Goal: Information Seeking & Learning: Learn about a topic

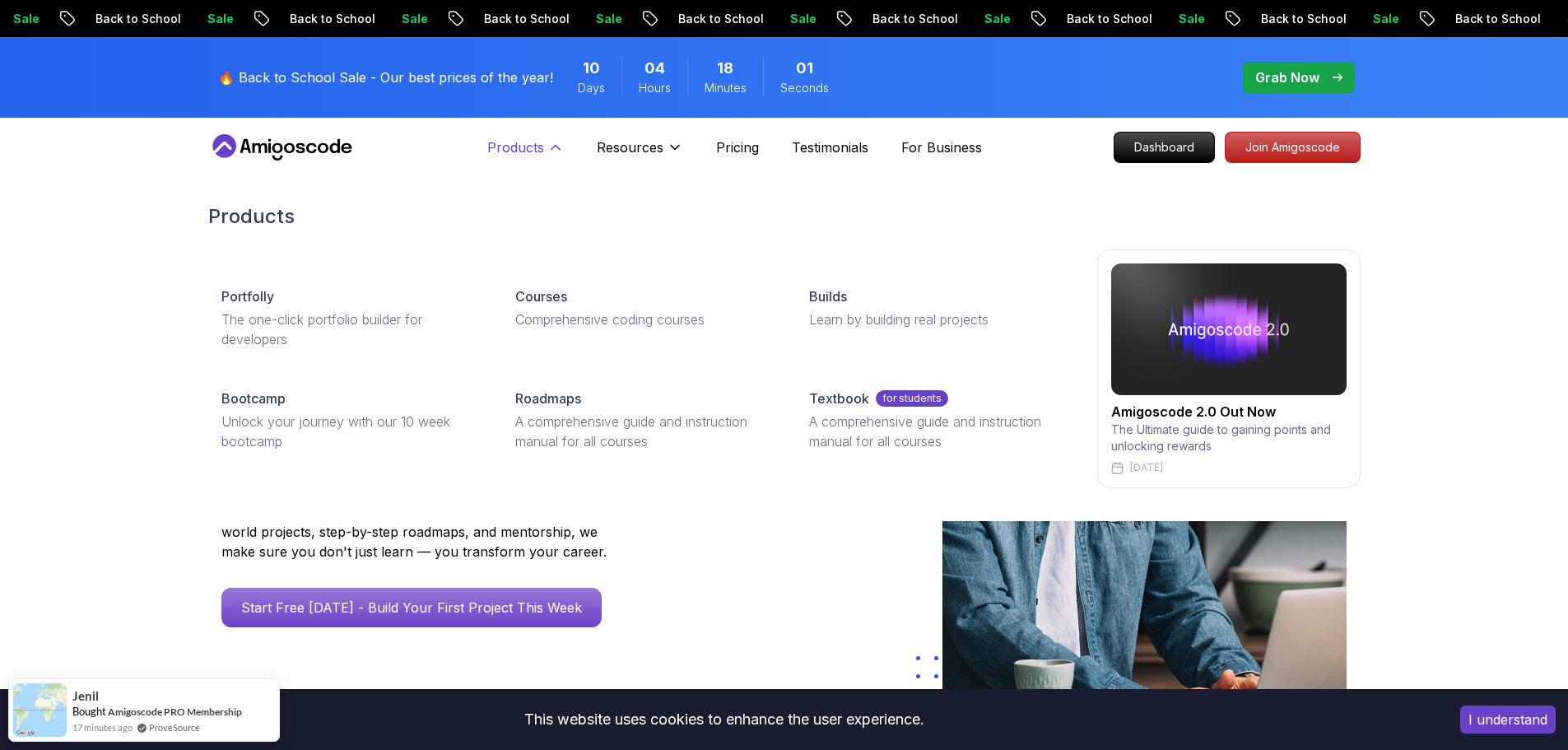
click at [518, 144] on p "Products" at bounding box center [515, 147] width 57 height 20
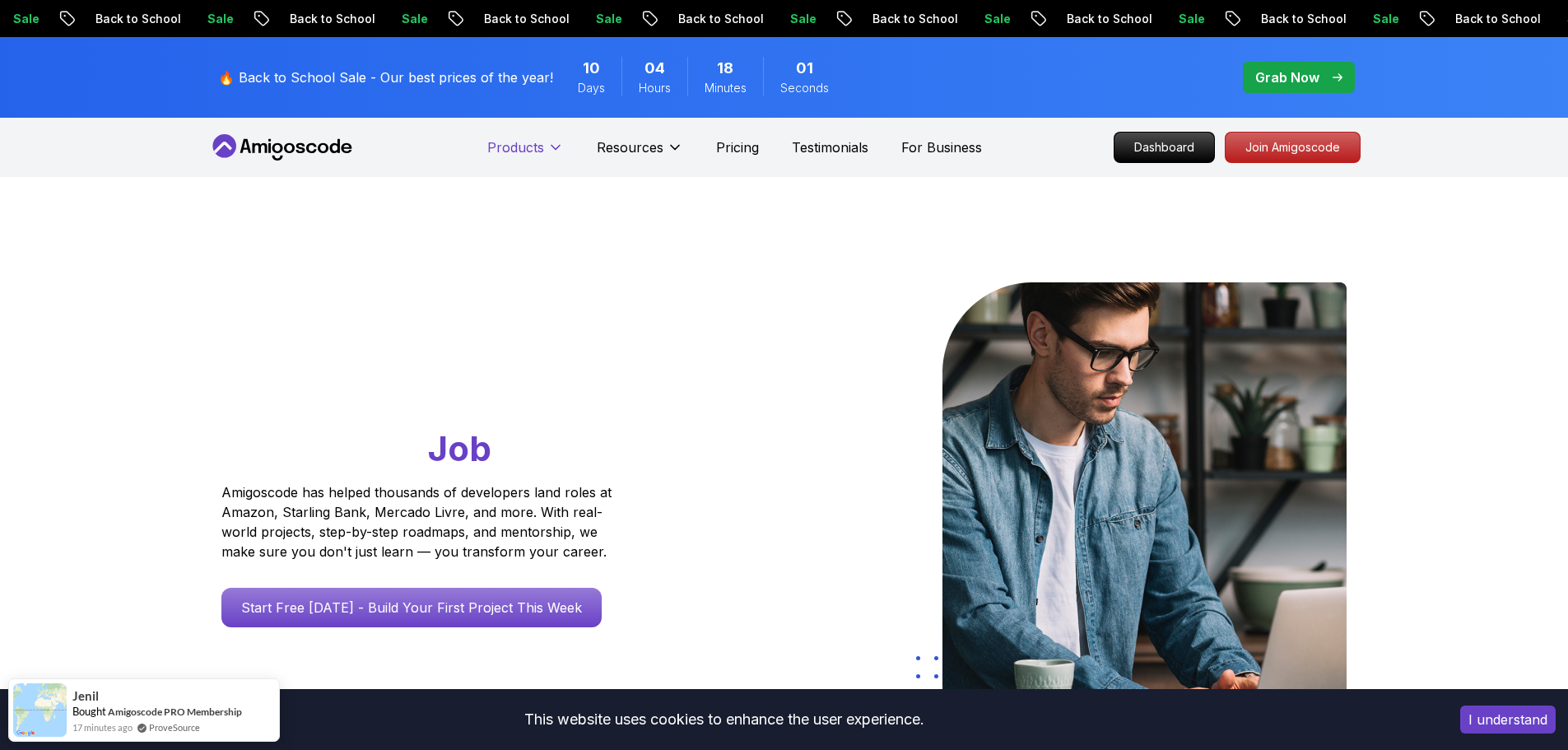
click at [513, 148] on p "Products" at bounding box center [515, 147] width 57 height 20
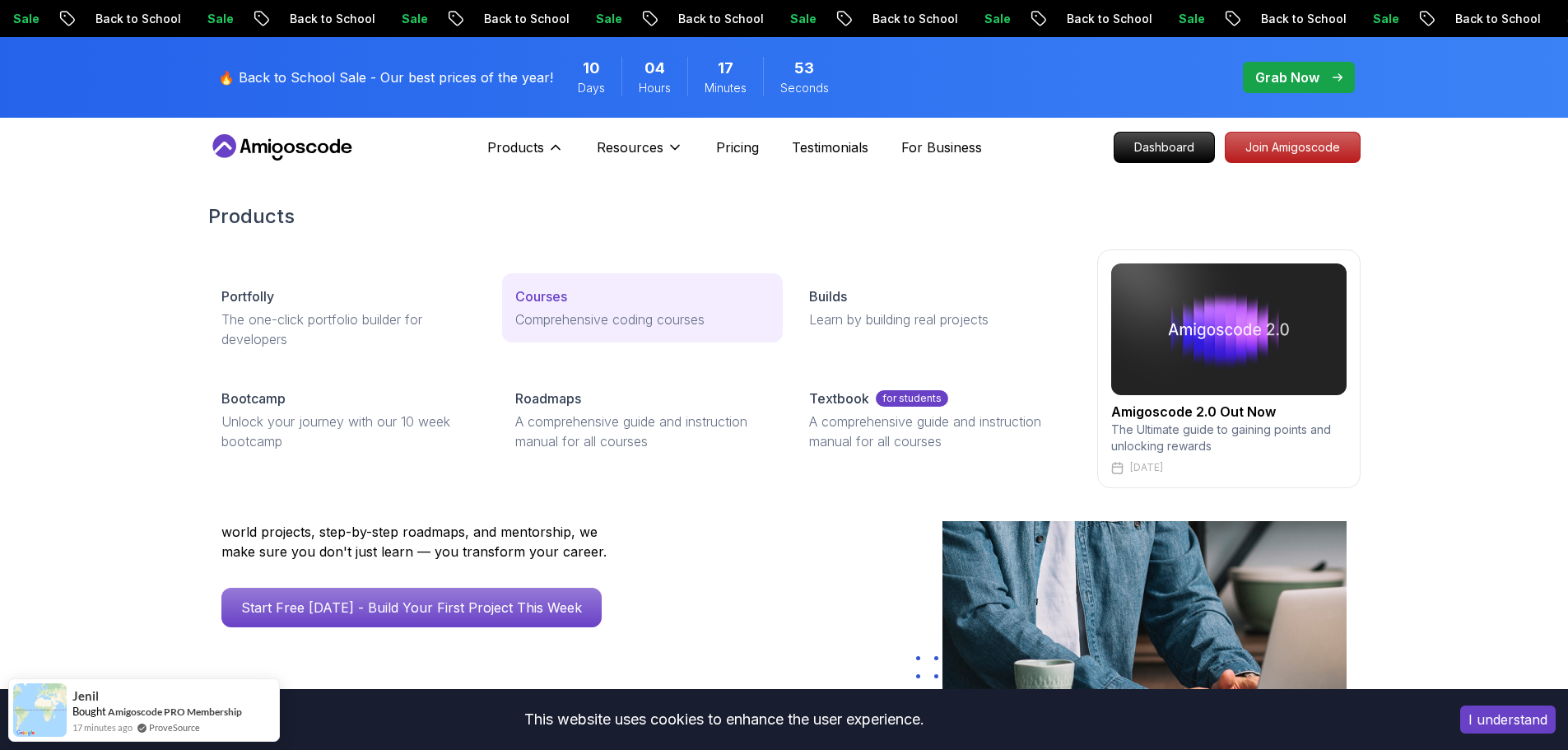
click at [689, 283] on link "Courses Comprehensive coding courses" at bounding box center [642, 307] width 281 height 69
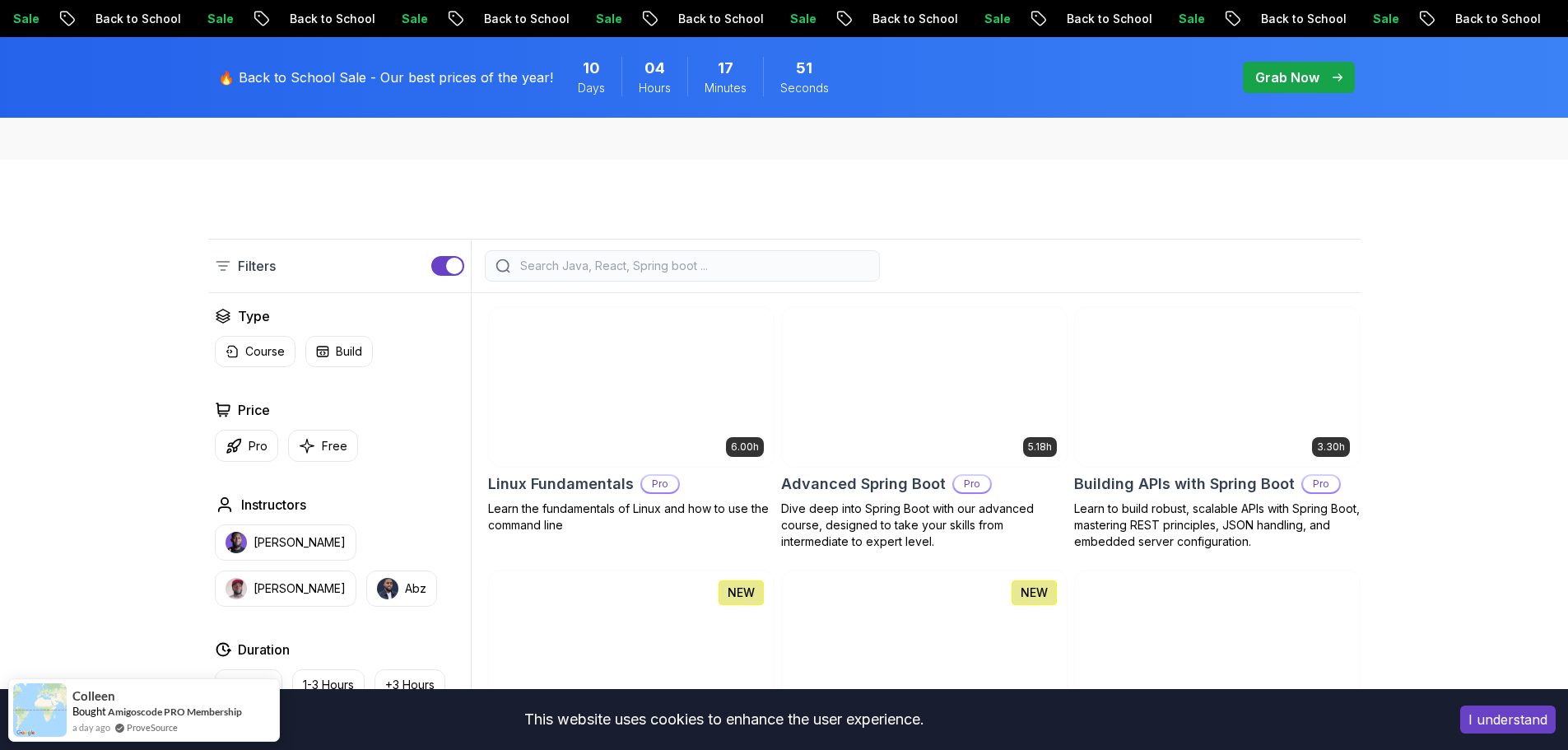
scroll to position [329, 0]
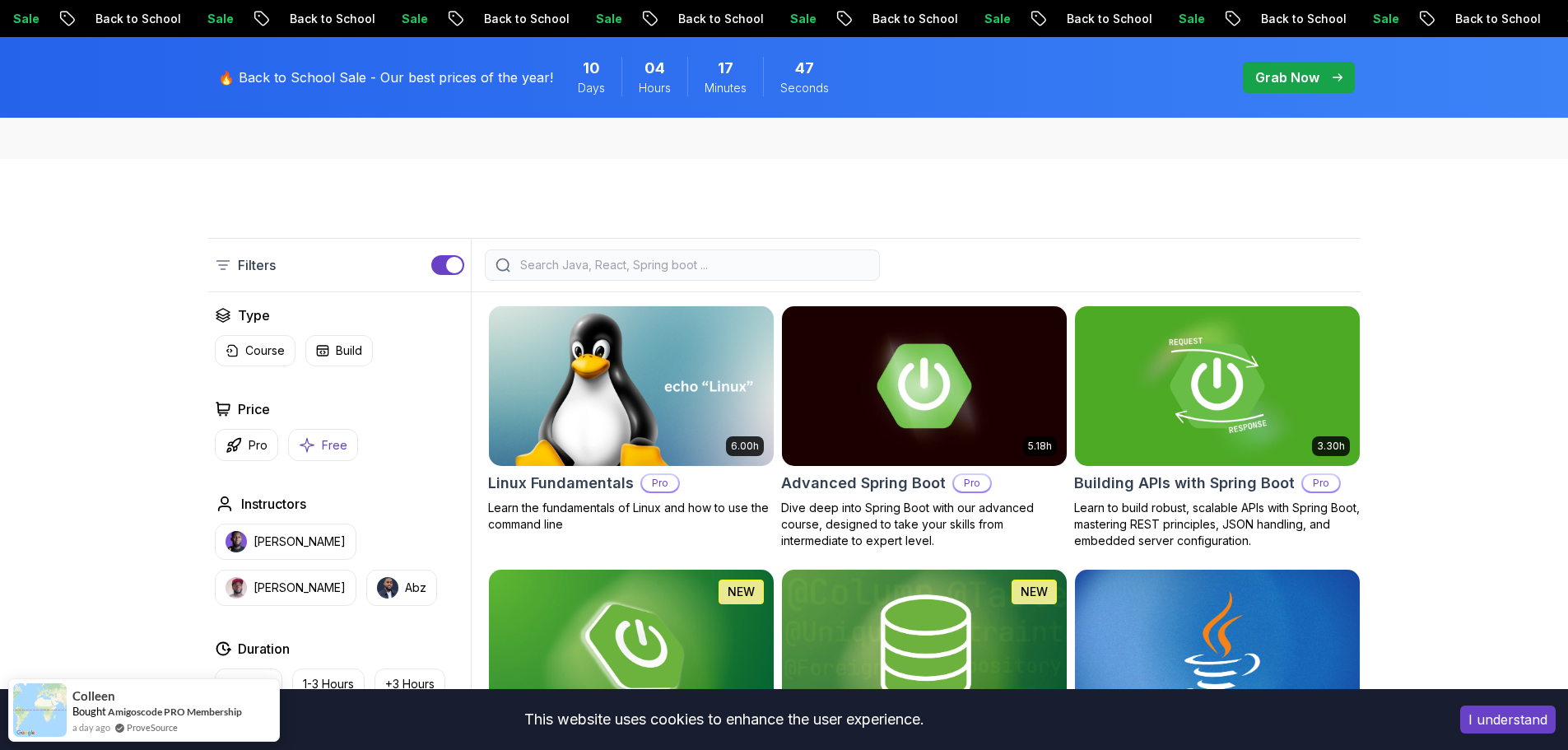
click at [300, 448] on icon "button" at bounding box center [306, 445] width 16 height 17
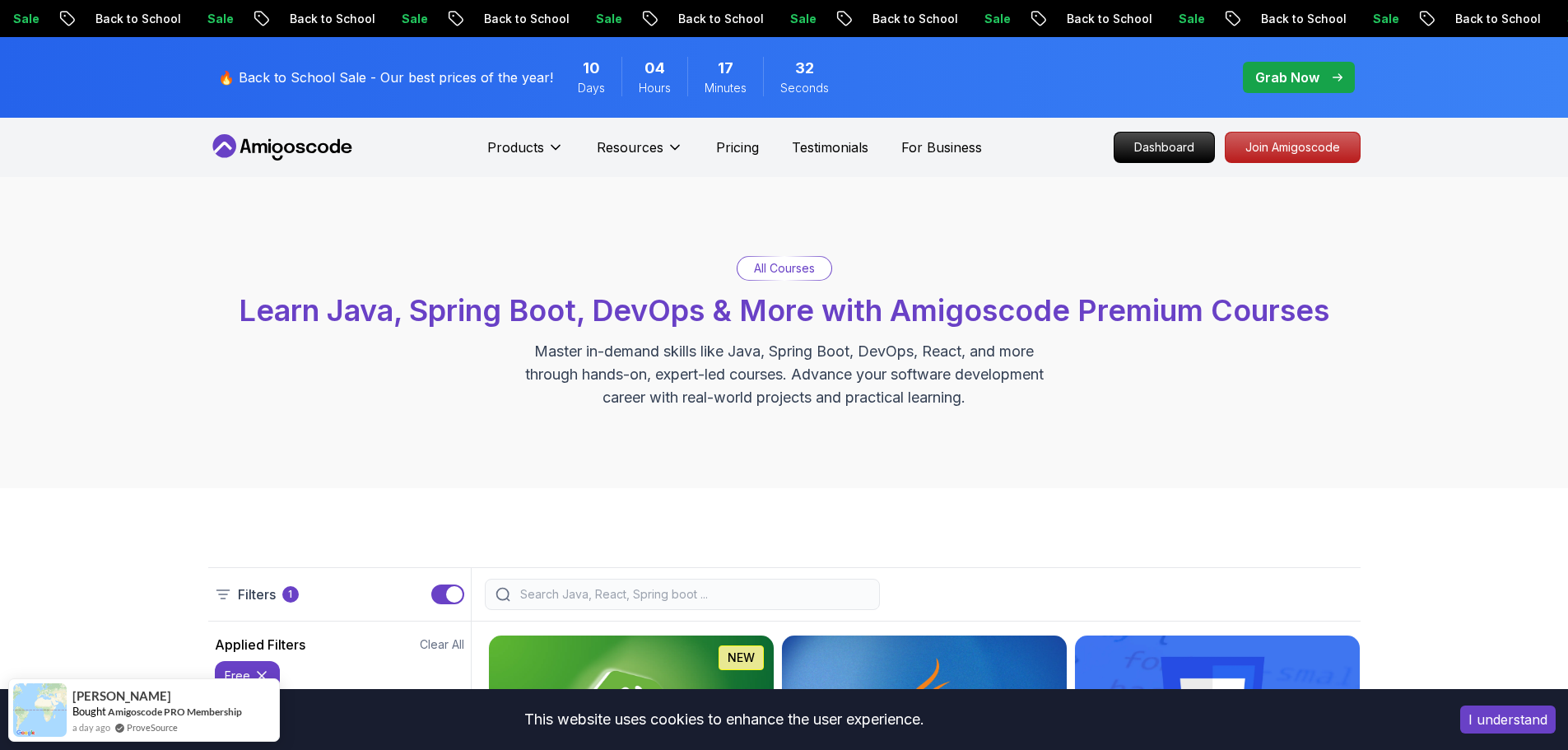
click at [1481, 716] on button "I understand" at bounding box center [1508, 719] width 96 height 28
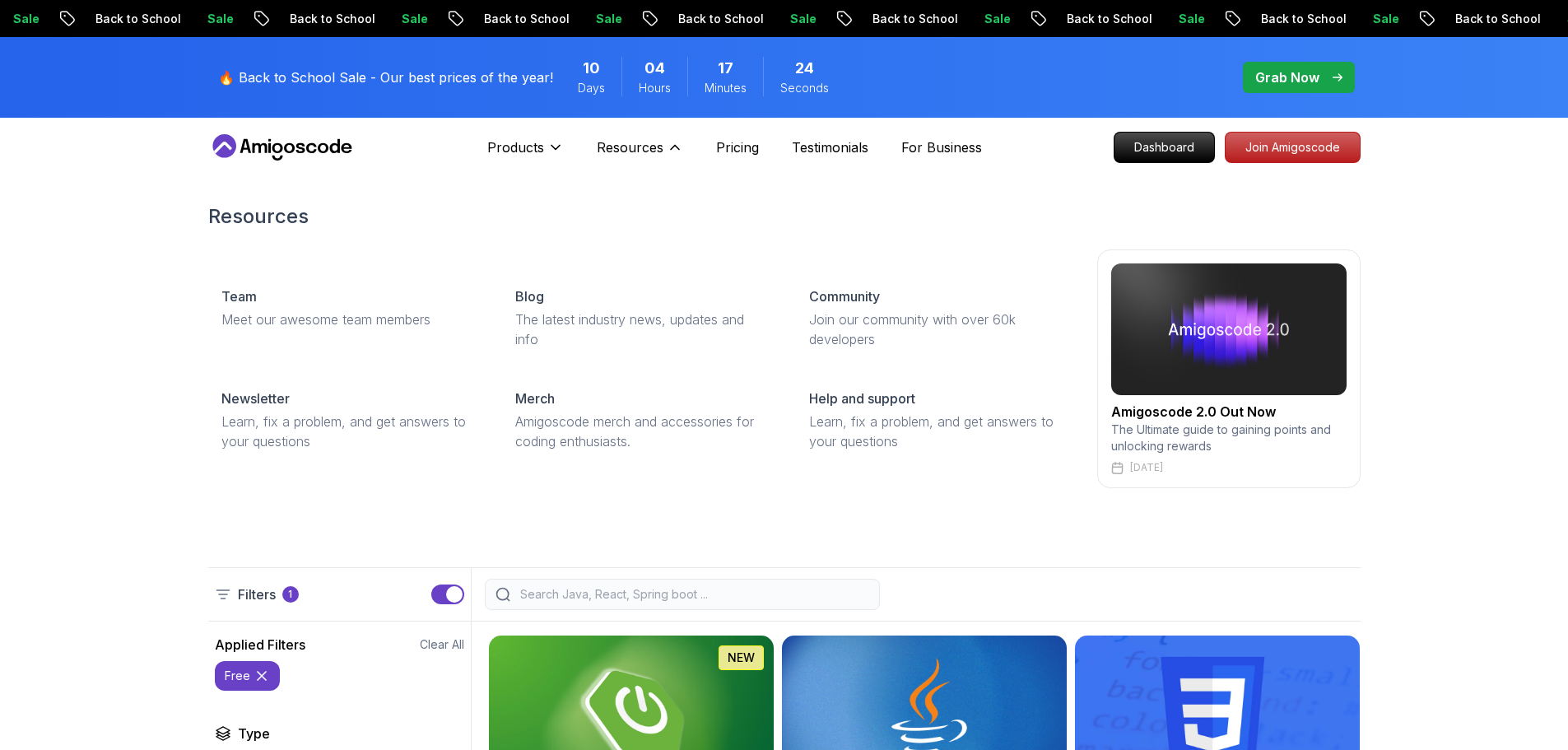
drag, startPoint x: 622, startPoint y: 156, endPoint x: 443, endPoint y: 145, distance: 179.3
click at [556, 157] on div "Products Resources Resources Team Meet our awesome team members Blog The latest…" at bounding box center [585, 147] width 196 height 33
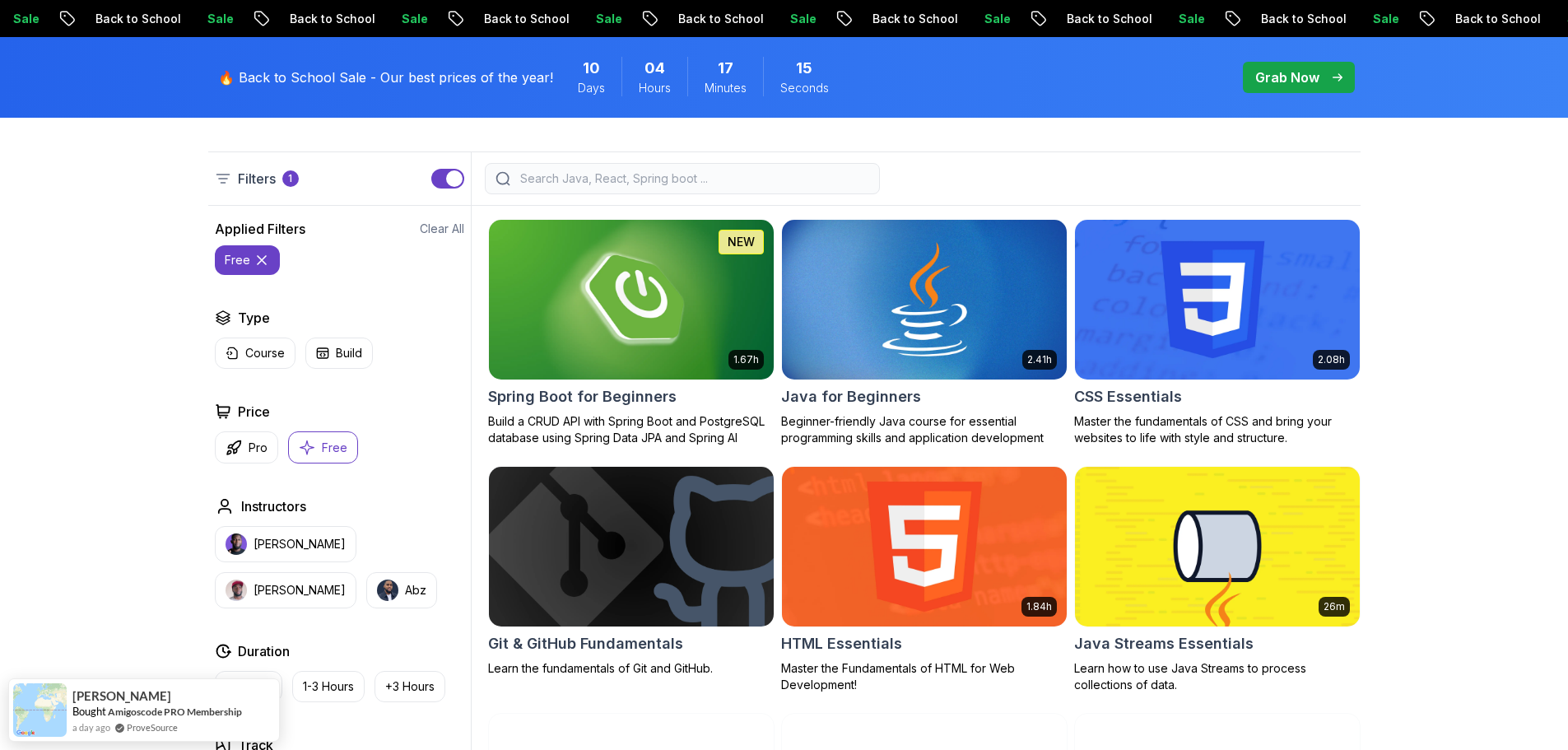
scroll to position [411, 0]
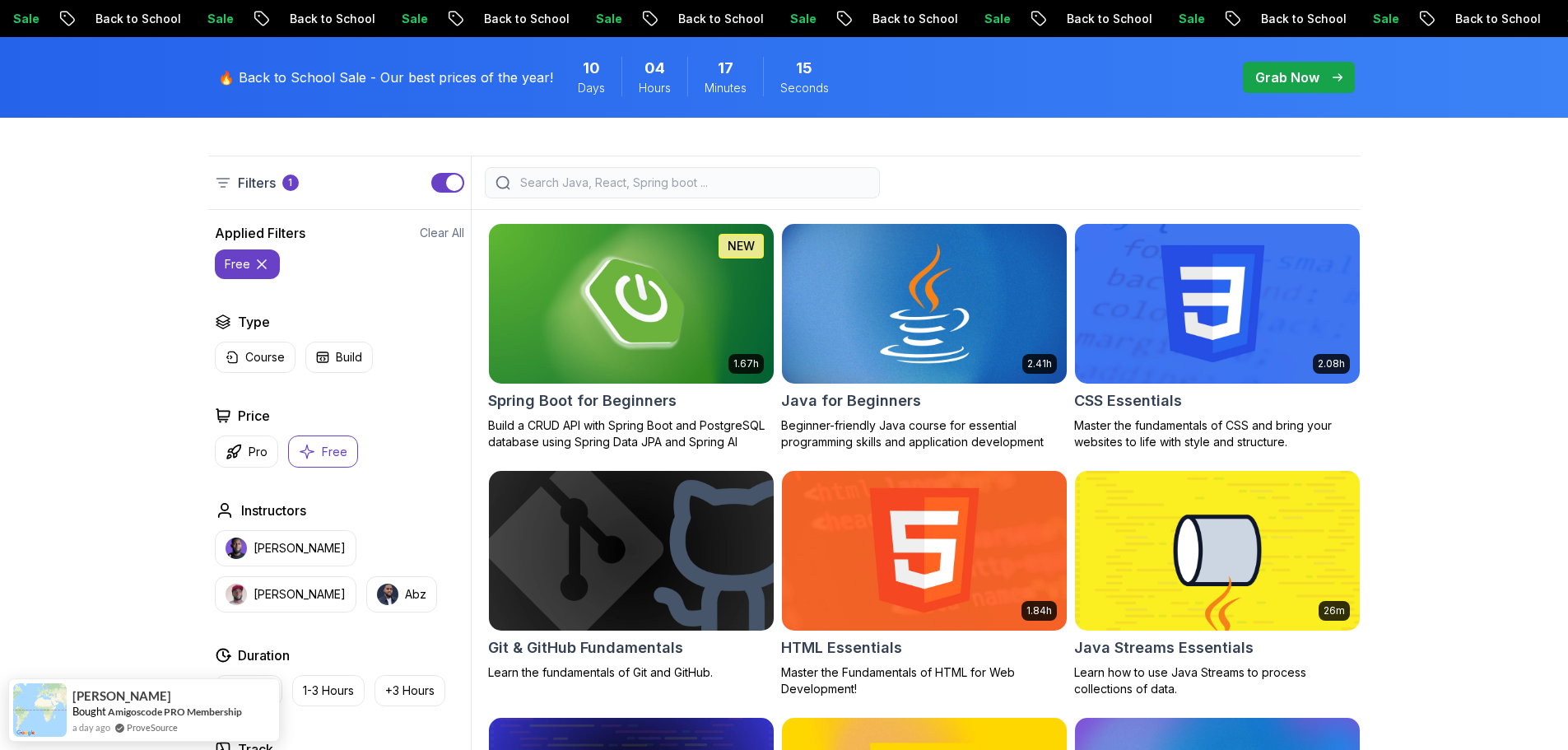
click at [818, 305] on img at bounding box center [924, 303] width 299 height 167
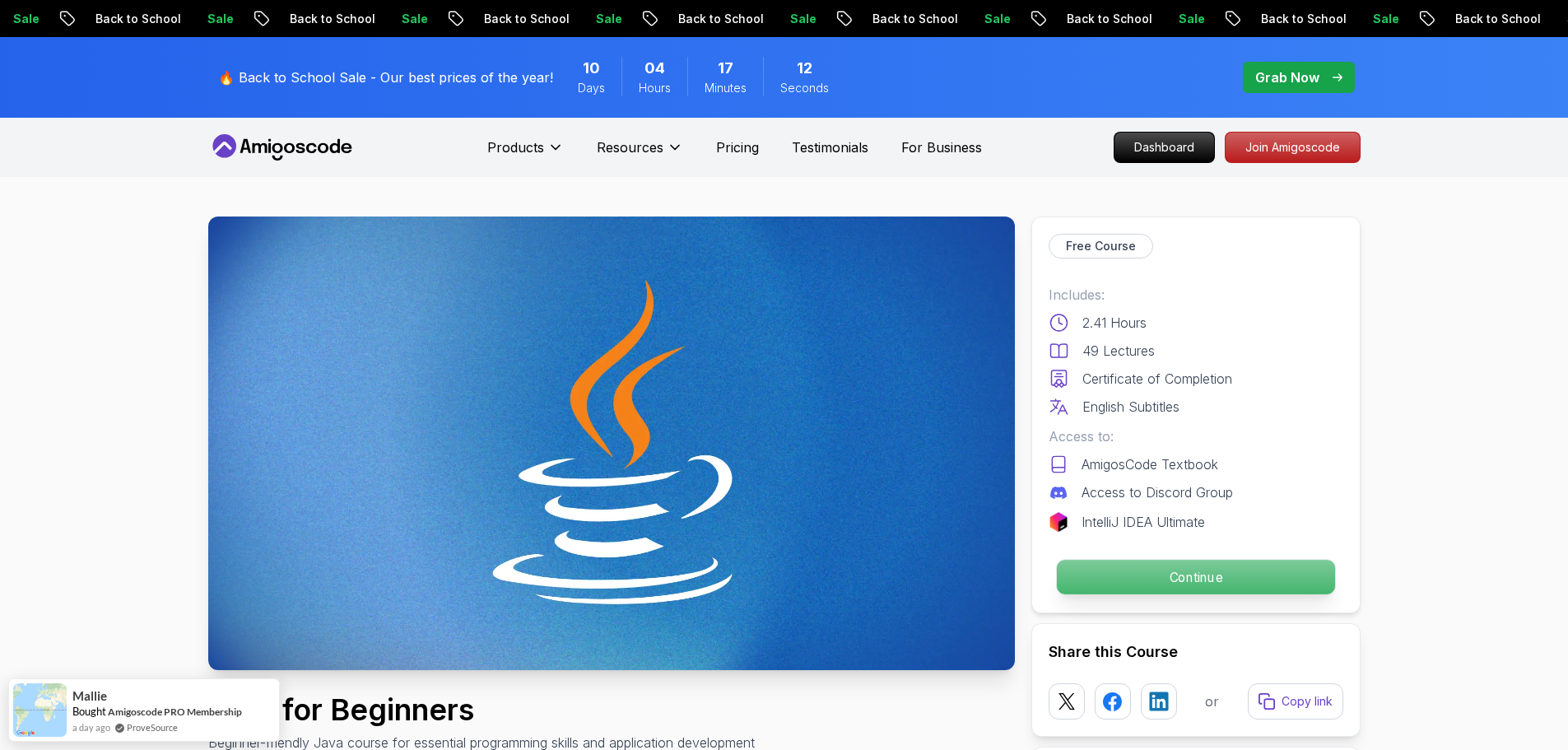
click at [1115, 567] on p "Continue" at bounding box center [1195, 577] width 278 height 35
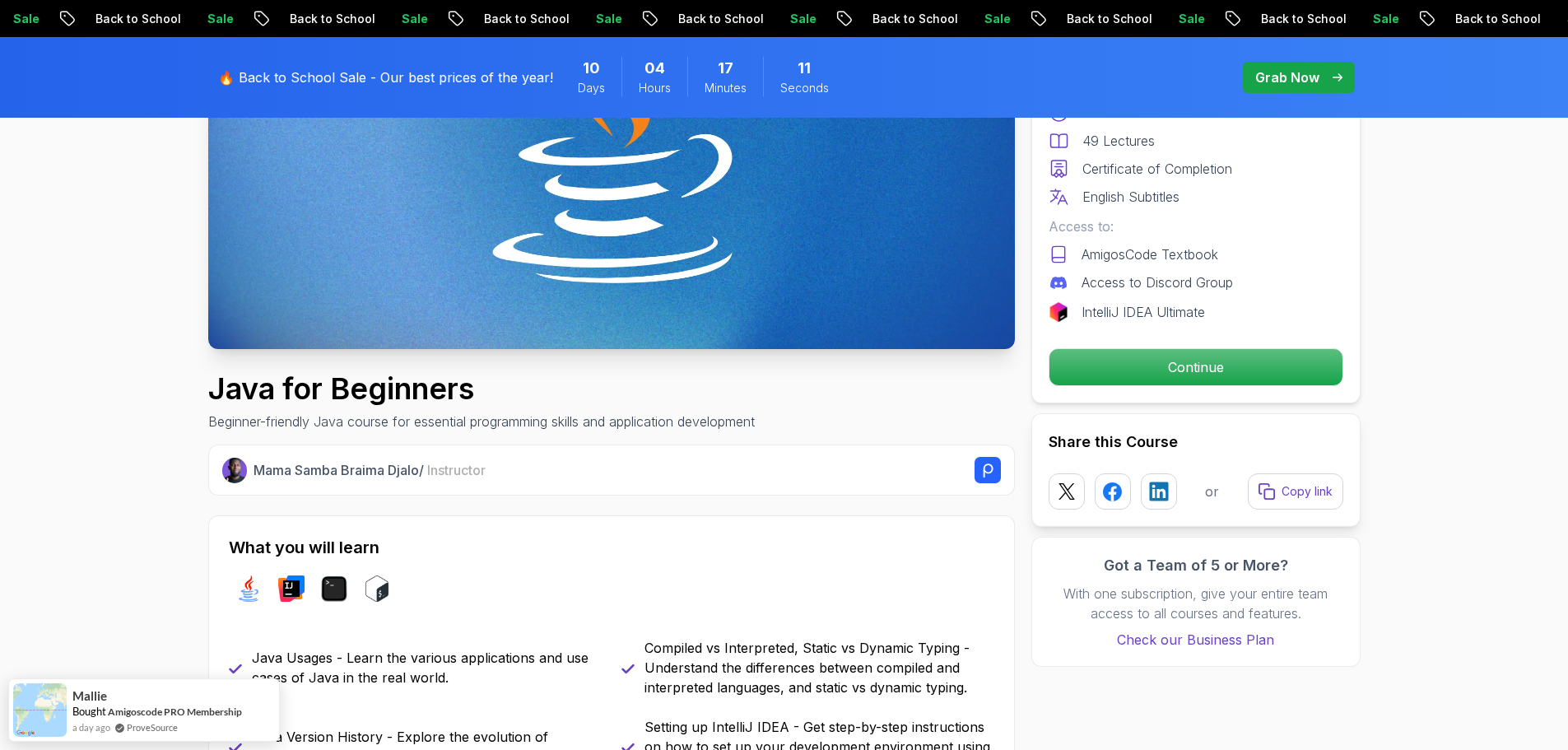
scroll to position [329, 0]
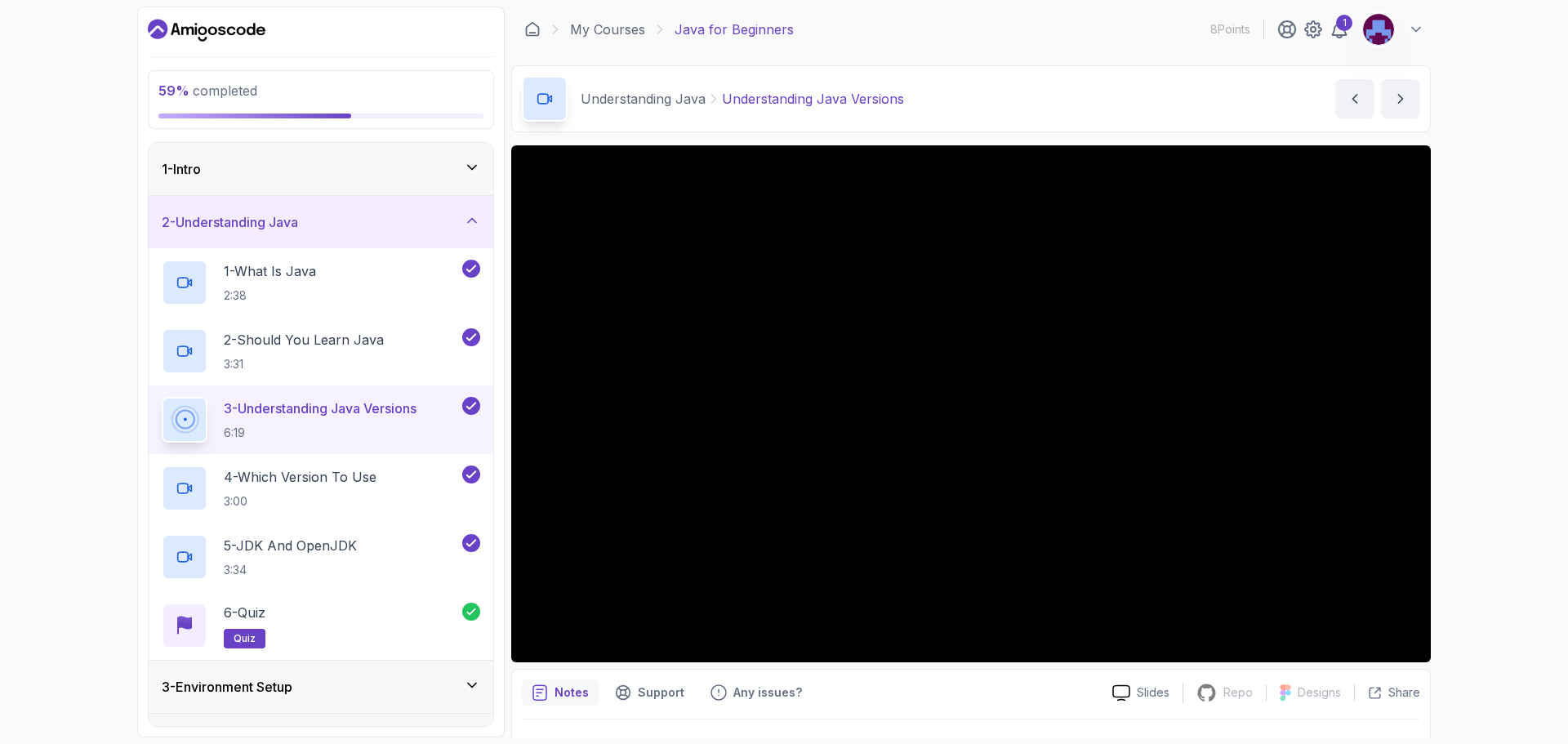
click at [1406, 32] on button at bounding box center [1394, 29] width 62 height 33
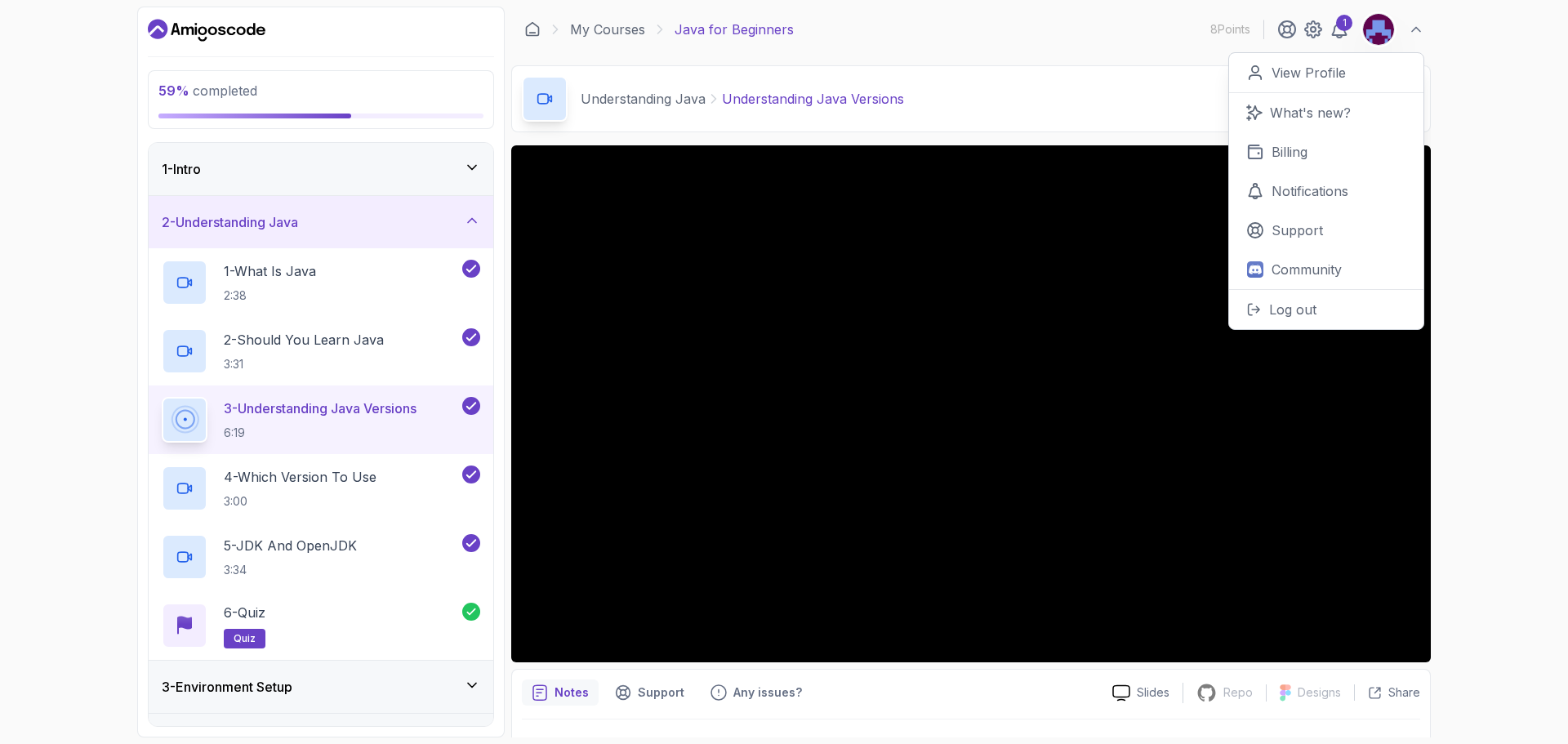
click at [325, 212] on div "2 - Understanding Java" at bounding box center [321, 221] width 318 height 19
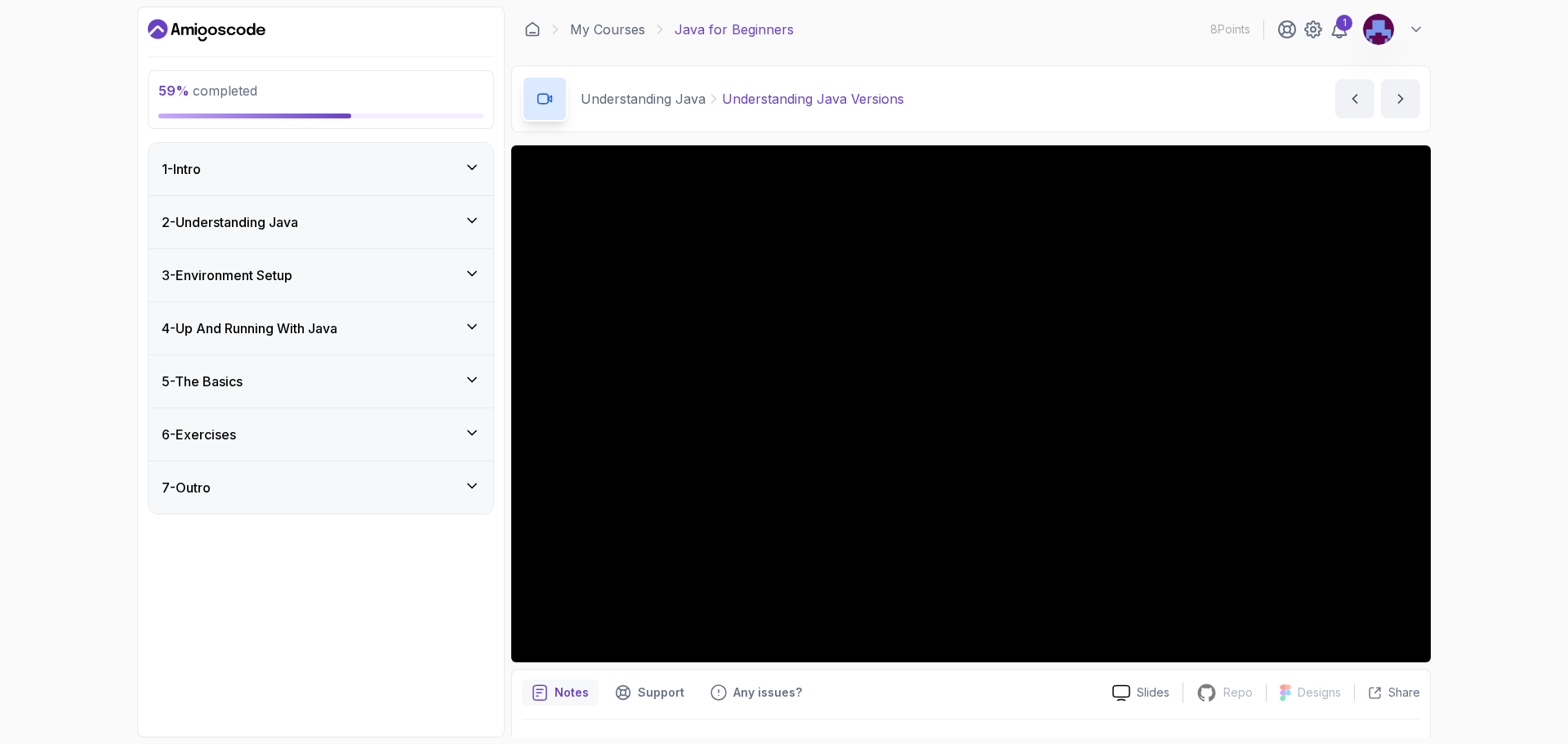
click at [313, 344] on div "4 - Up And Running With Java" at bounding box center [321, 328] width 344 height 52
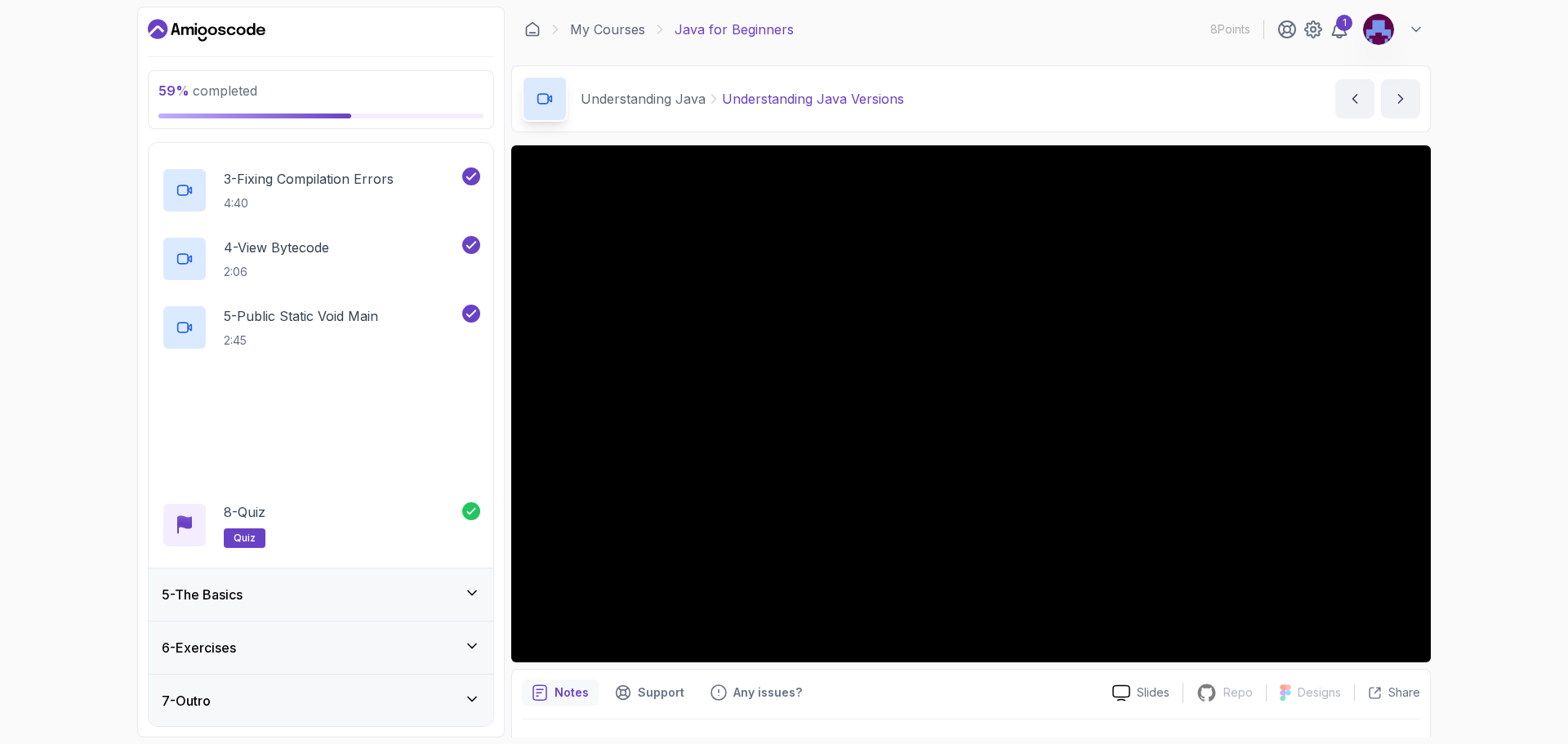
scroll to position [337, 0]
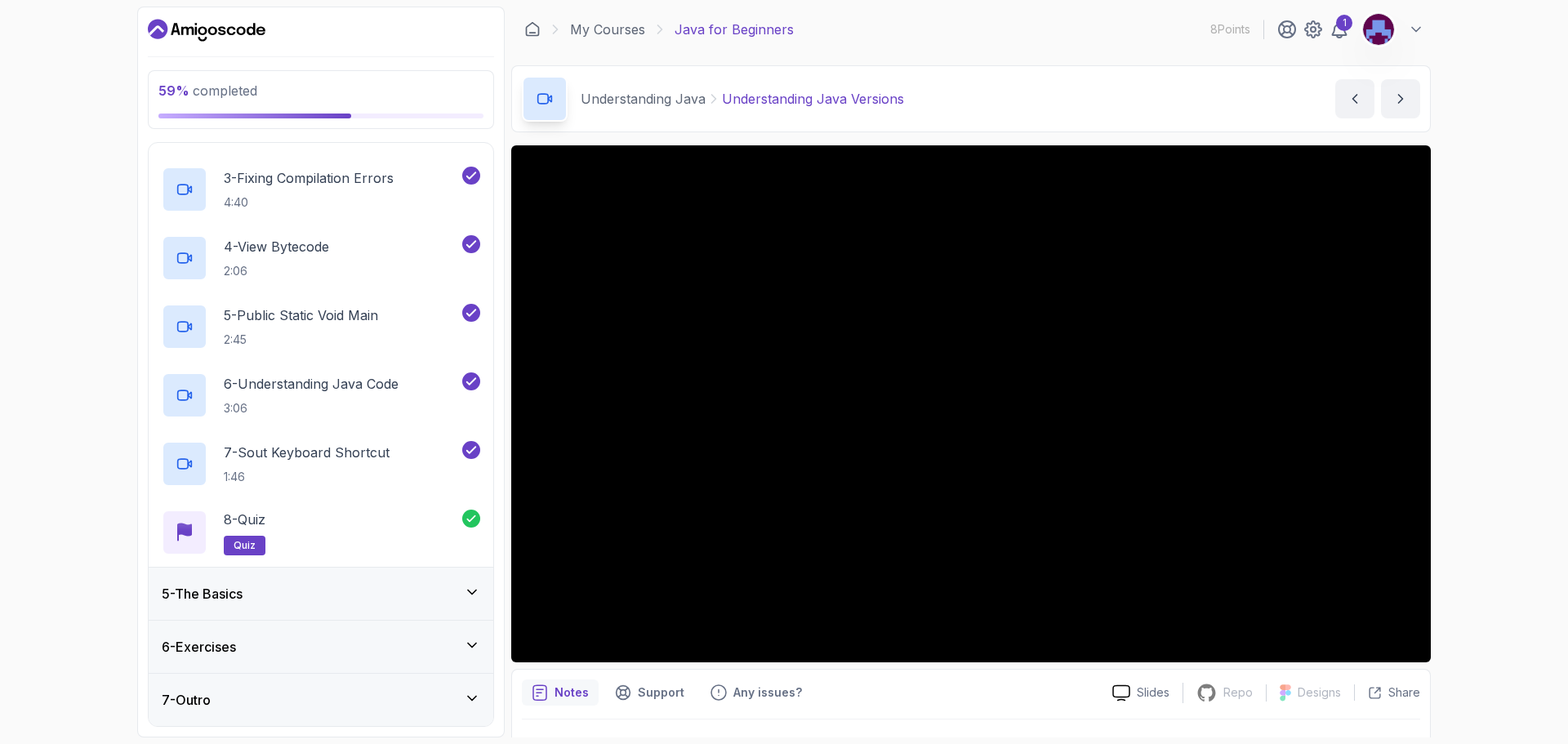
click at [271, 587] on div "5 - The Basics" at bounding box center [321, 593] width 318 height 19
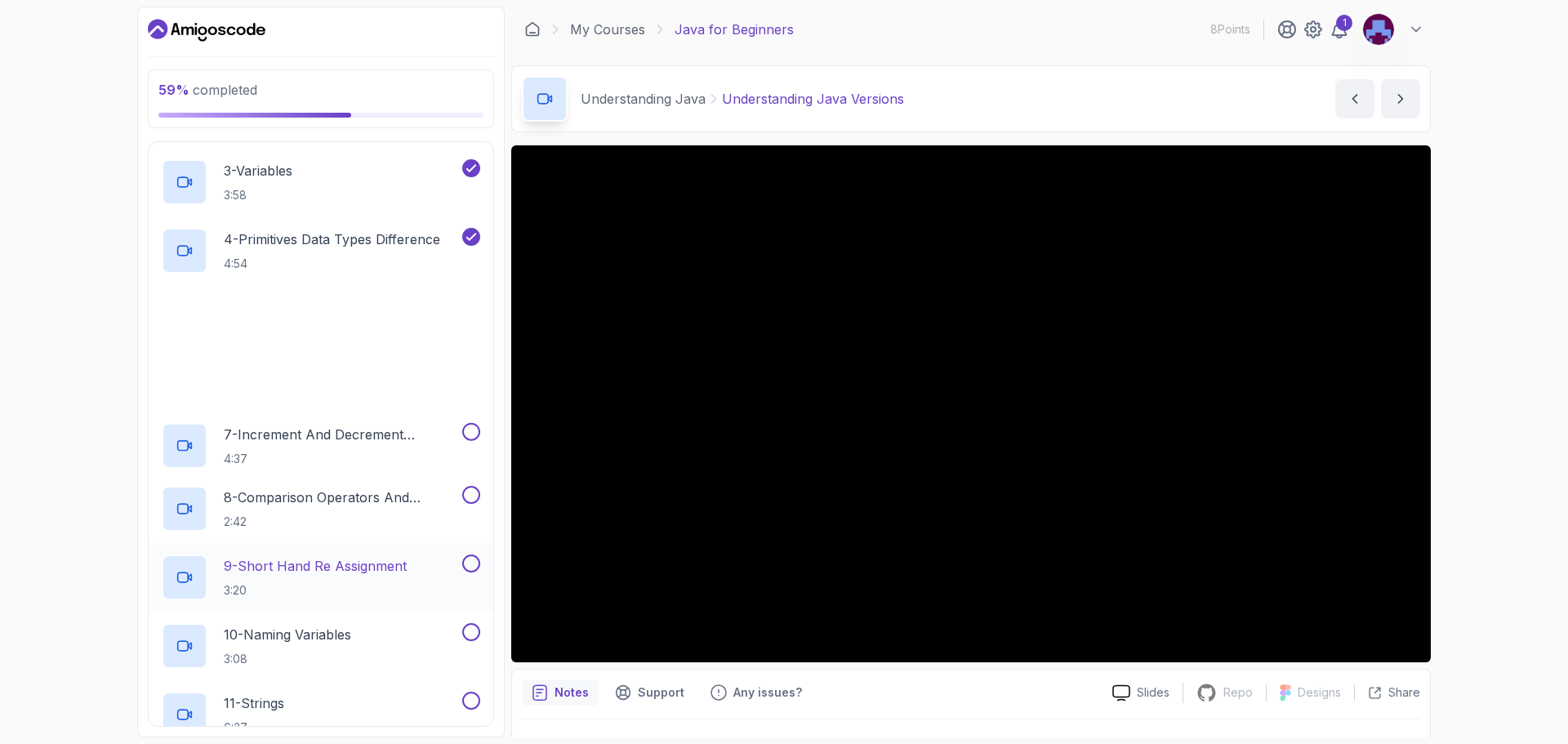
scroll to position [408, 0]
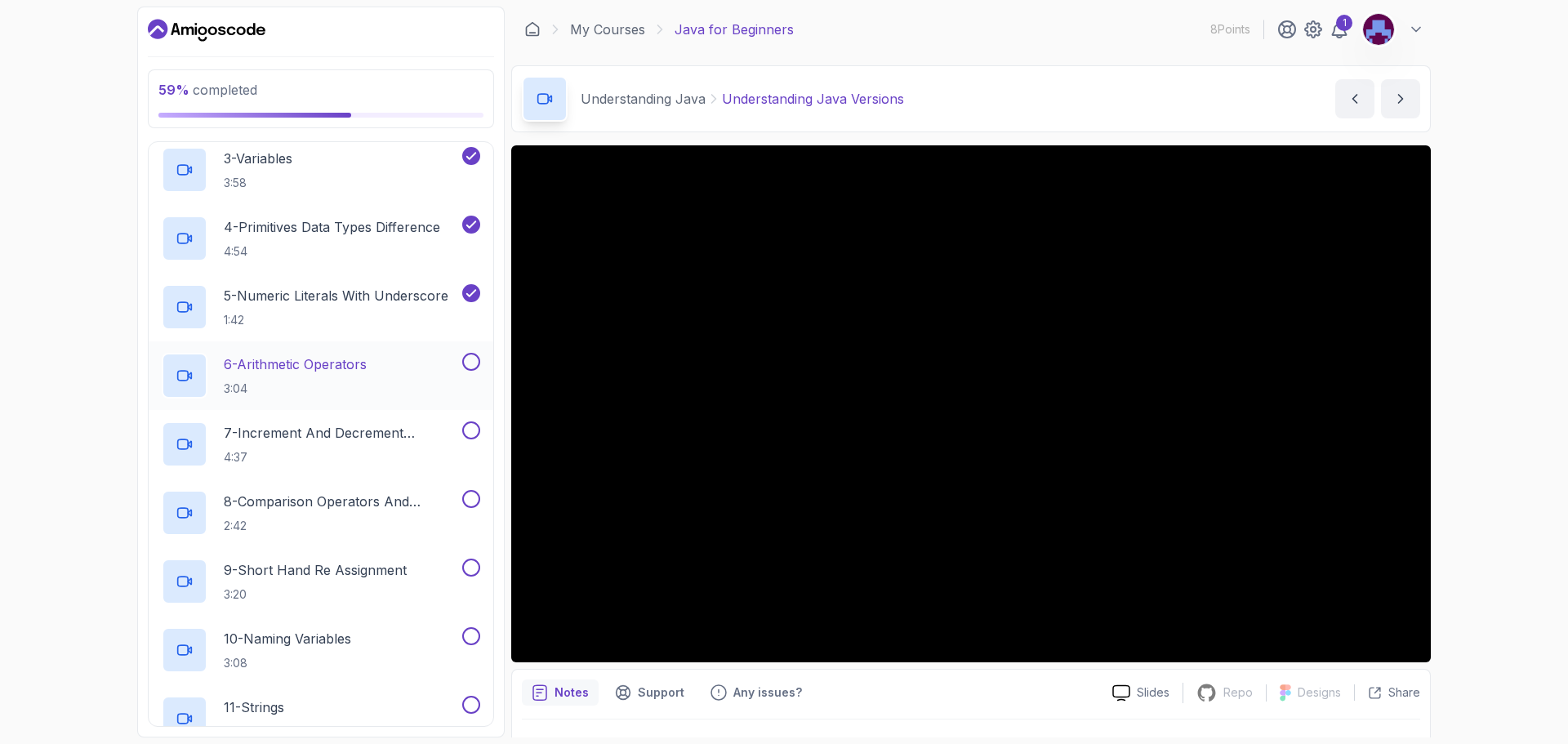
click at [412, 368] on div "6 - Arithmetic Operators 3:04" at bounding box center [310, 375] width 297 height 45
click at [1342, 28] on div "1" at bounding box center [1344, 22] width 16 height 16
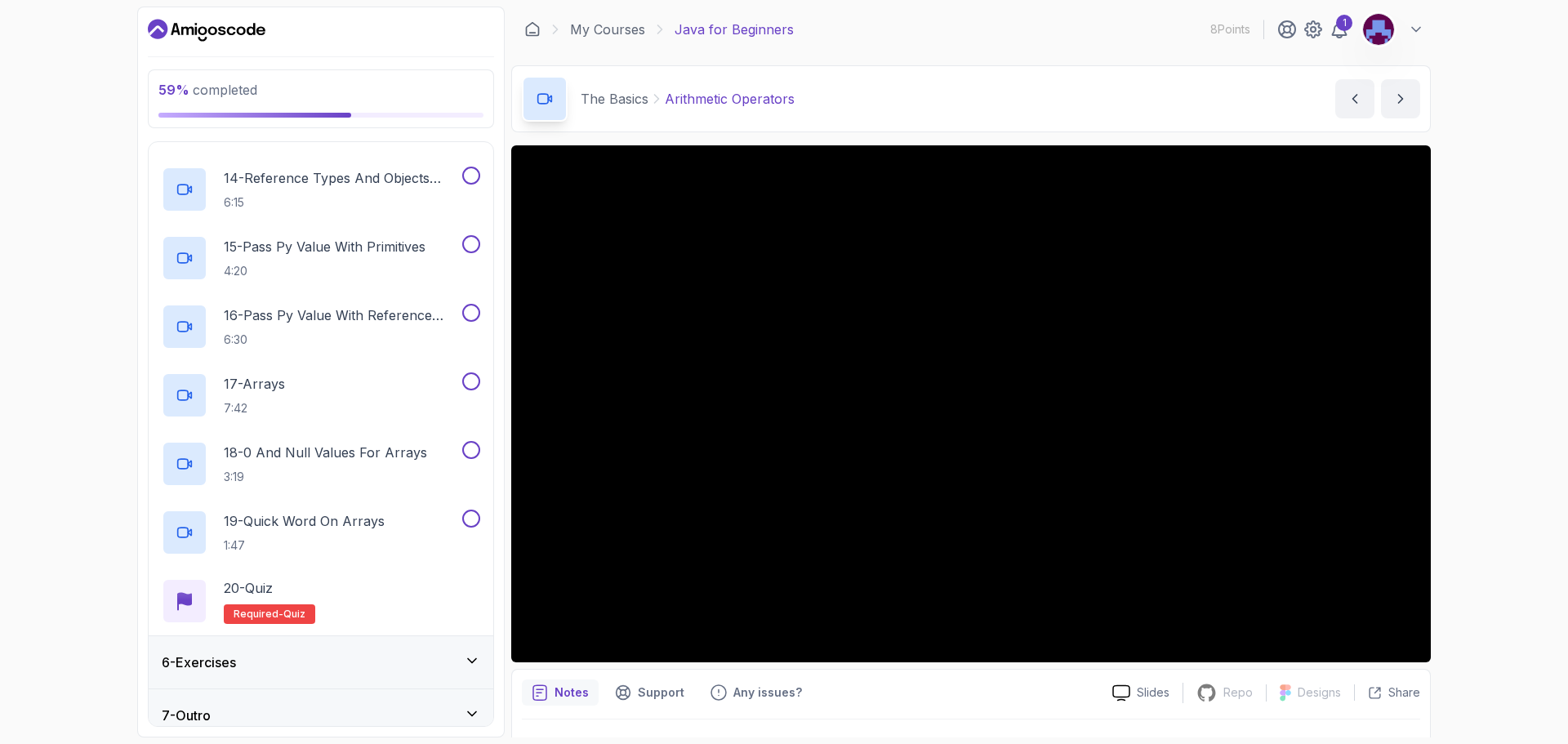
scroll to position [39, 0]
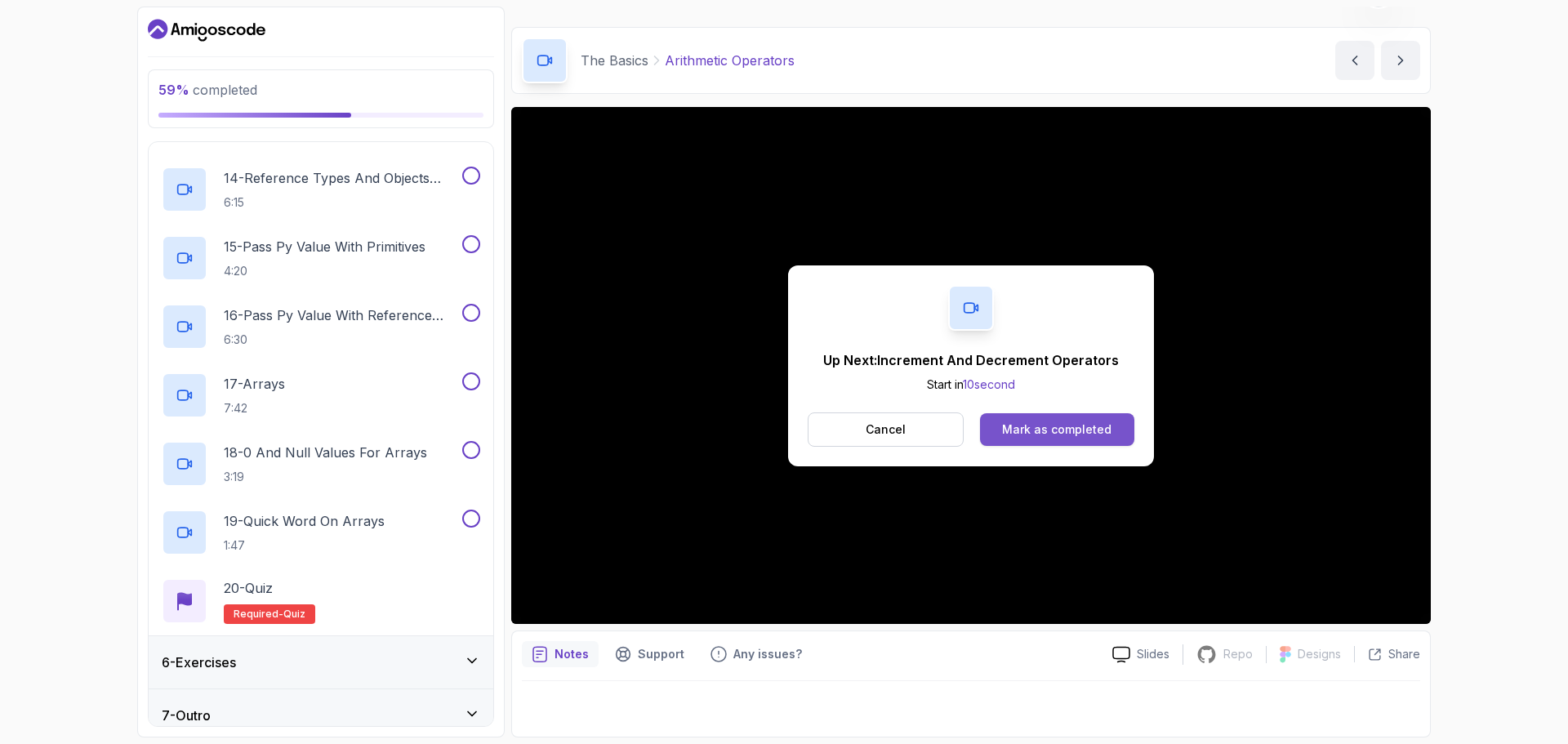
click at [1008, 423] on div "Mark as completed" at bounding box center [1057, 428] width 109 height 16
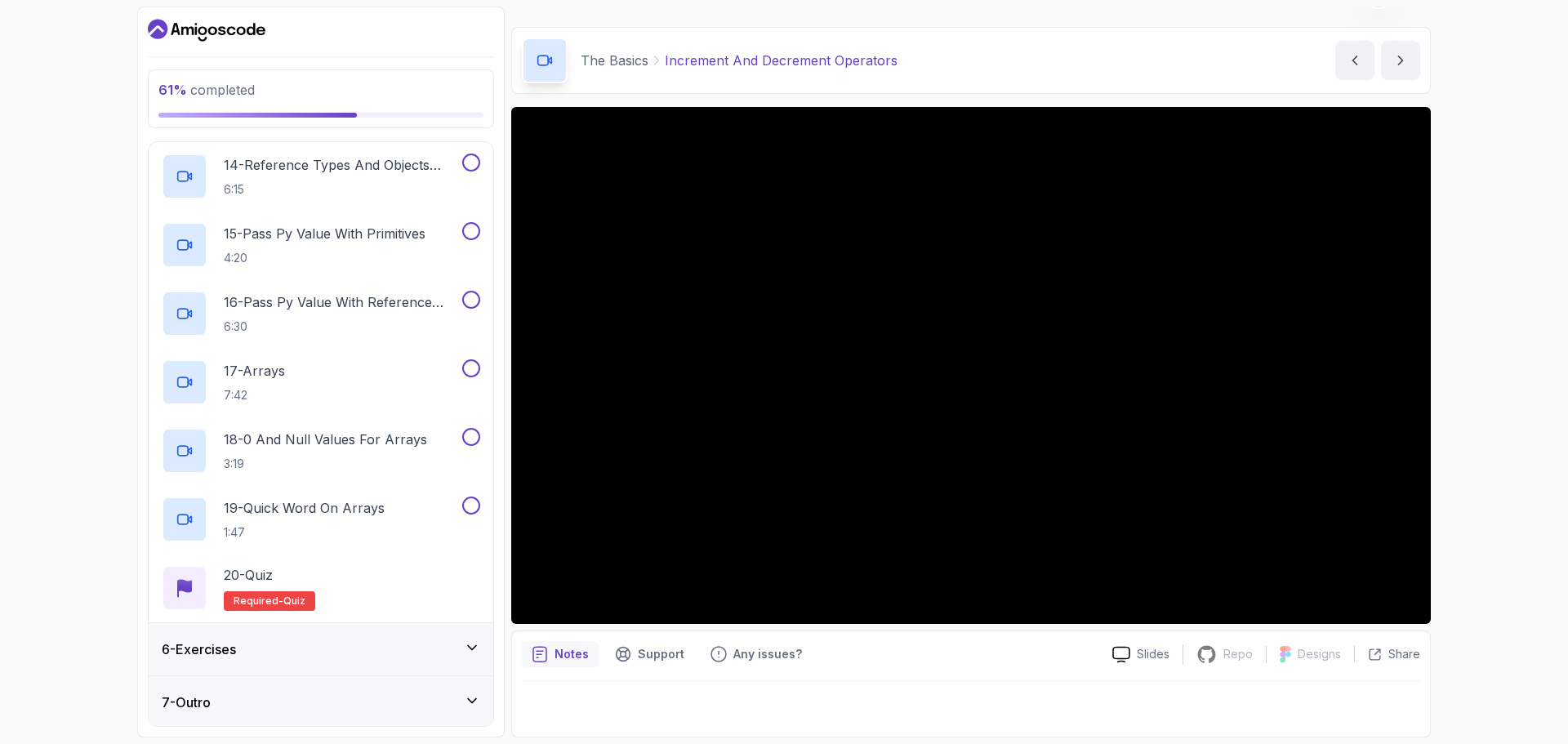
scroll to position [1158, 0]
click at [320, 637] on div "6 - Exercises" at bounding box center [321, 646] width 318 height 19
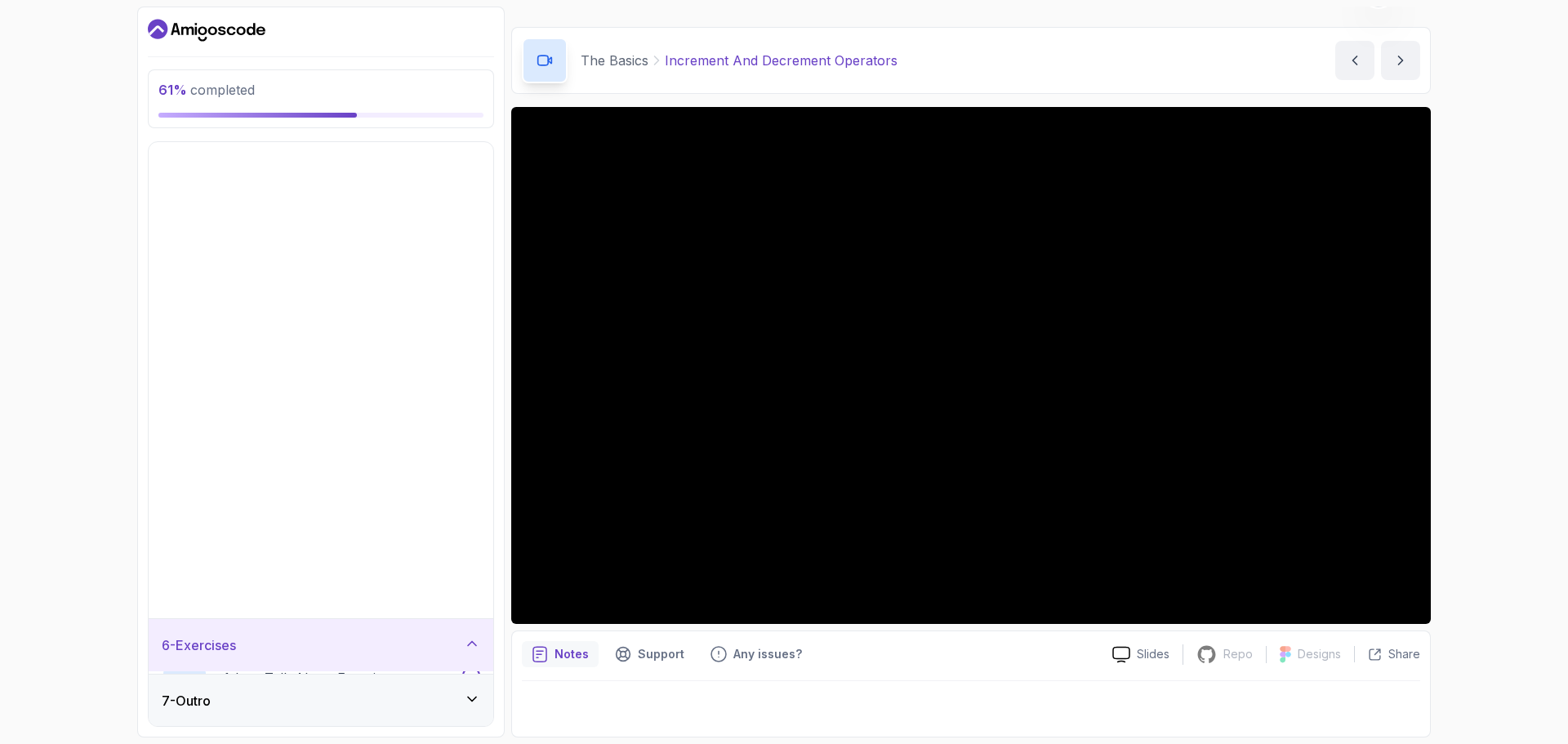
scroll to position [0, 0]
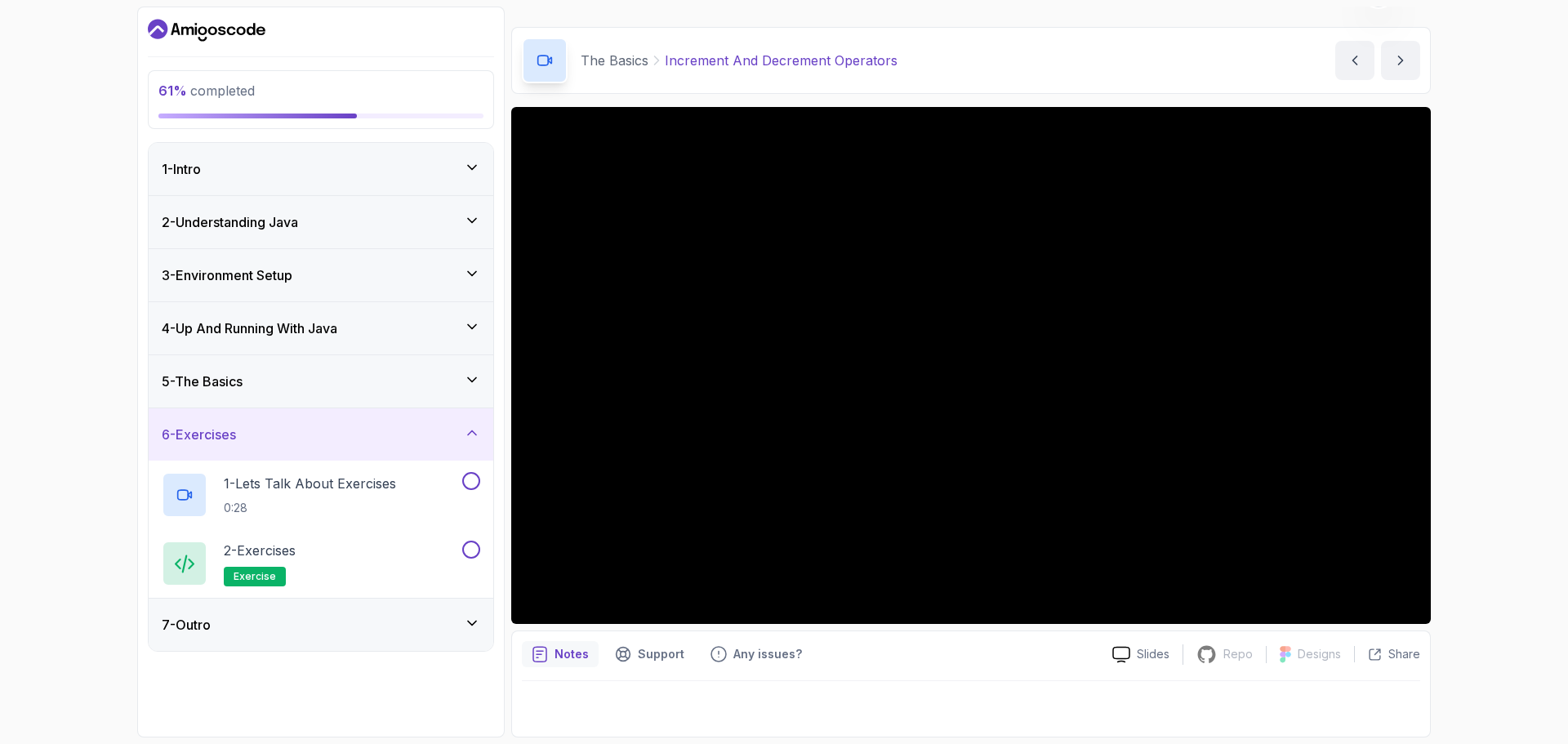
click at [255, 412] on div "6 - Exercises" at bounding box center [321, 434] width 344 height 52
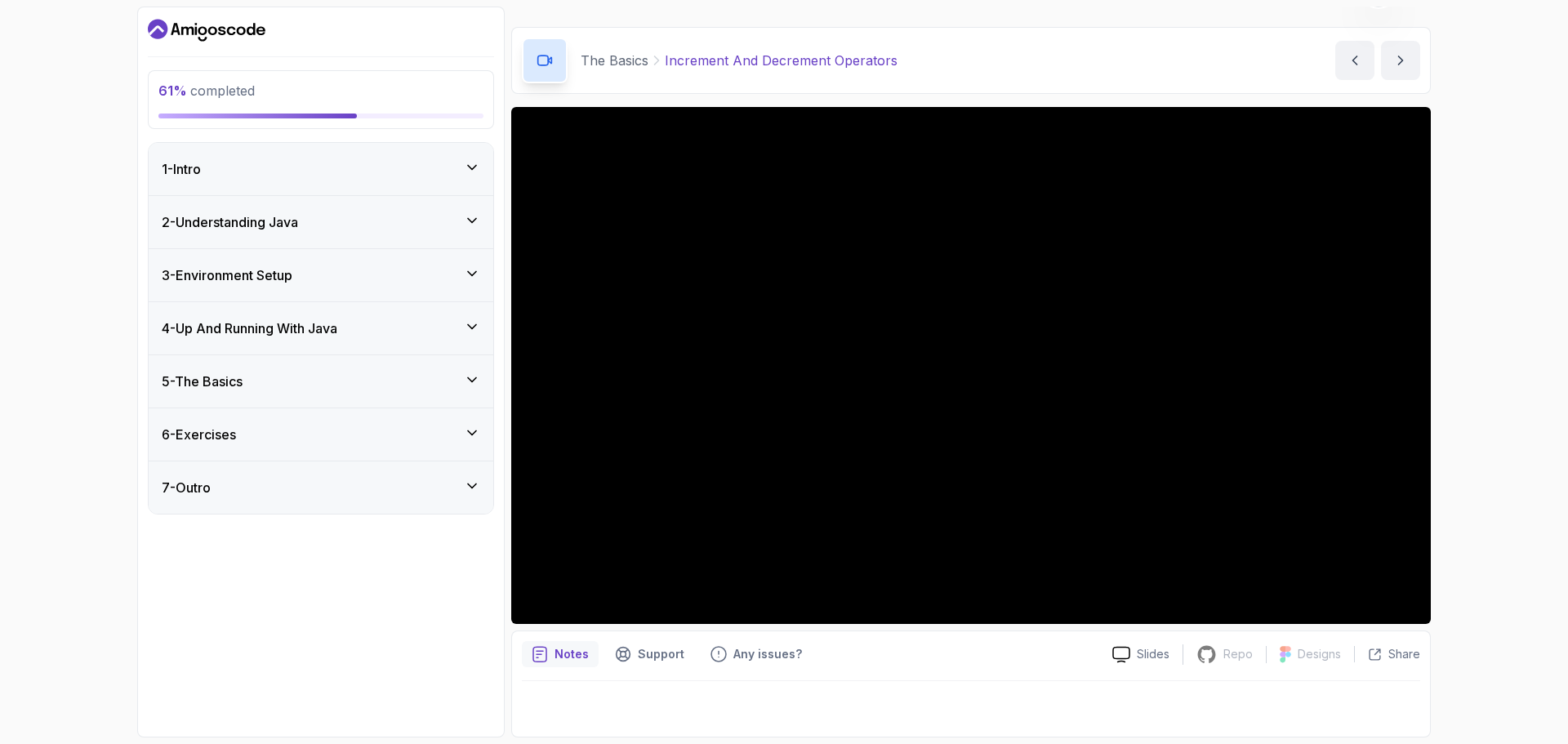
click at [264, 389] on div "5 - The Basics" at bounding box center [321, 380] width 318 height 19
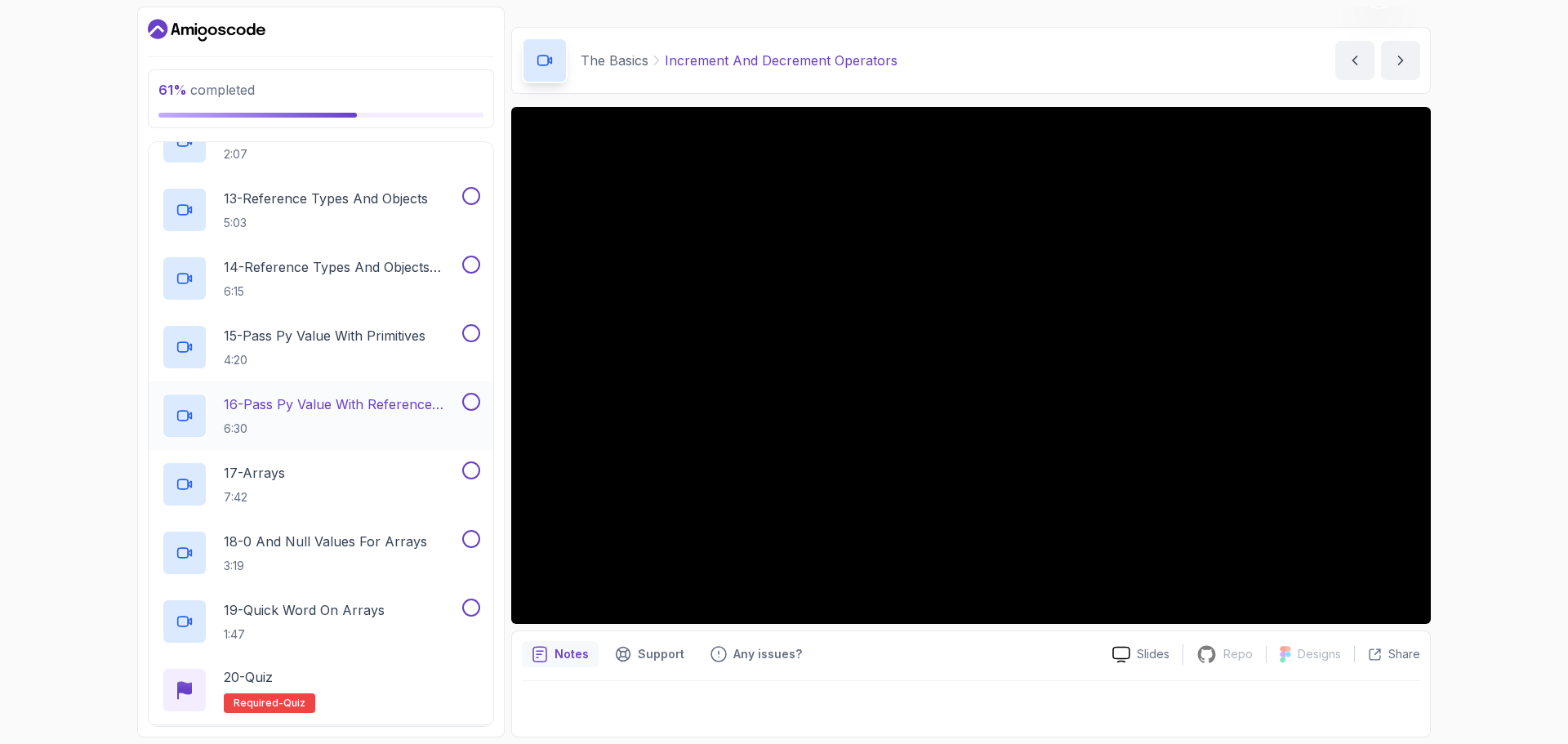
scroll to position [1158, 0]
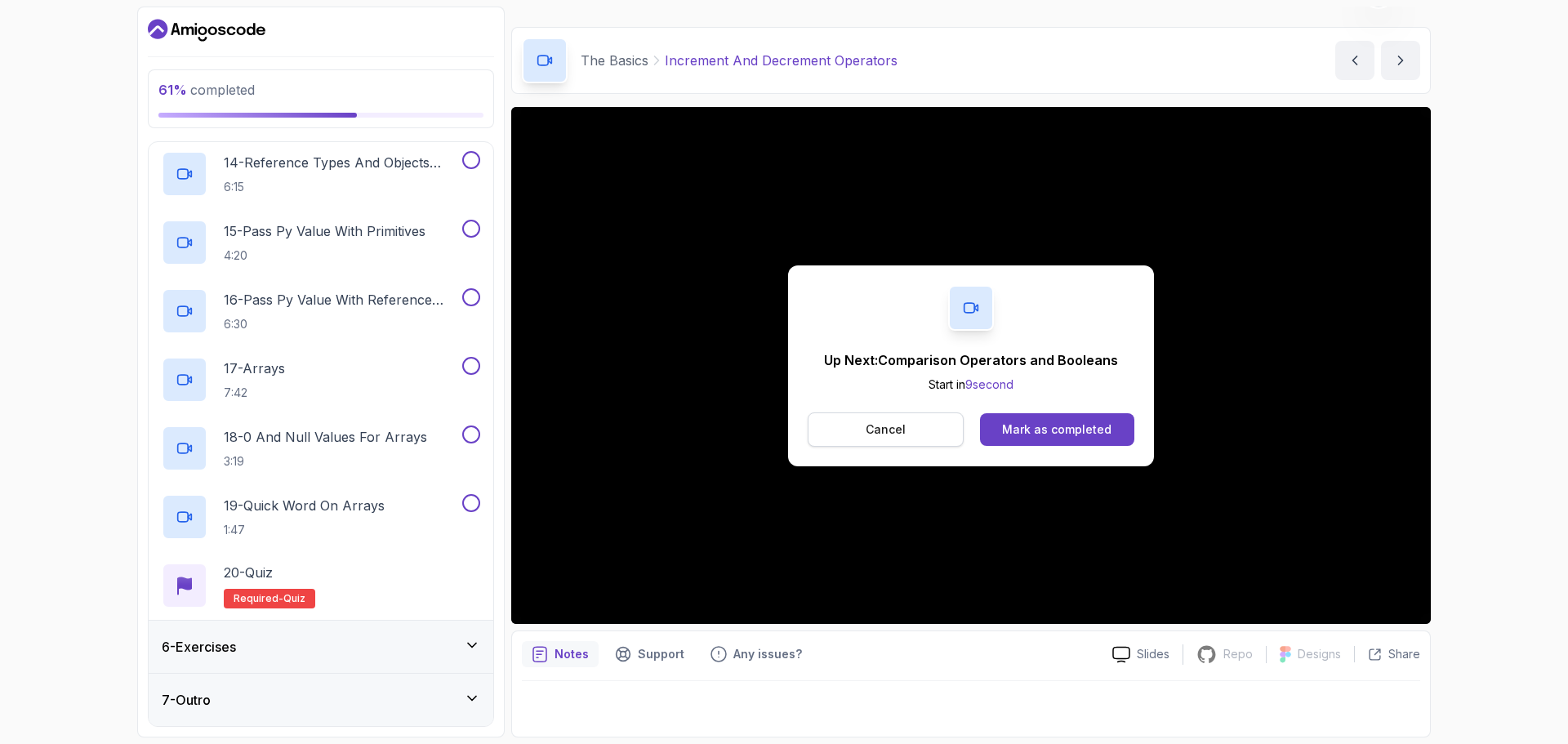
click at [932, 425] on button "Cancel" at bounding box center [885, 429] width 156 height 35
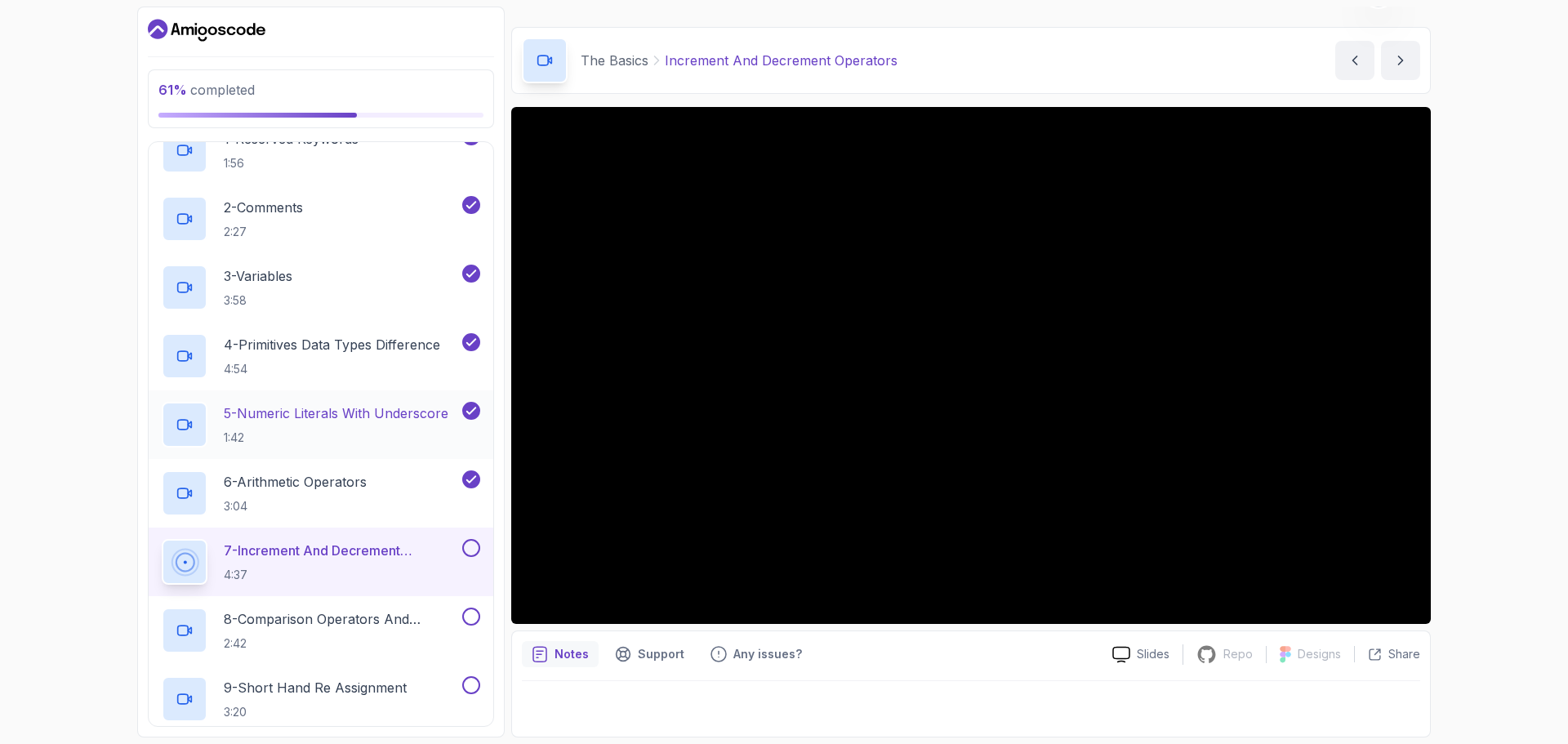
scroll to position [178, 0]
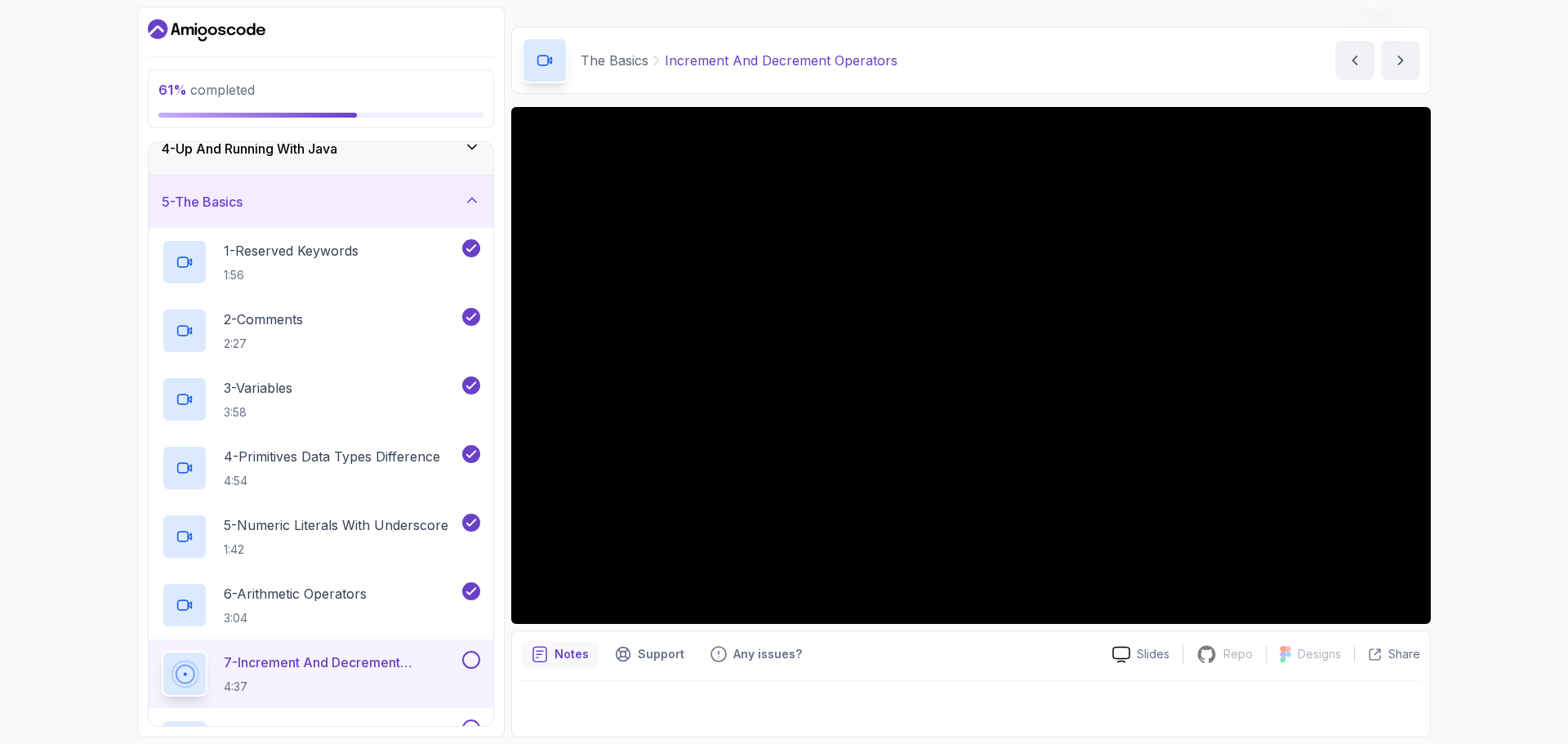
click at [469, 660] on button at bounding box center [471, 659] width 18 height 18
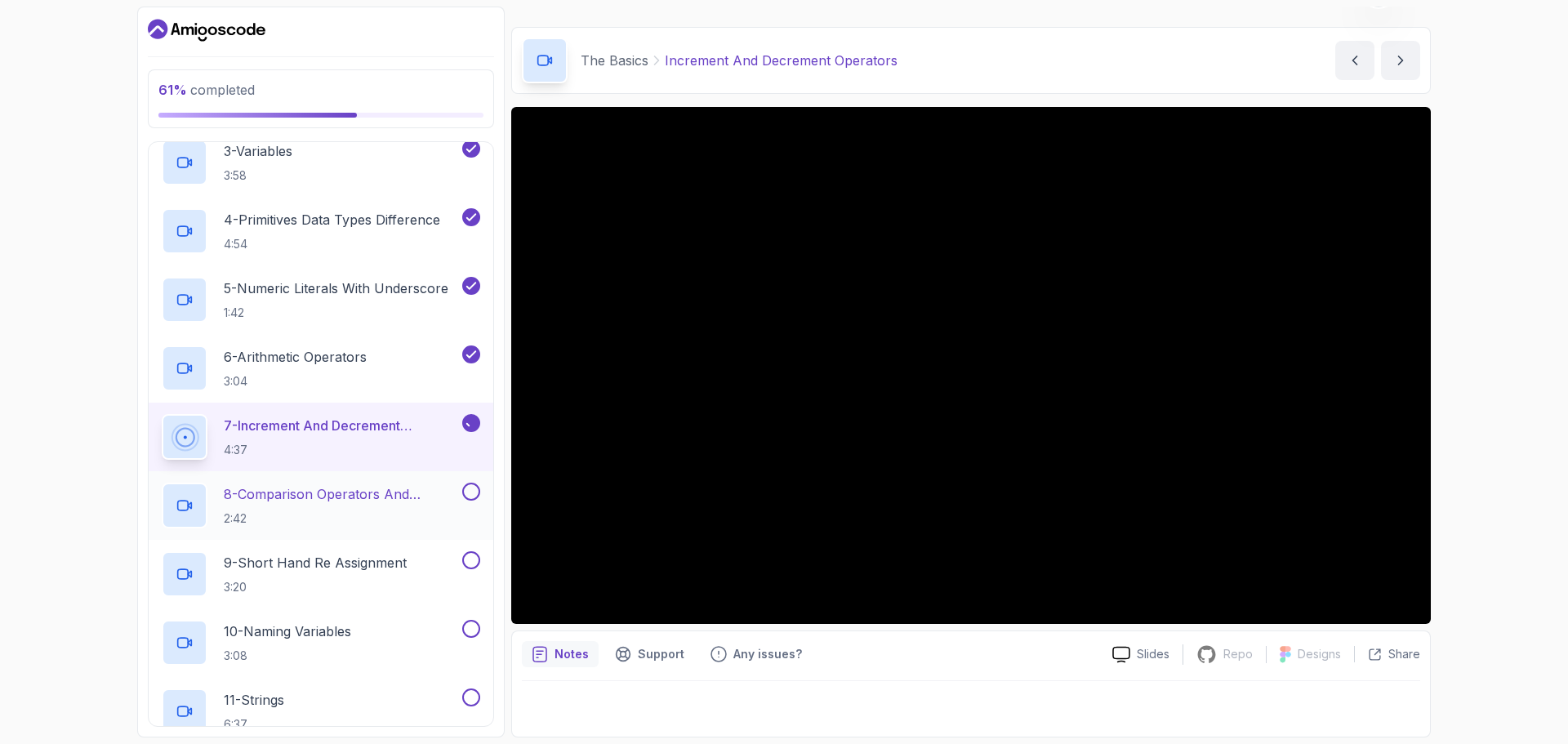
scroll to position [423, 0]
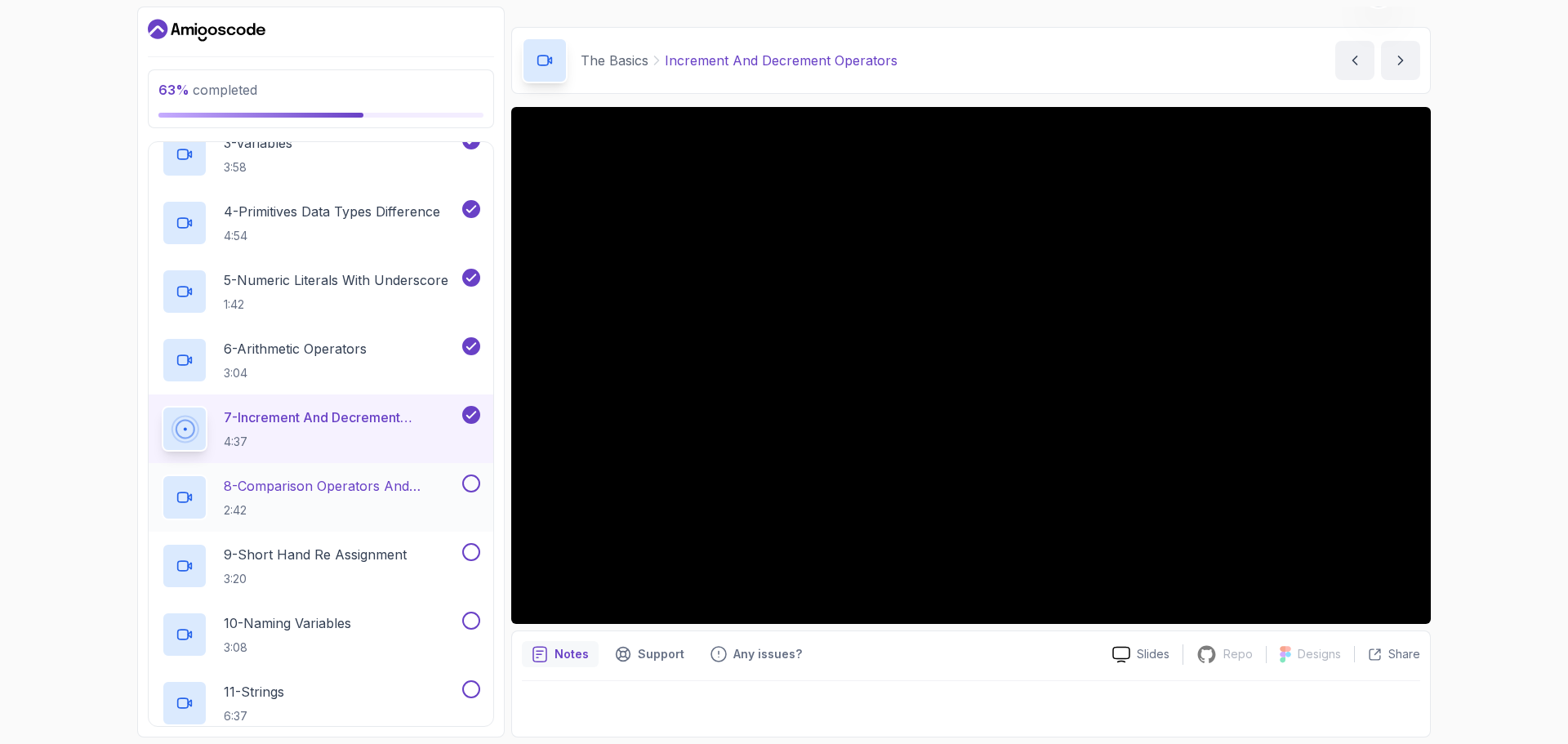
click at [242, 485] on p "8 - Comparison Operators and Booleans" at bounding box center [341, 485] width 235 height 19
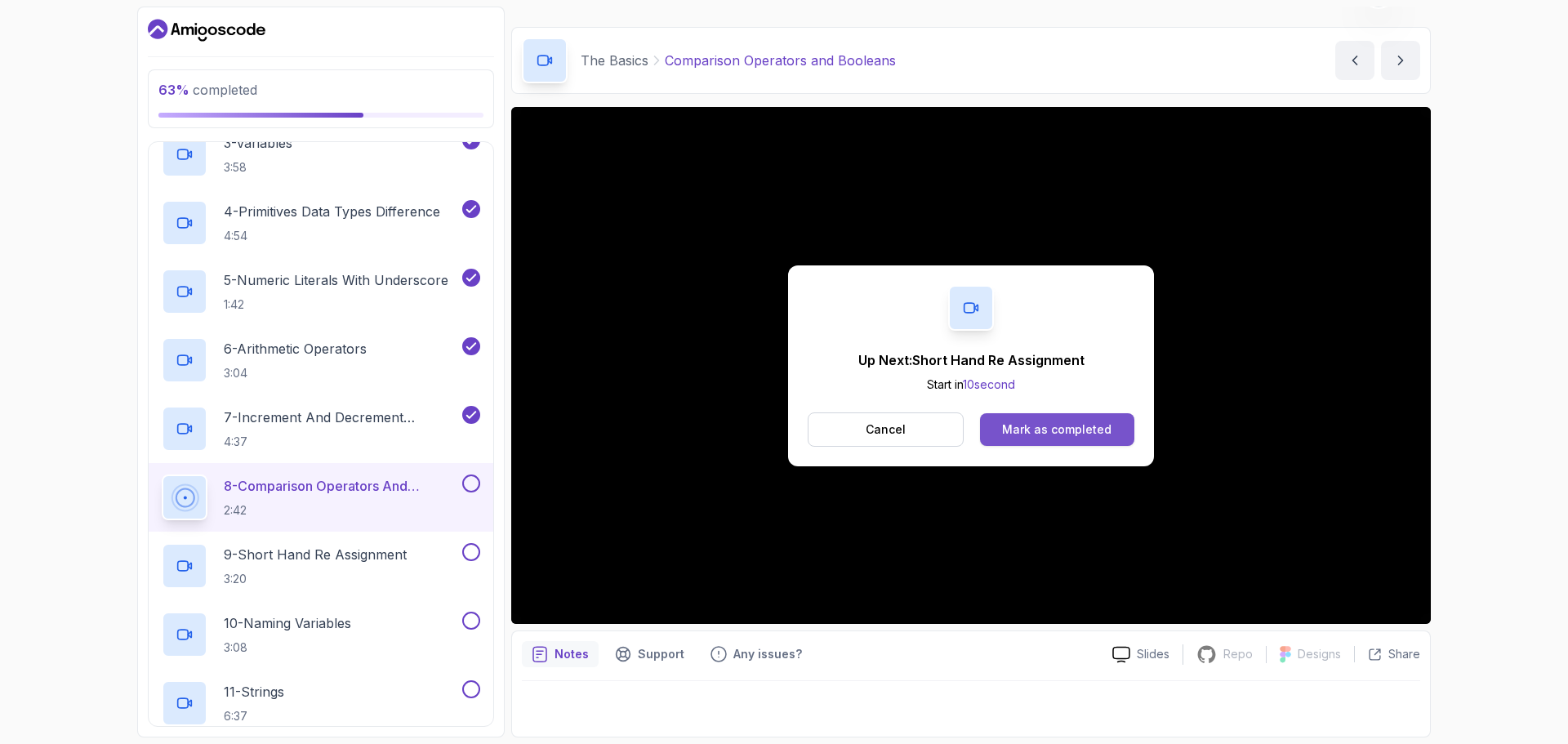
click at [1082, 420] on button "Mark as completed" at bounding box center [1057, 429] width 154 height 33
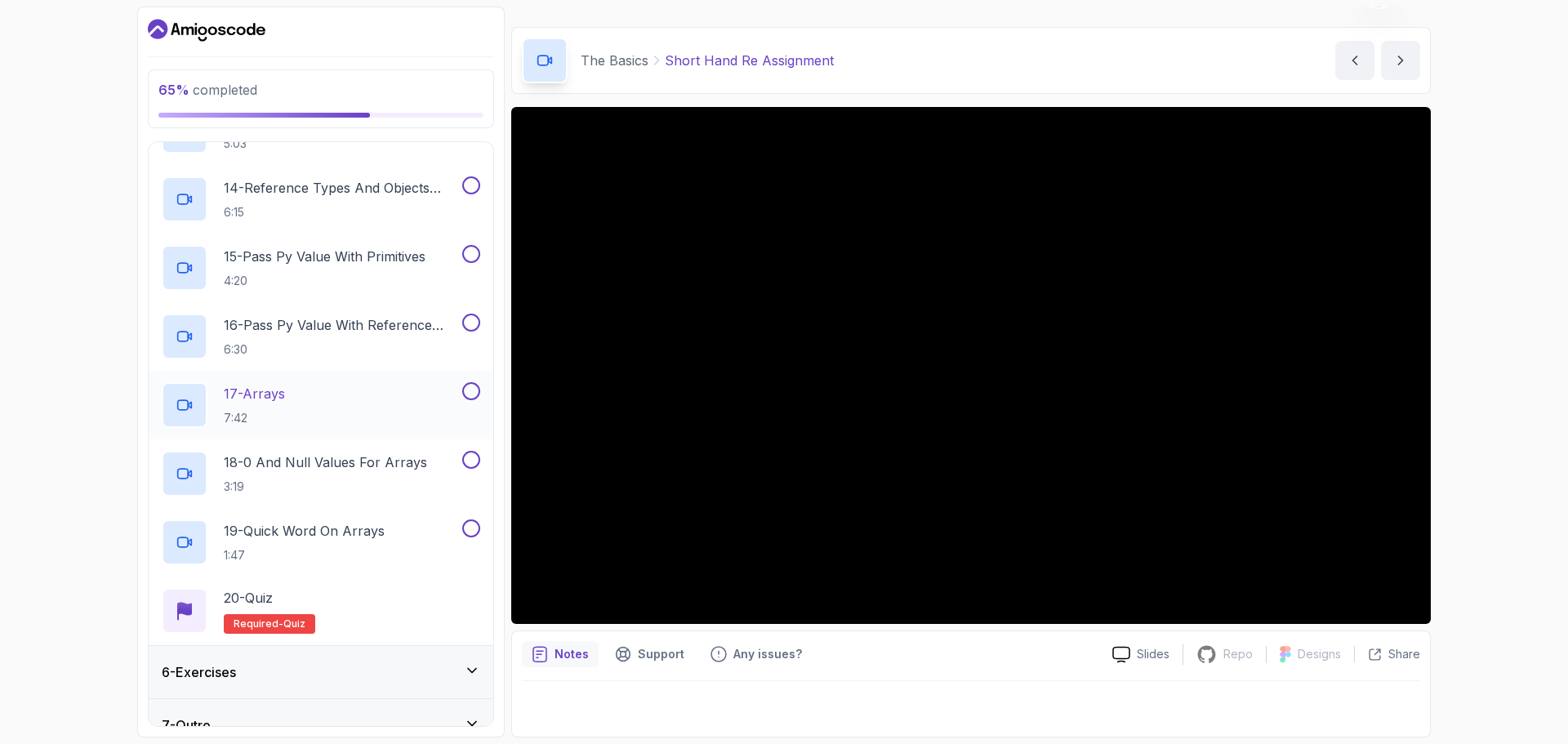
scroll to position [1158, 0]
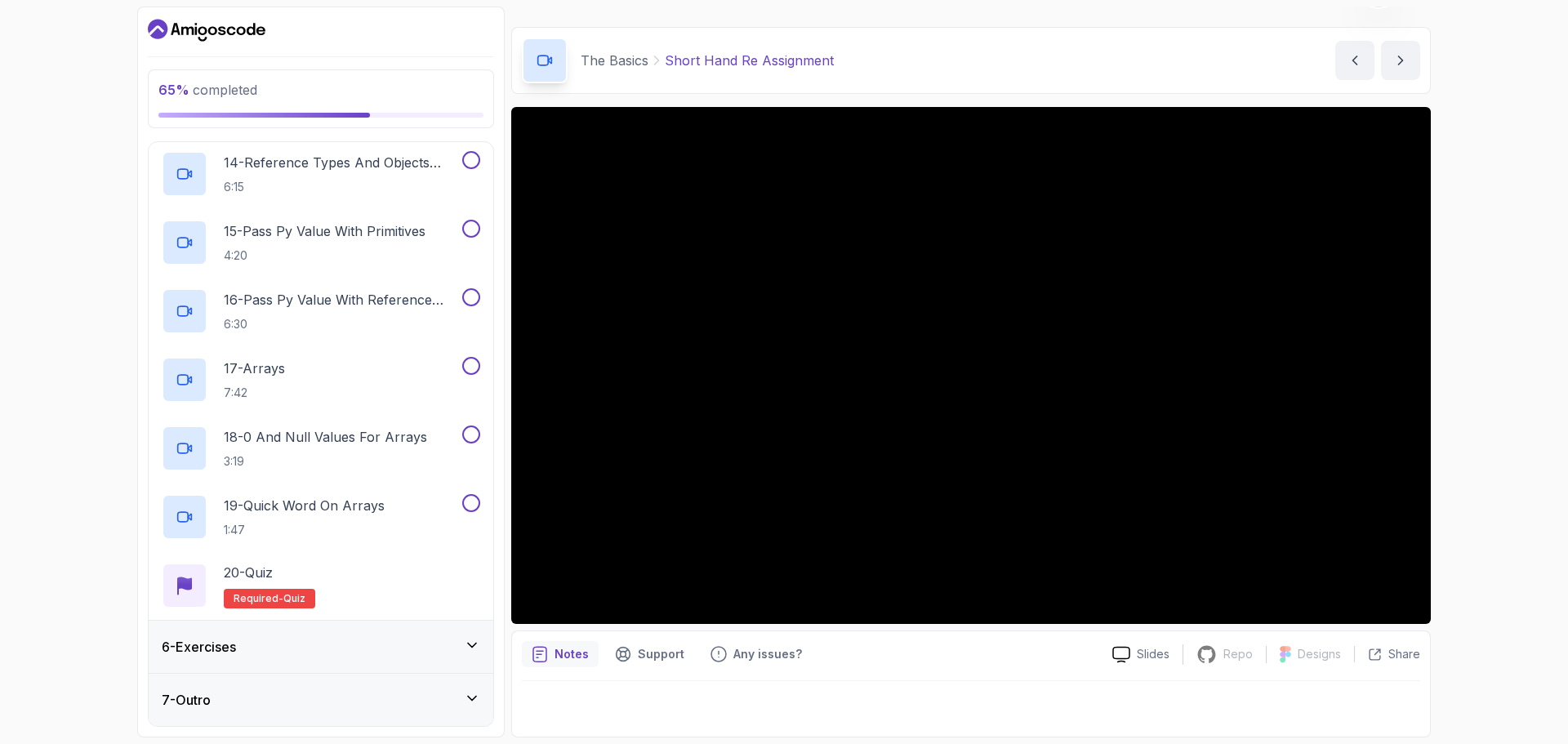
click at [338, 634] on div "6 - Exercises" at bounding box center [321, 646] width 344 height 52
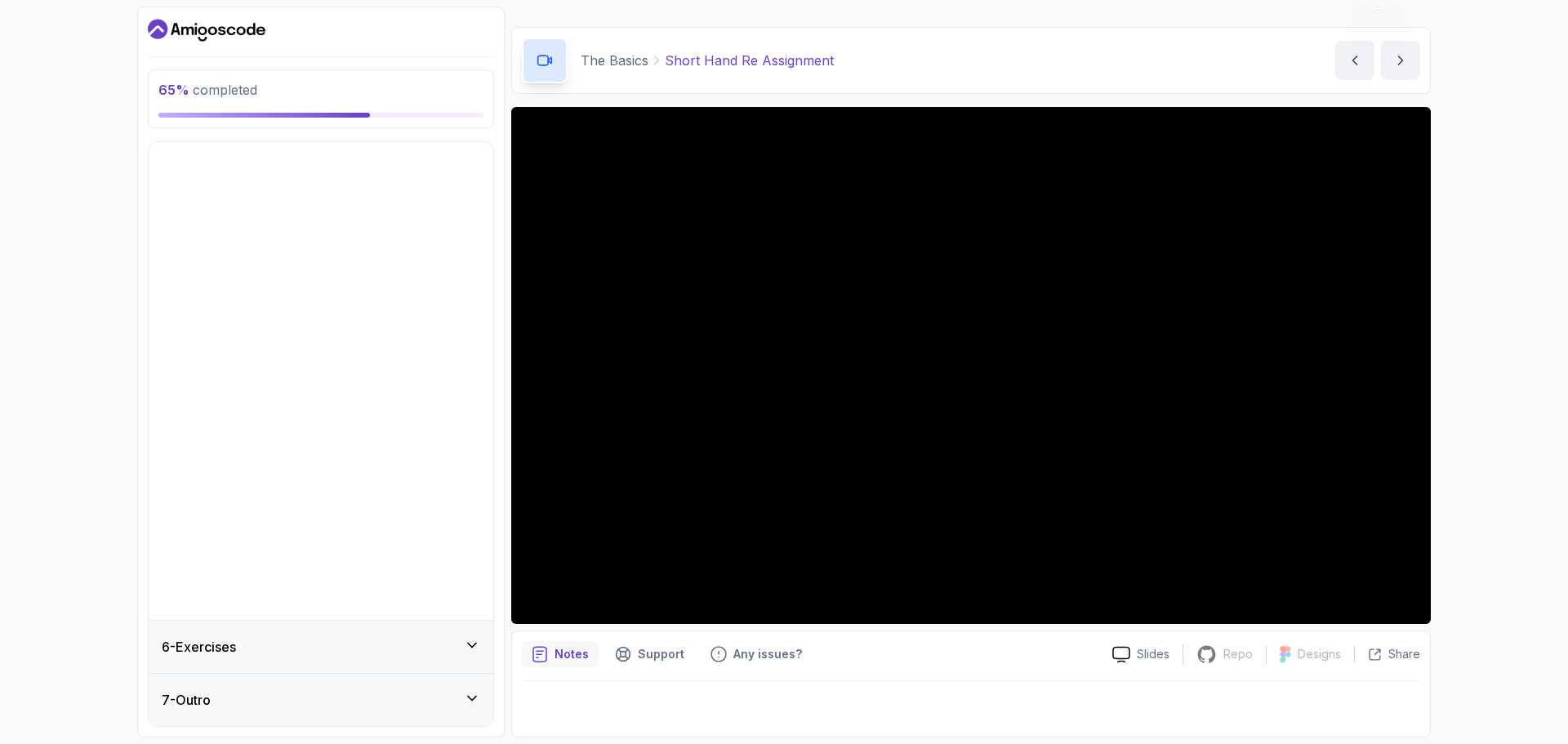
scroll to position [0, 0]
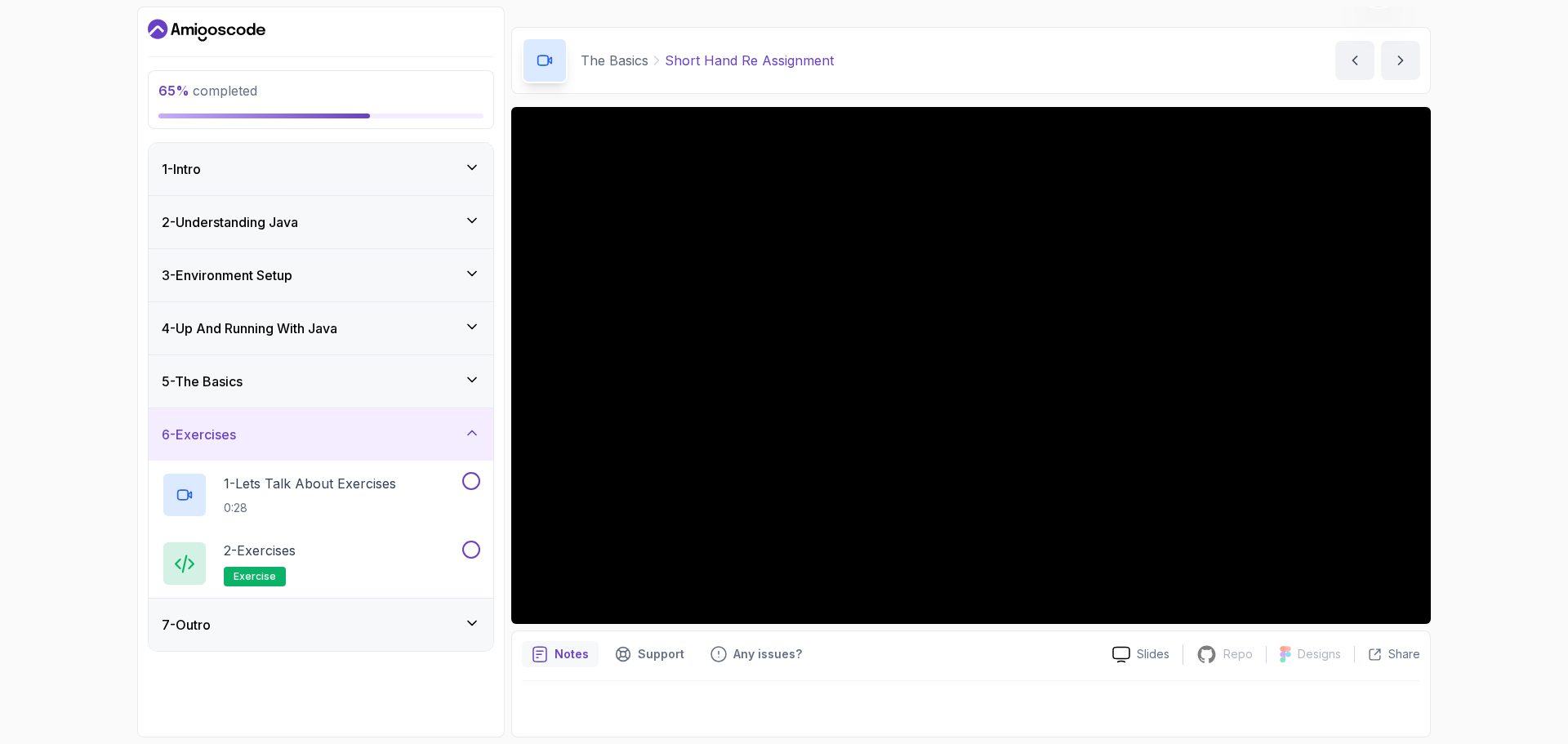
click at [297, 615] on div "7 - Outro" at bounding box center [321, 624] width 318 height 19
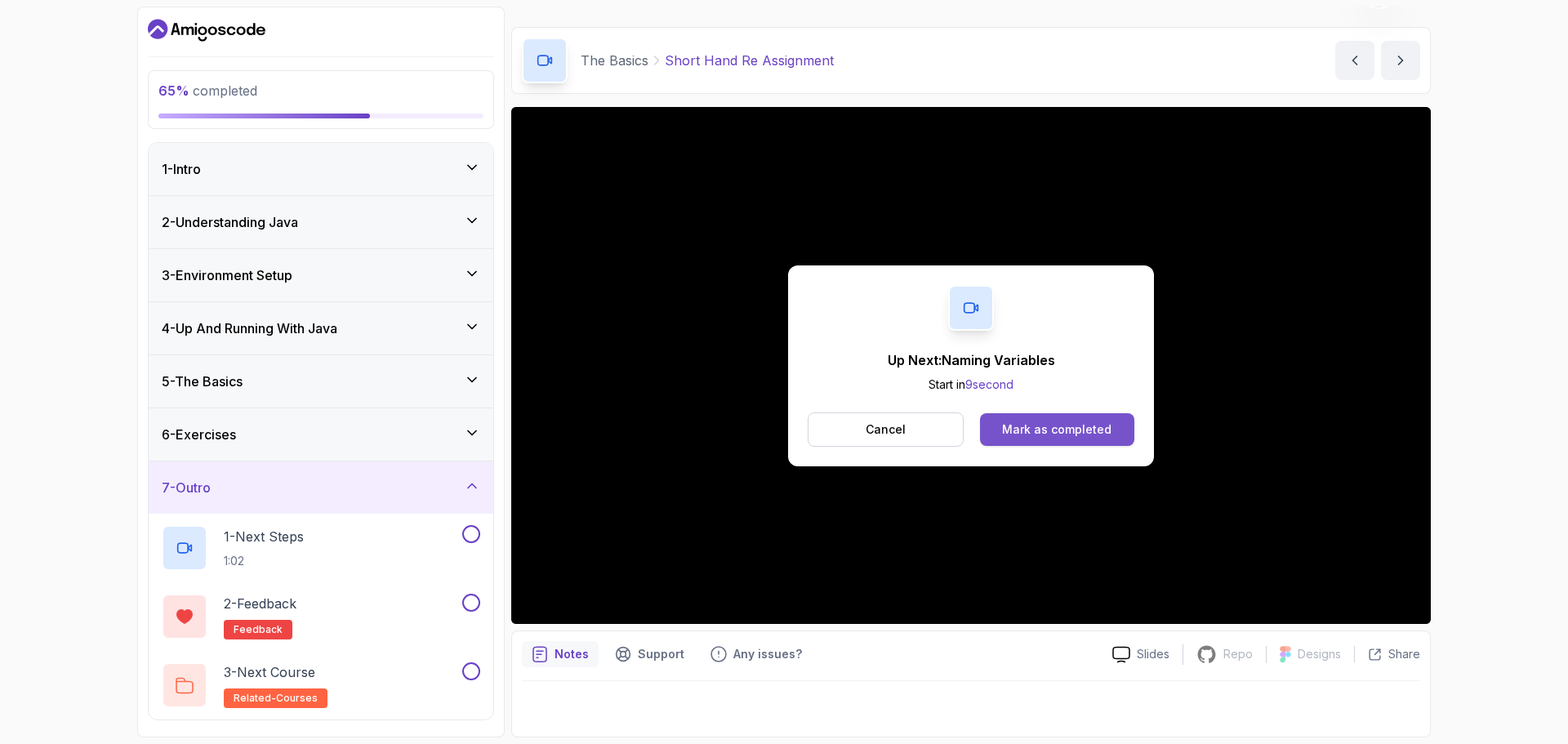
click at [1051, 424] on div "Mark as completed" at bounding box center [1057, 428] width 109 height 16
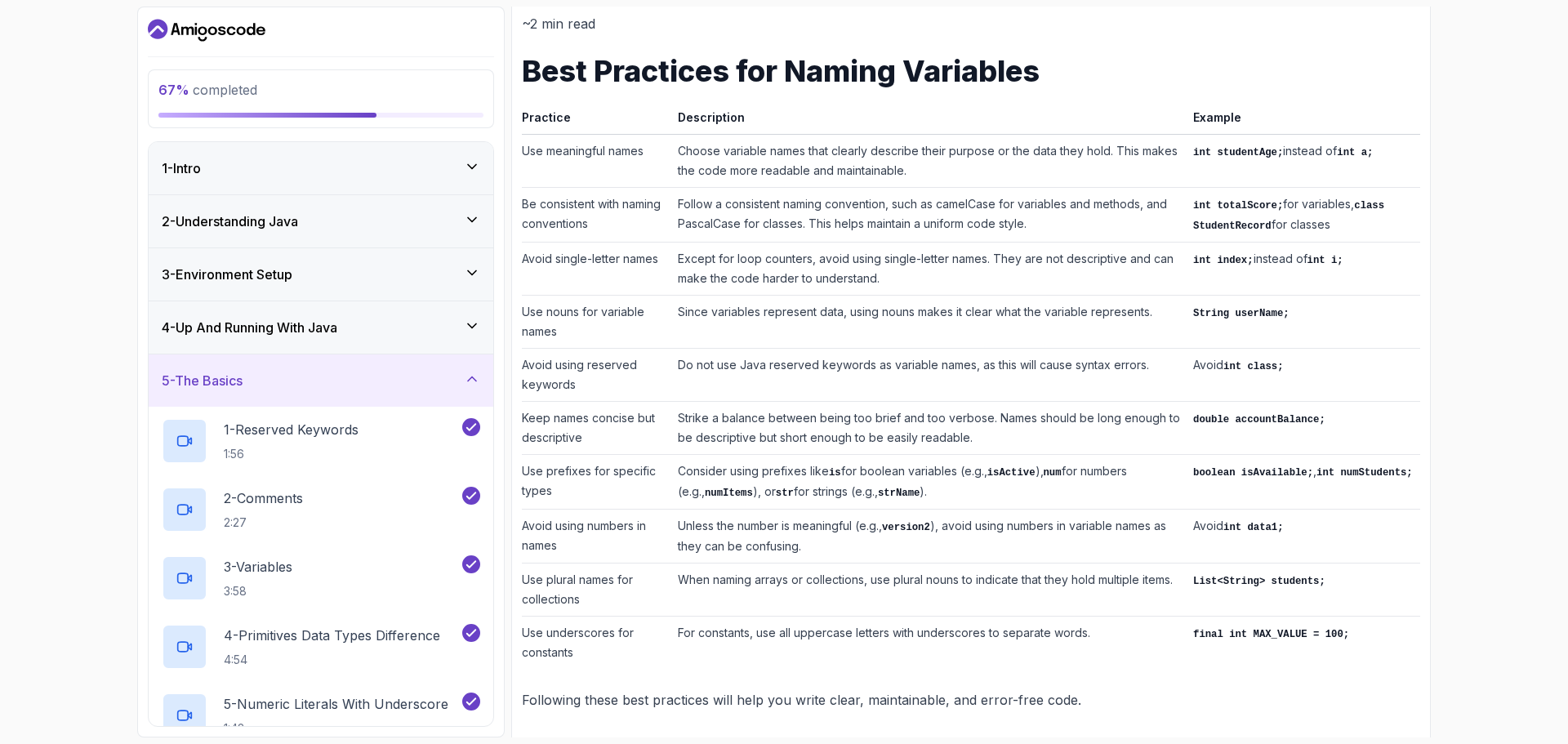
scroll to position [733, 0]
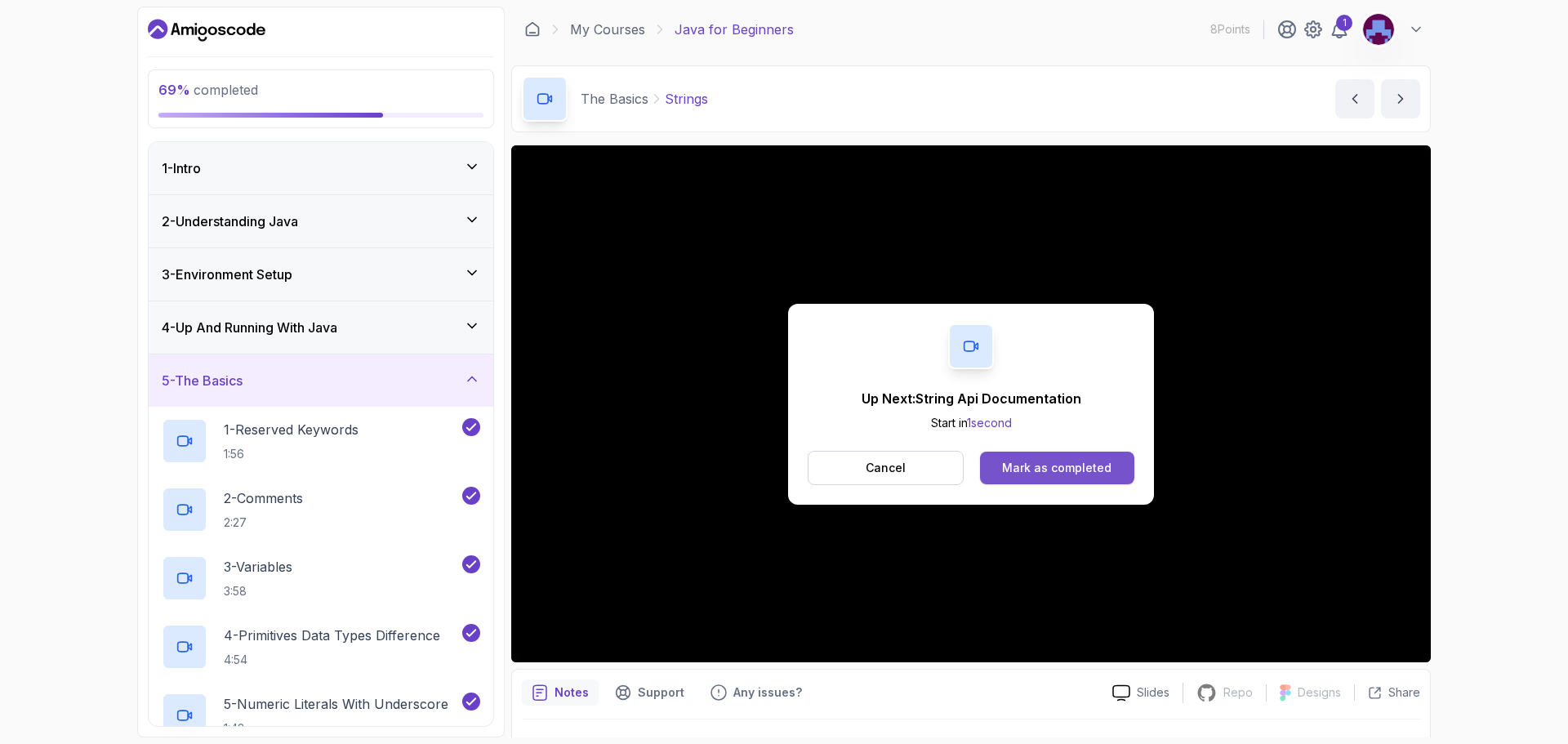
click at [1038, 471] on div "Mark as completed" at bounding box center [1057, 467] width 109 height 16
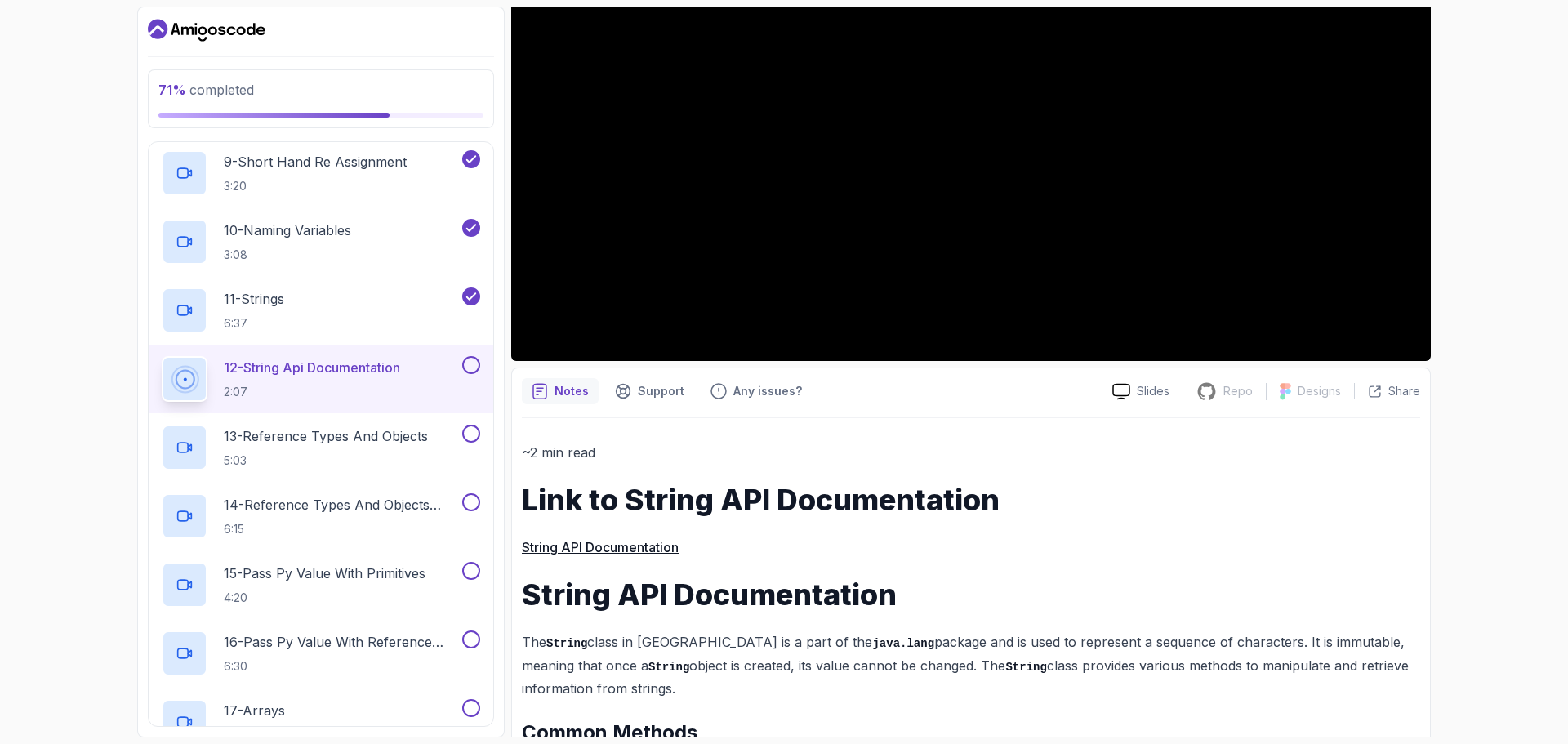
scroll to position [327, 0]
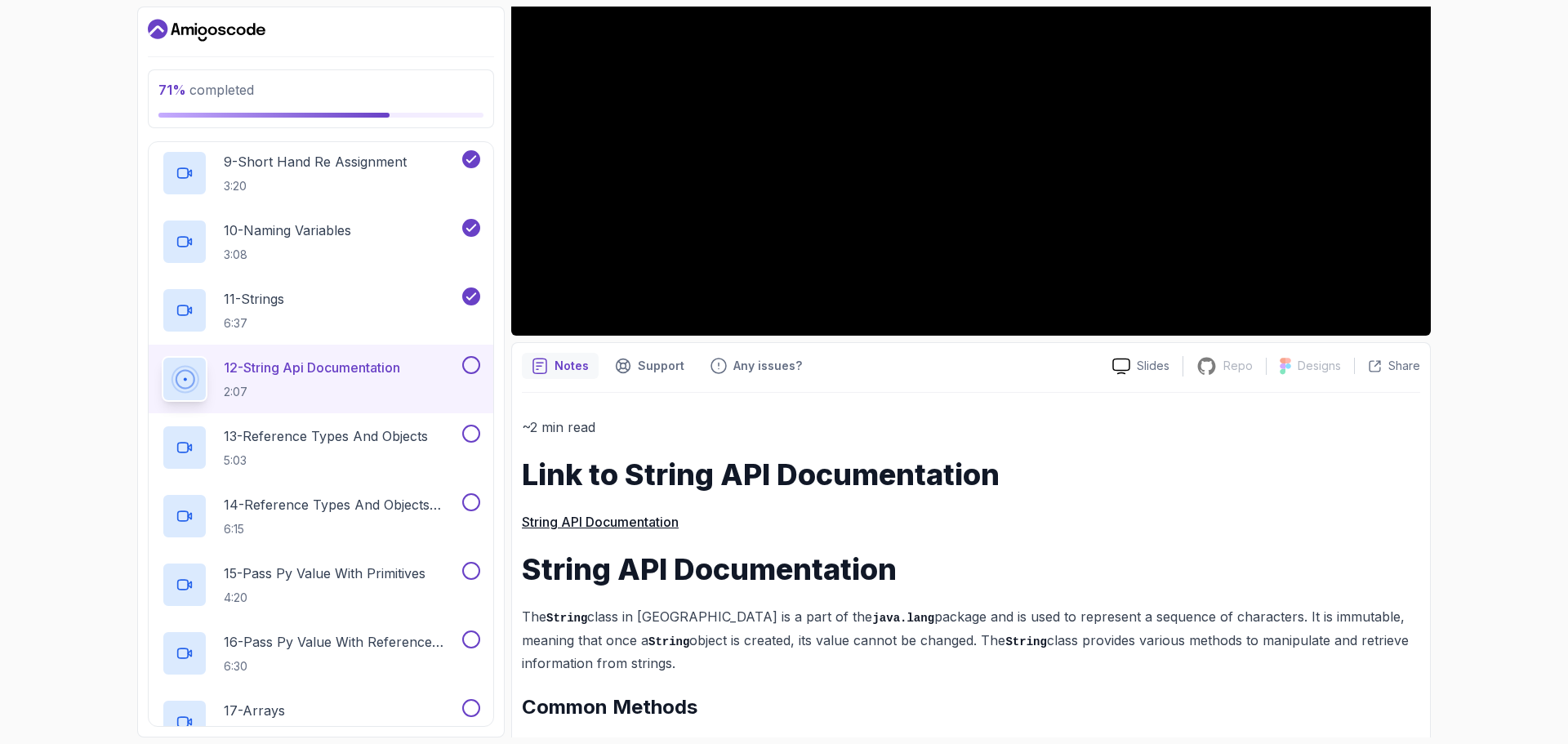
click at [638, 518] on link "String API Documentation" at bounding box center [600, 521] width 157 height 16
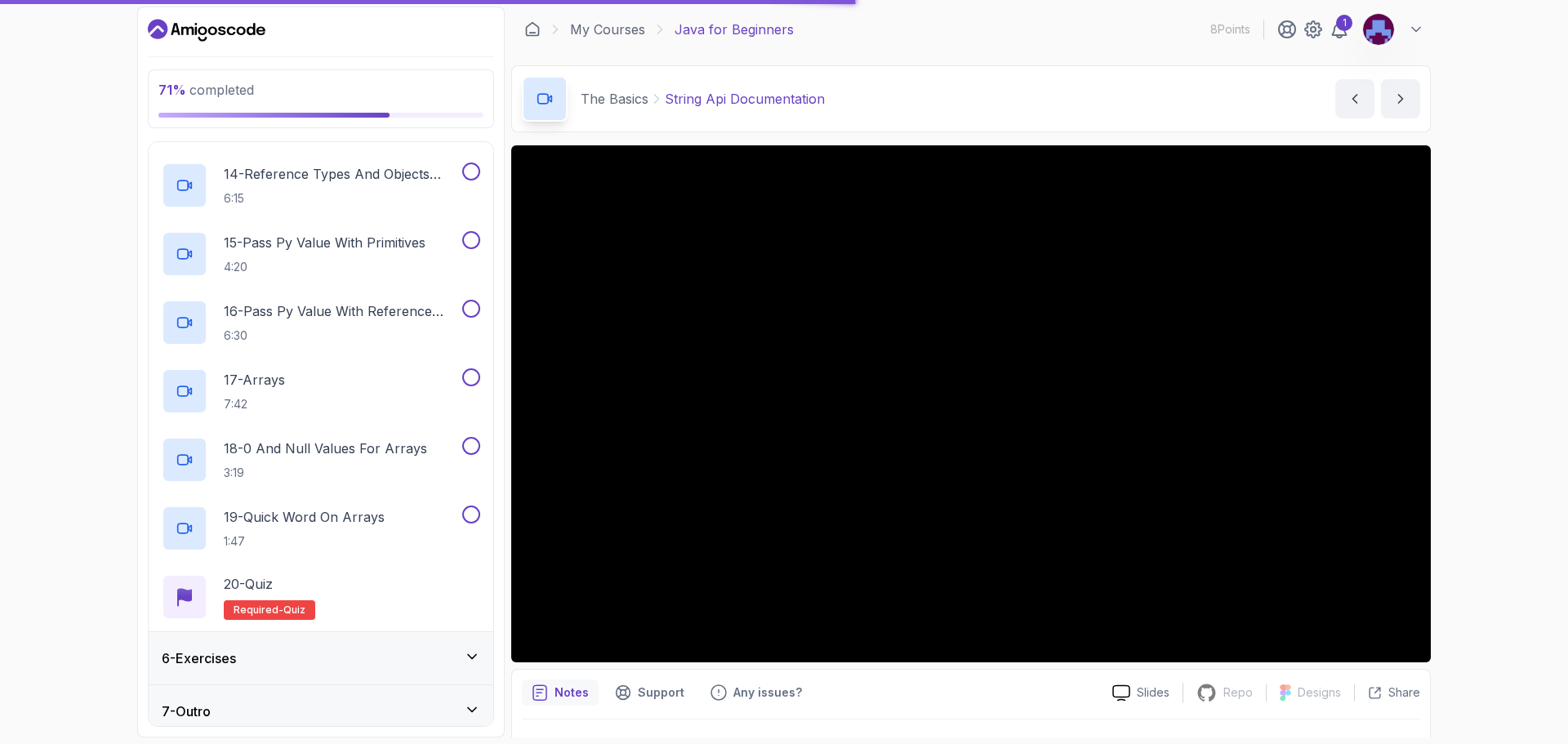
scroll to position [1158, 0]
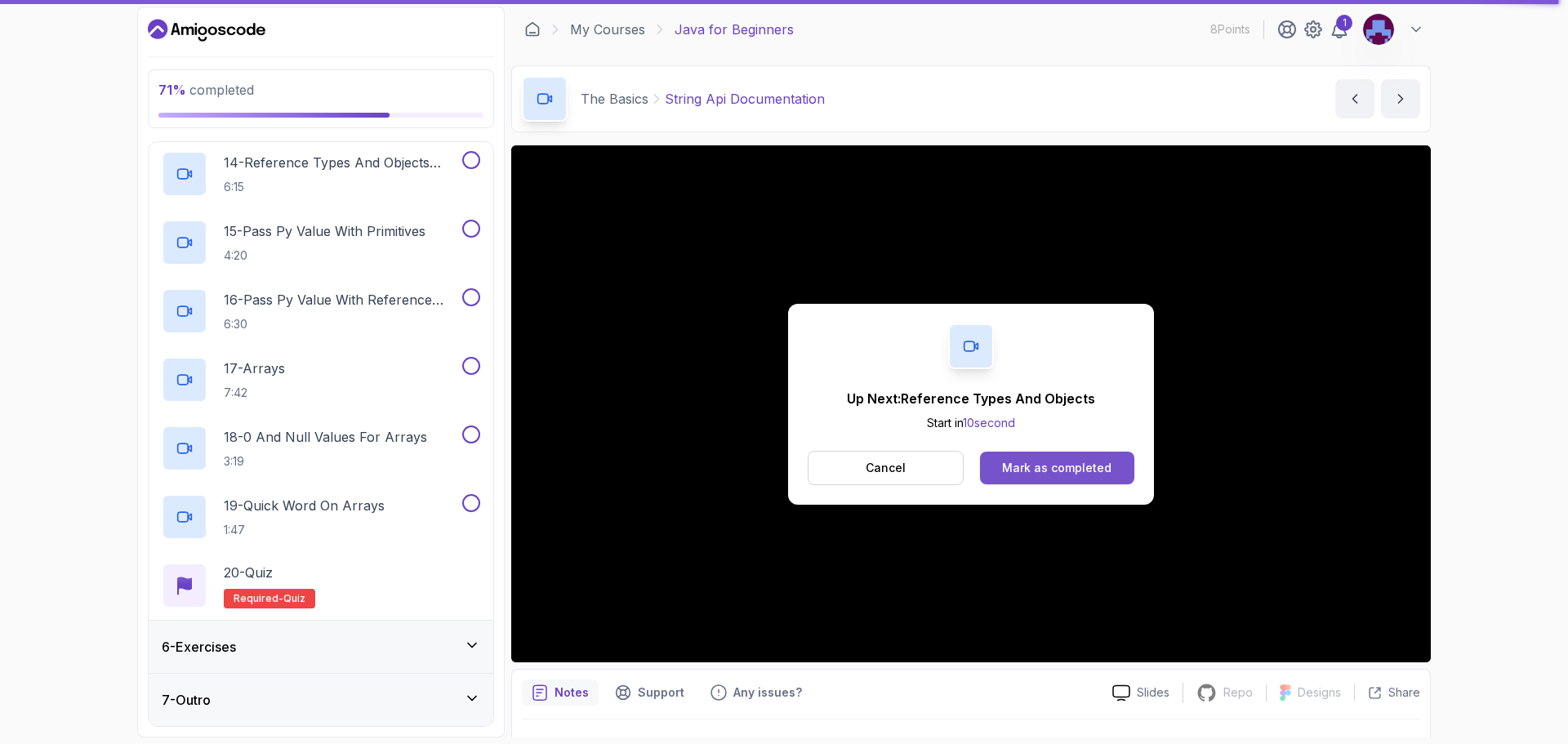
click at [1042, 457] on button "Mark as completed" at bounding box center [1057, 467] width 154 height 33
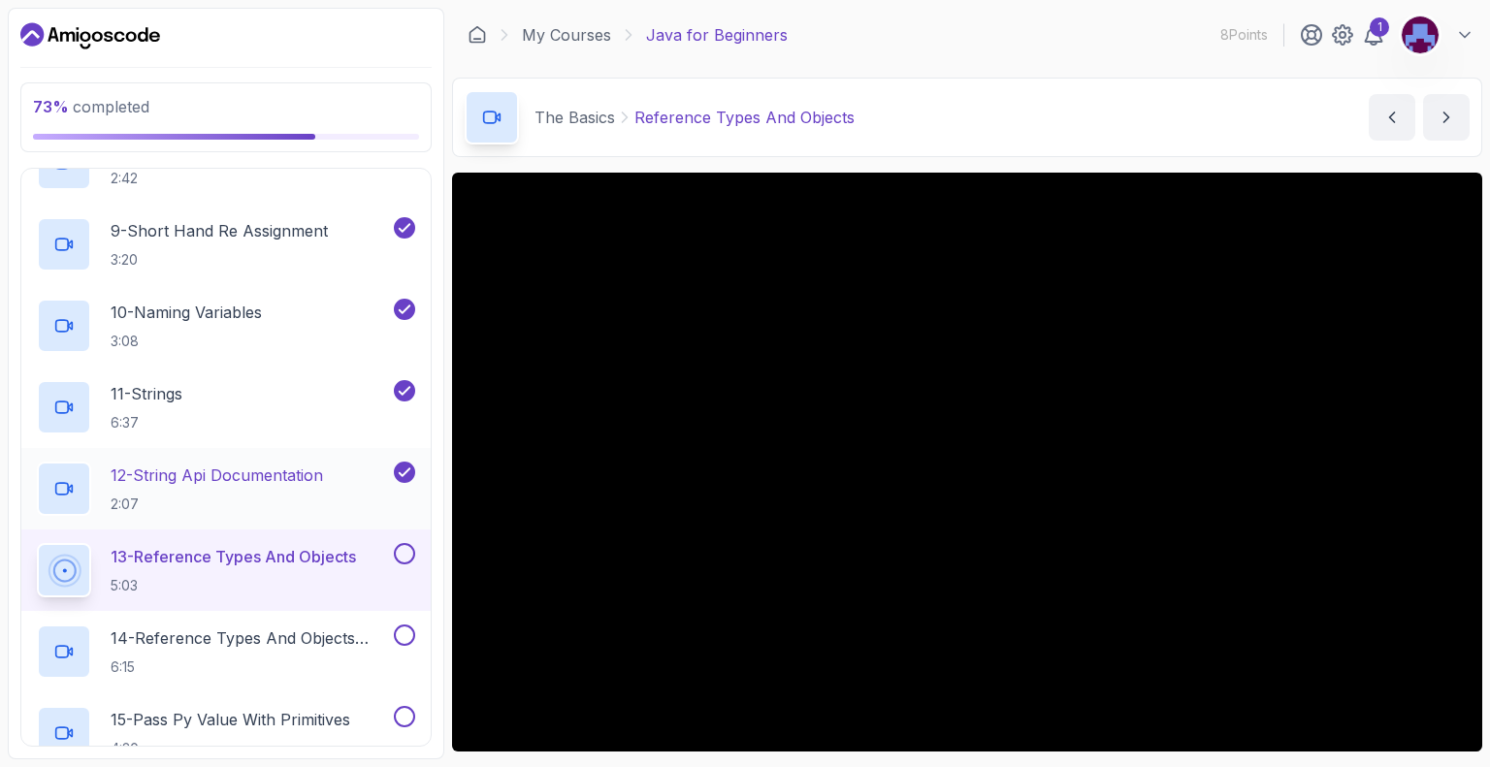
scroll to position [965, 0]
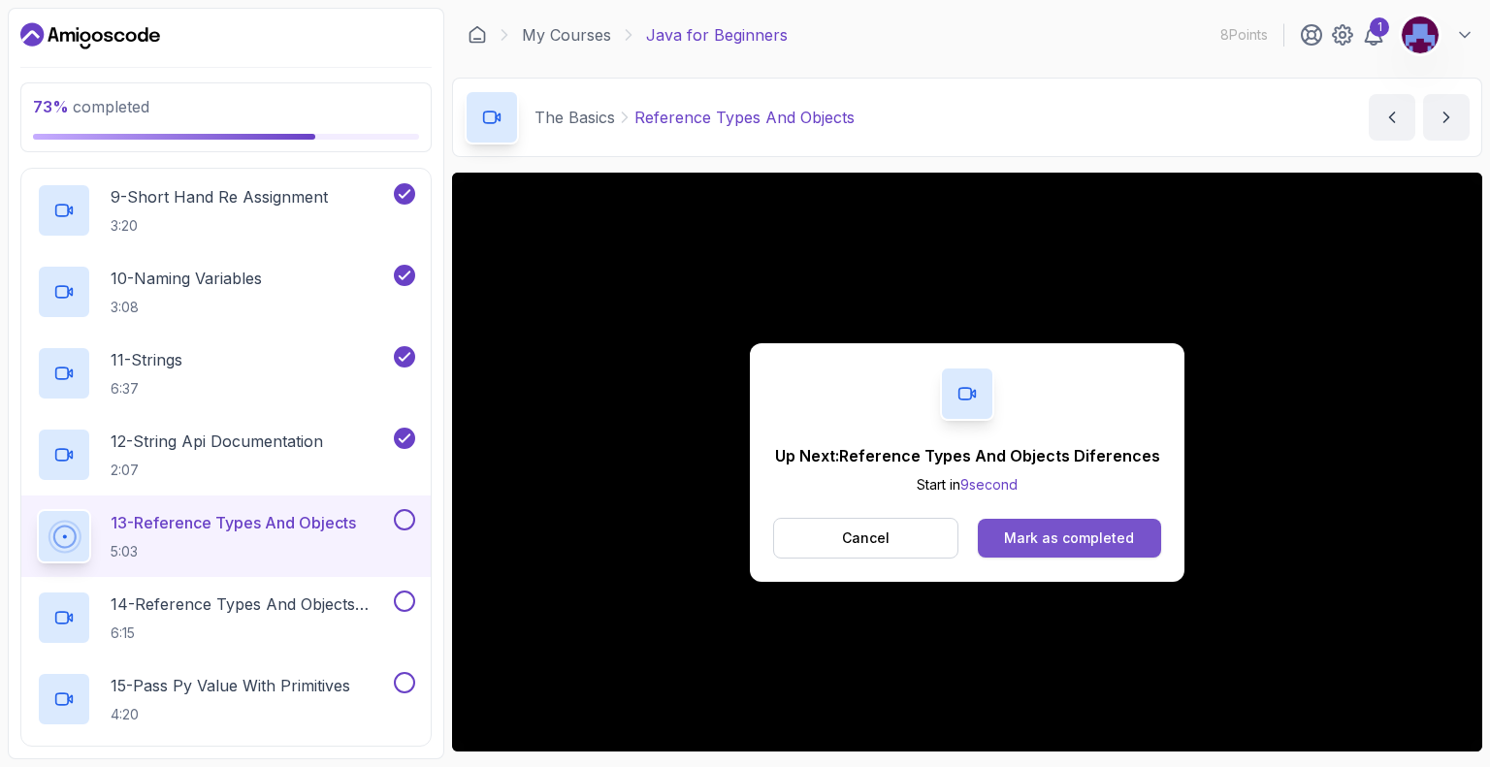
click at [1094, 526] on button "Mark as completed" at bounding box center [1069, 538] width 183 height 39
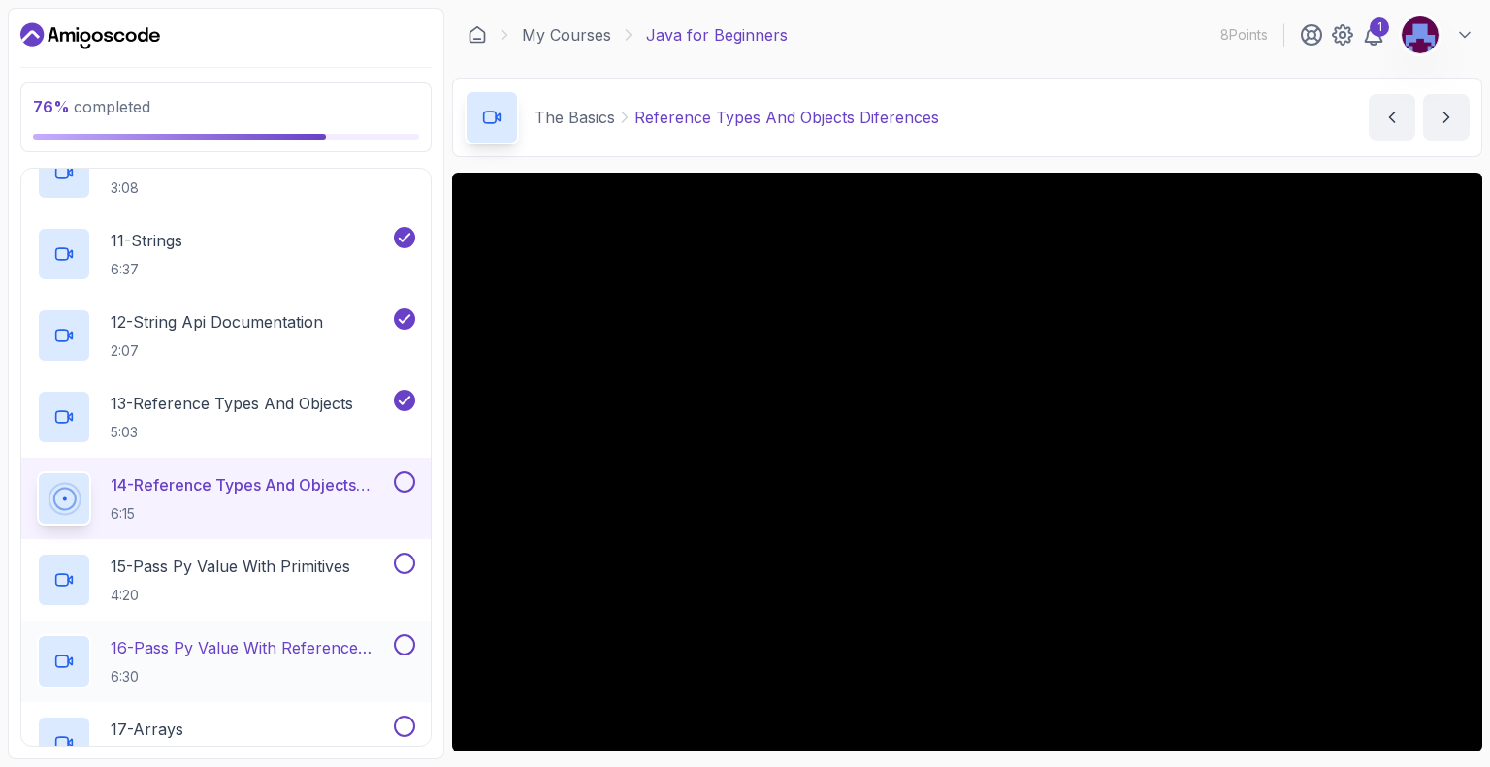
scroll to position [1159, 0]
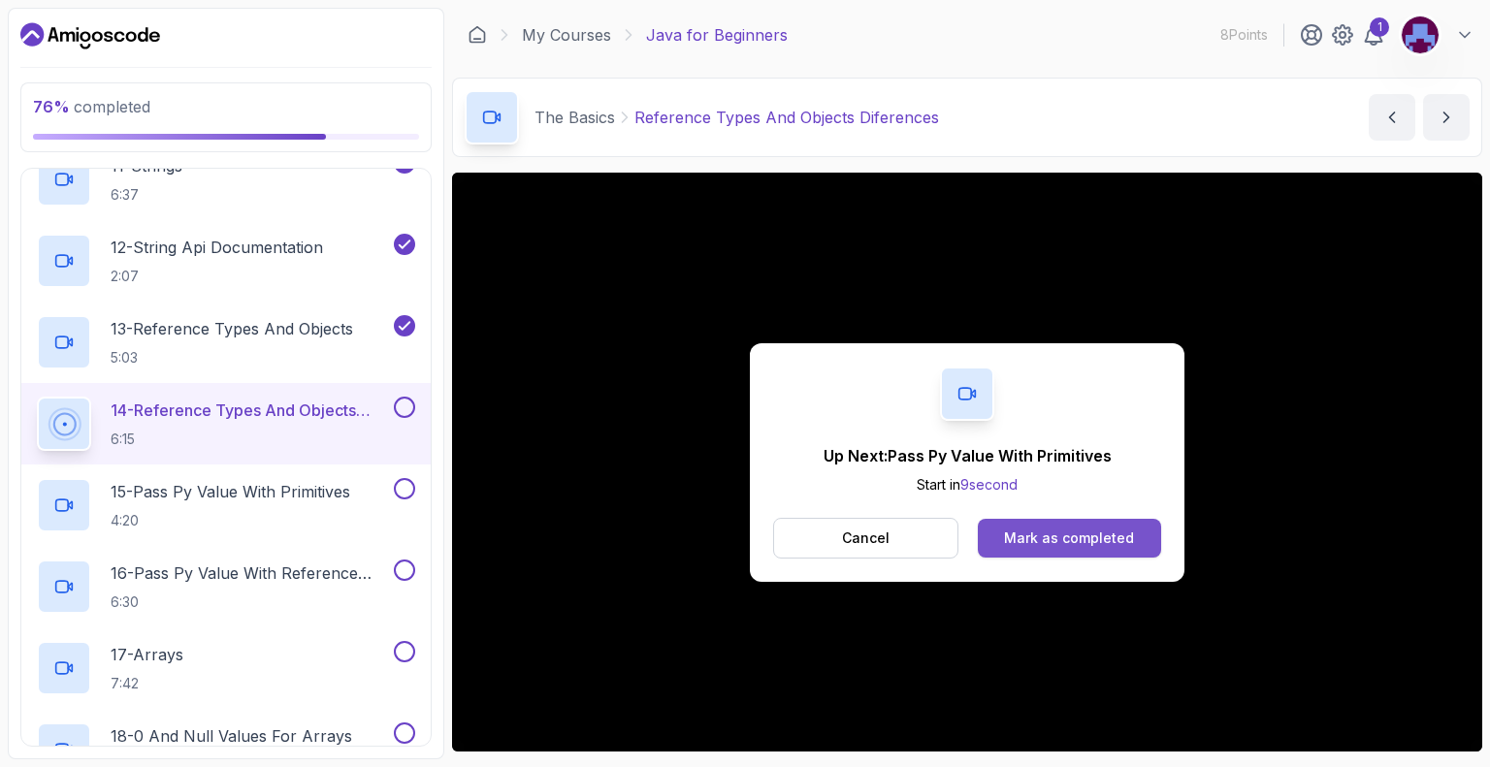
click at [1047, 531] on div "Mark as completed" at bounding box center [1069, 538] width 130 height 19
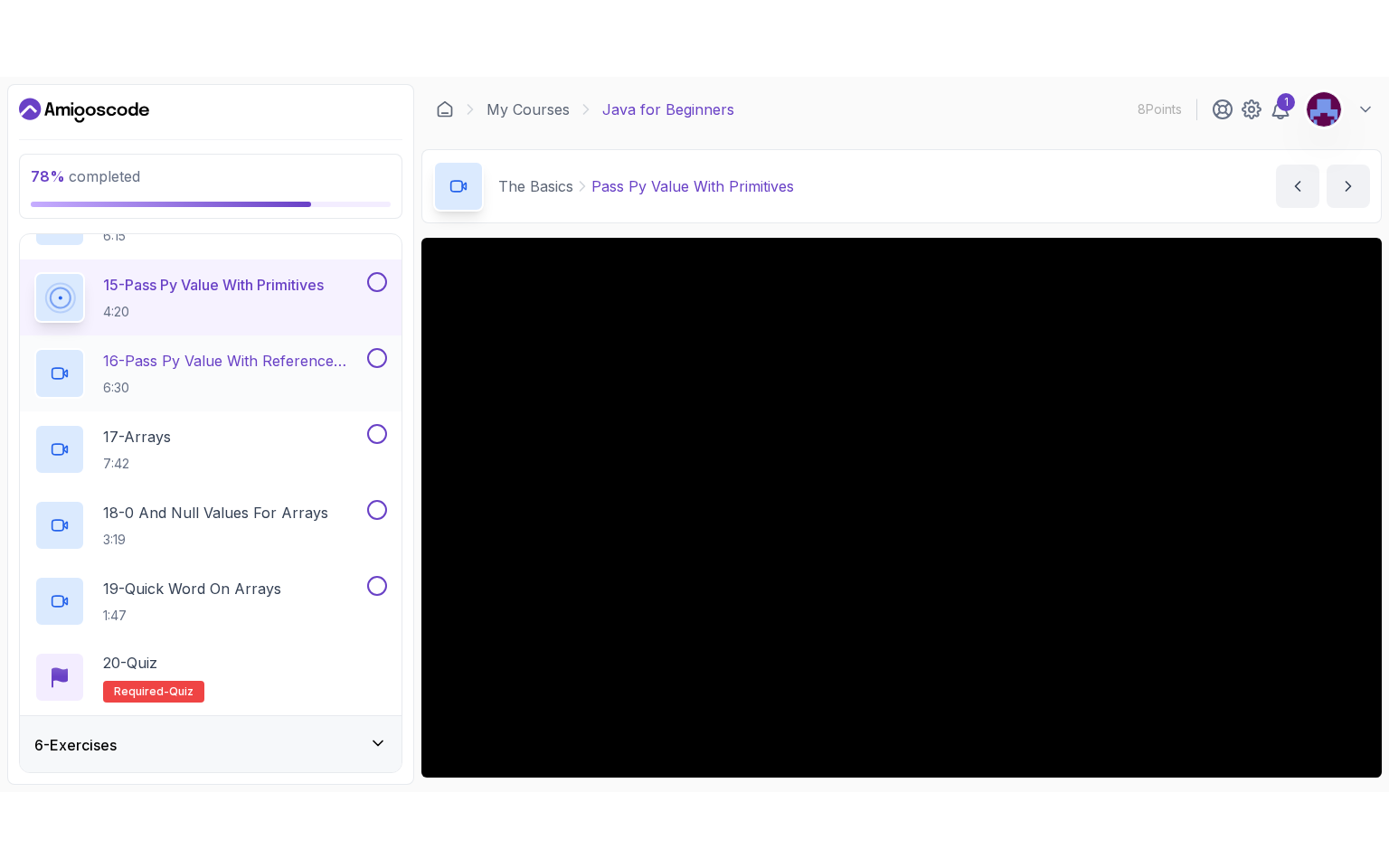
scroll to position [1299, 0]
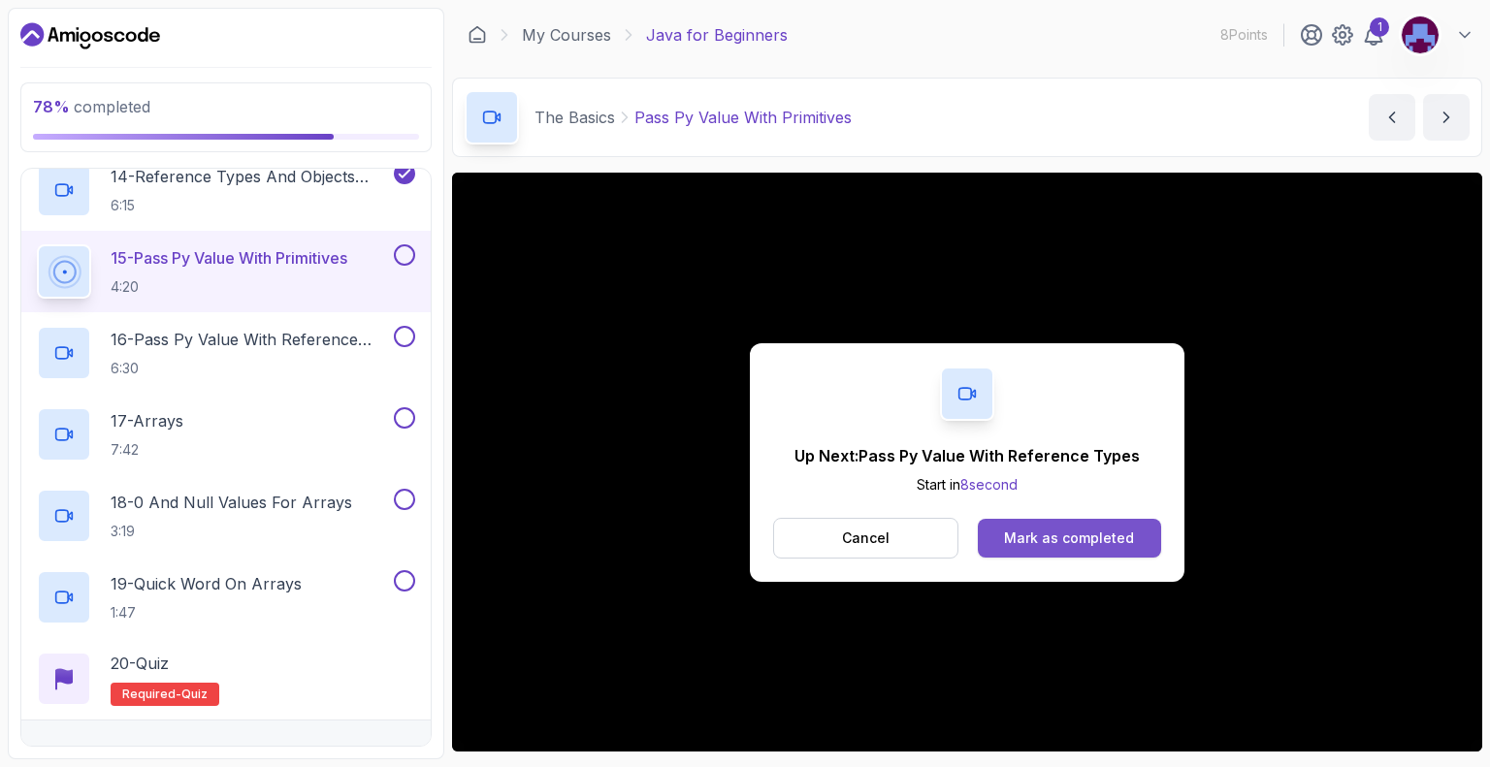
click at [1049, 538] on div "Mark as completed" at bounding box center [1069, 538] width 130 height 19
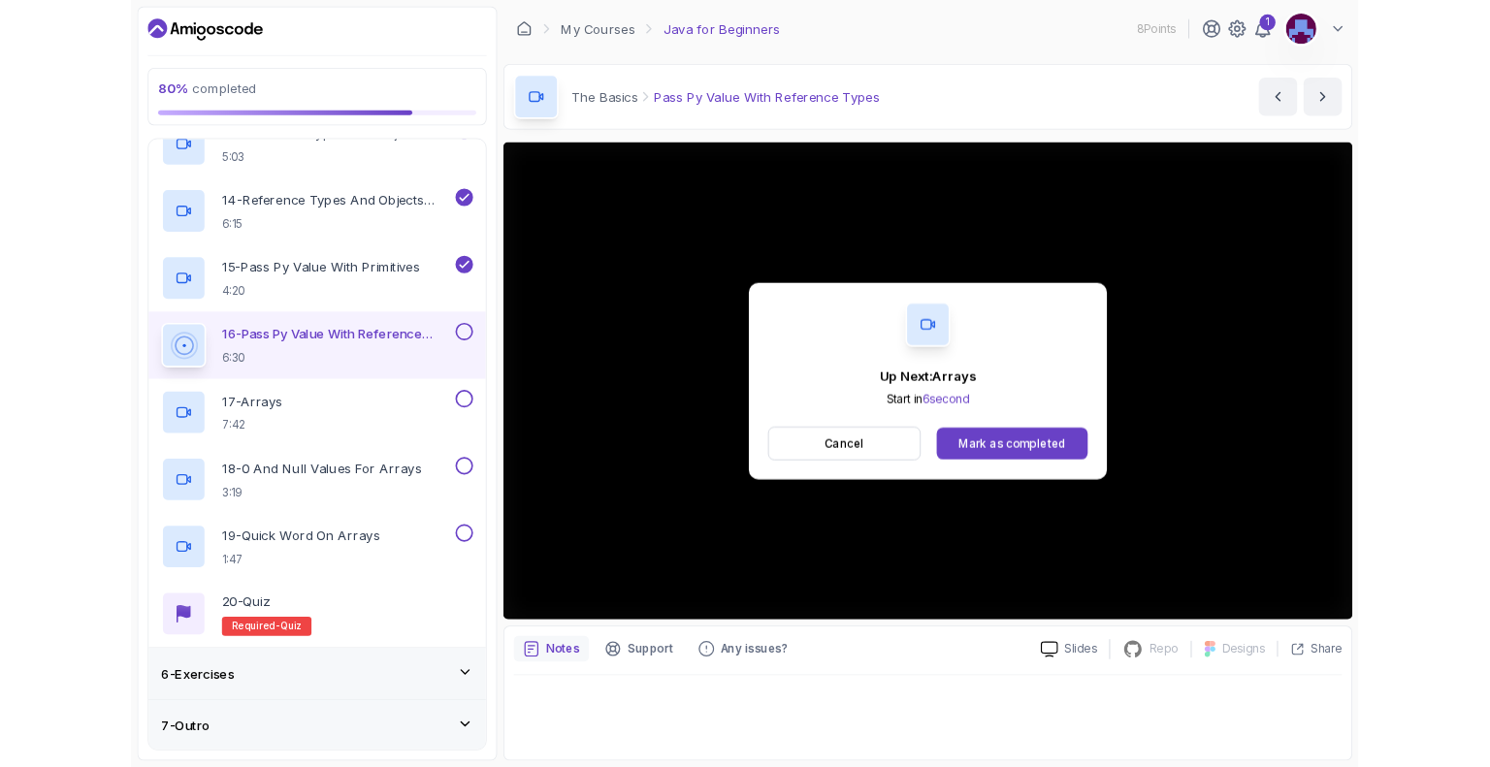
scroll to position [1393, 0]
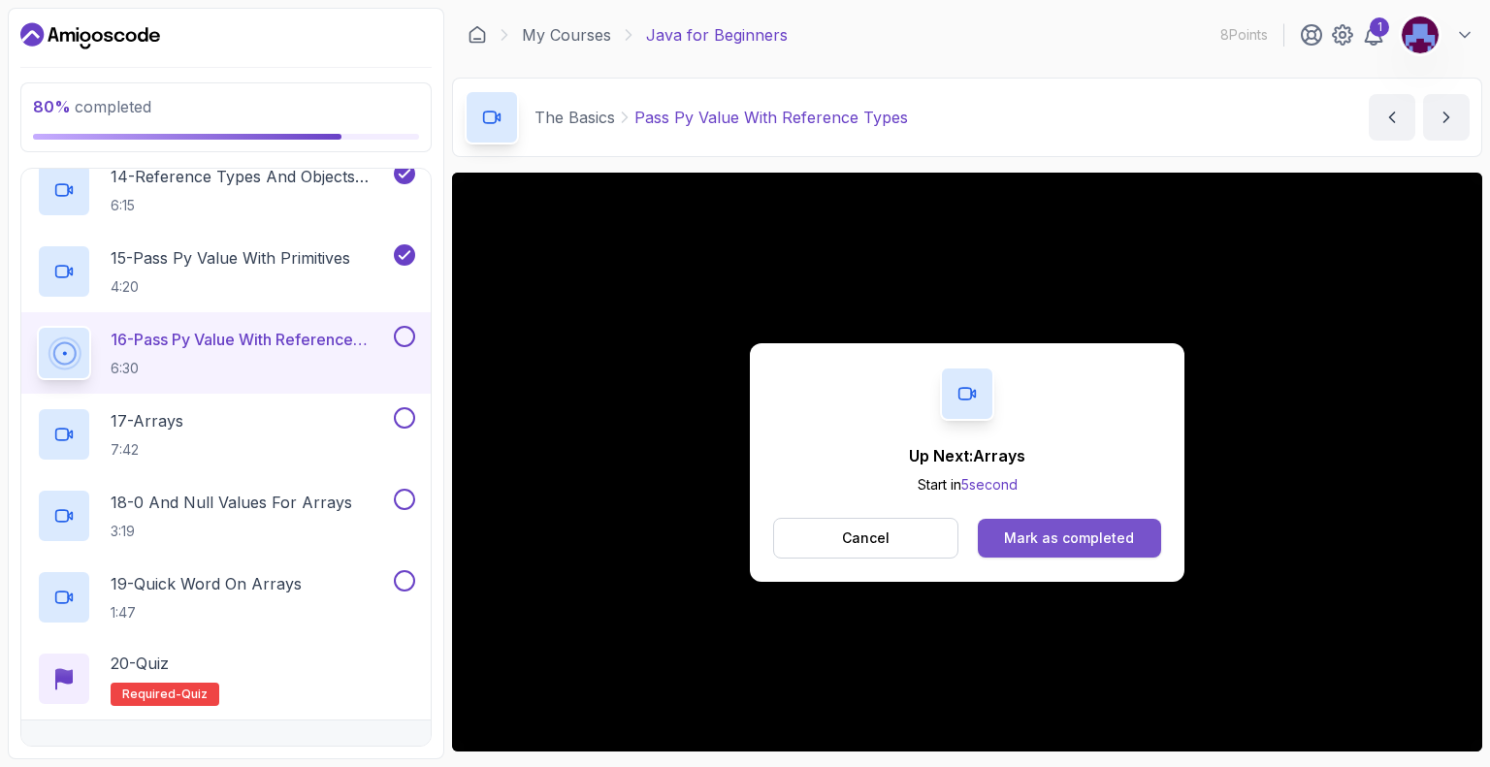
click at [1086, 551] on button "Mark as completed" at bounding box center [1069, 538] width 183 height 39
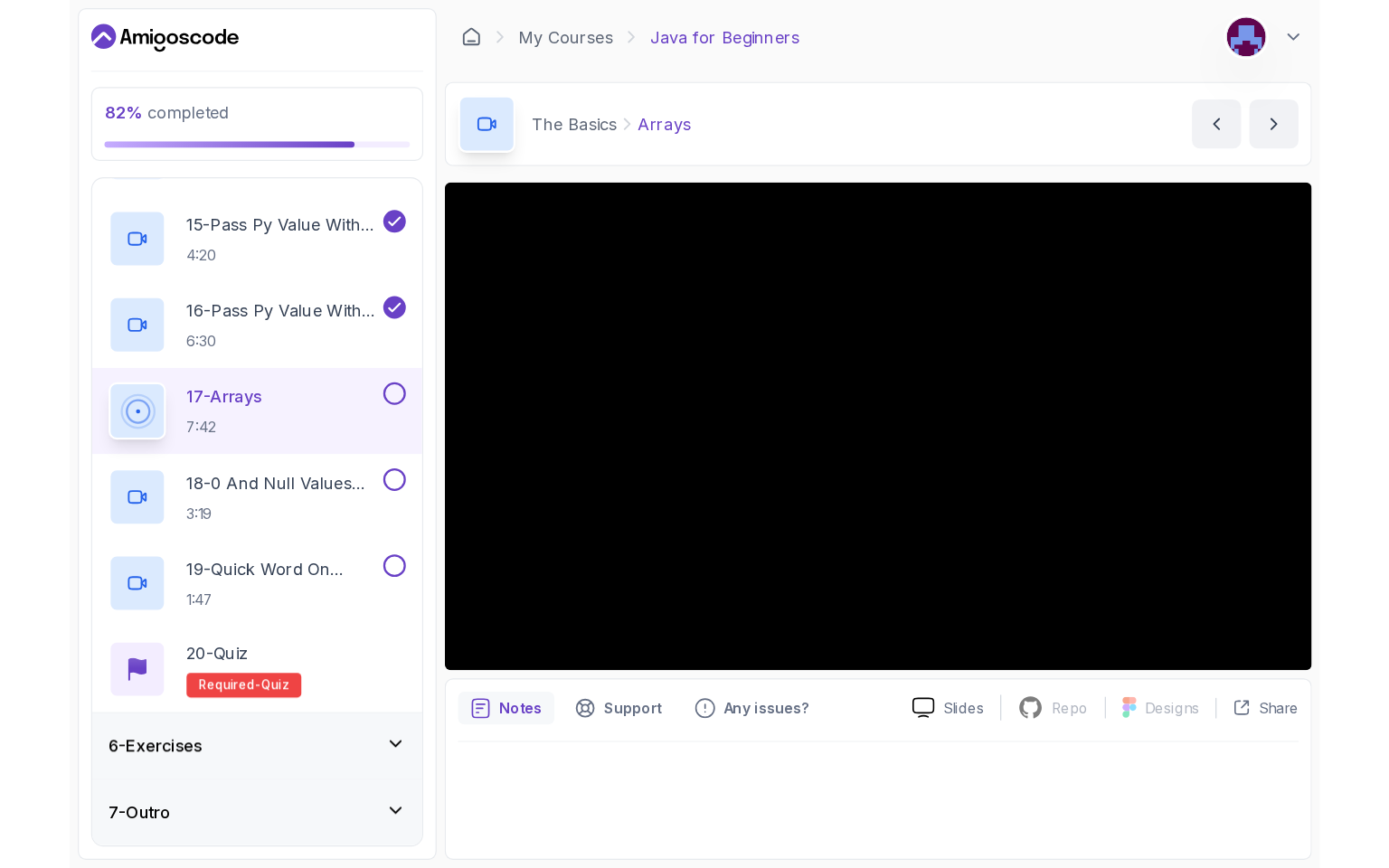
scroll to position [1337, 0]
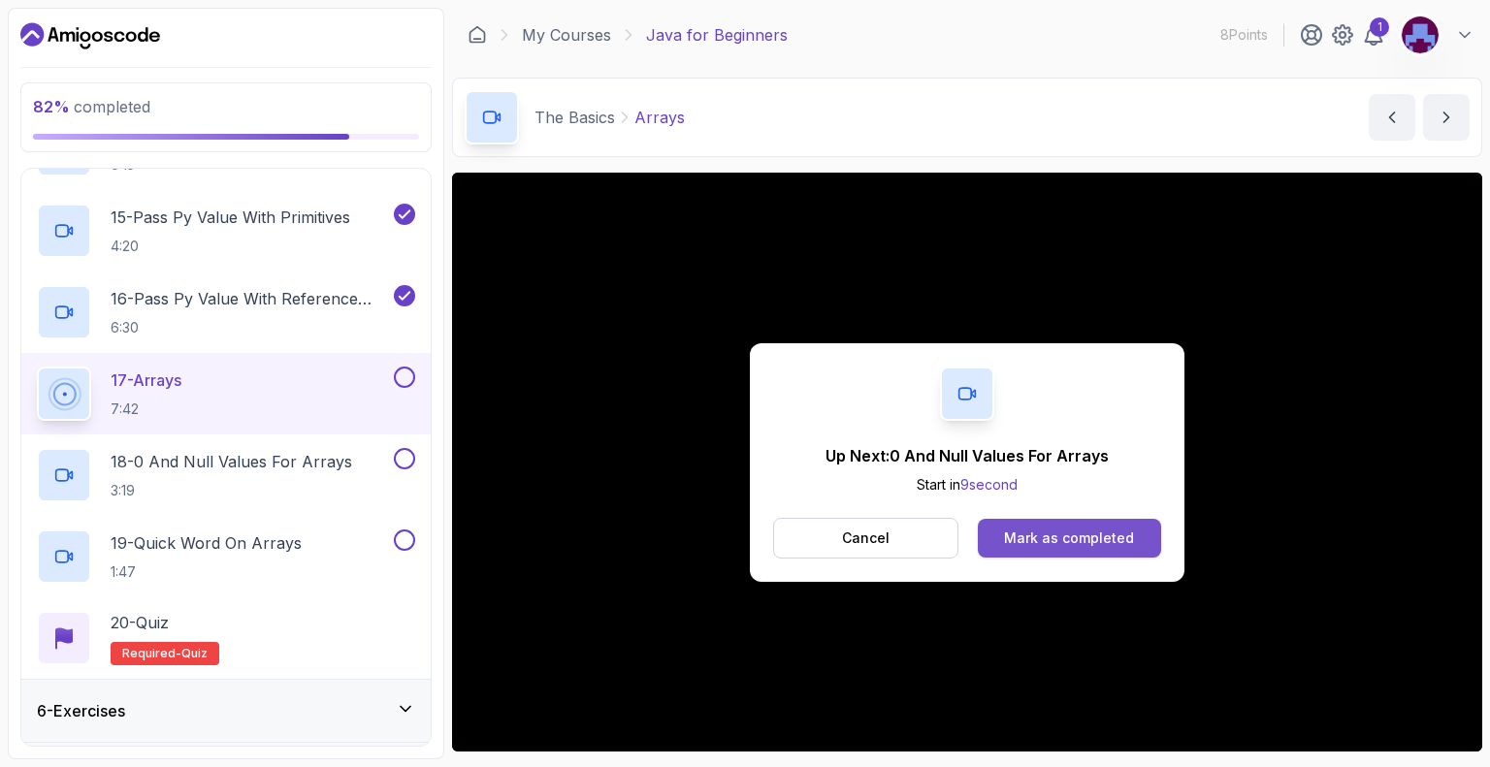
click at [1032, 525] on button "Mark as completed" at bounding box center [1069, 538] width 183 height 39
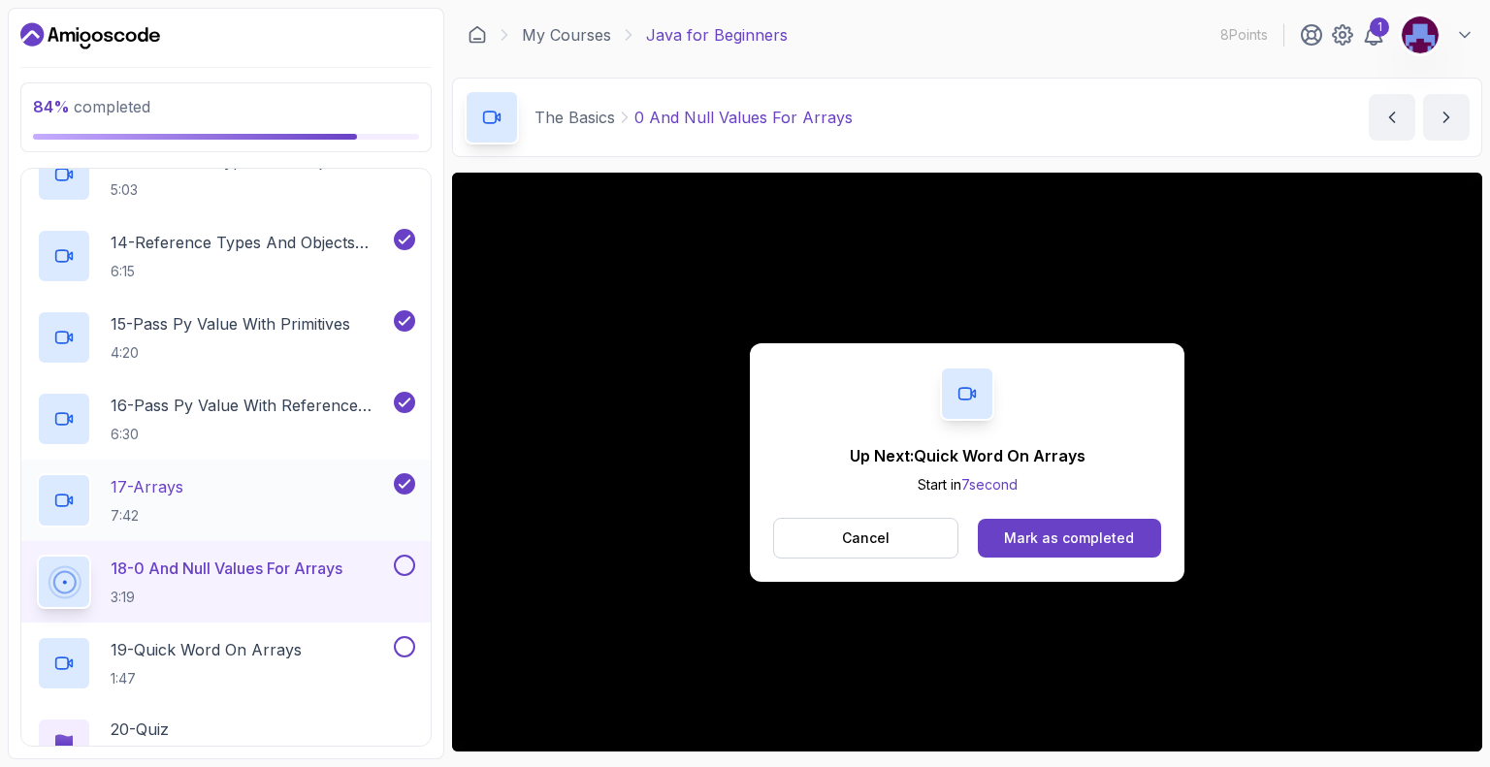
scroll to position [1434, 0]
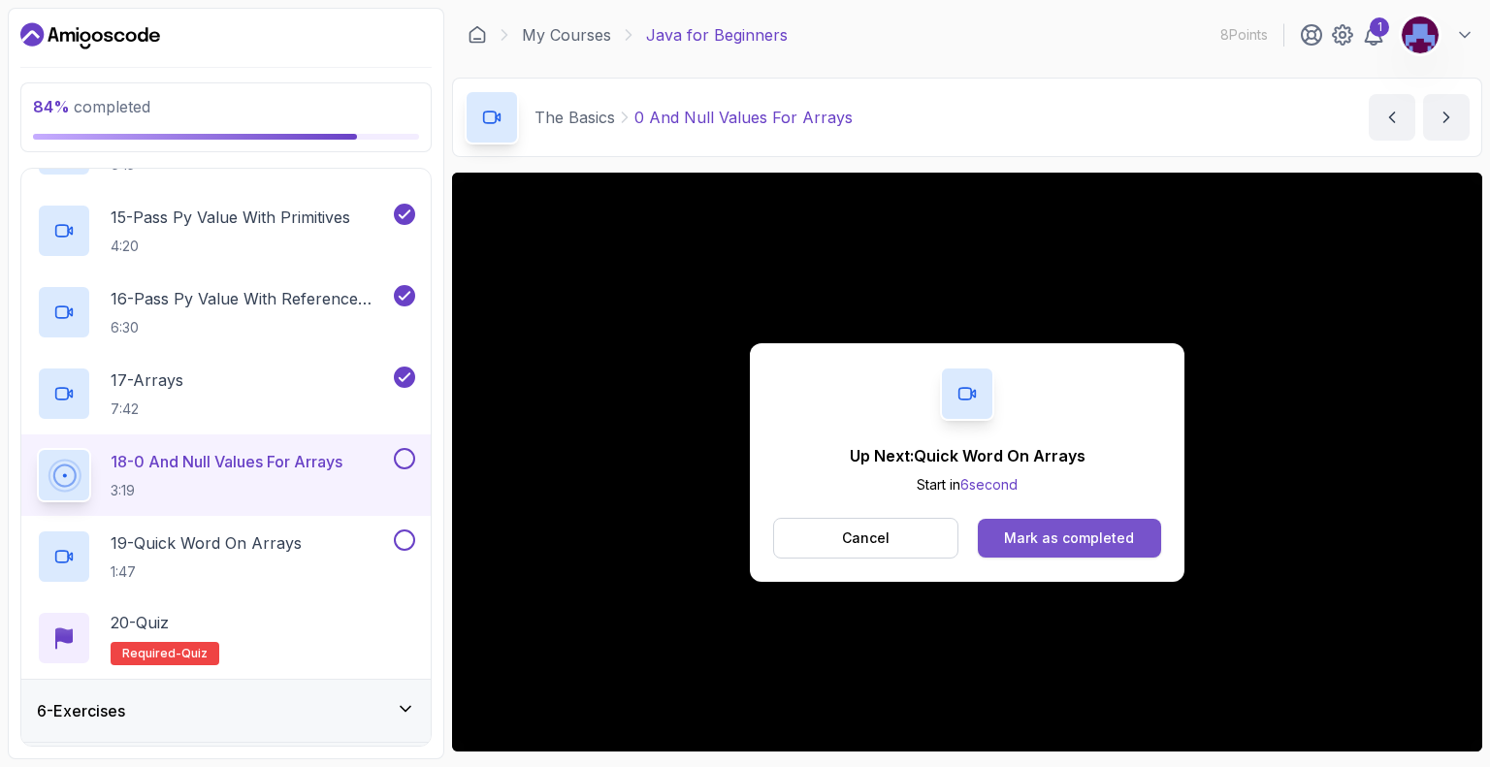
click at [1123, 539] on div "Mark as completed" at bounding box center [1069, 538] width 130 height 19
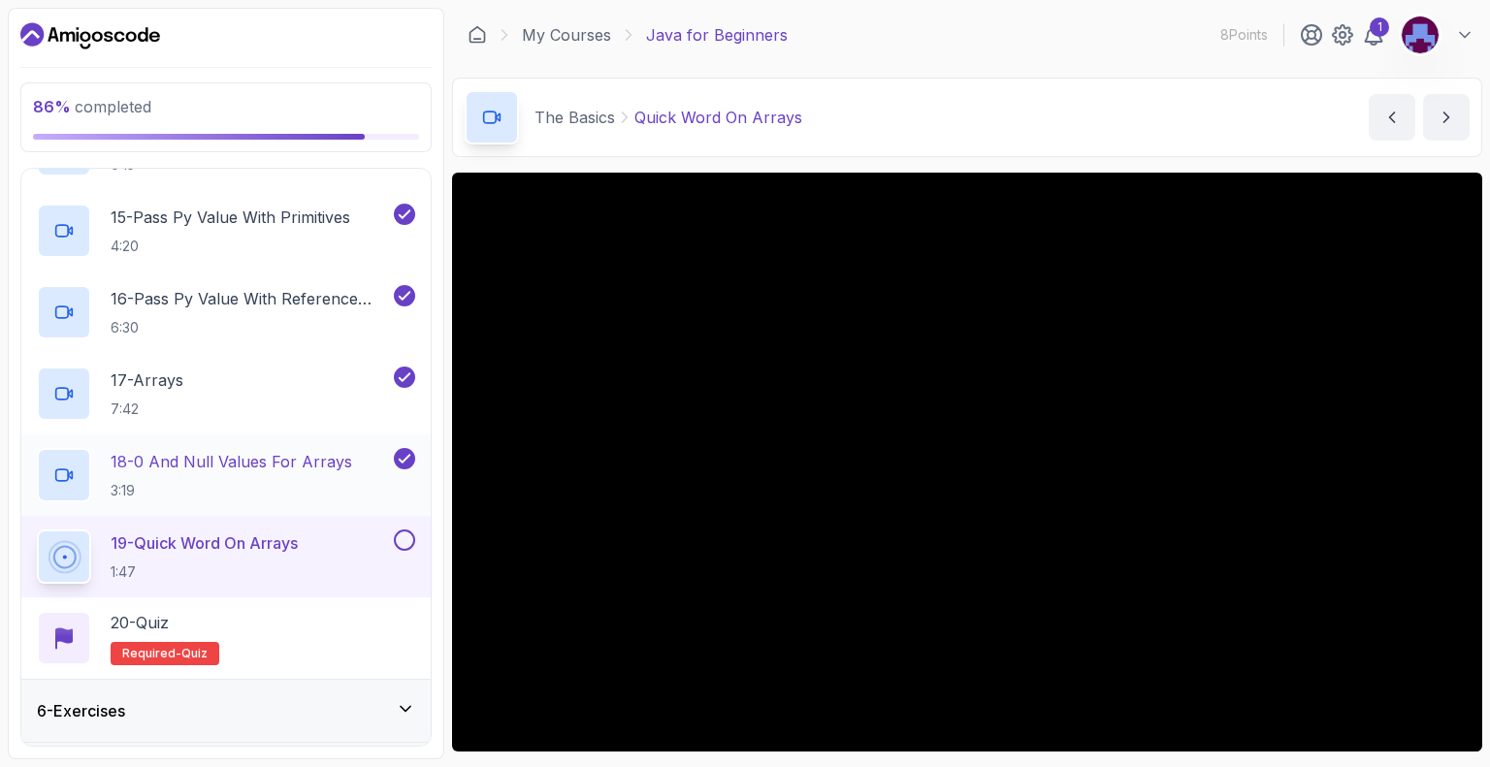
scroll to position [1490, 0]
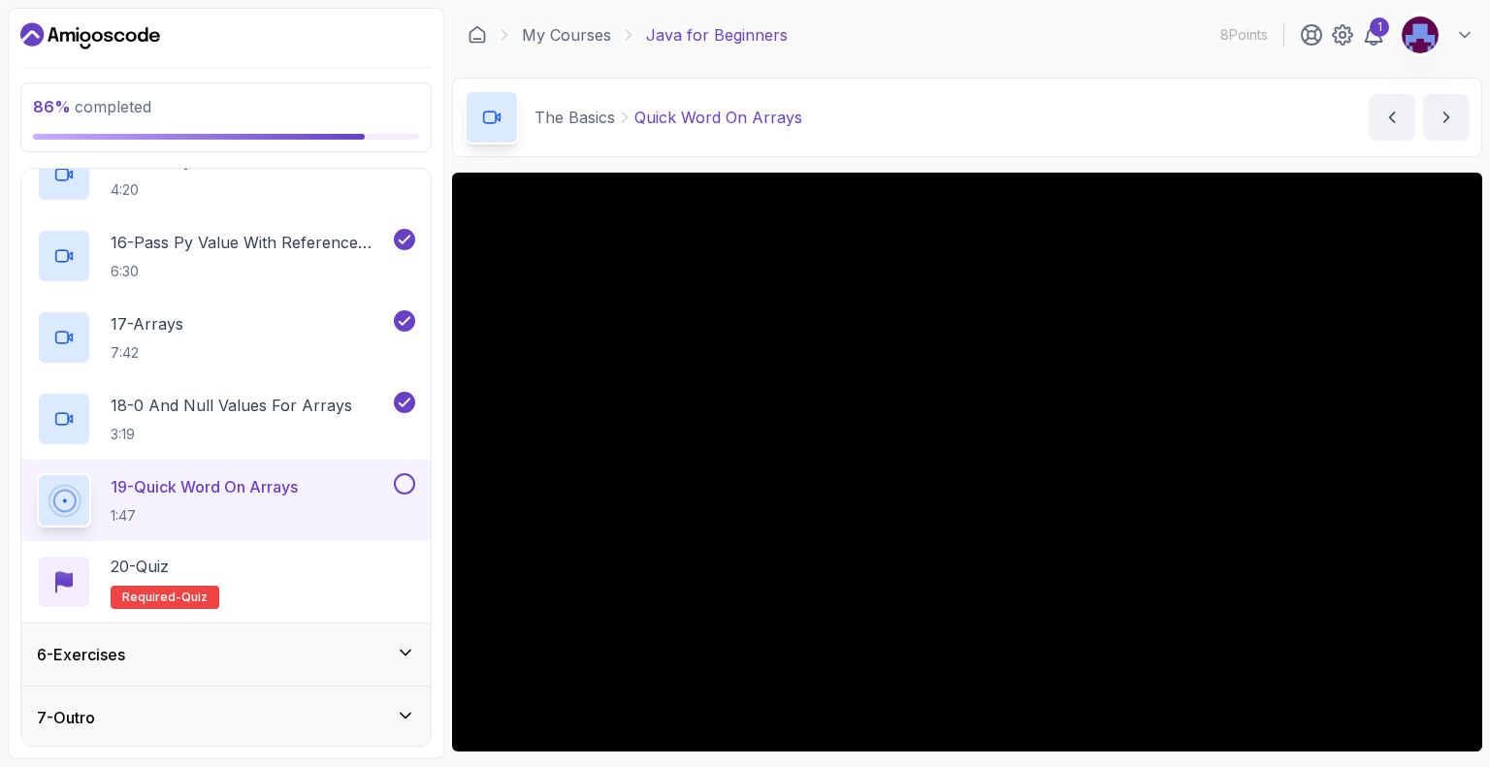
click at [165, 659] on div "6 - Exercises" at bounding box center [226, 654] width 378 height 23
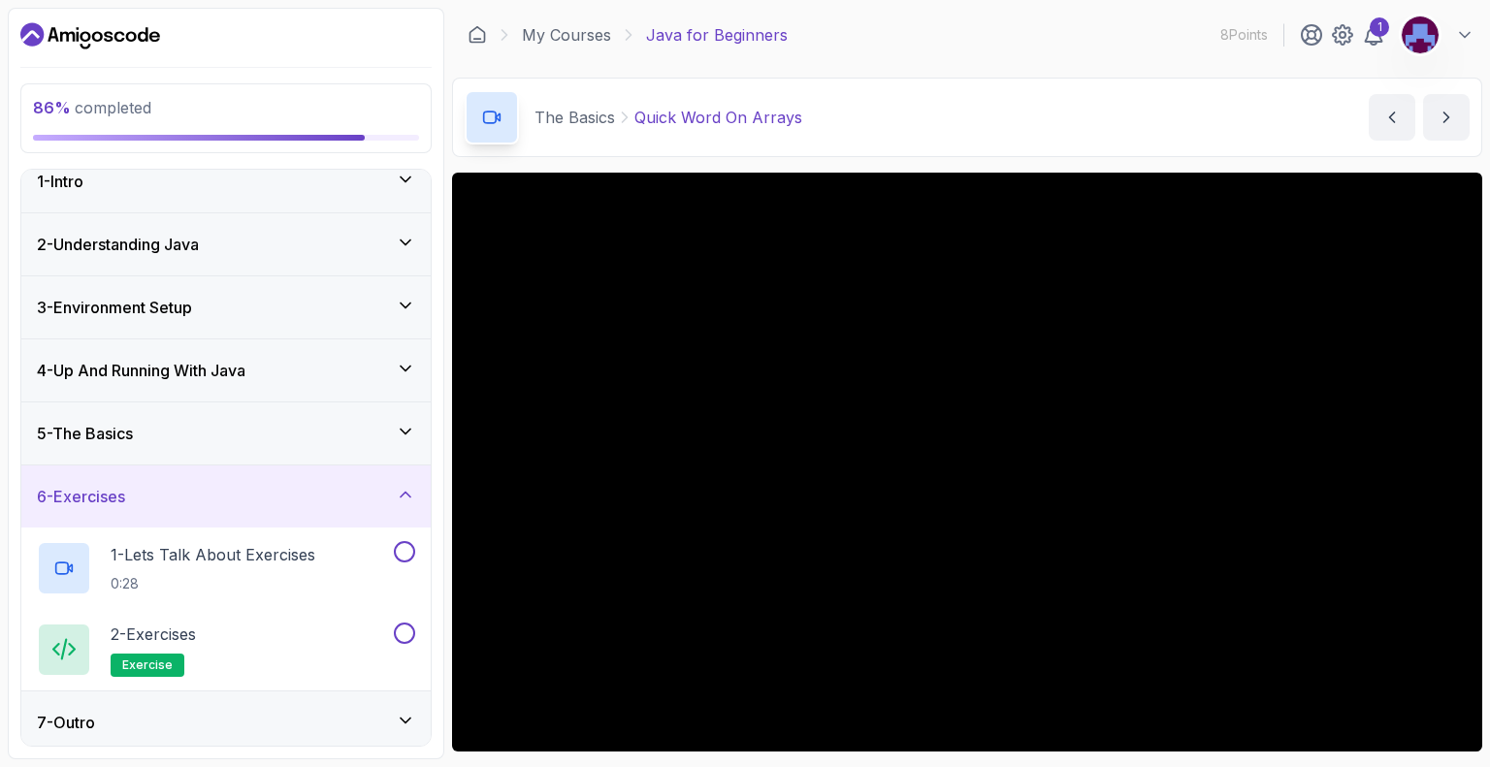
scroll to position [24, 0]
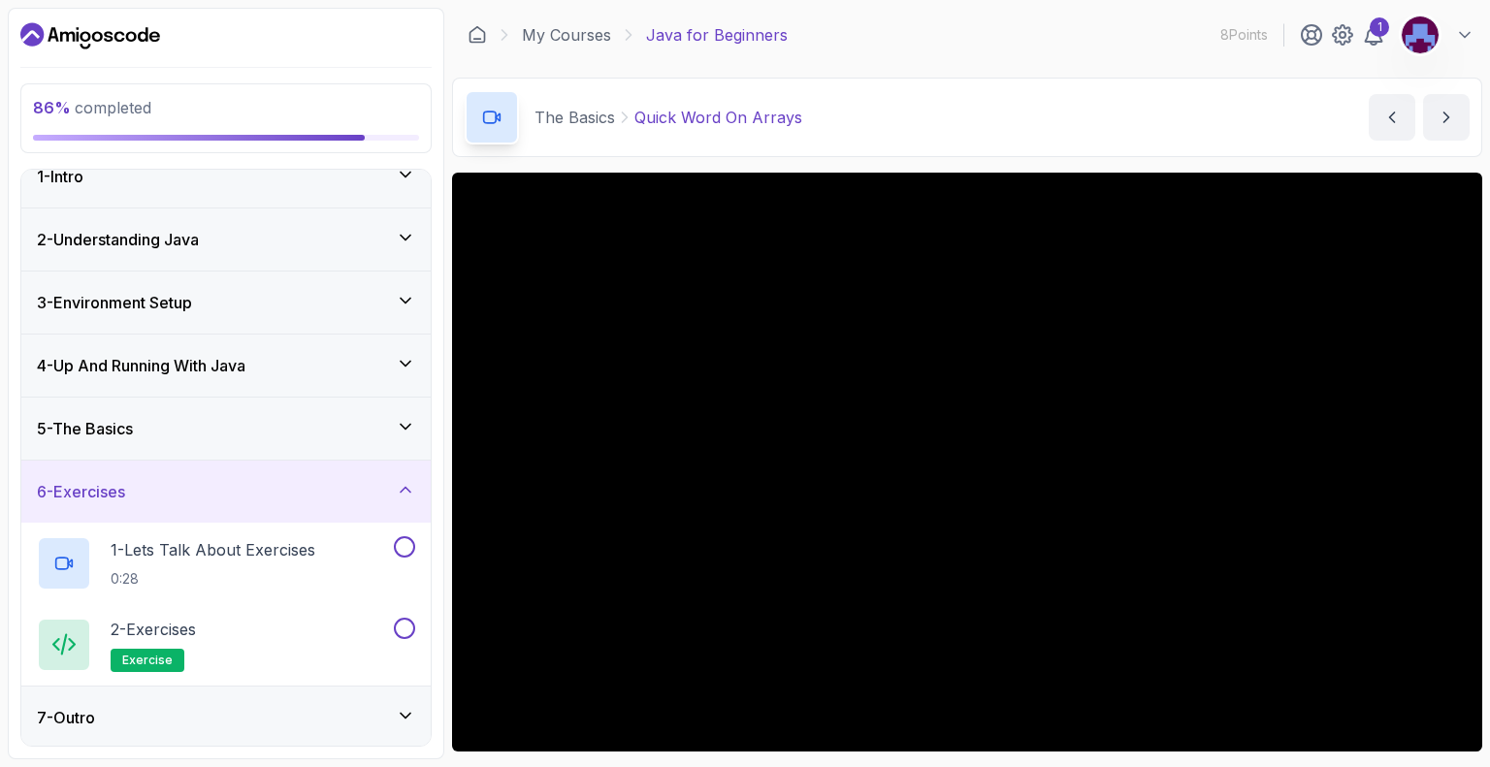
click at [171, 429] on div "5 - The Basics" at bounding box center [226, 428] width 378 height 23
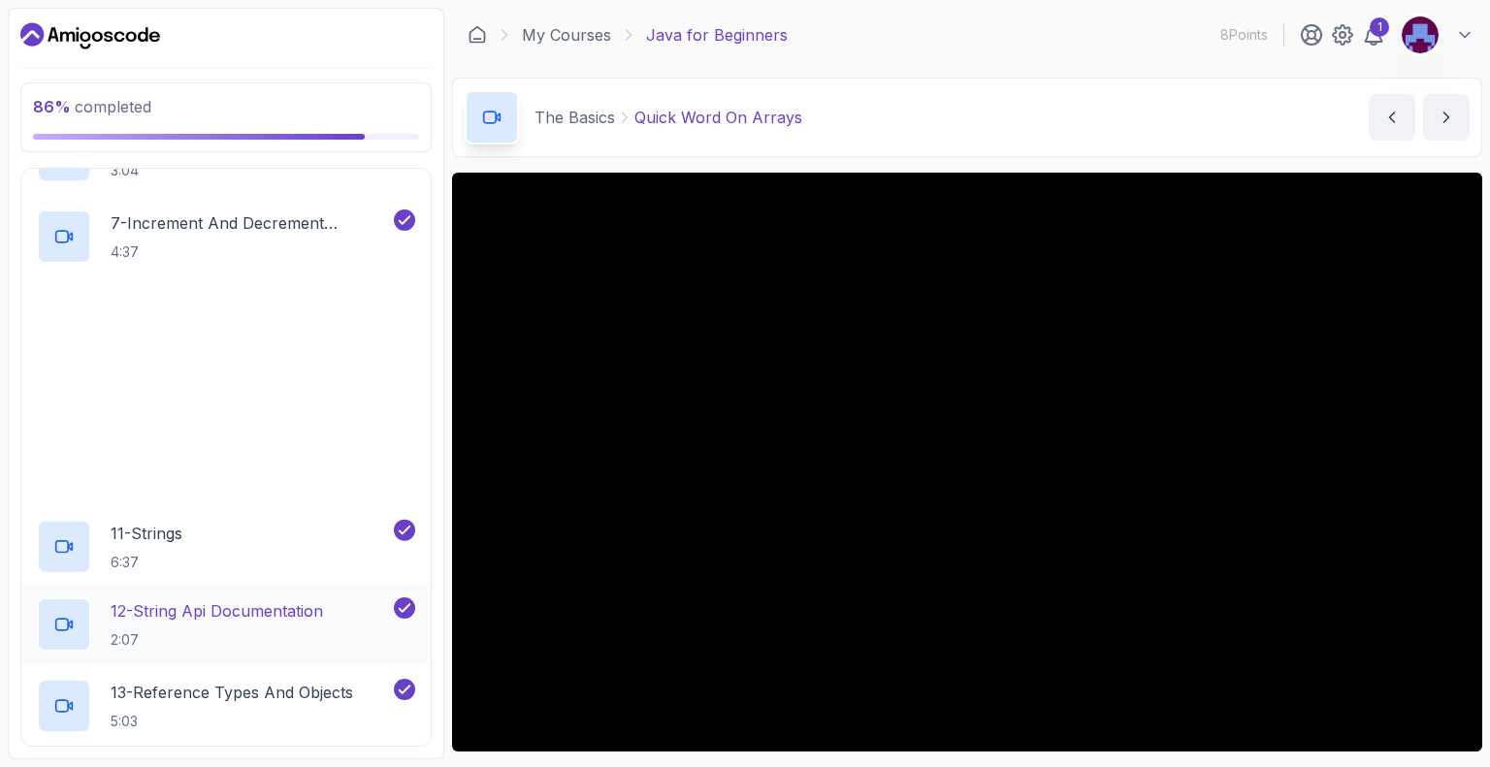
scroll to position [1455, 0]
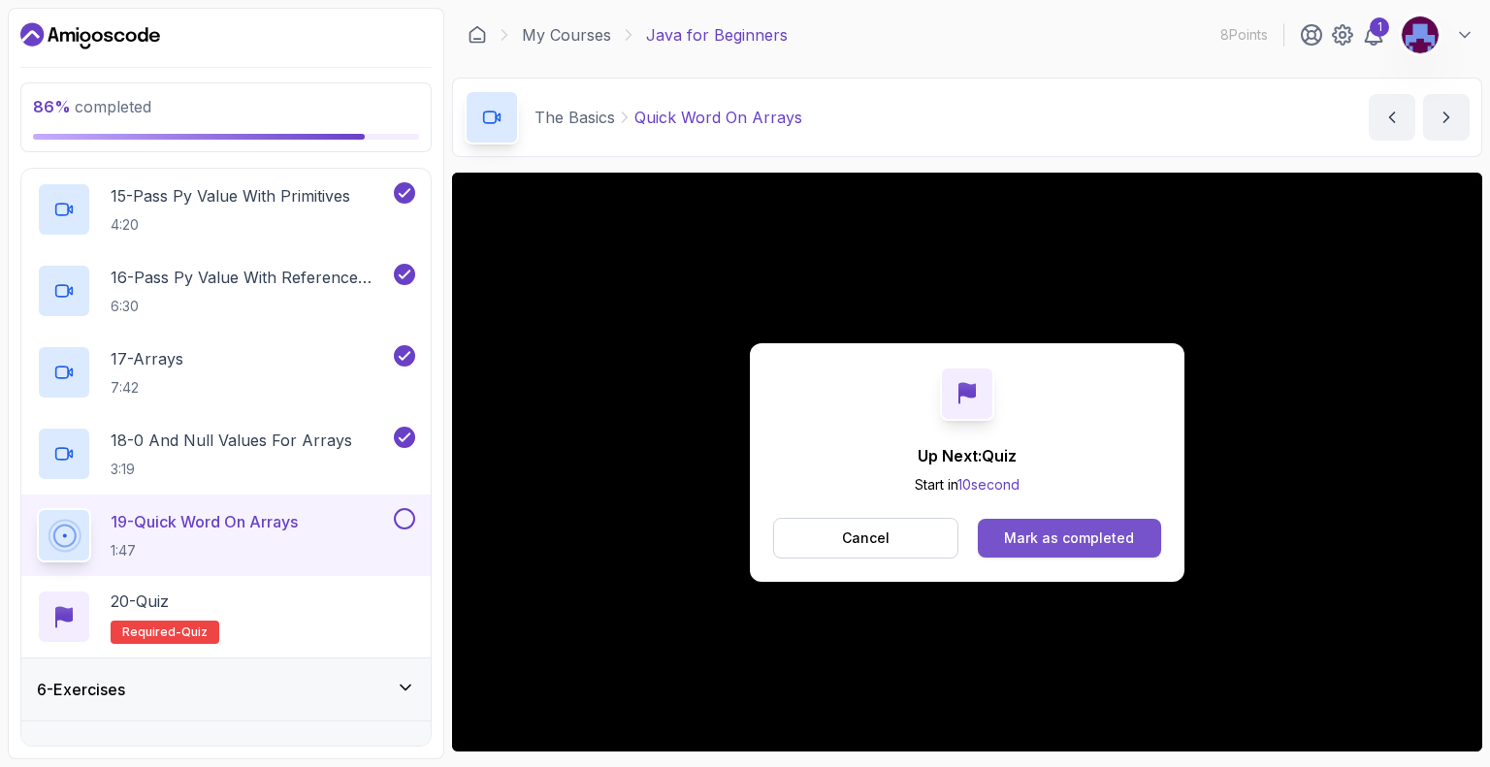
click at [1036, 522] on button "Mark as completed" at bounding box center [1069, 538] width 183 height 39
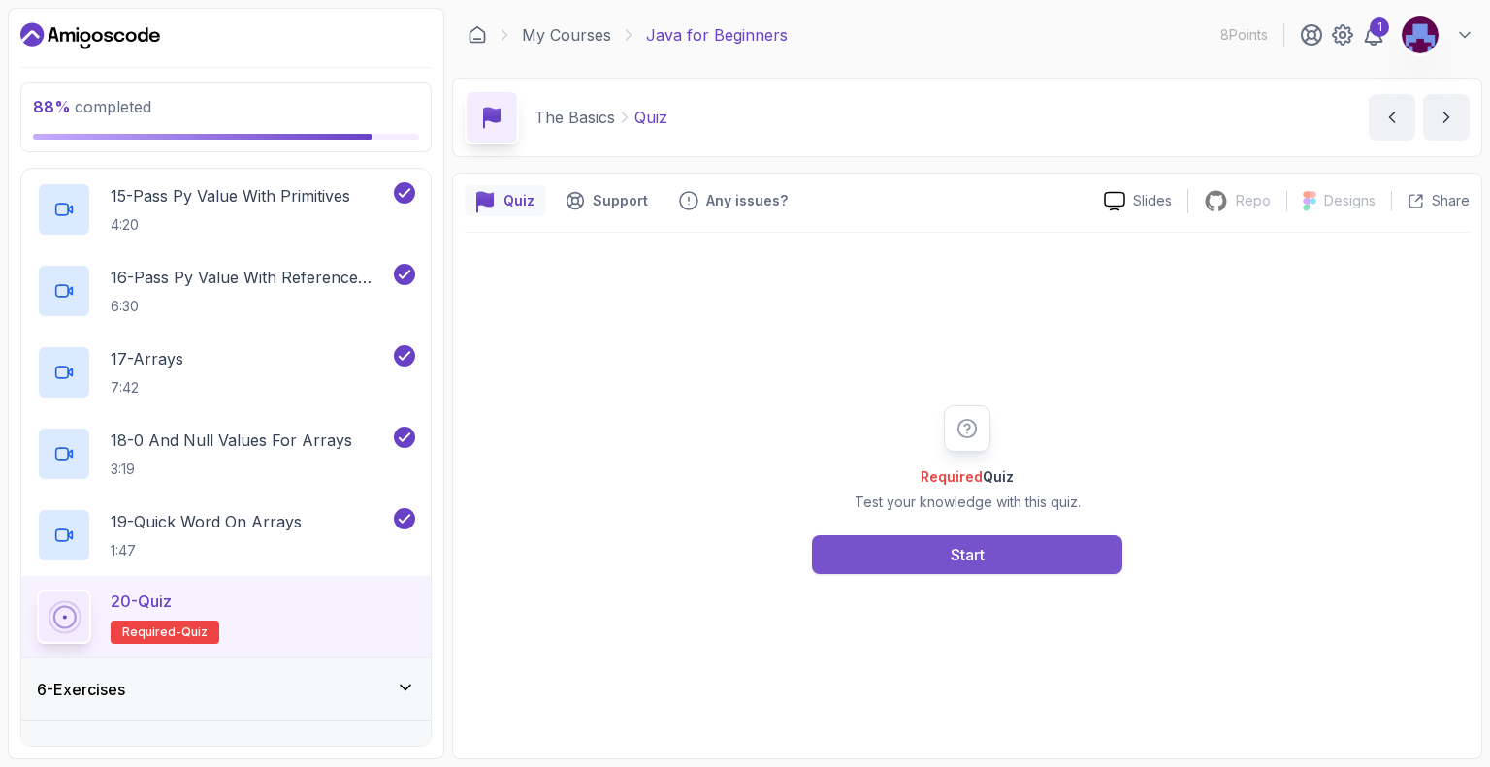
click at [928, 547] on button "Start" at bounding box center [967, 554] width 310 height 39
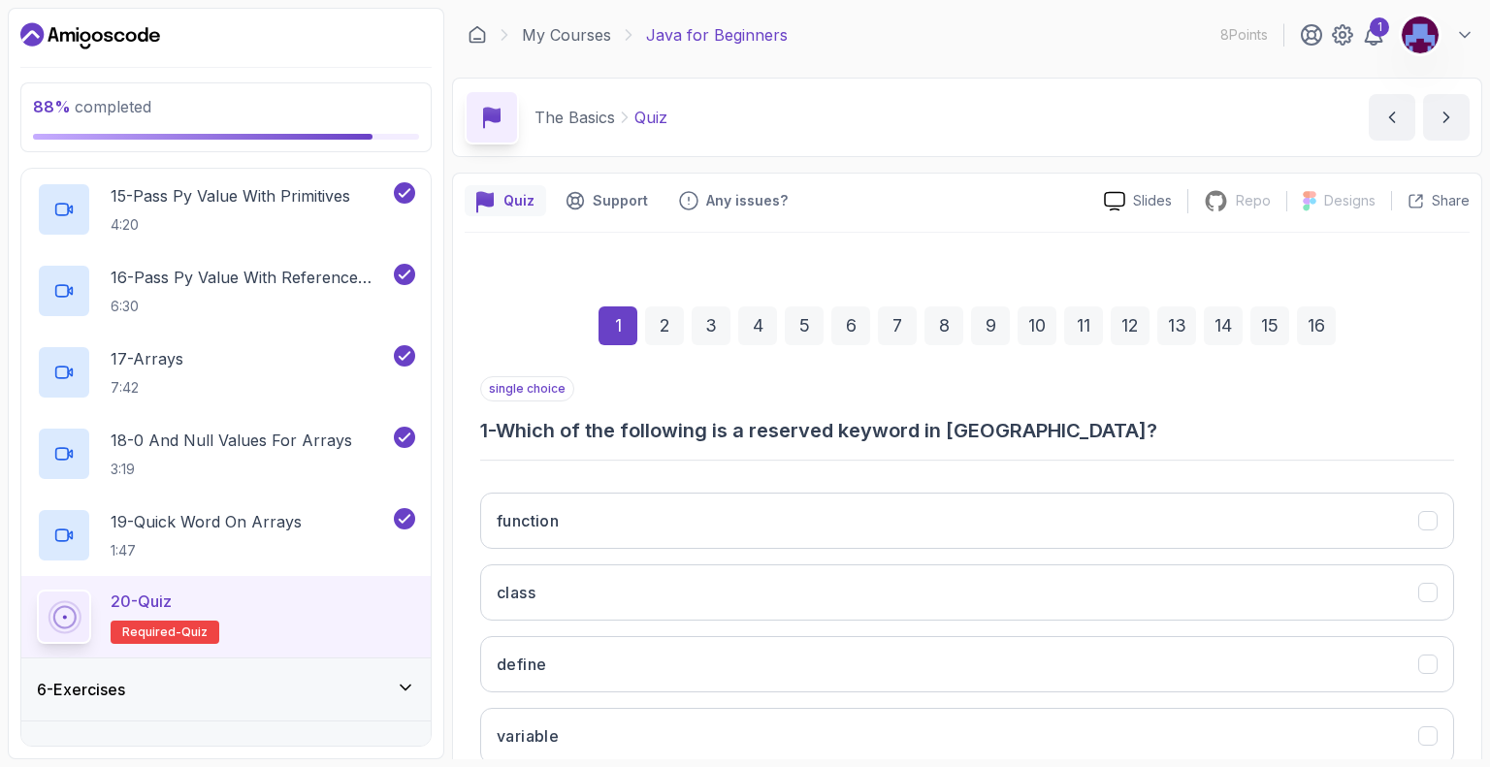
scroll to position [127, 0]
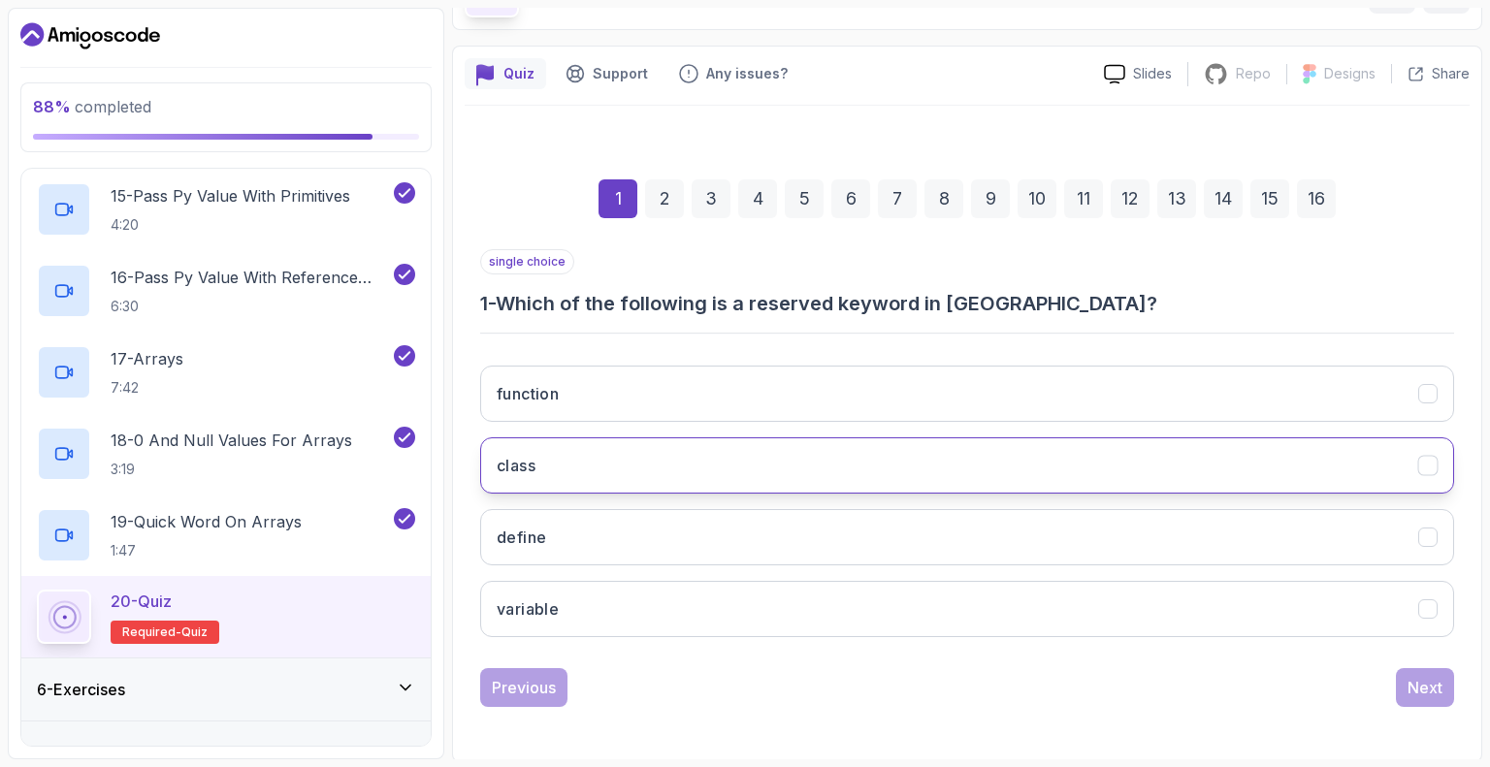
click at [876, 446] on button "class" at bounding box center [967, 465] width 974 height 56
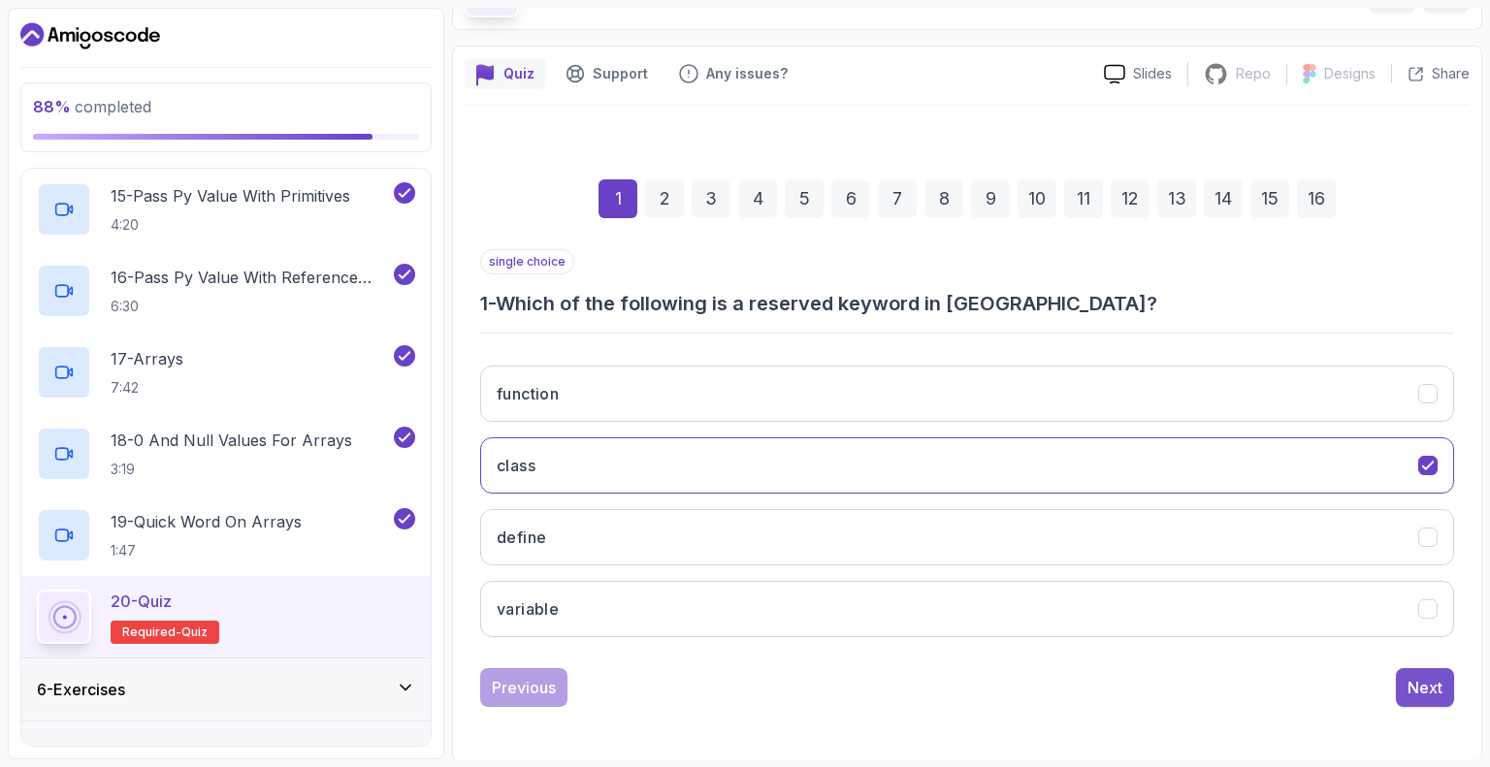
click at [1424, 678] on div "Next" at bounding box center [1424, 687] width 35 height 23
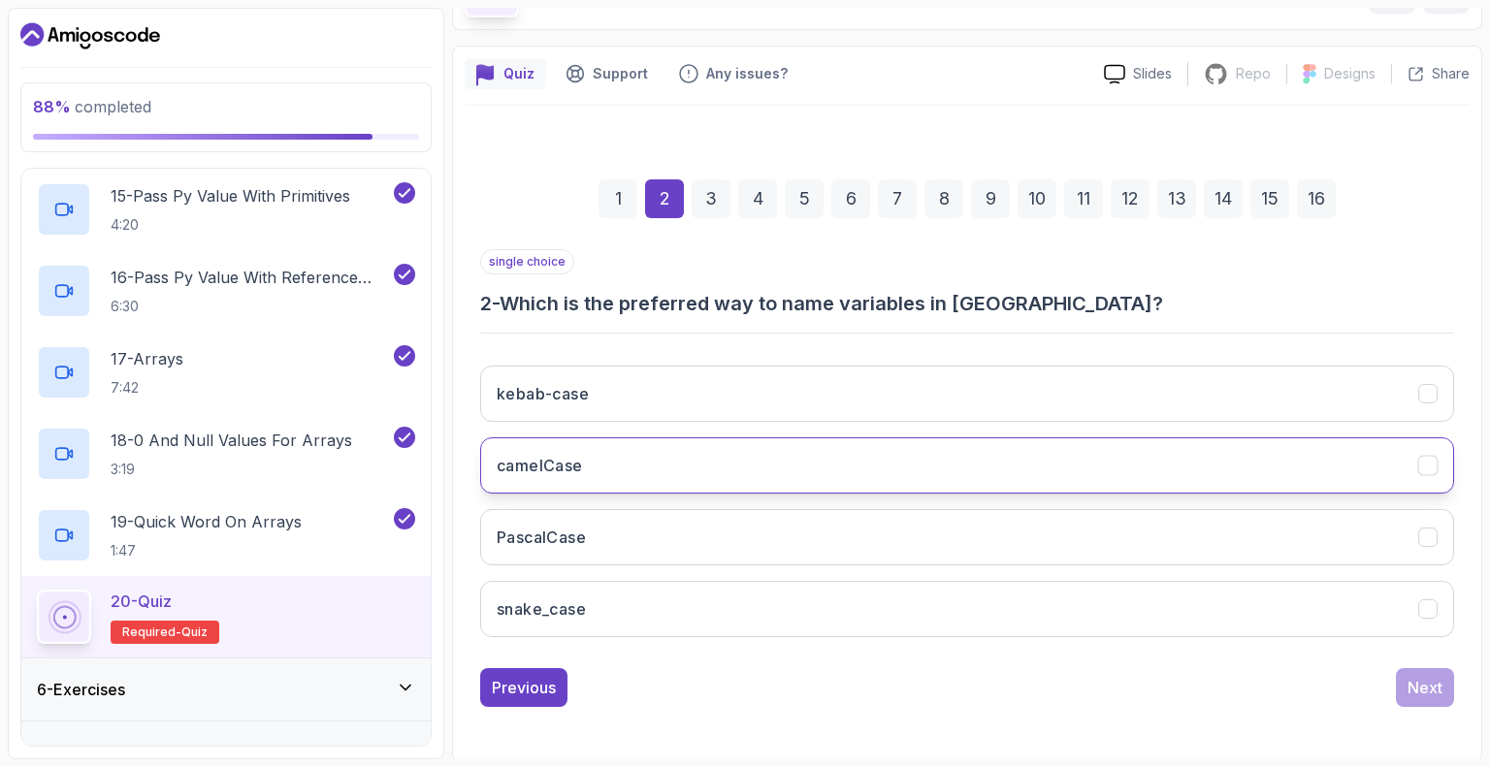
click at [661, 476] on button "camelCase" at bounding box center [967, 465] width 974 height 56
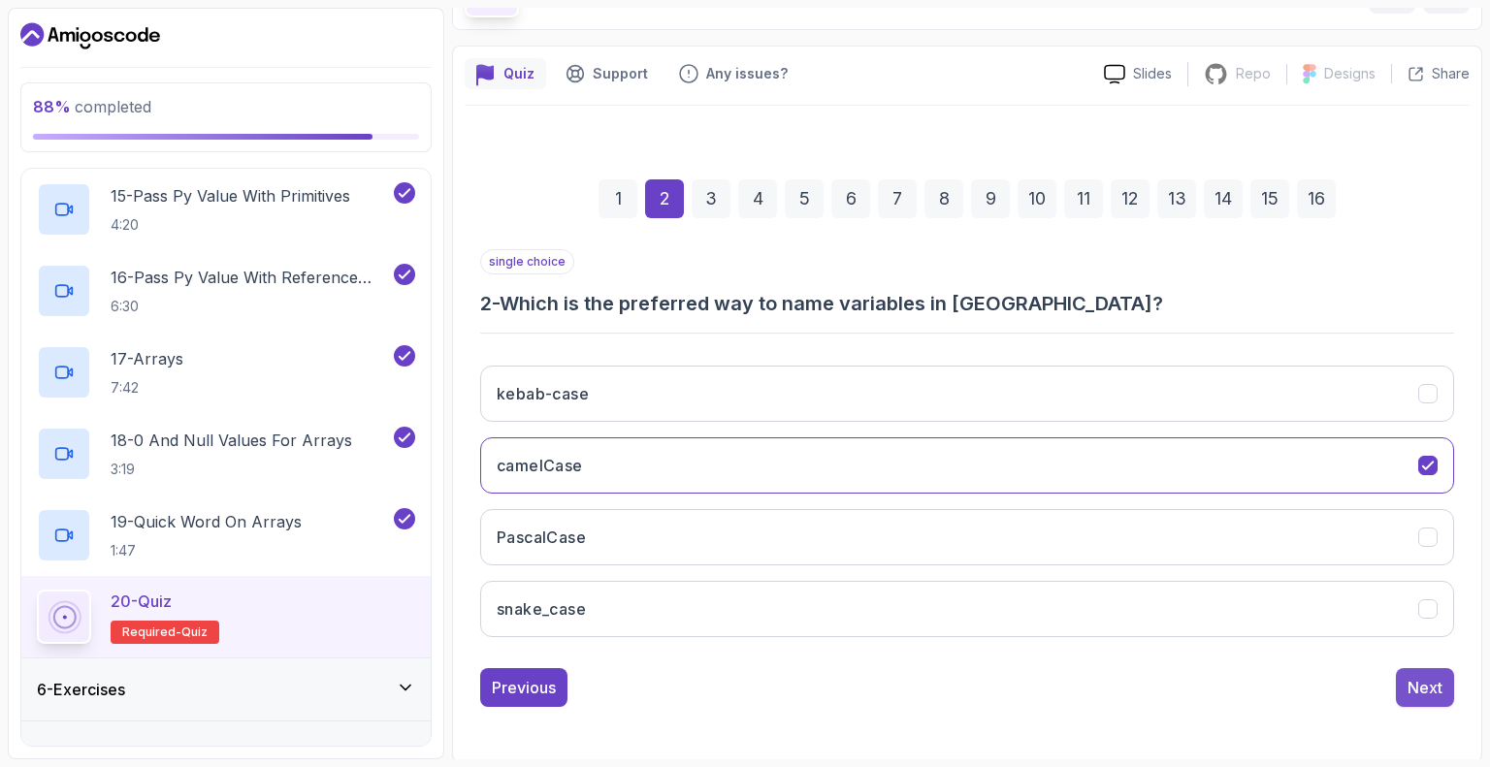
click at [1432, 678] on div "Next" at bounding box center [1424, 687] width 35 height 23
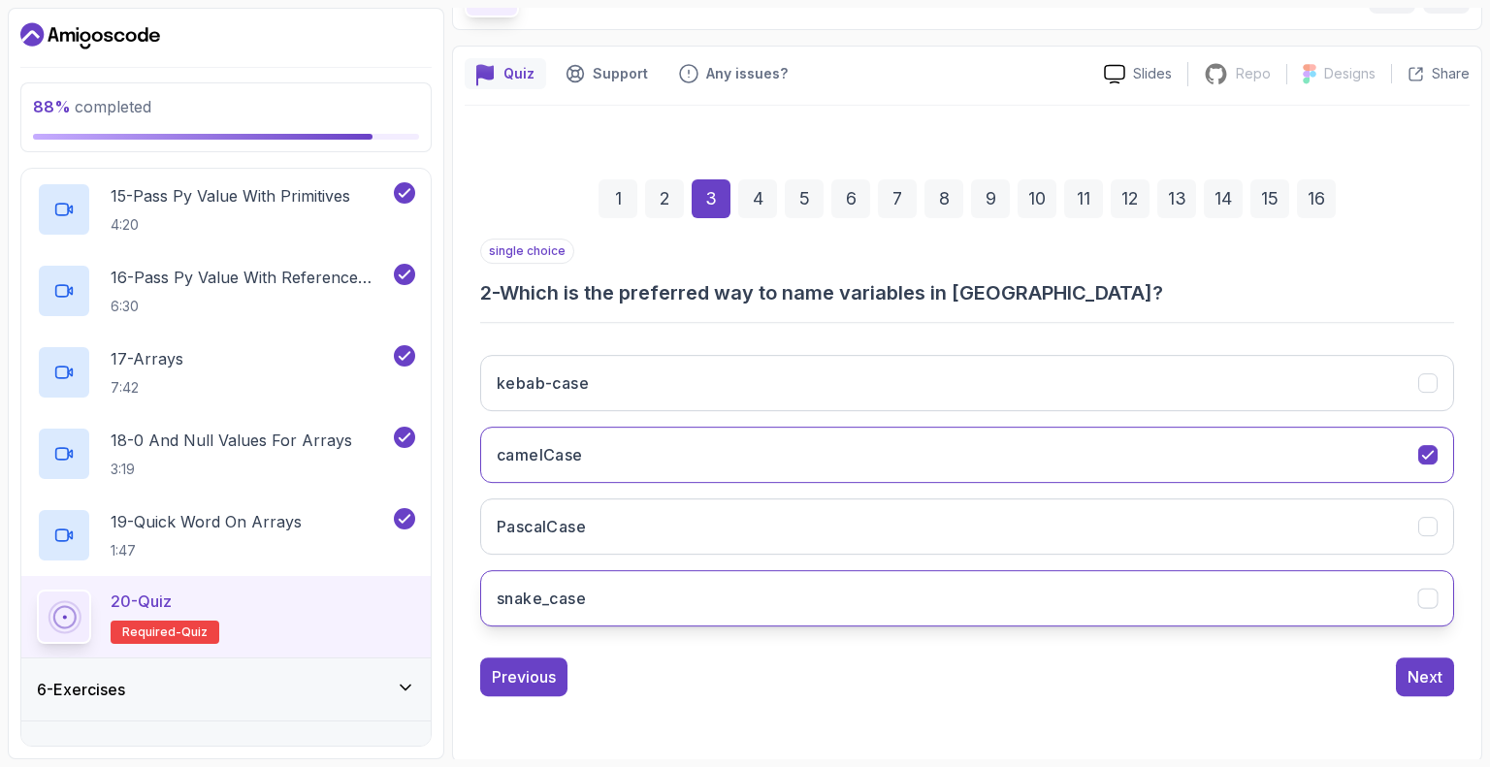
scroll to position [97, 0]
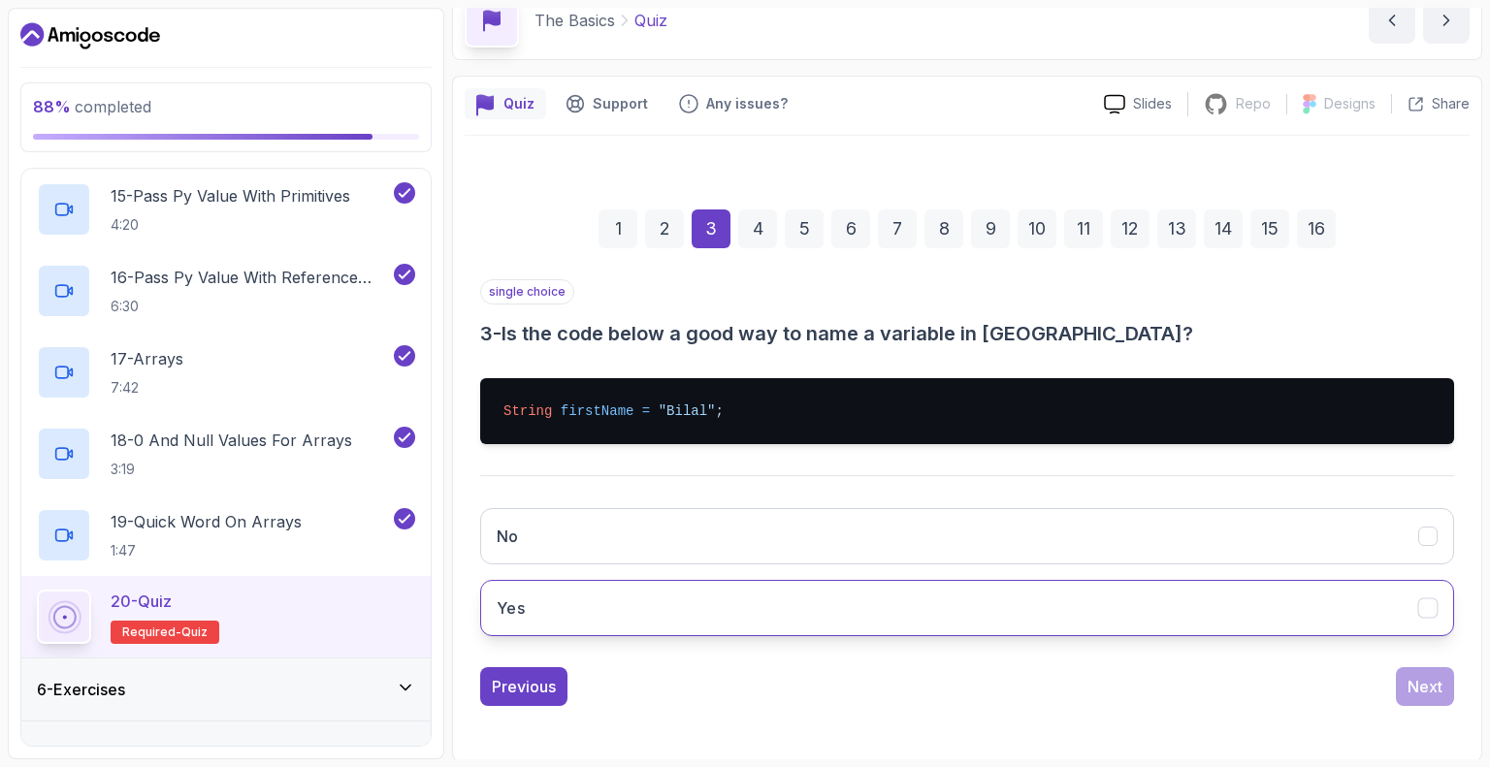
click at [732, 596] on button "Yes" at bounding box center [967, 608] width 974 height 56
click at [1407, 687] on div "Next" at bounding box center [1424, 686] width 35 height 23
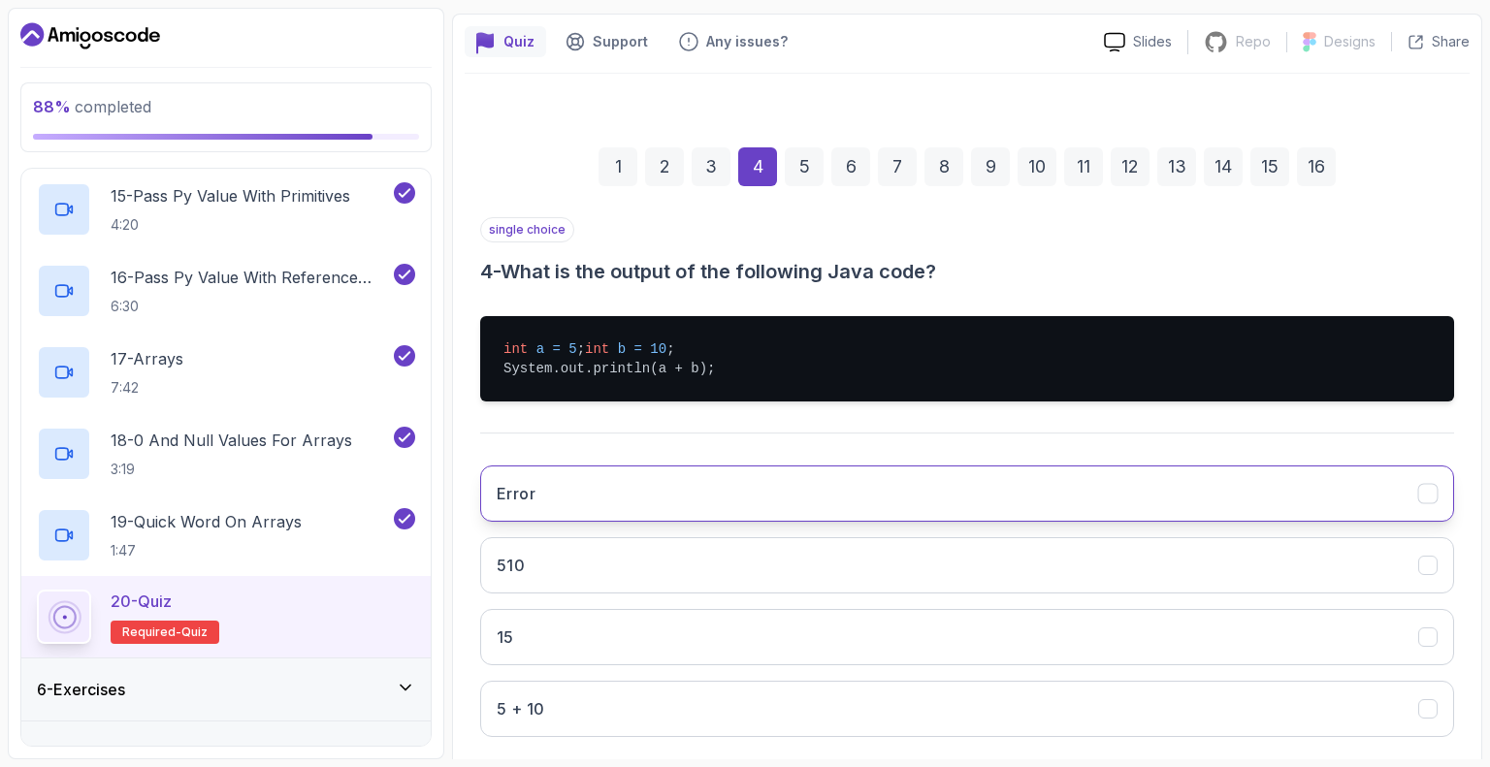
scroll to position [194, 0]
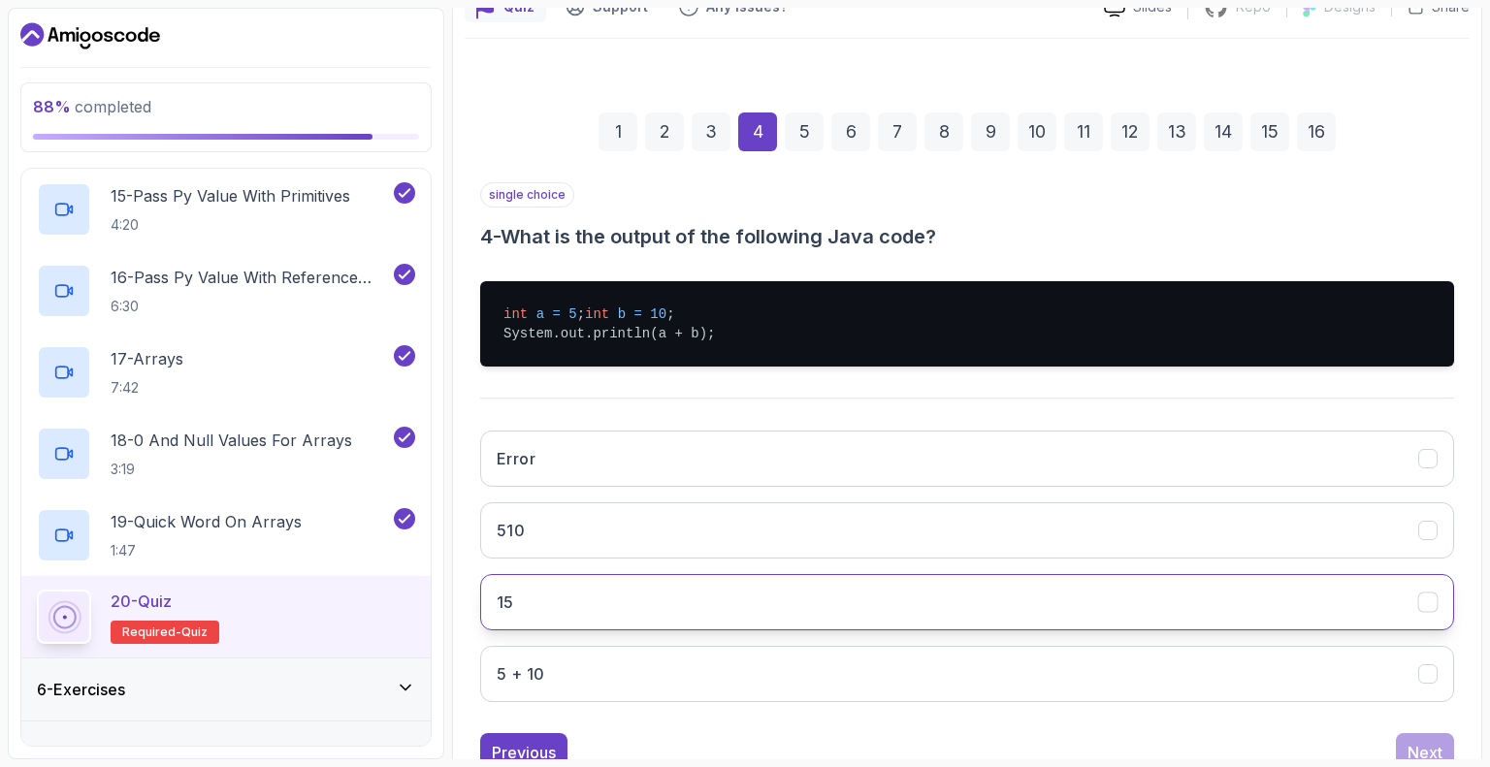
click at [573, 612] on button "15" at bounding box center [967, 602] width 974 height 56
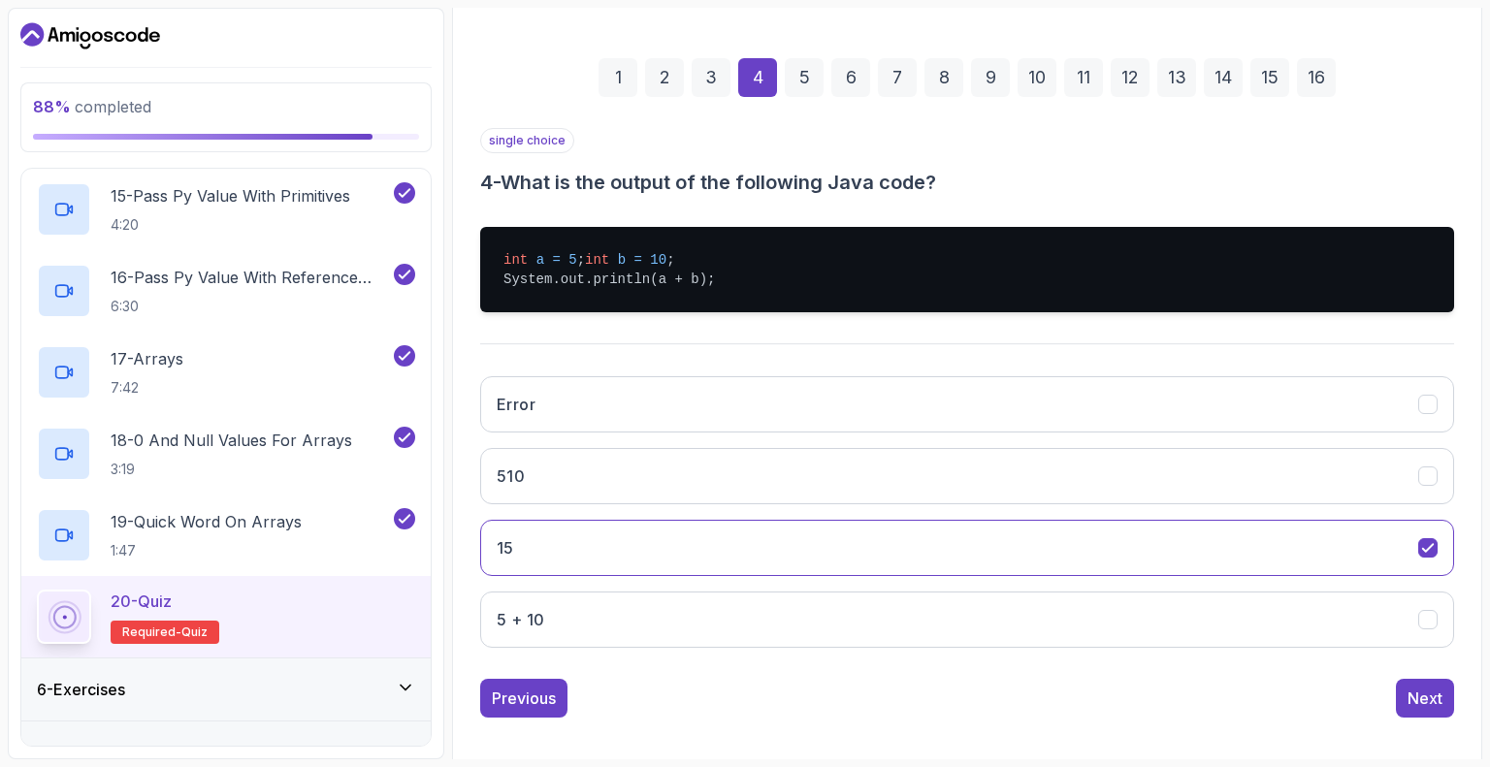
scroll to position [278, 0]
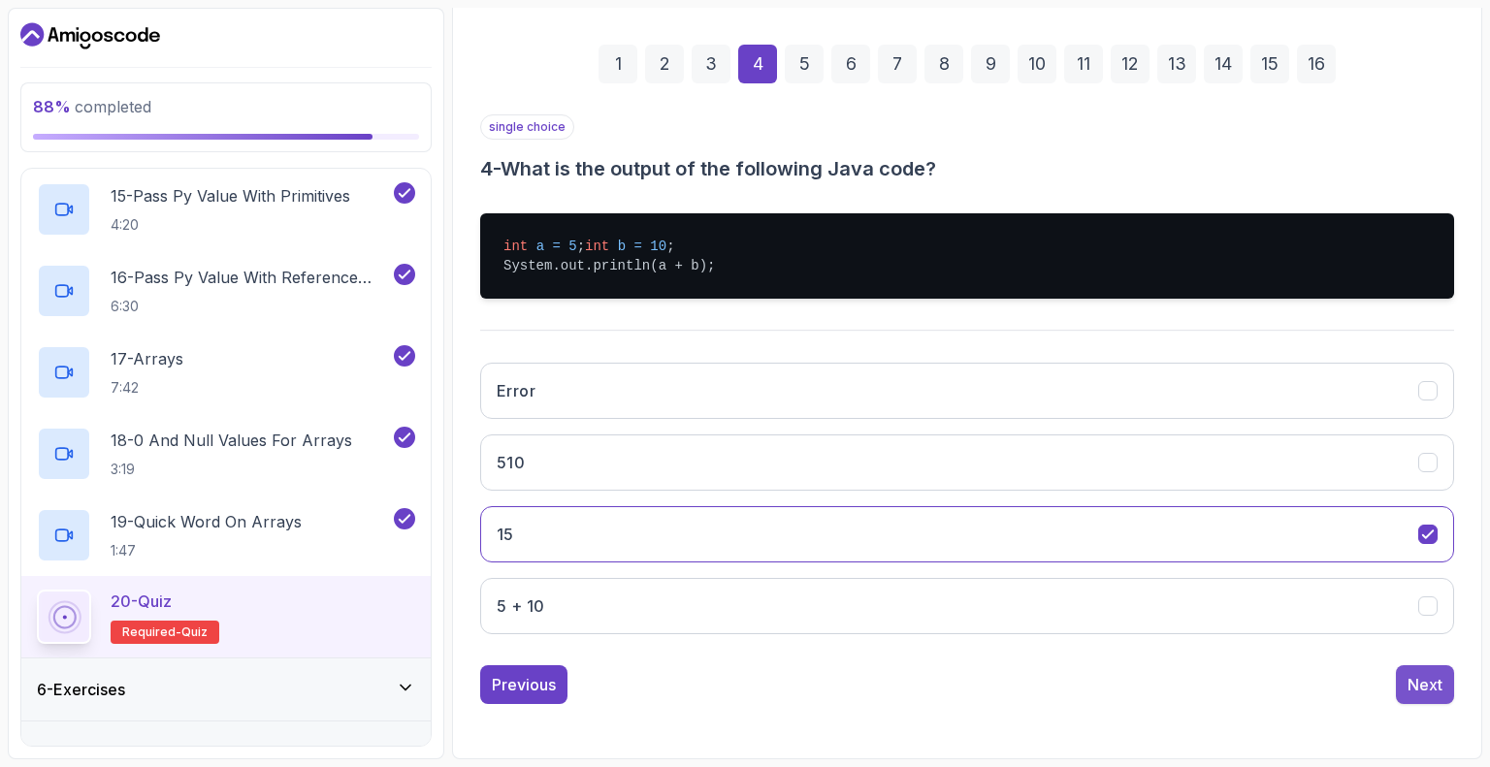
click at [1428, 671] on button "Next" at bounding box center [1425, 684] width 58 height 39
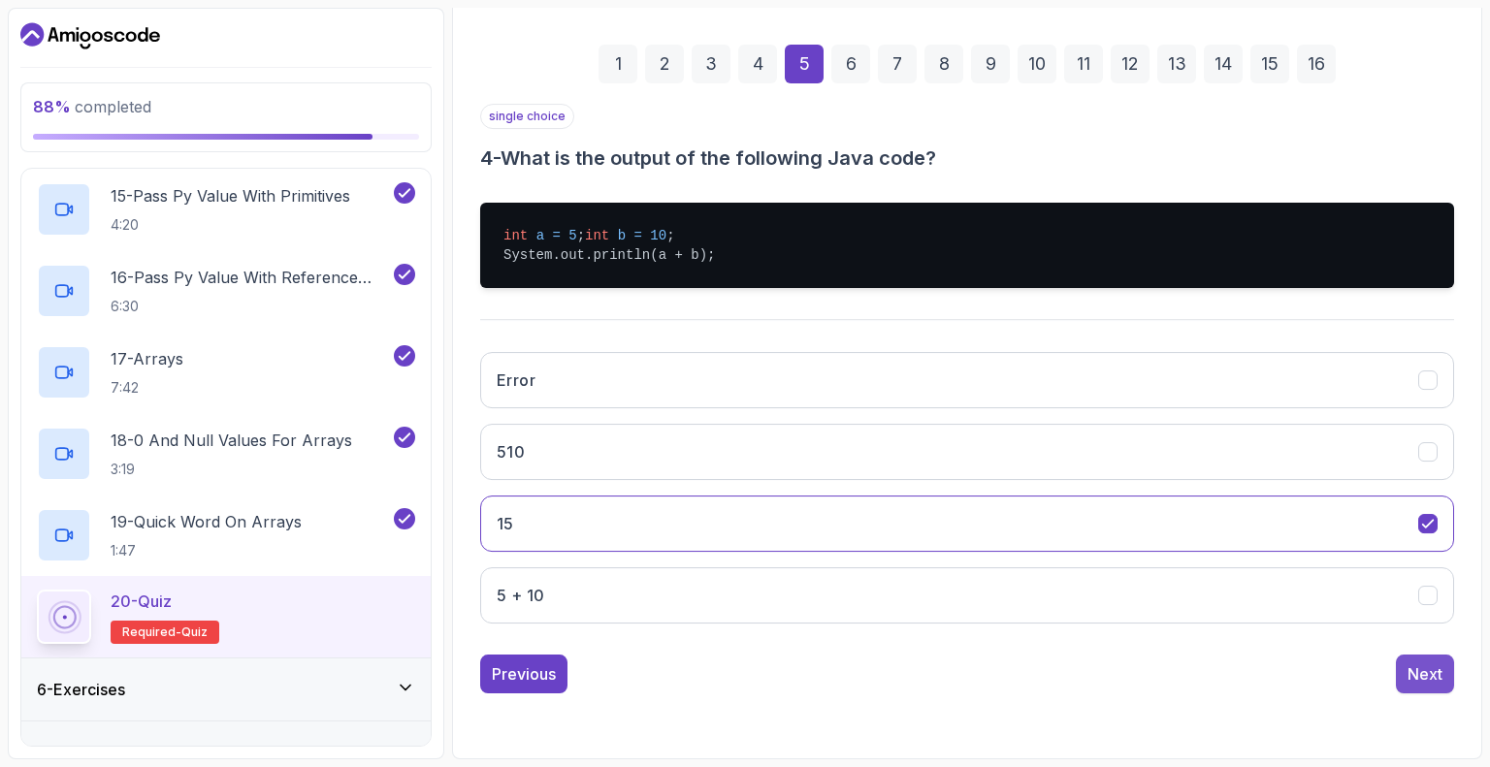
scroll to position [127, 0]
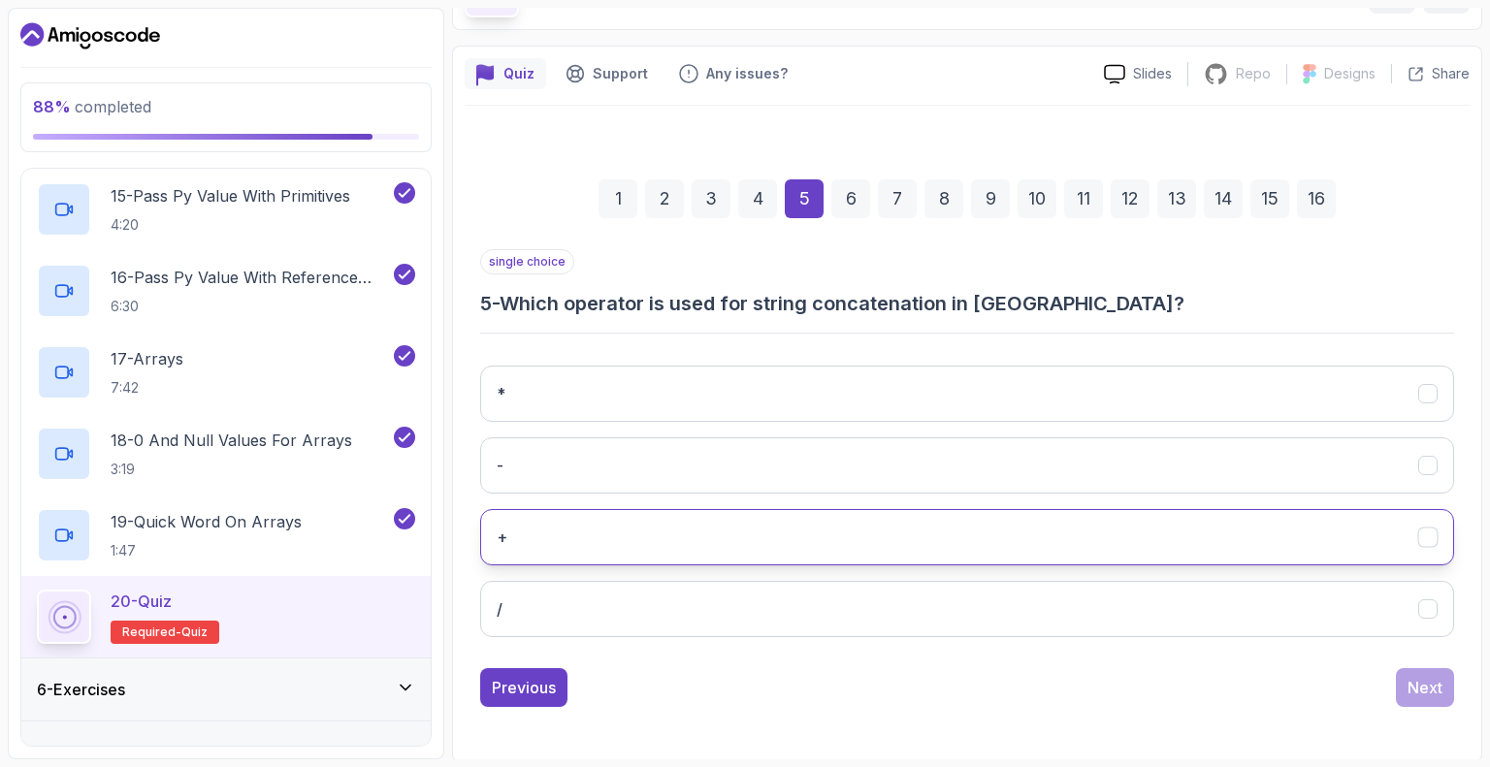
click at [512, 522] on button "+" at bounding box center [967, 537] width 974 height 56
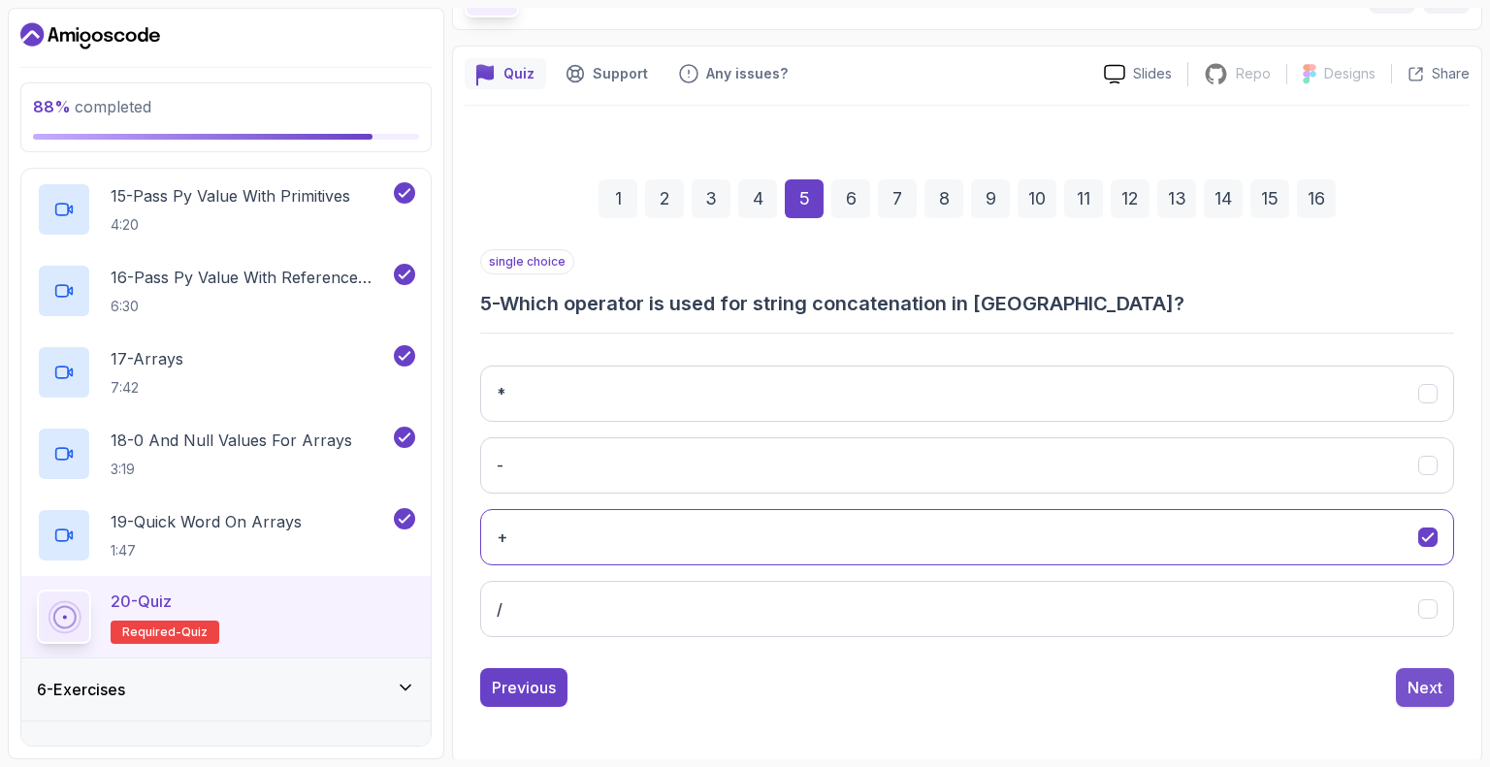
click at [1435, 687] on div "Next" at bounding box center [1424, 687] width 35 height 23
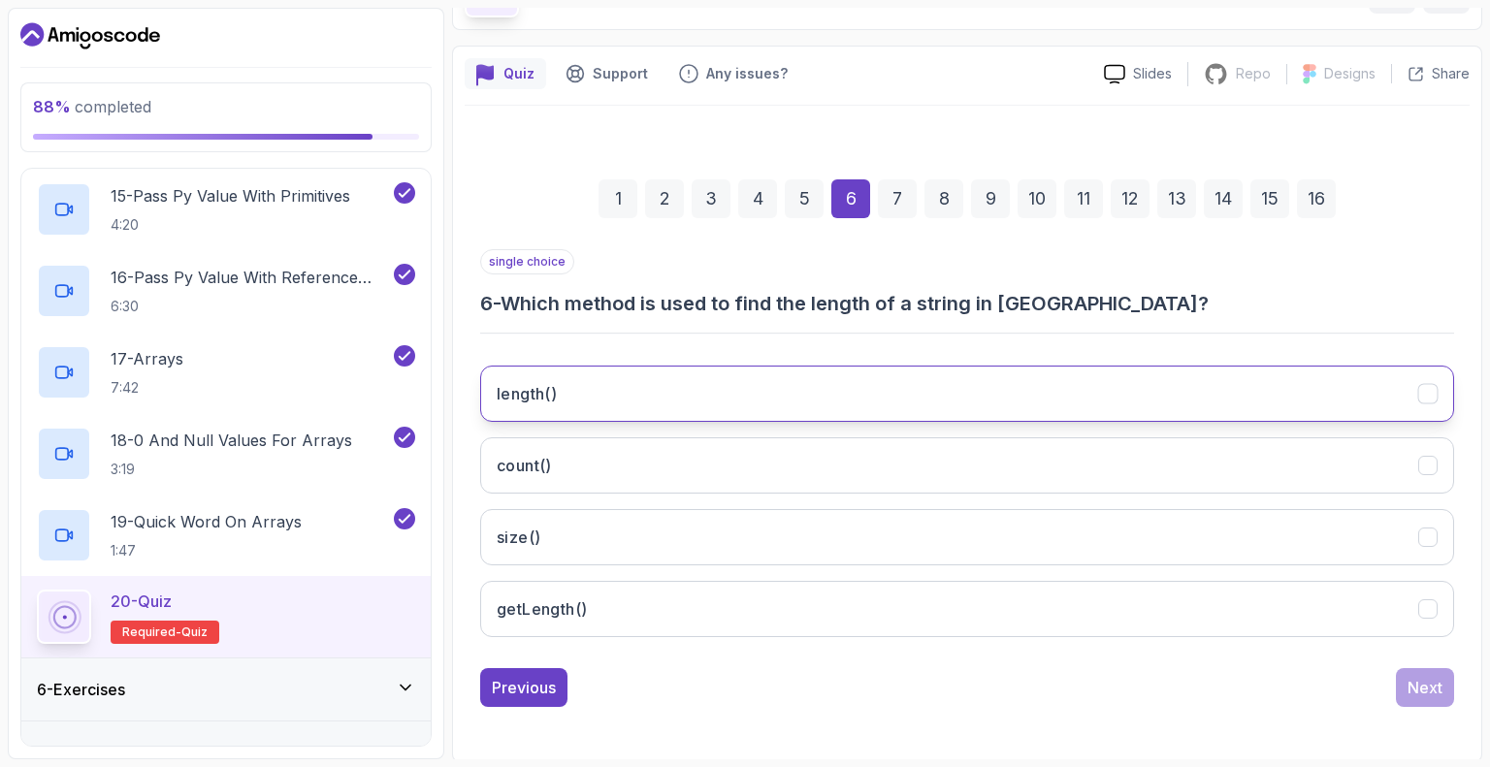
click at [556, 388] on h3 "length()" at bounding box center [527, 393] width 60 height 23
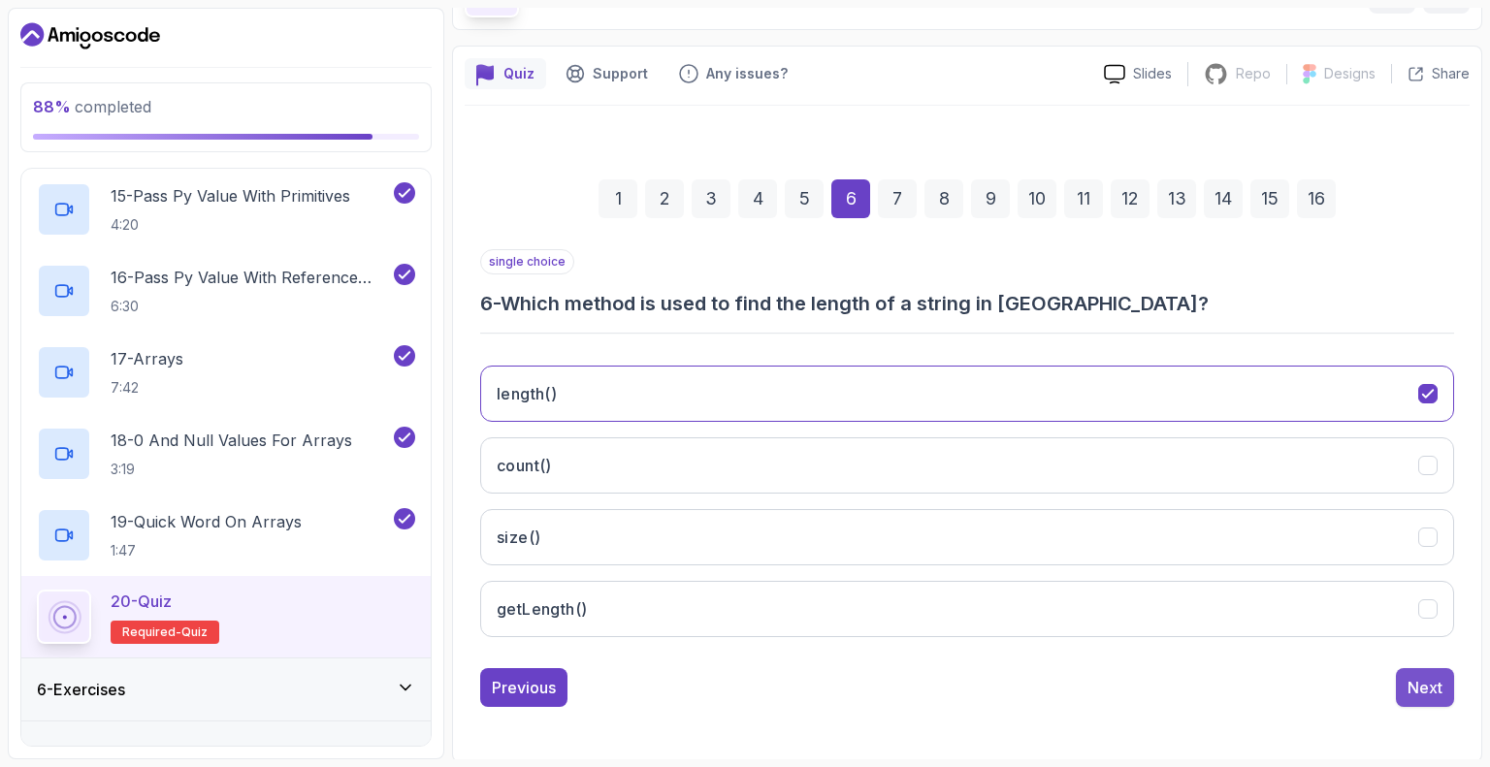
click at [1417, 690] on div "Next" at bounding box center [1424, 687] width 35 height 23
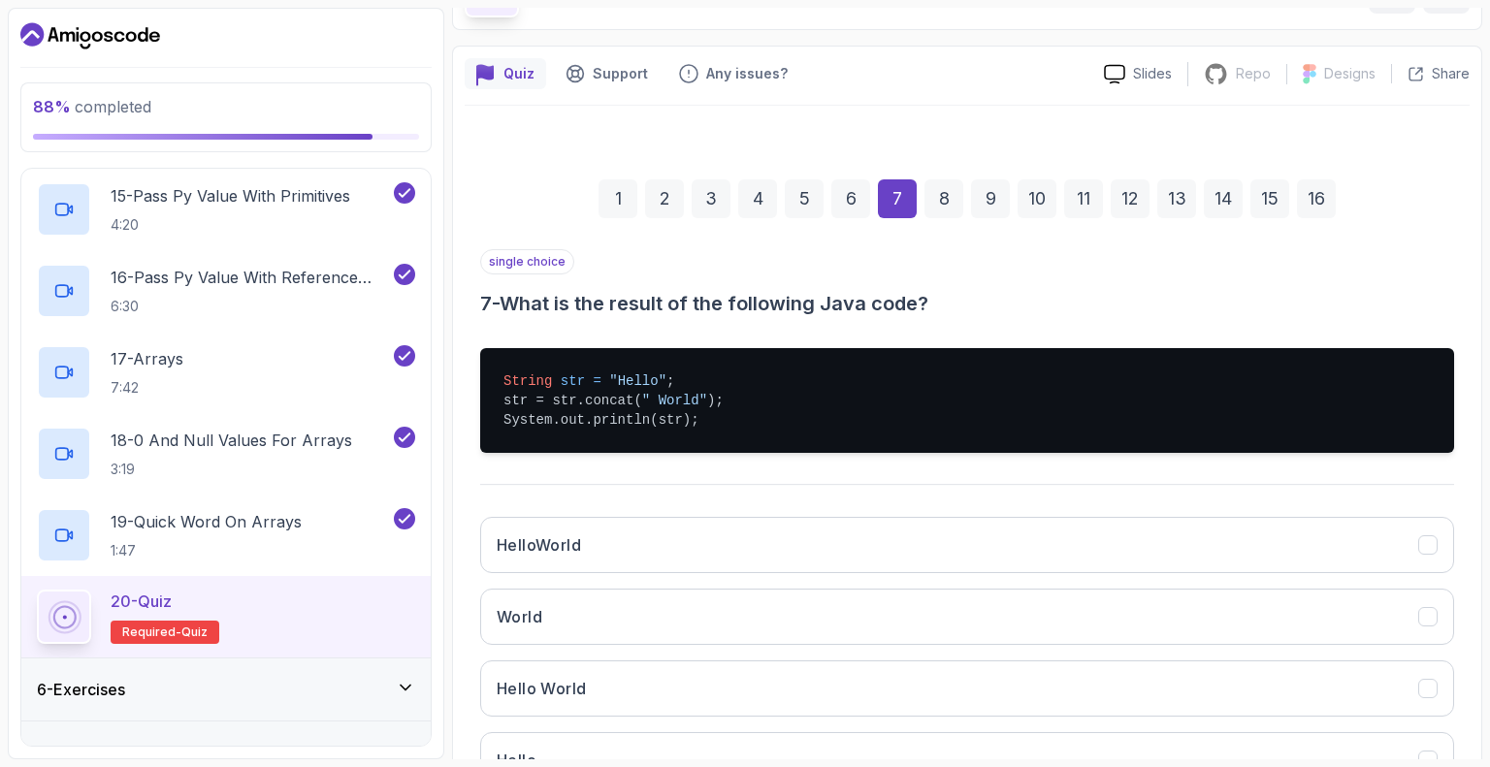
scroll to position [278, 0]
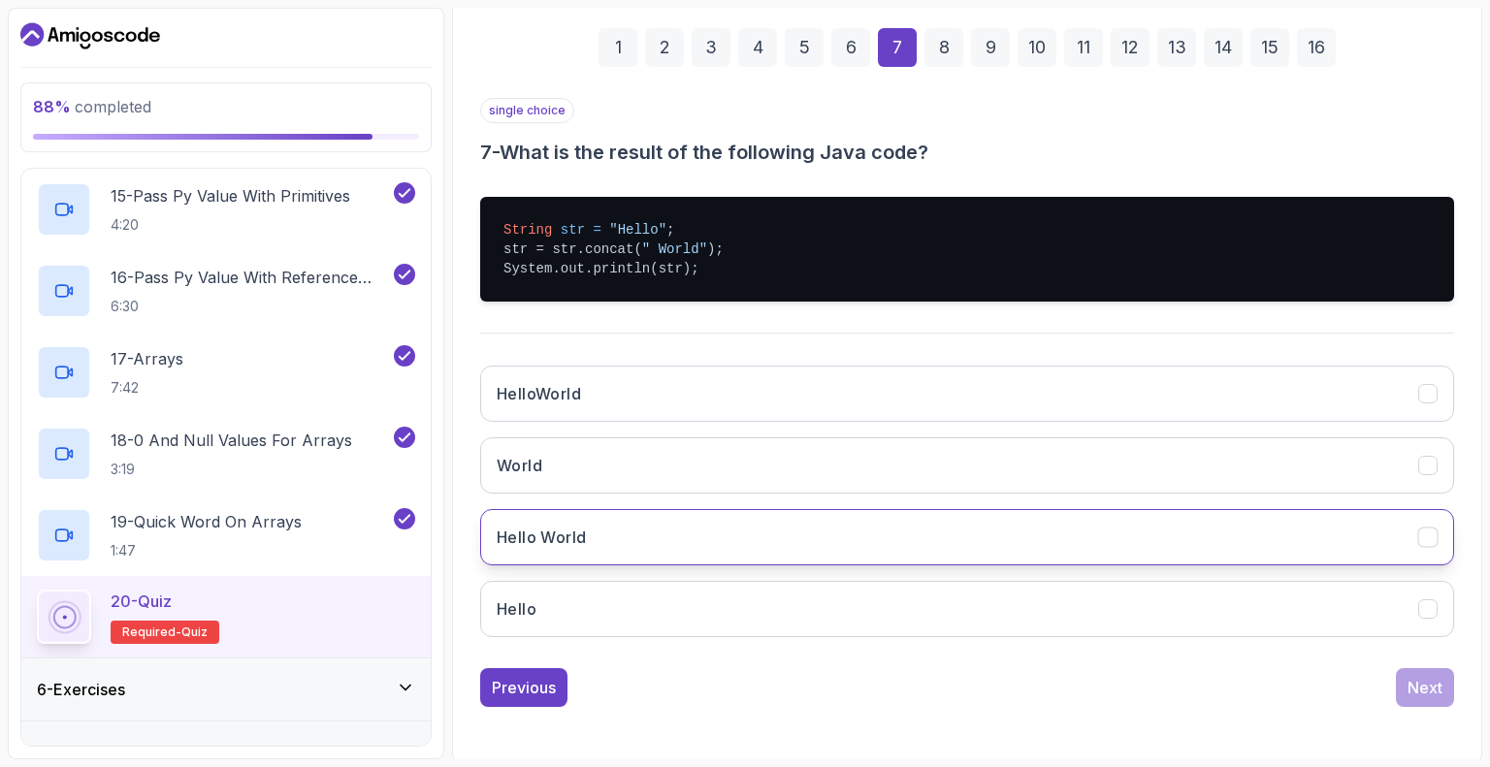
click at [590, 532] on button "Hello World" at bounding box center [967, 537] width 974 height 56
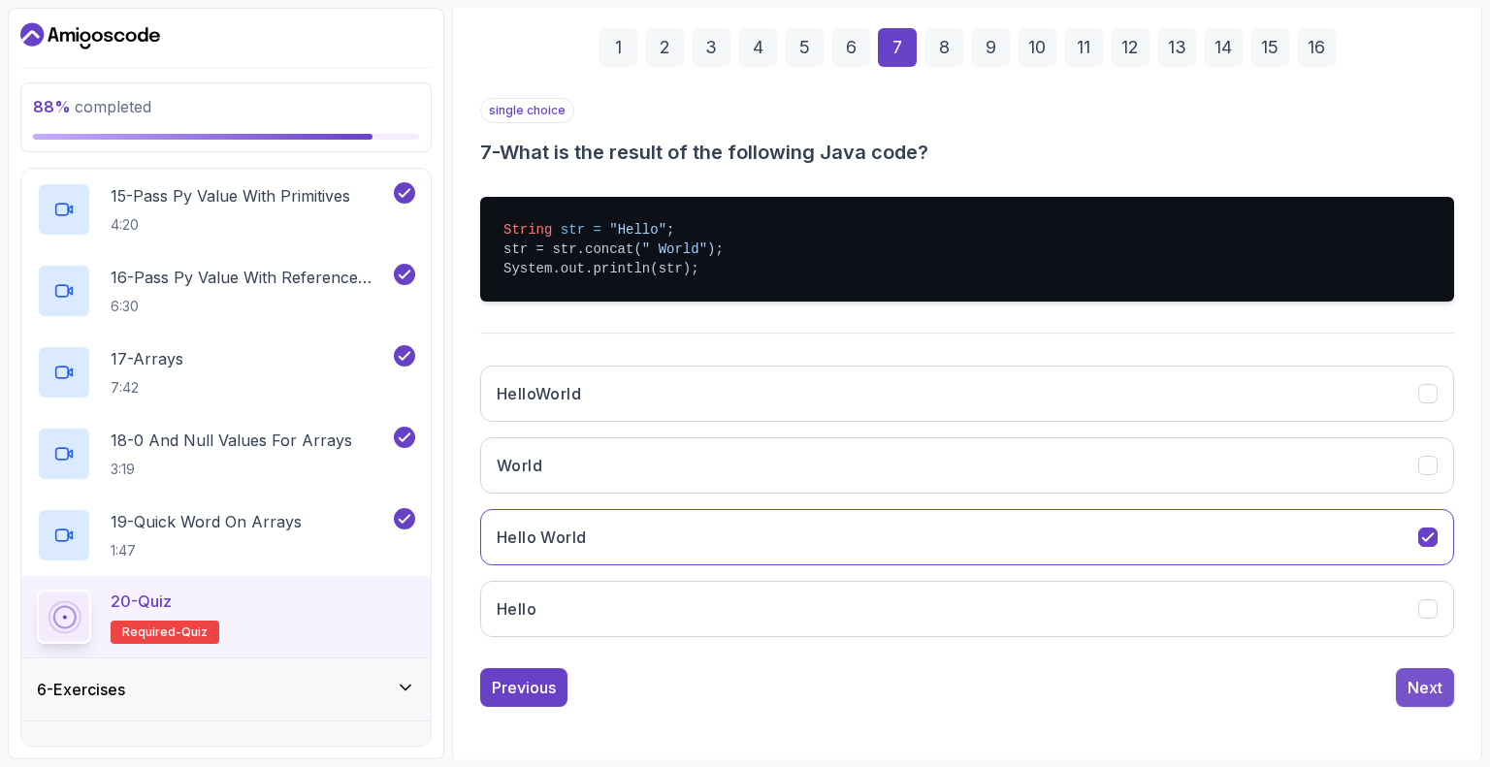
click at [1415, 692] on div "Next" at bounding box center [1424, 687] width 35 height 23
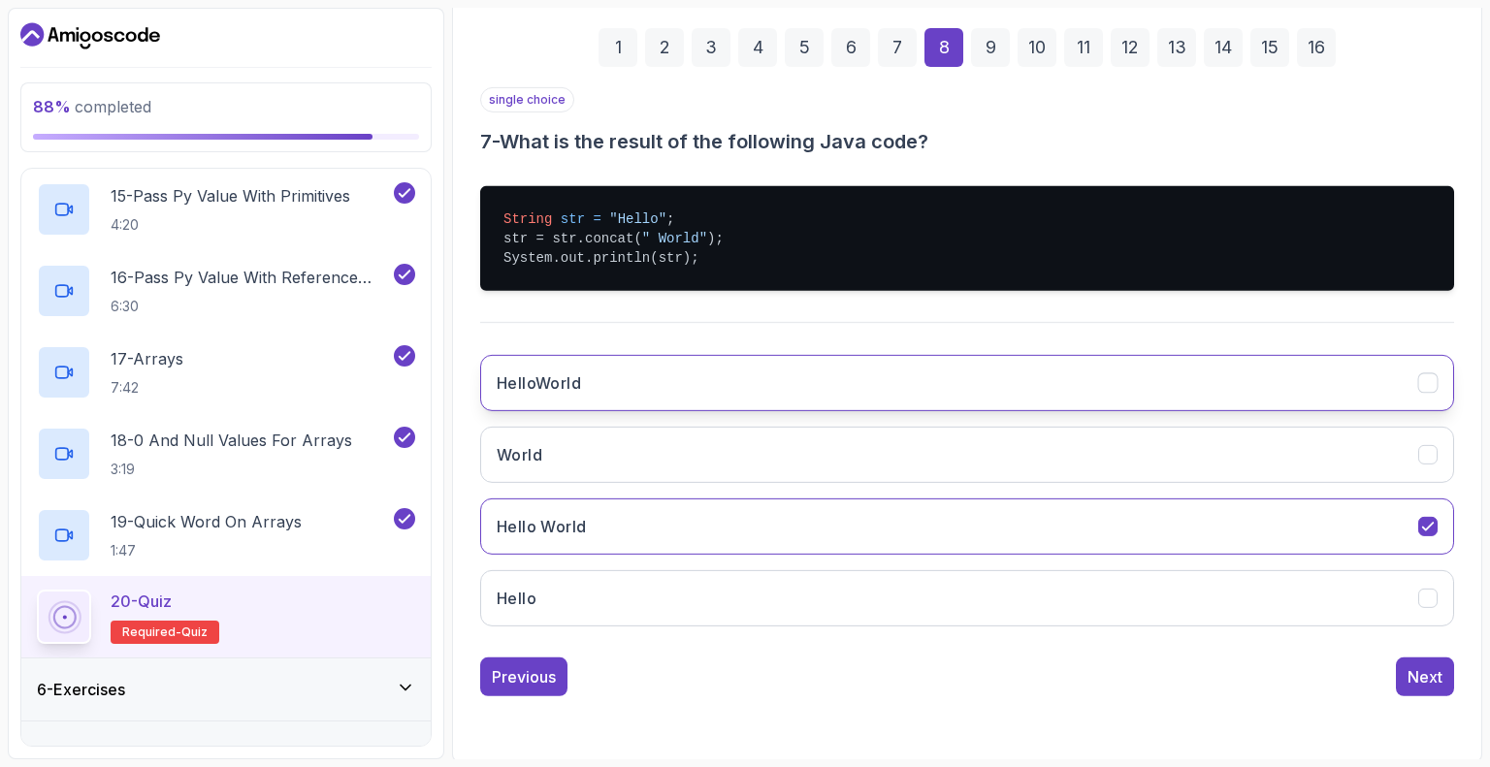
scroll to position [127, 0]
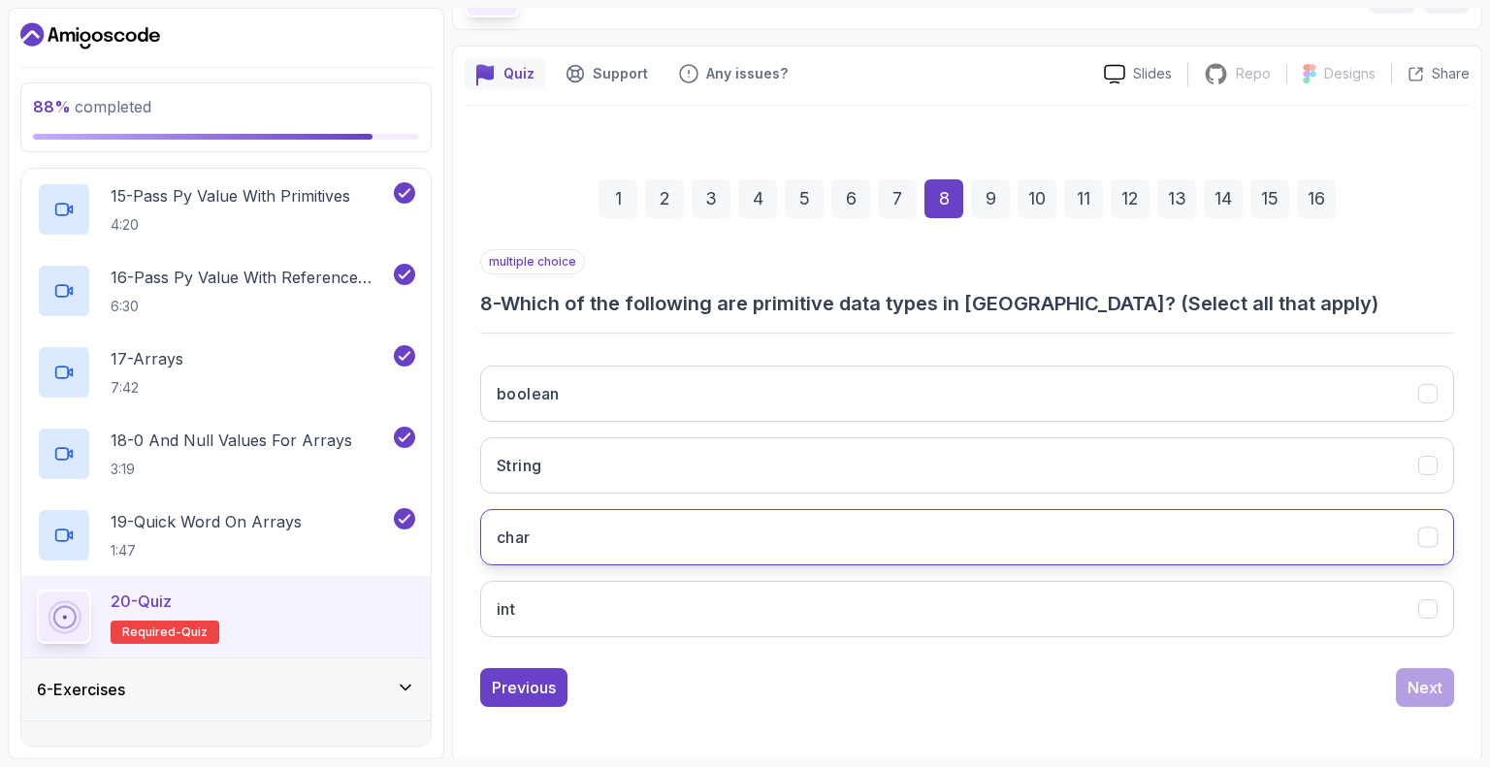
click at [592, 534] on button "char" at bounding box center [967, 537] width 974 height 56
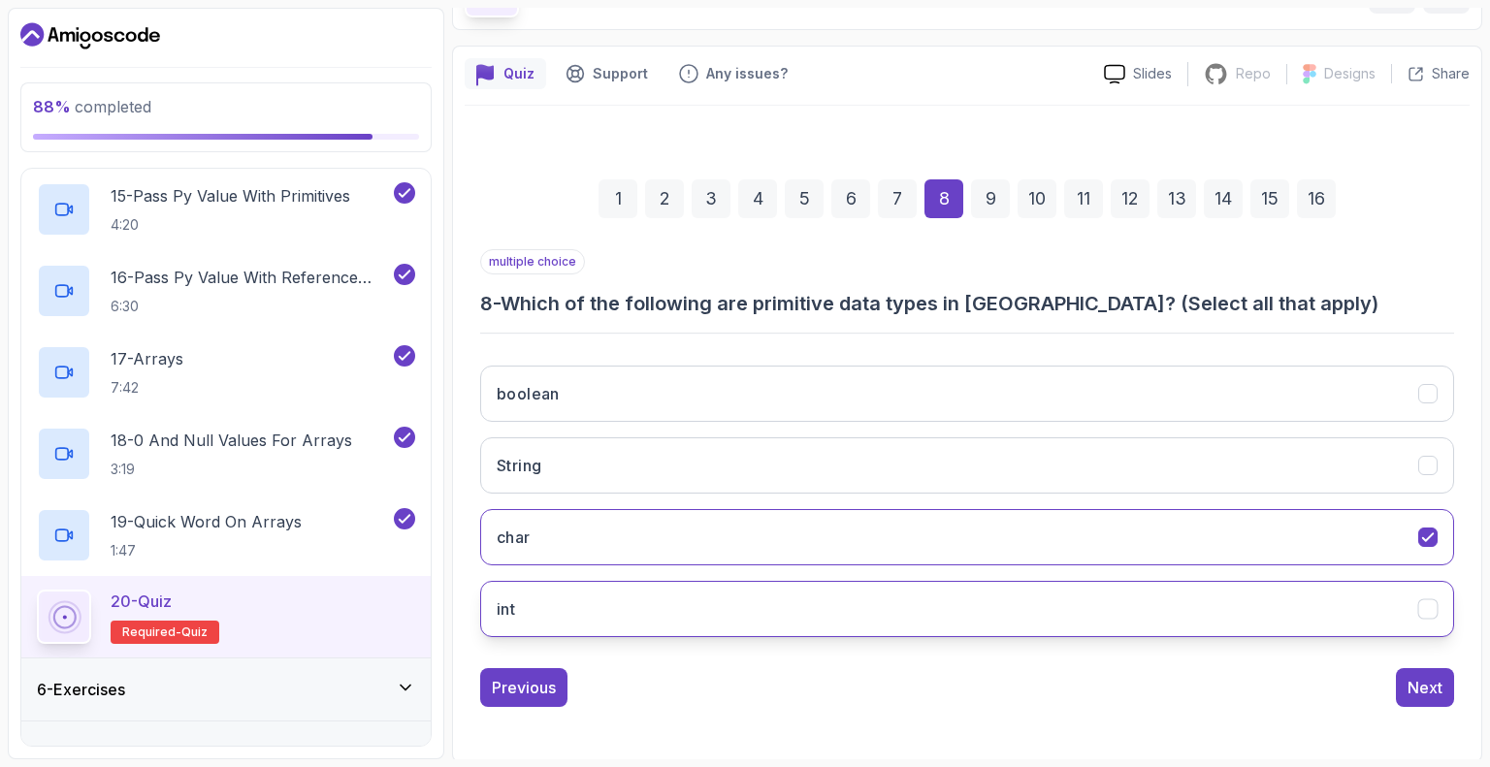
click at [632, 612] on button "int" at bounding box center [967, 609] width 974 height 56
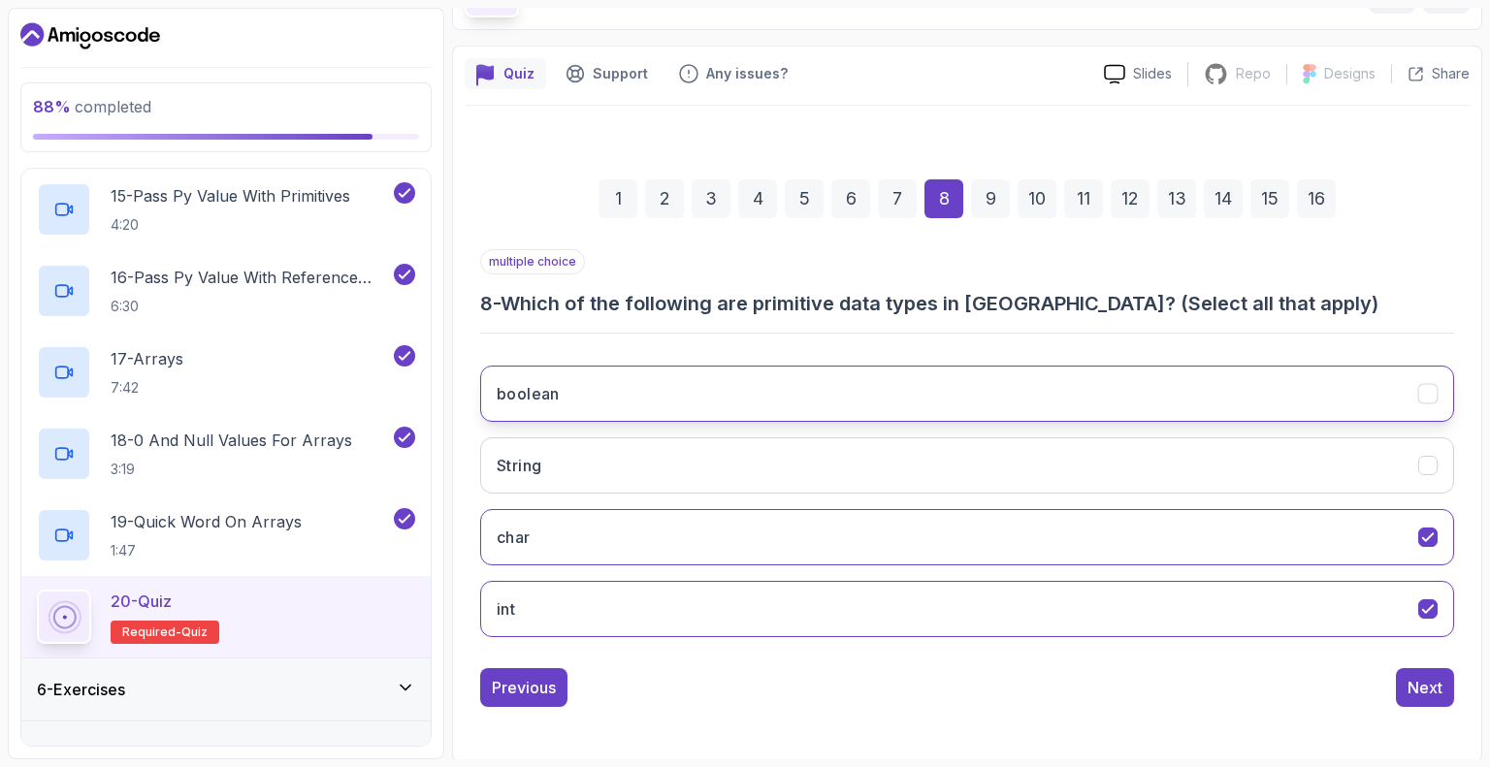
click at [658, 406] on button "boolean" at bounding box center [967, 394] width 974 height 56
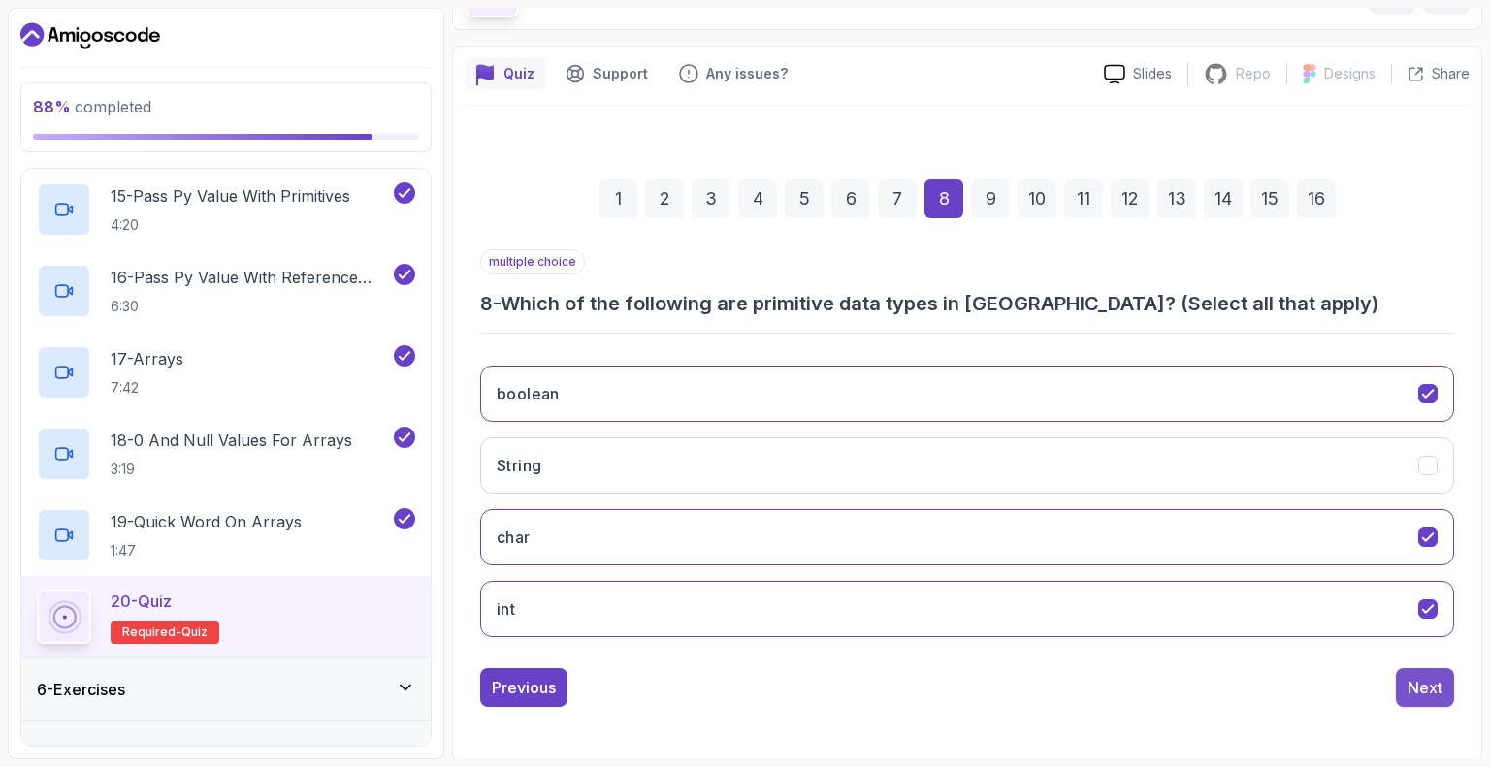
click at [1413, 686] on div "Next" at bounding box center [1424, 687] width 35 height 23
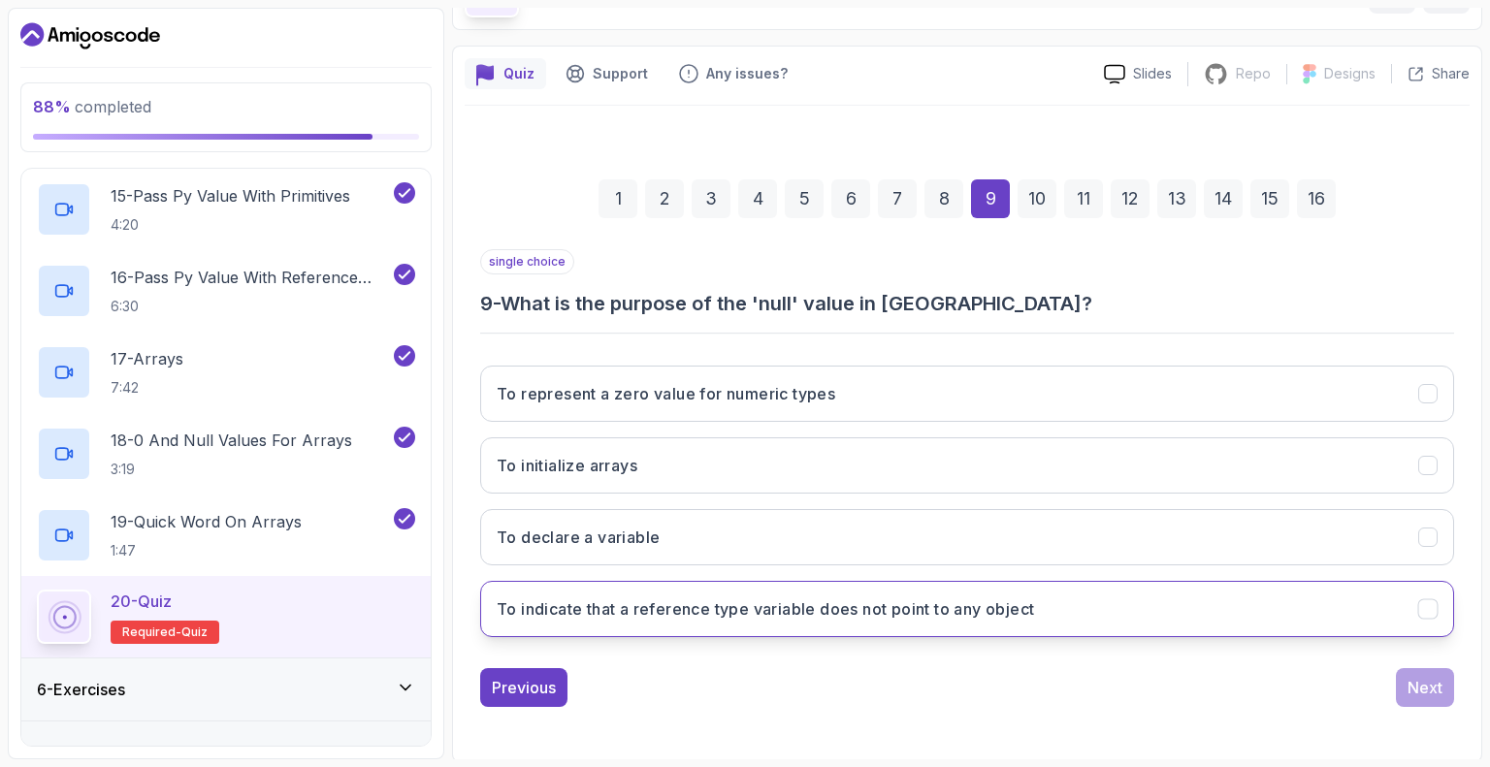
click at [722, 624] on button "To indicate that a reference type variable does not point to any object" at bounding box center [967, 609] width 974 height 56
click at [1413, 689] on div "Next" at bounding box center [1424, 687] width 35 height 23
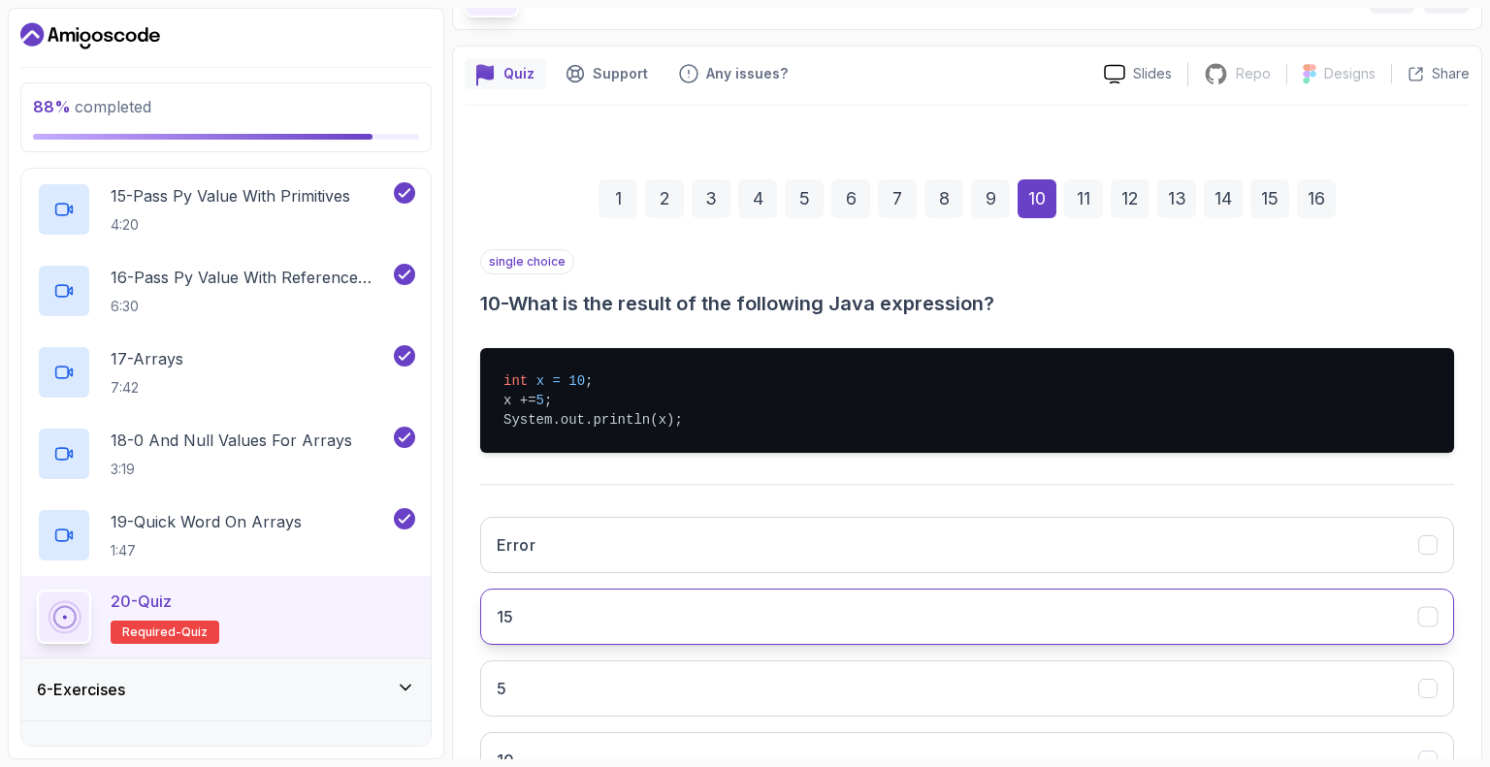
click at [638, 621] on button "15" at bounding box center [967, 617] width 974 height 56
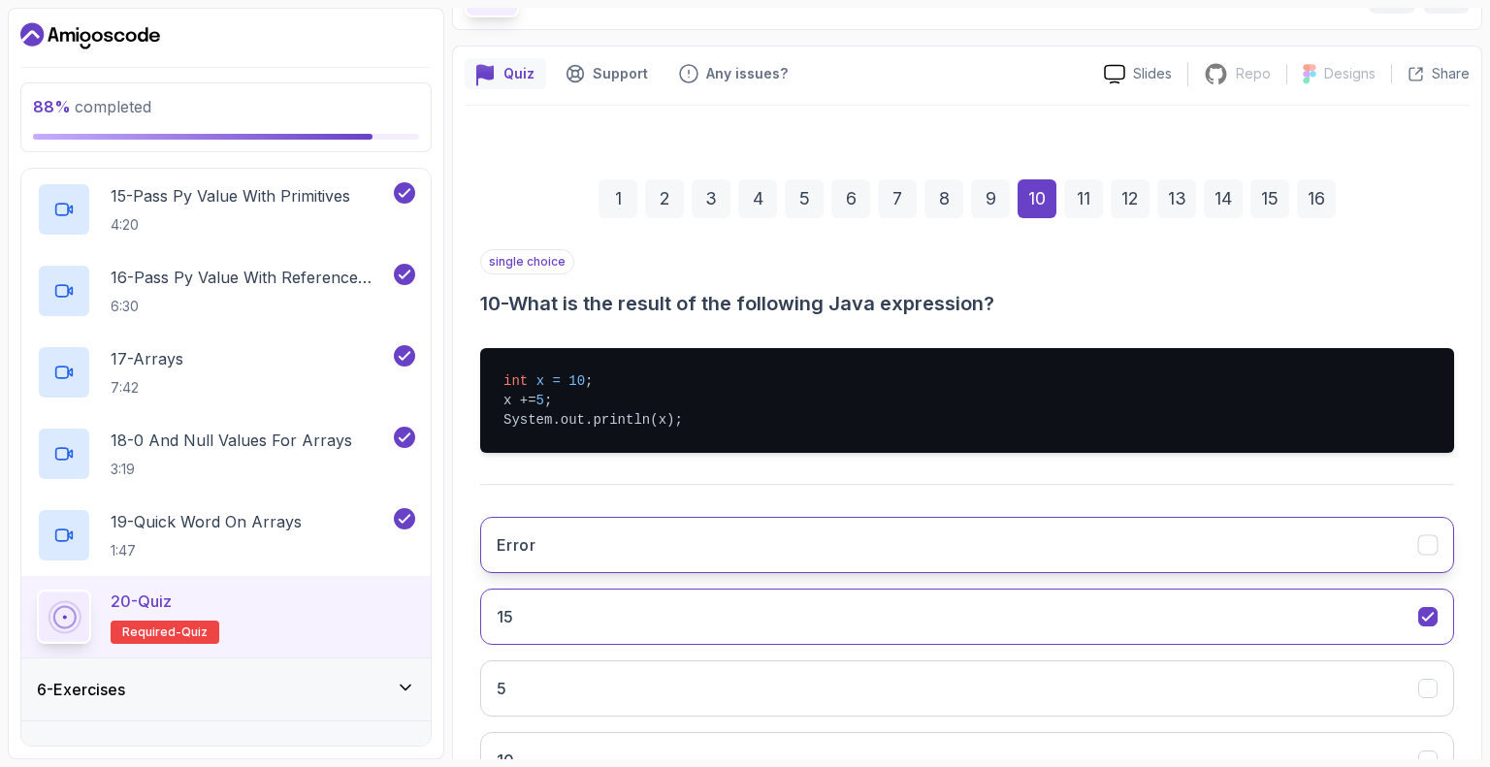
scroll to position [224, 0]
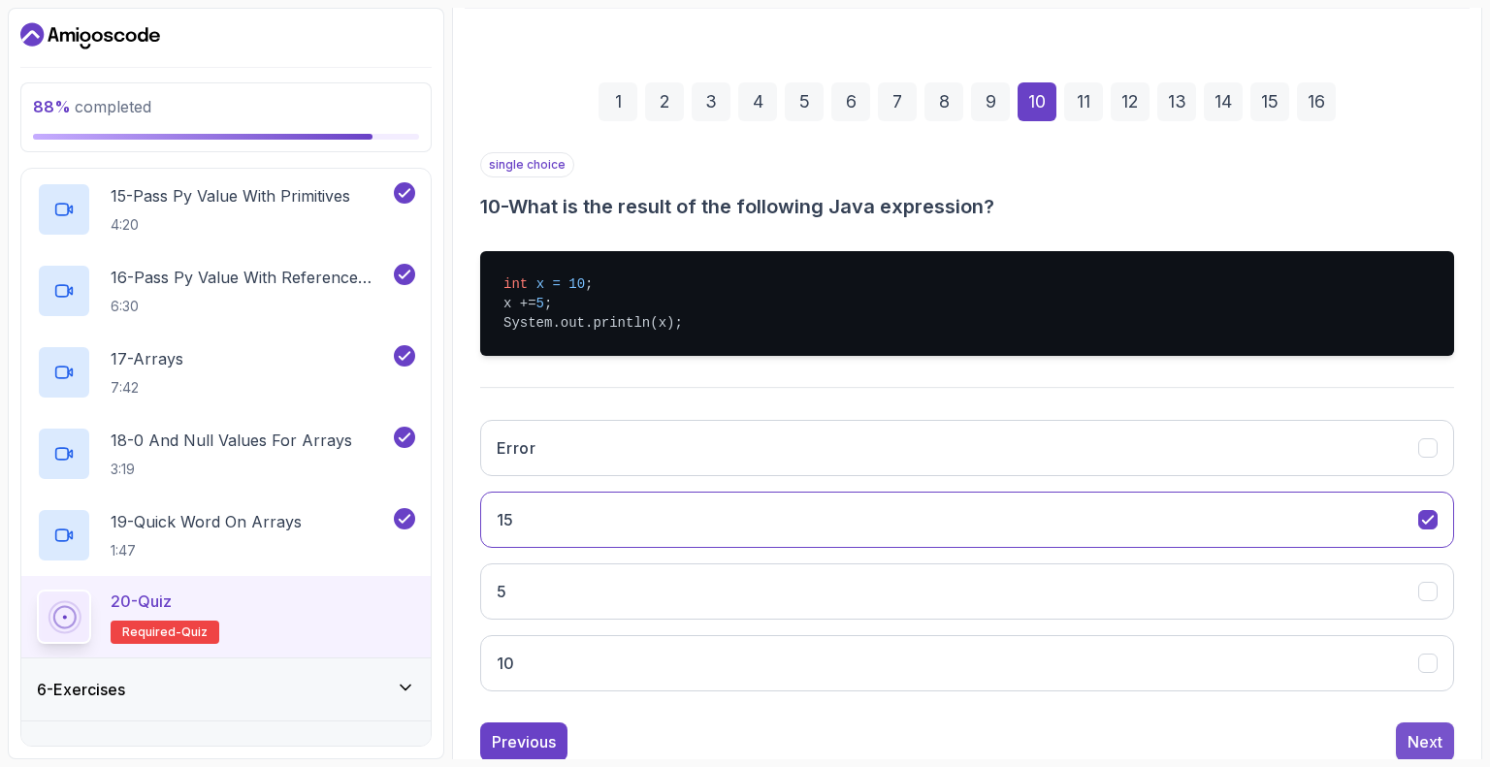
click at [1427, 742] on div "Next" at bounding box center [1424, 741] width 35 height 23
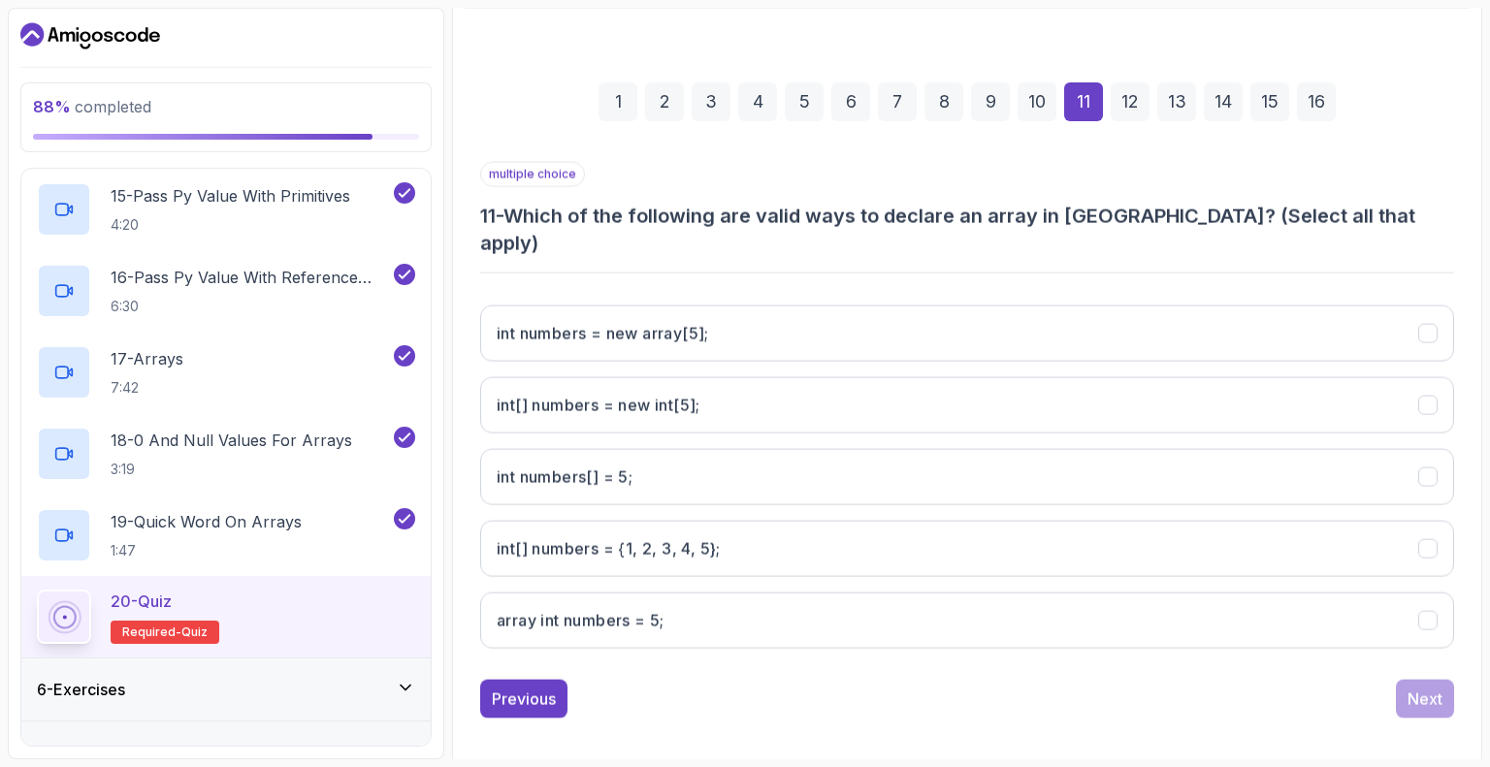
scroll to position [198, 0]
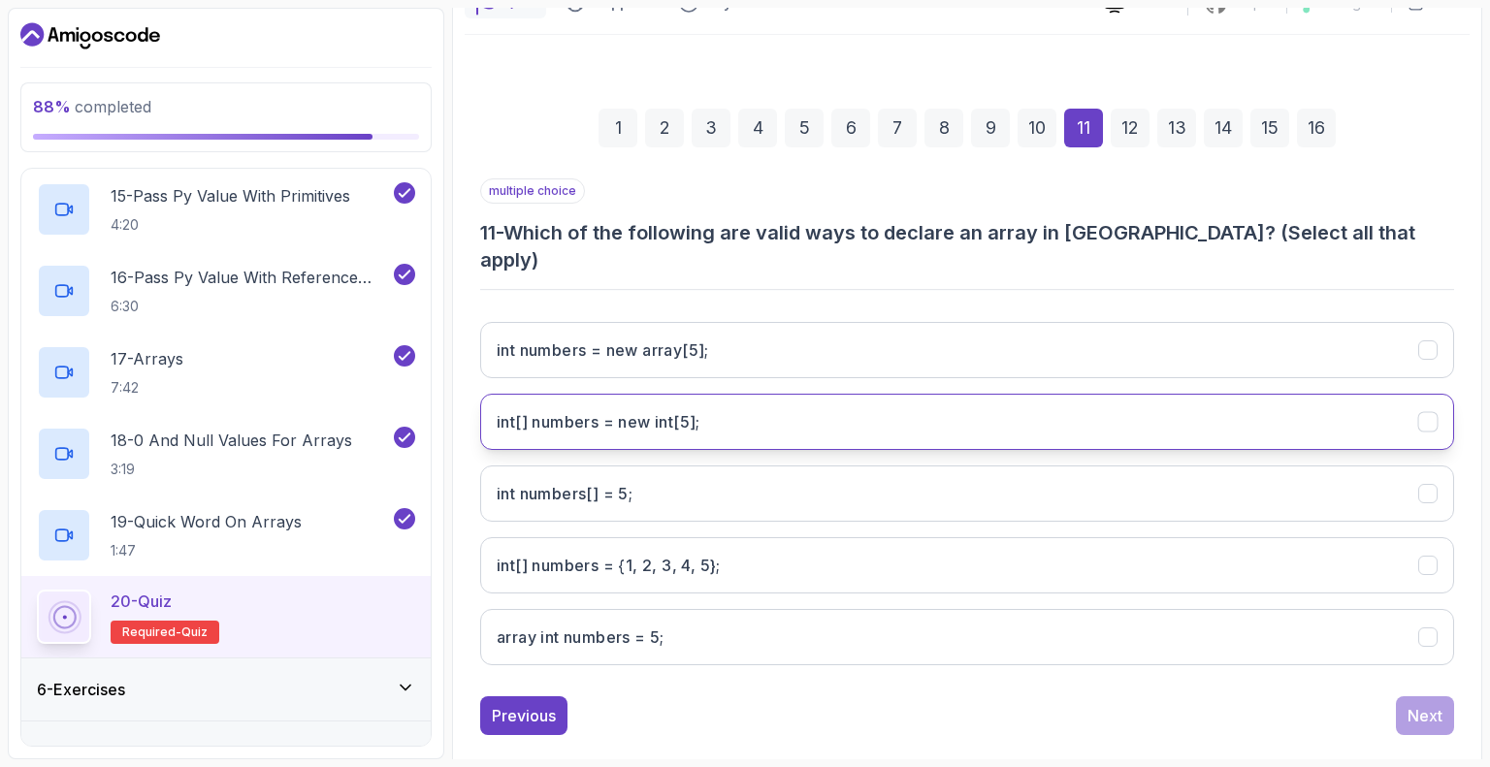
click at [632, 410] on h3 "int[] numbers = new int[5];" at bounding box center [599, 421] width 204 height 23
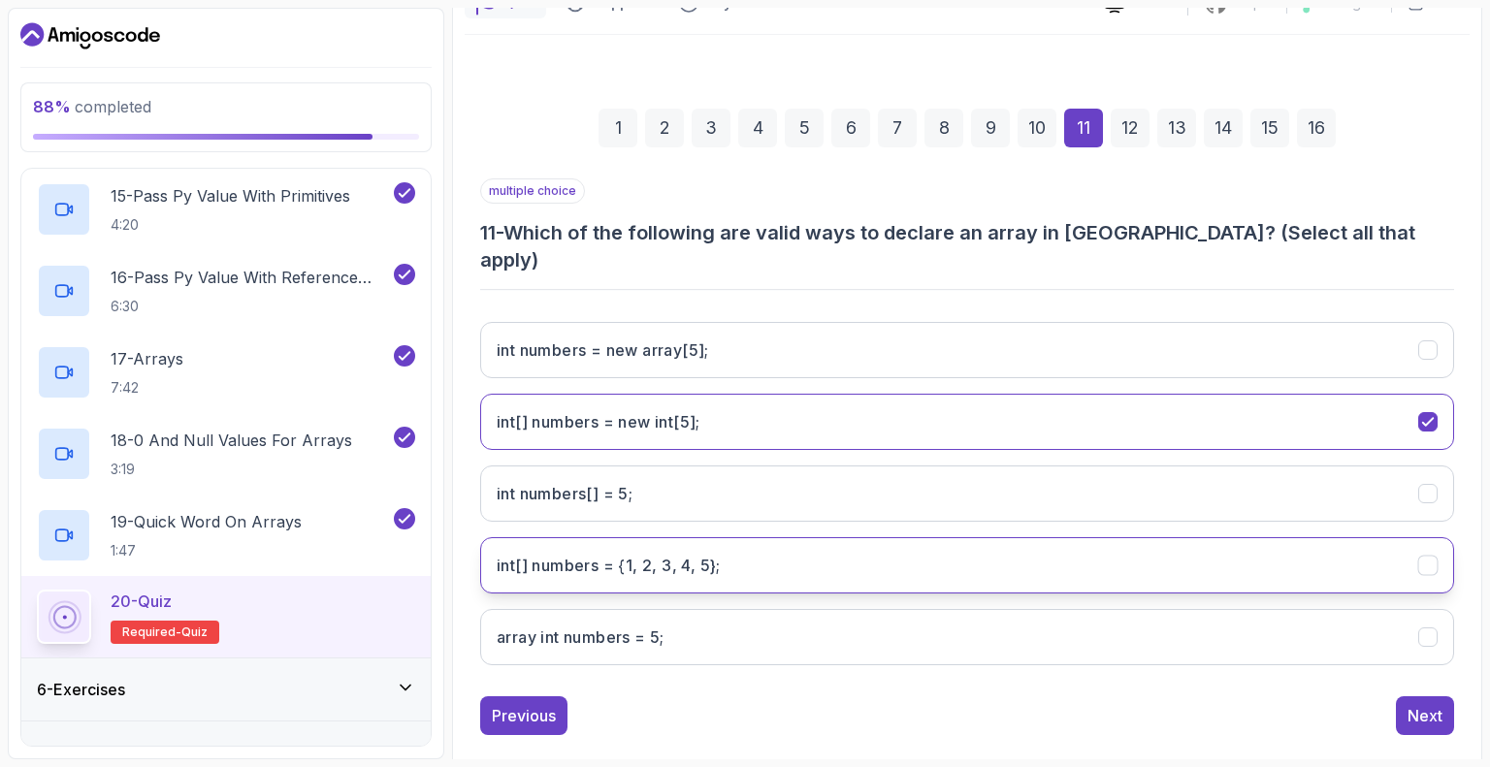
click at [622, 554] on h3 "int[] numbers = {1, 2, 3, 4, 5};" at bounding box center [609, 565] width 224 height 23
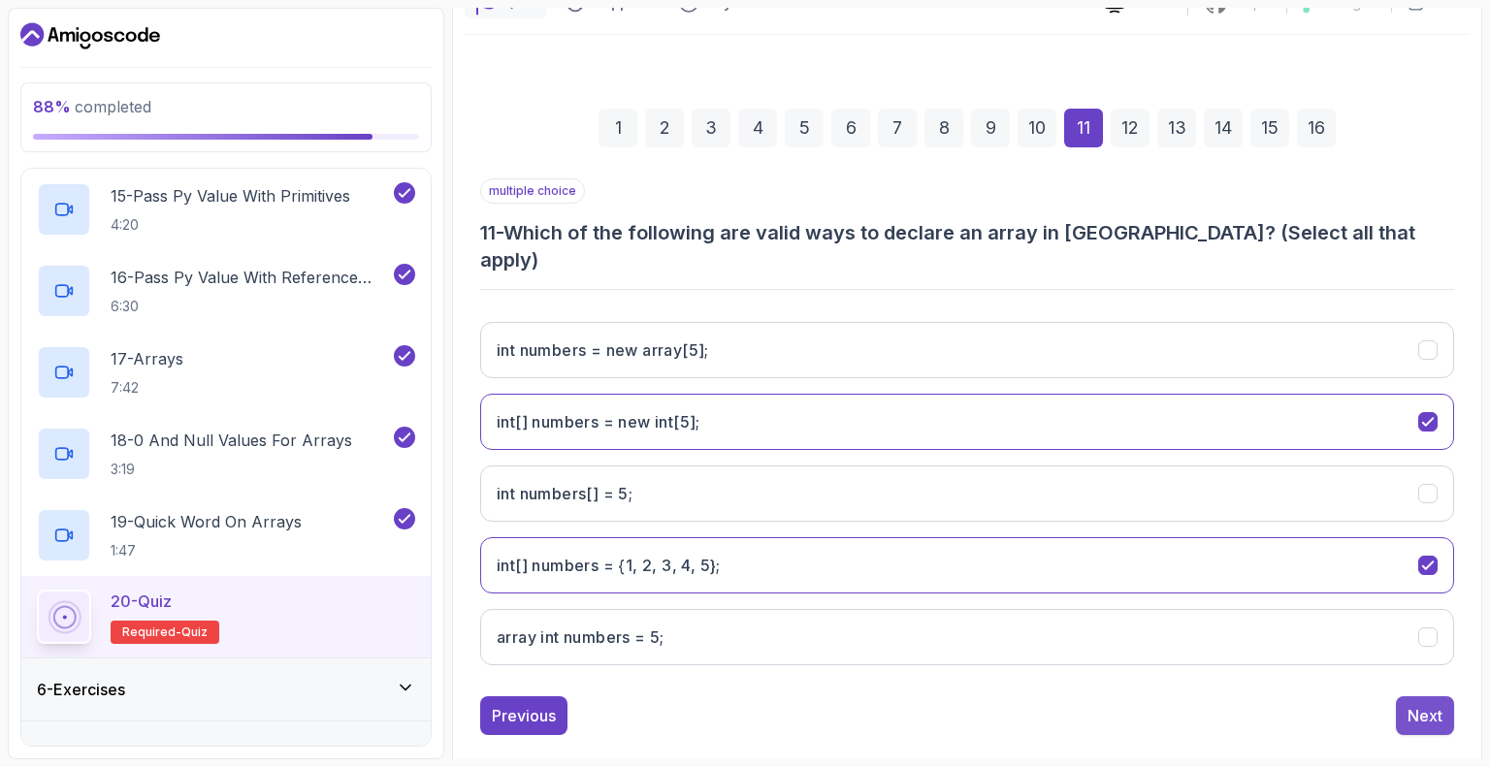
click at [1423, 697] on button "Next" at bounding box center [1425, 715] width 58 height 39
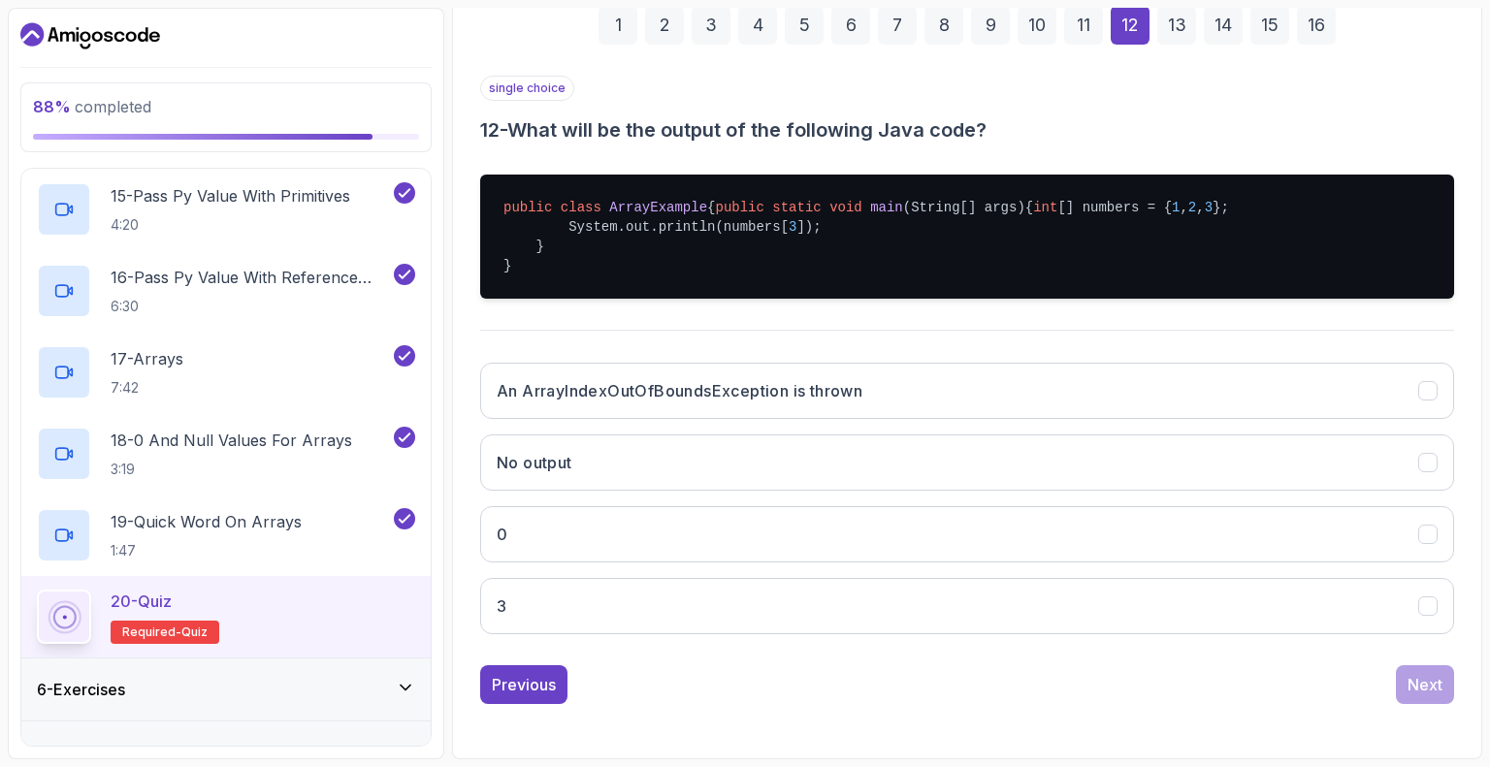
scroll to position [337, 0]
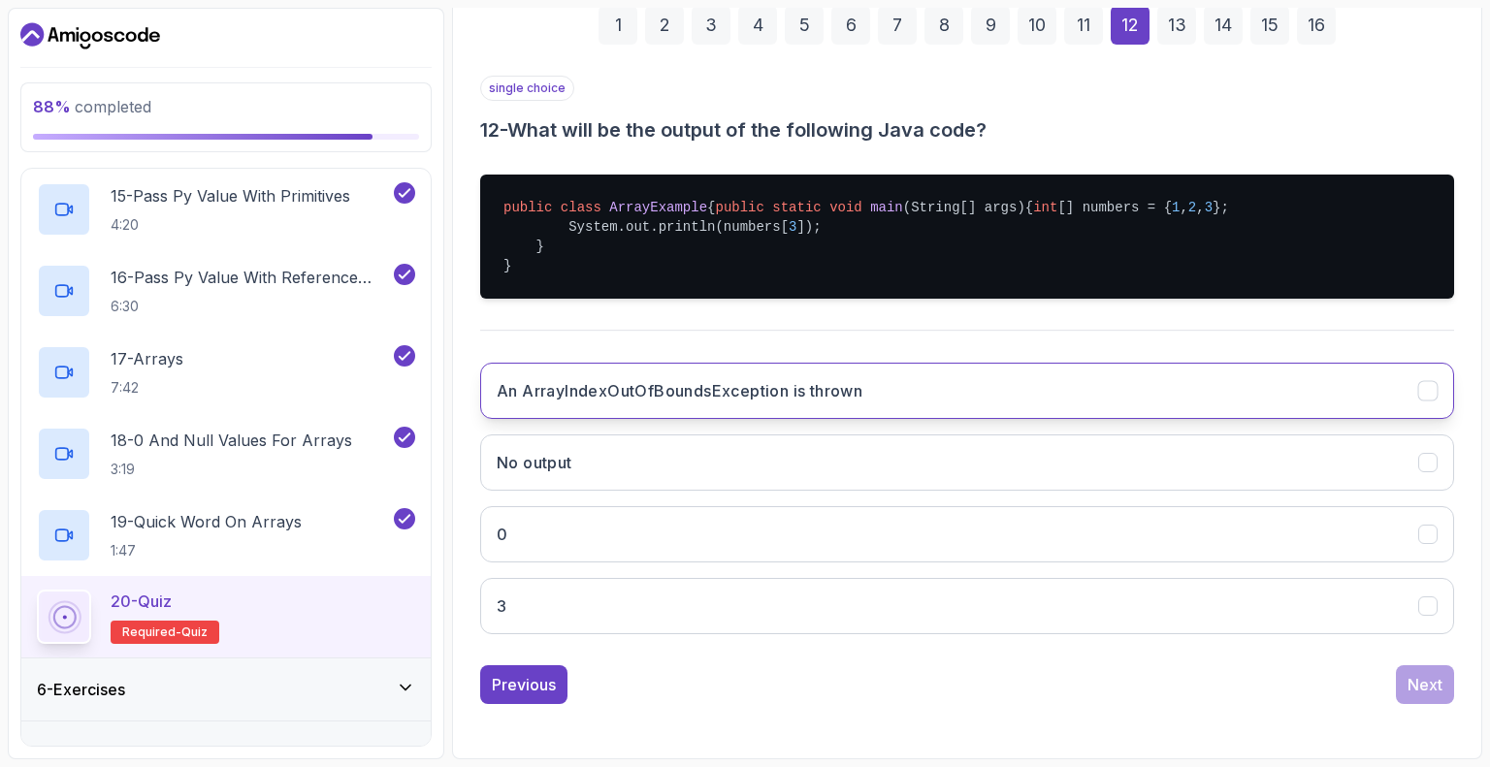
click at [569, 387] on h3 "An ArrayIndexOutOfBoundsException is thrown" at bounding box center [680, 390] width 366 height 23
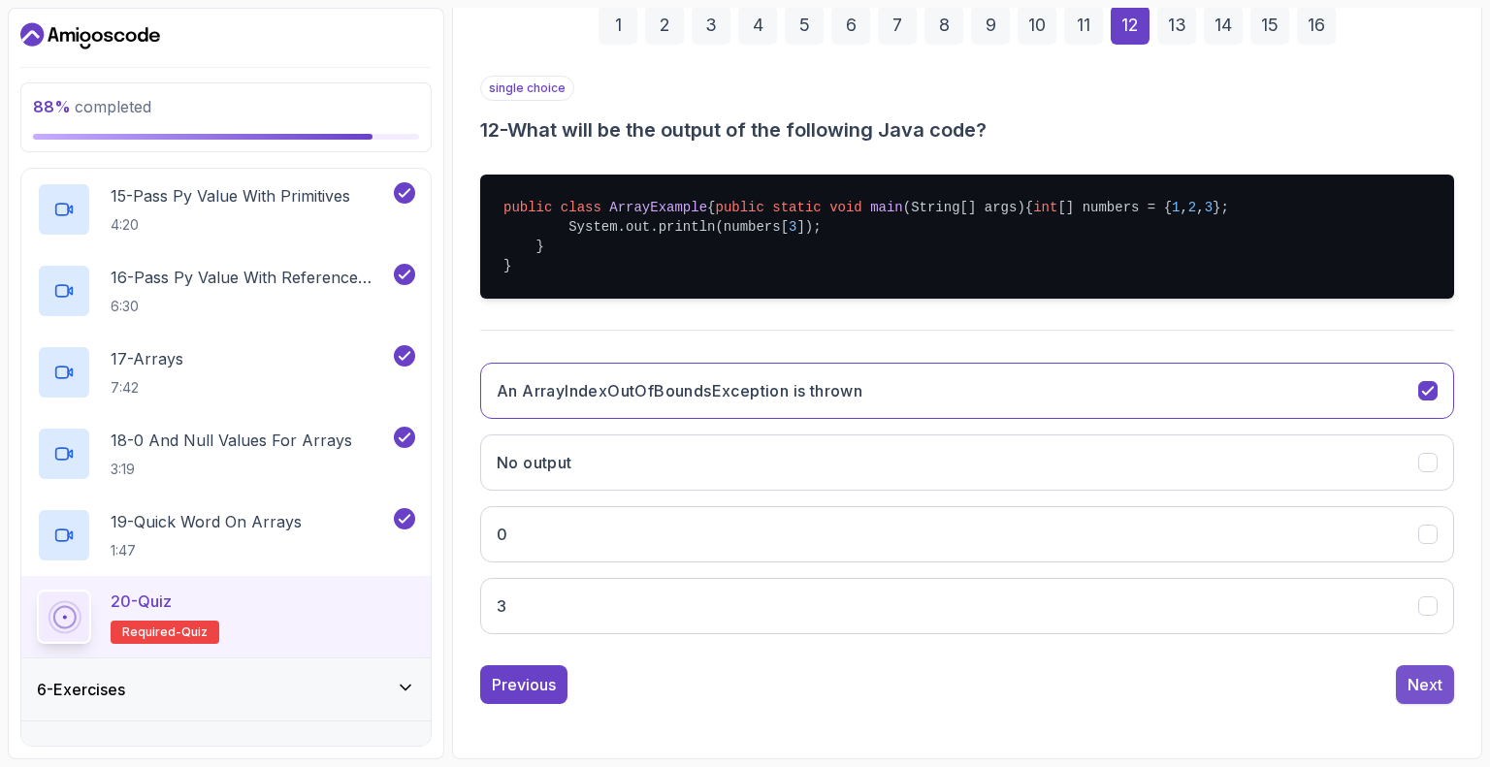
click at [1421, 693] on div "Next" at bounding box center [1424, 684] width 35 height 23
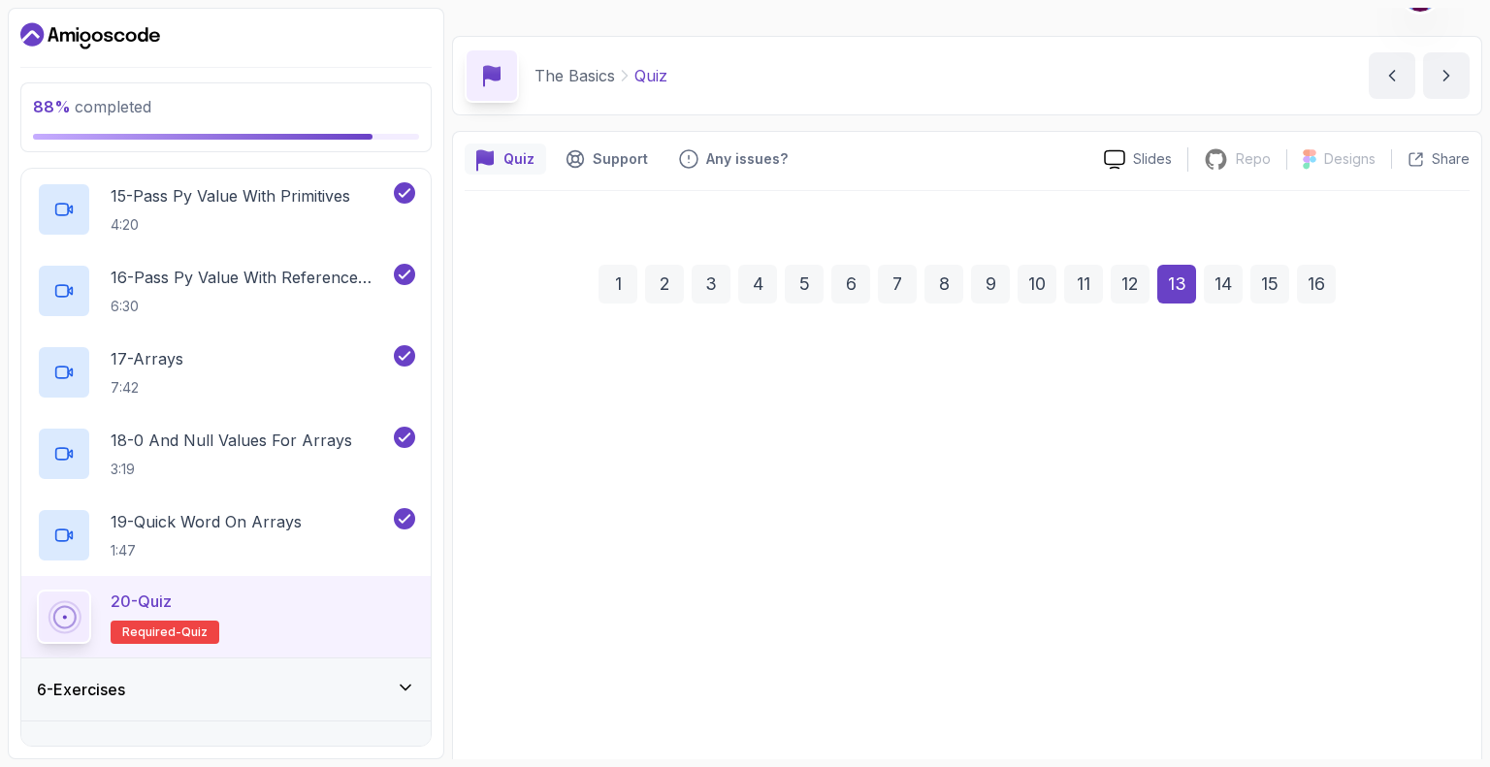
scroll to position [30, 0]
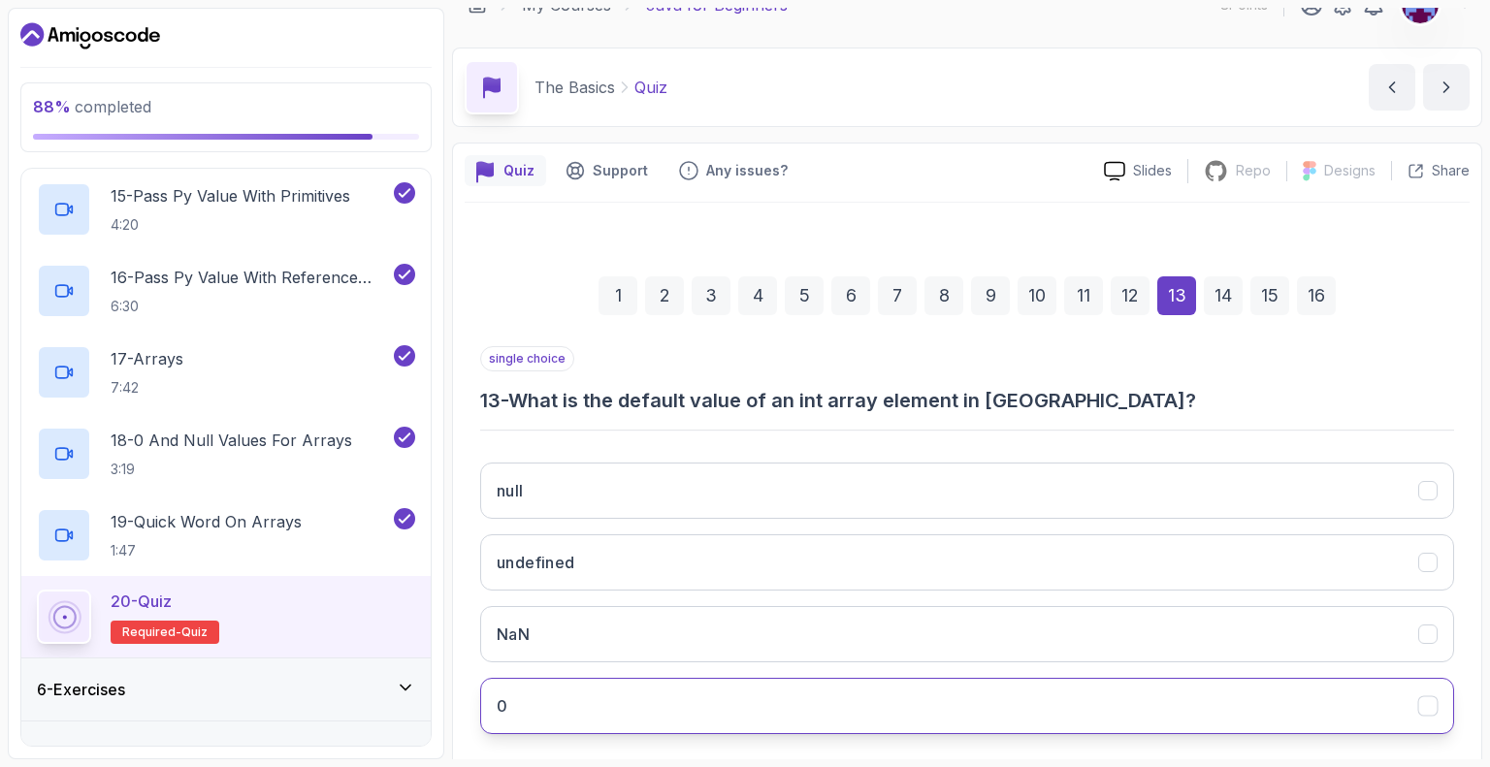
click at [538, 695] on button "0" at bounding box center [967, 706] width 974 height 56
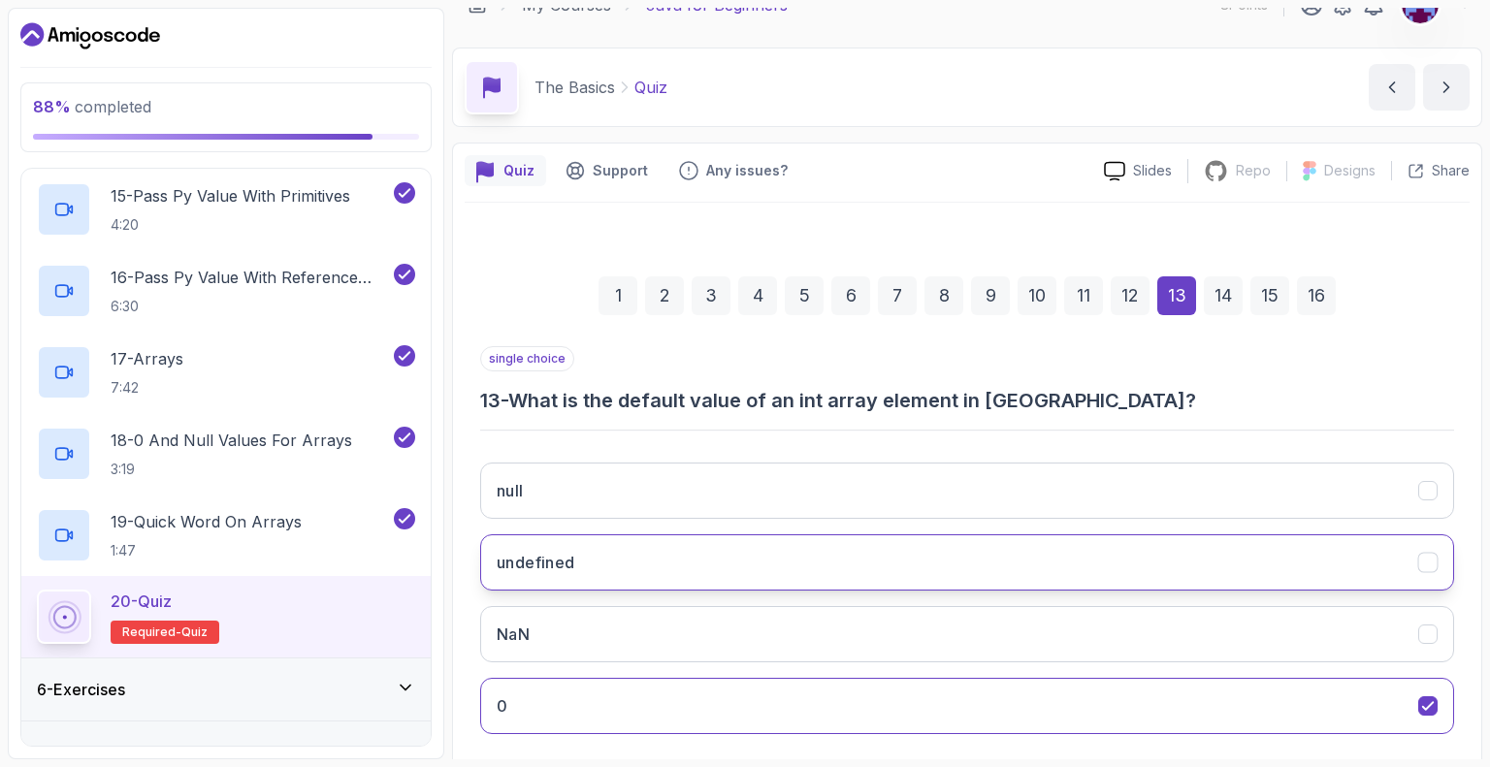
scroll to position [127, 0]
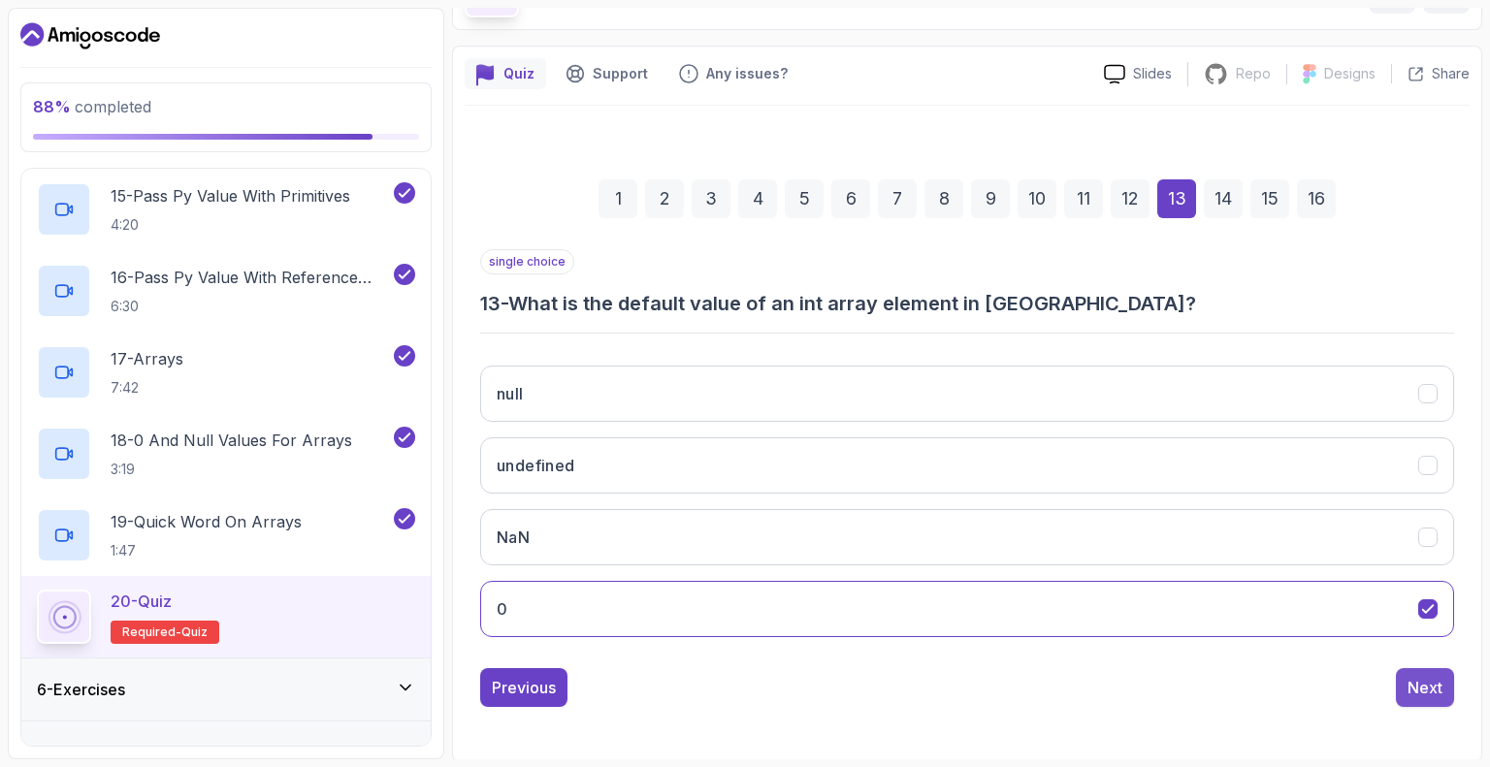
click at [1402, 686] on button "Next" at bounding box center [1425, 687] width 58 height 39
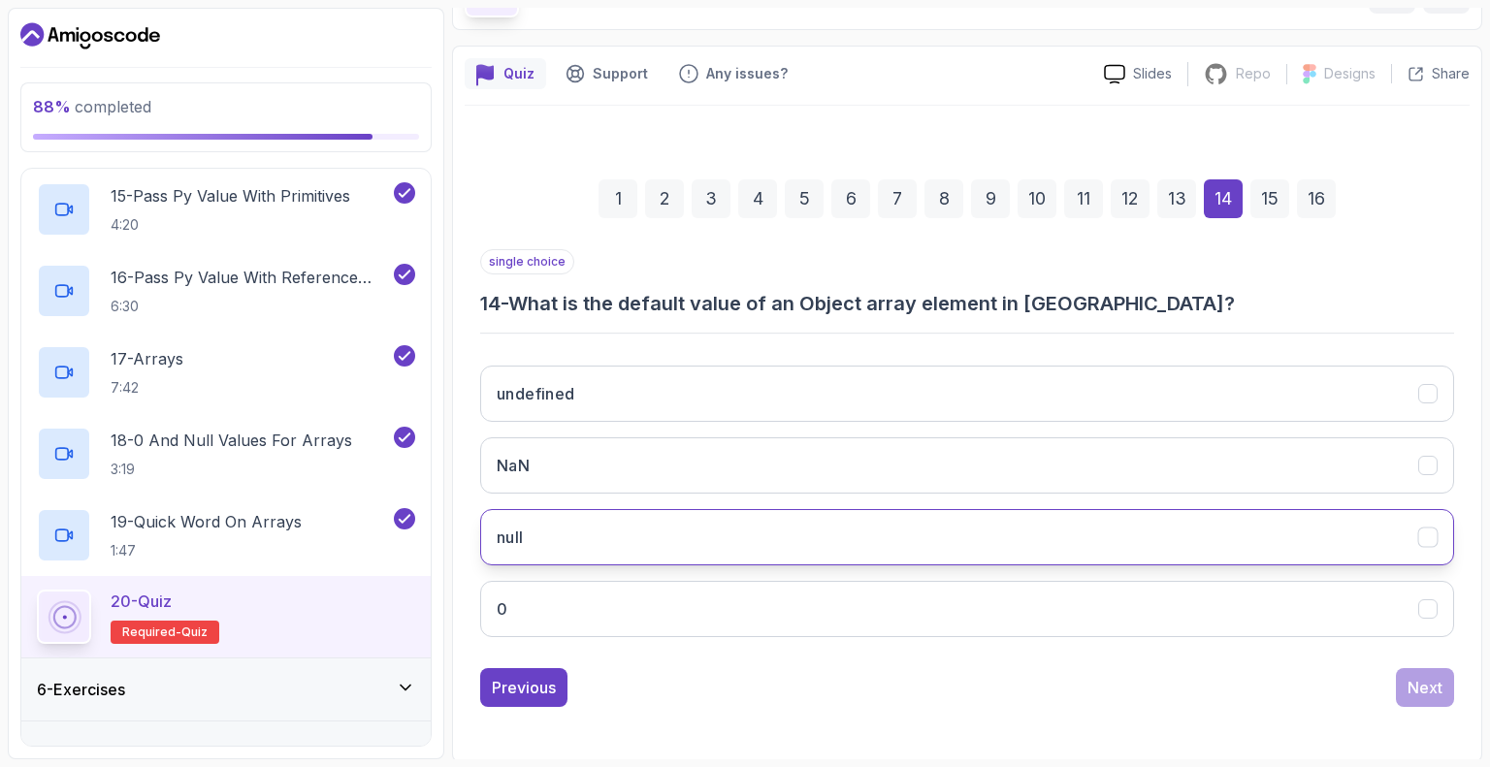
click at [791, 521] on button "null" at bounding box center [967, 537] width 974 height 56
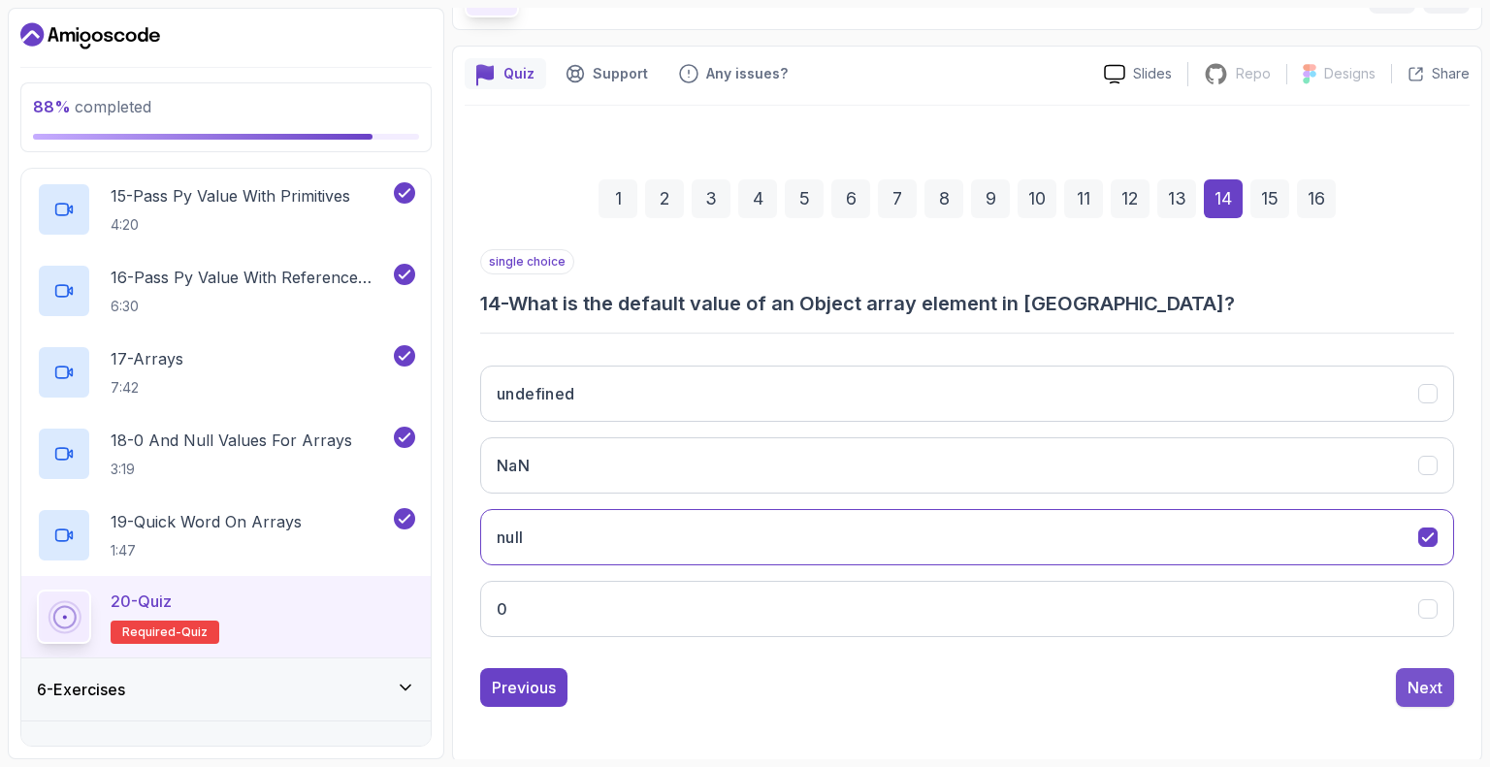
click at [1417, 688] on div "Next" at bounding box center [1424, 687] width 35 height 23
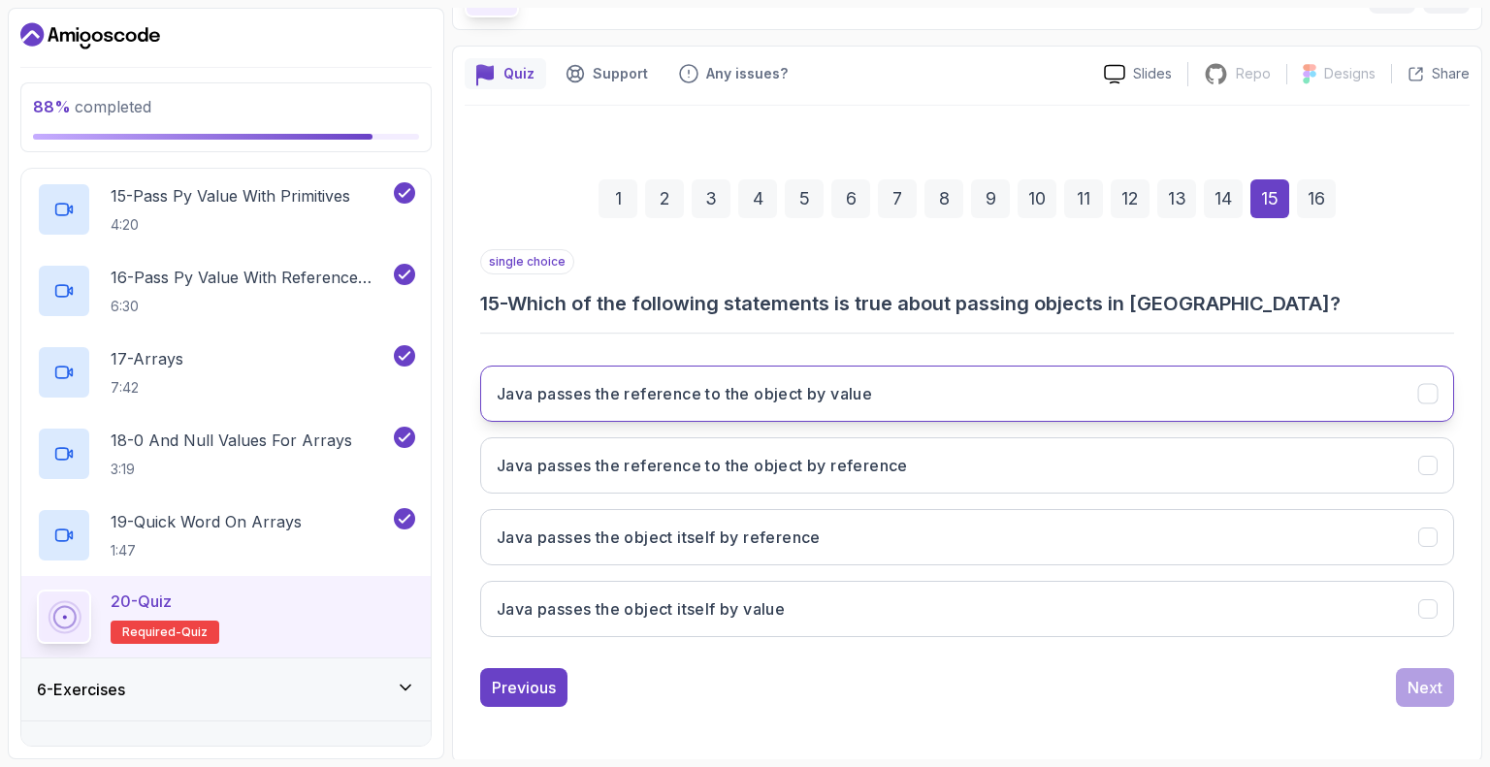
click at [810, 395] on h3 "Java passes the reference to the object by value" at bounding box center [684, 393] width 375 height 23
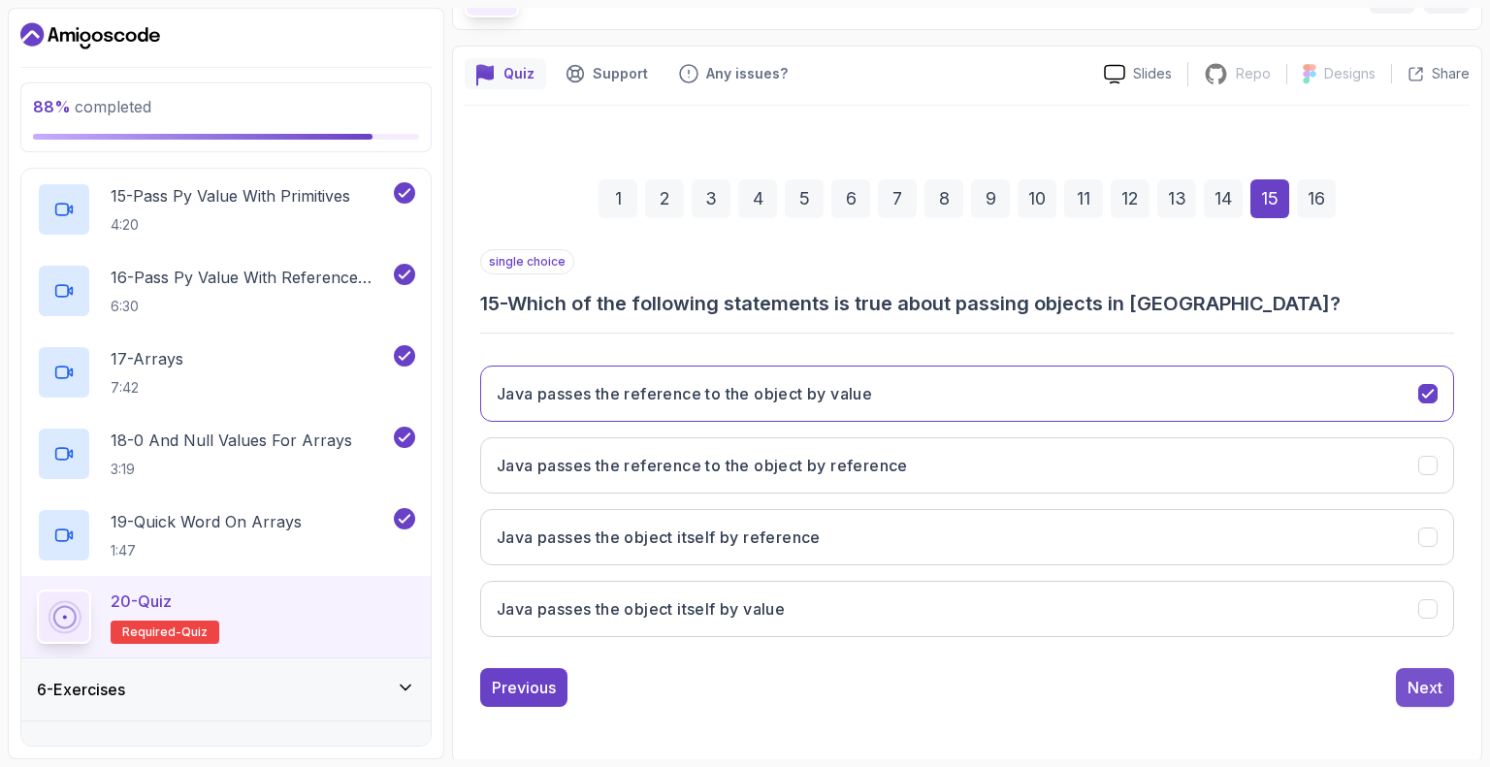
click at [1426, 683] on div "Next" at bounding box center [1424, 687] width 35 height 23
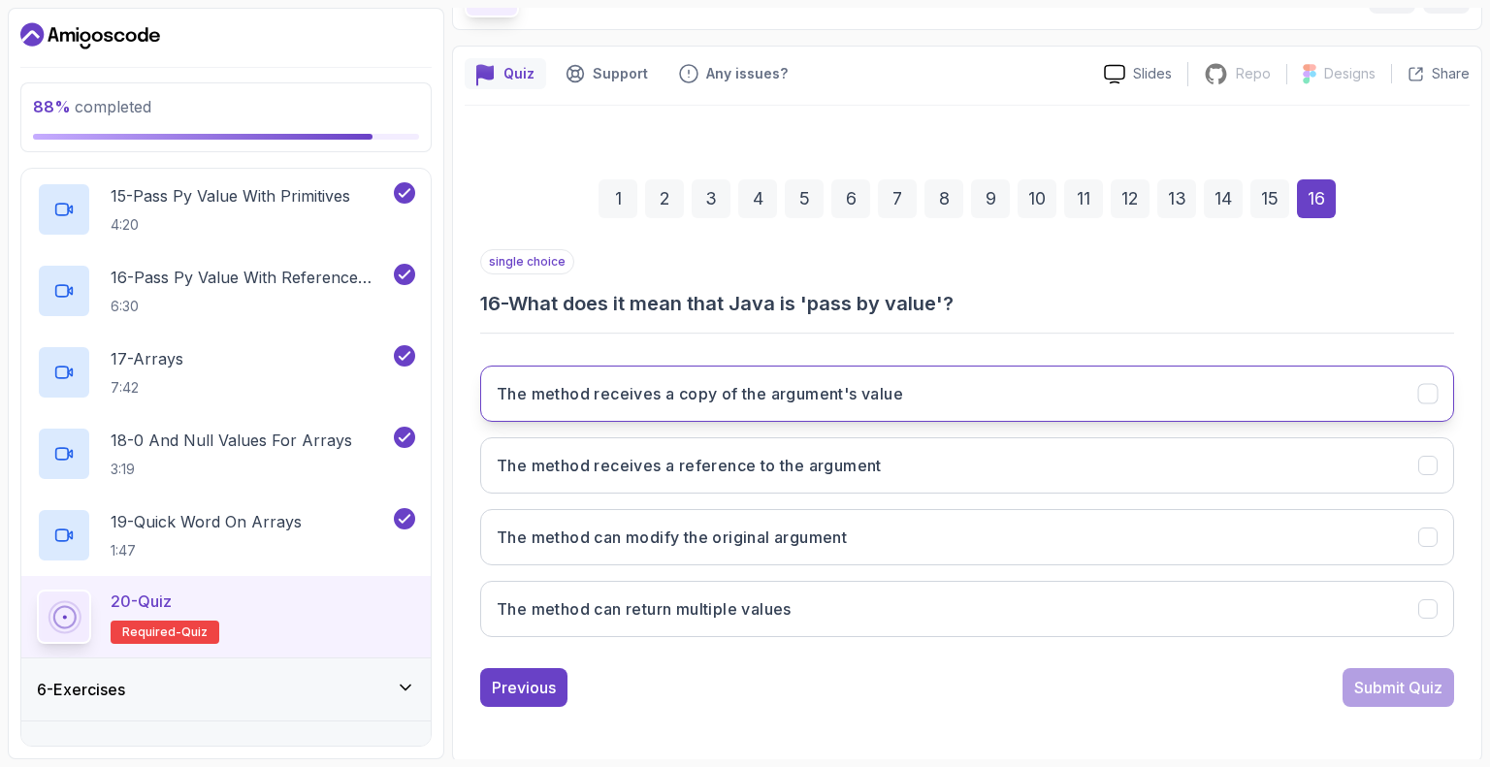
click at [867, 369] on button "The method receives a copy of the argument's value" at bounding box center [967, 394] width 974 height 56
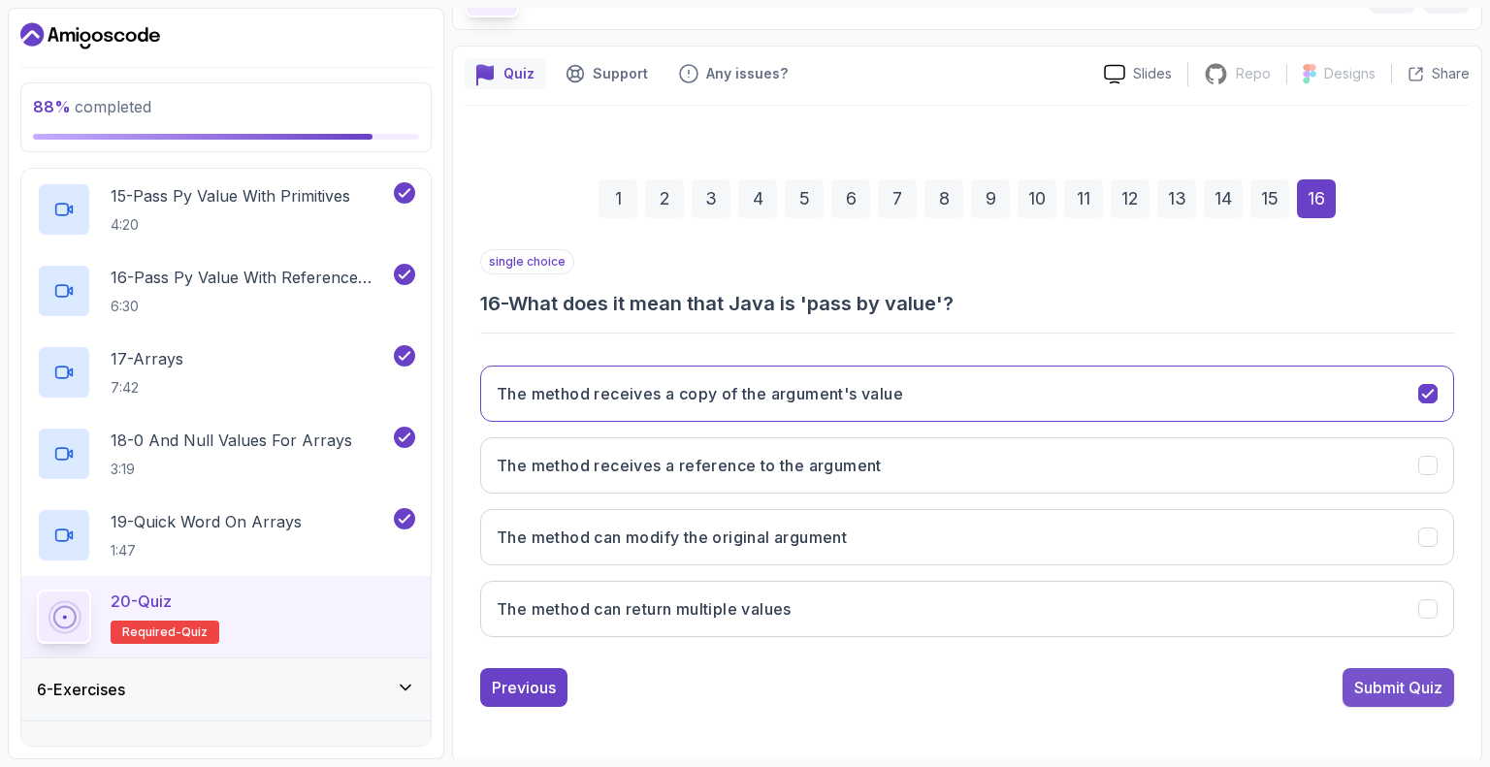
click at [1379, 686] on div "Submit Quiz" at bounding box center [1398, 687] width 88 height 23
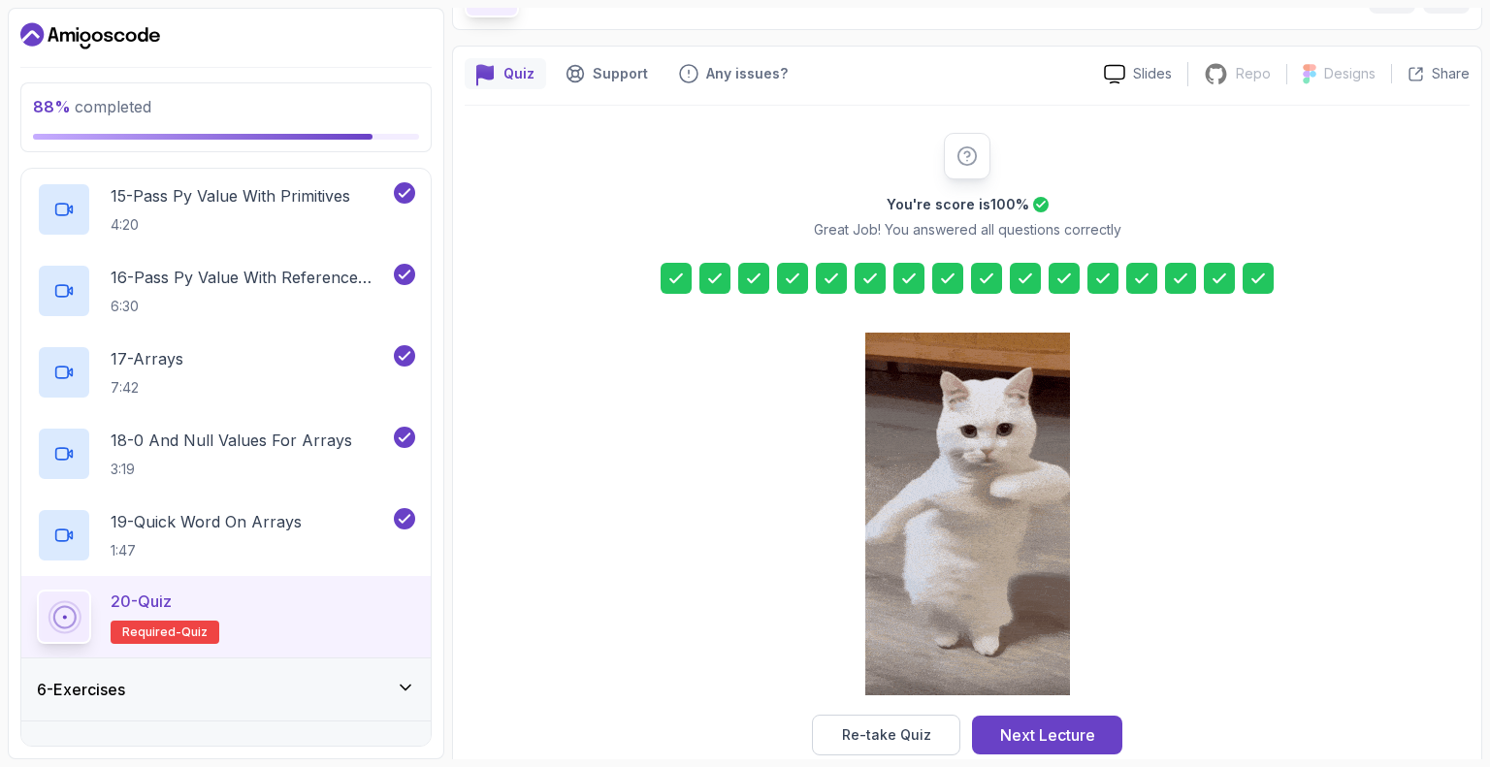
click at [964, 175] on div at bounding box center [967, 156] width 47 height 47
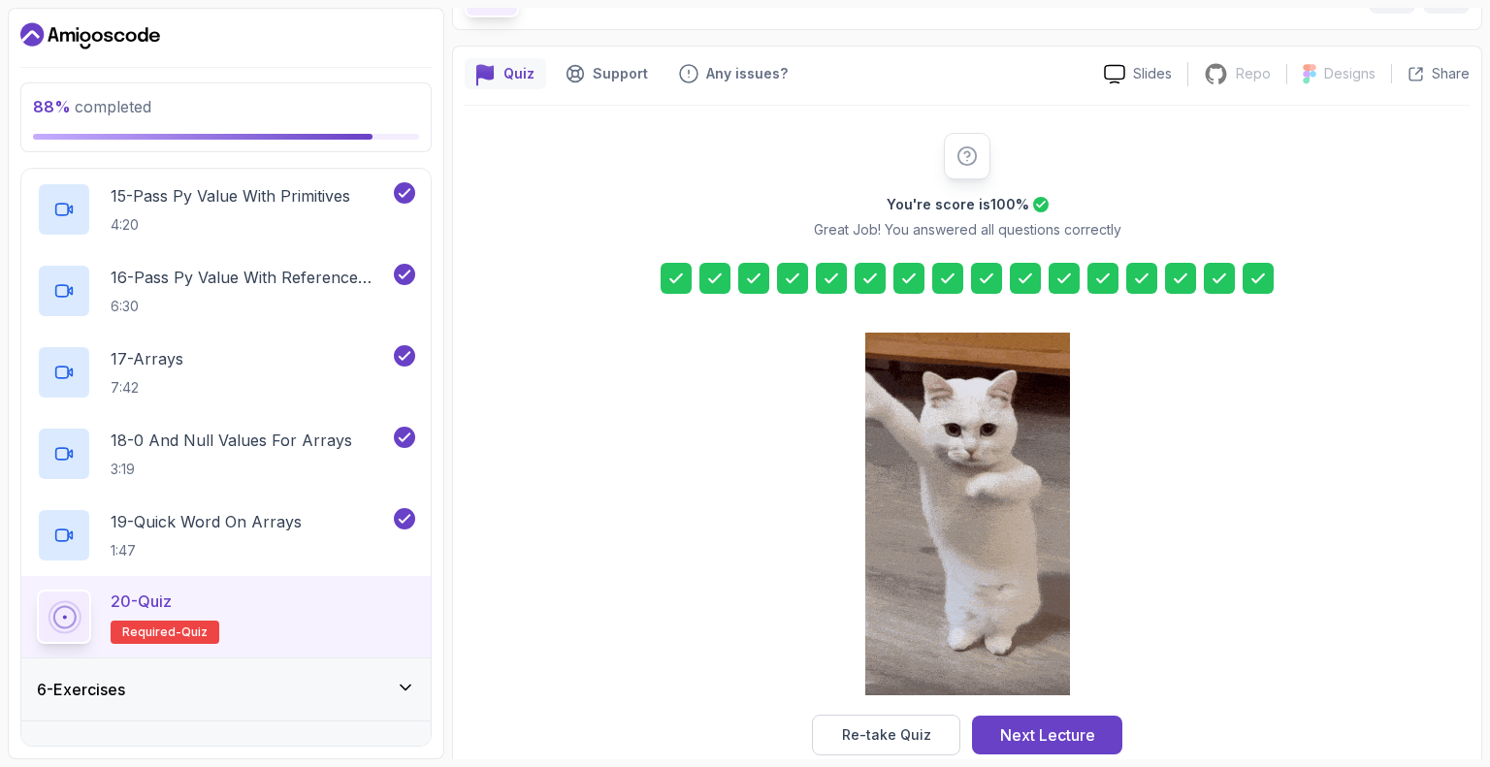
click at [963, 159] on icon at bounding box center [966, 155] width 21 height 21
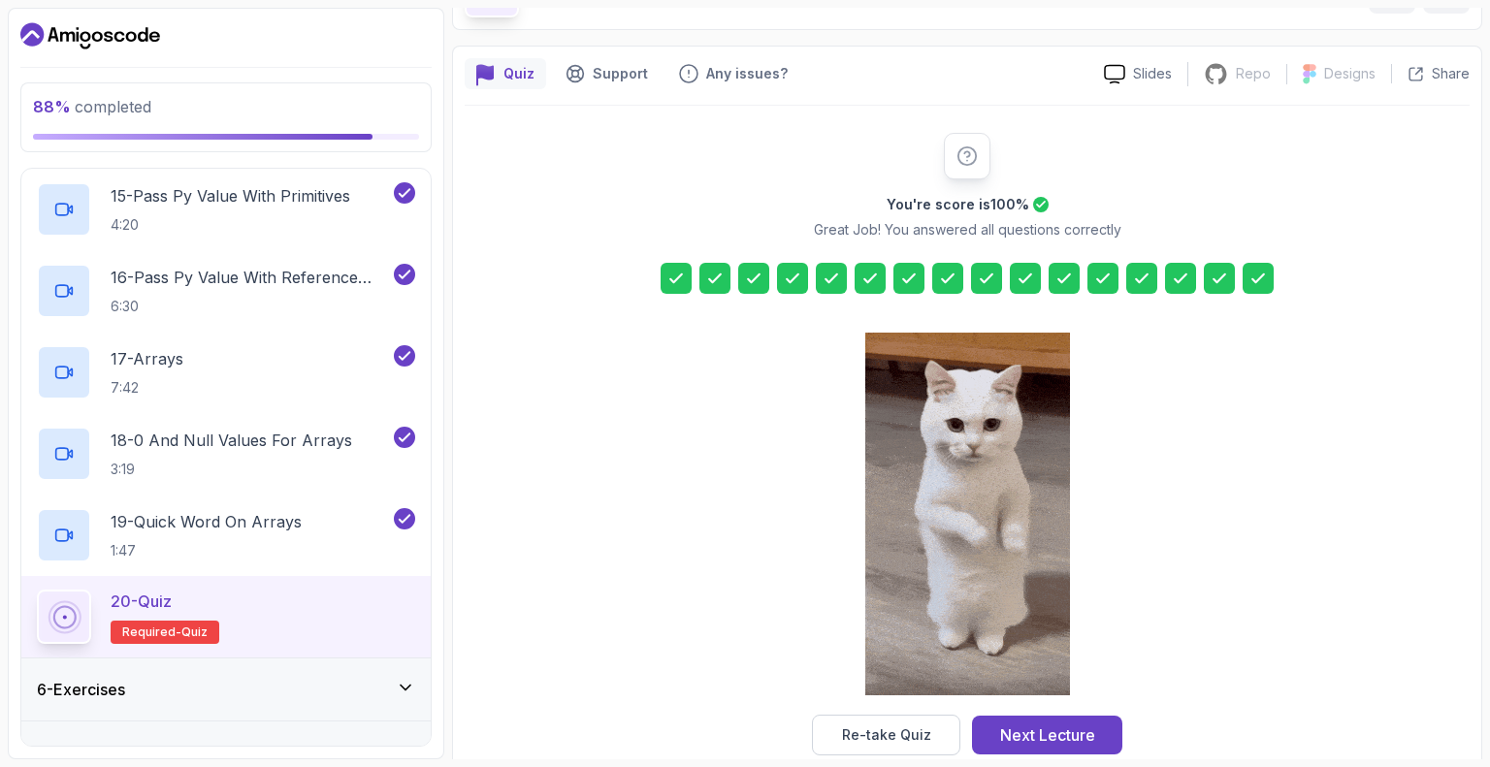
click at [967, 150] on icon at bounding box center [966, 155] width 17 height 17
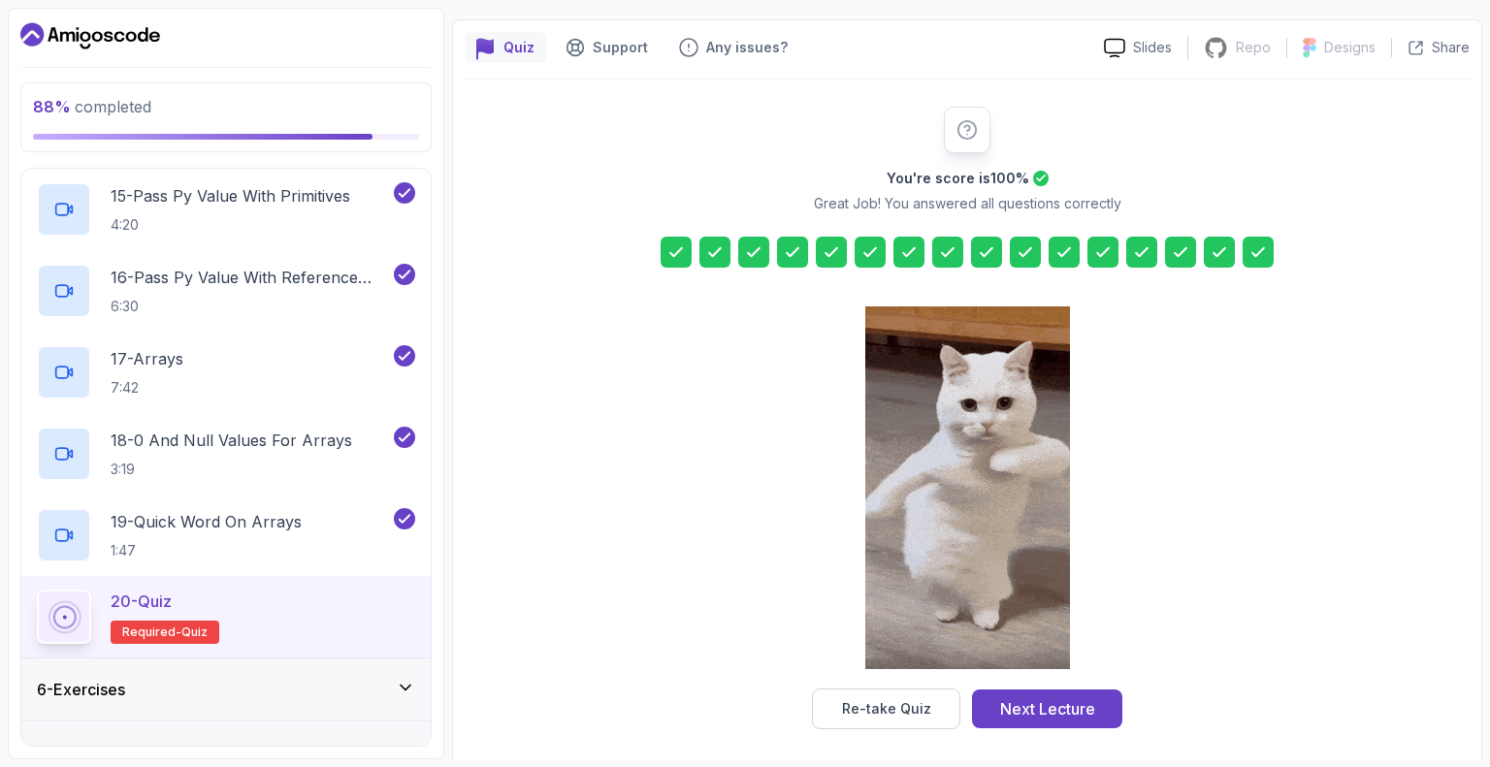
scroll to position [161, 0]
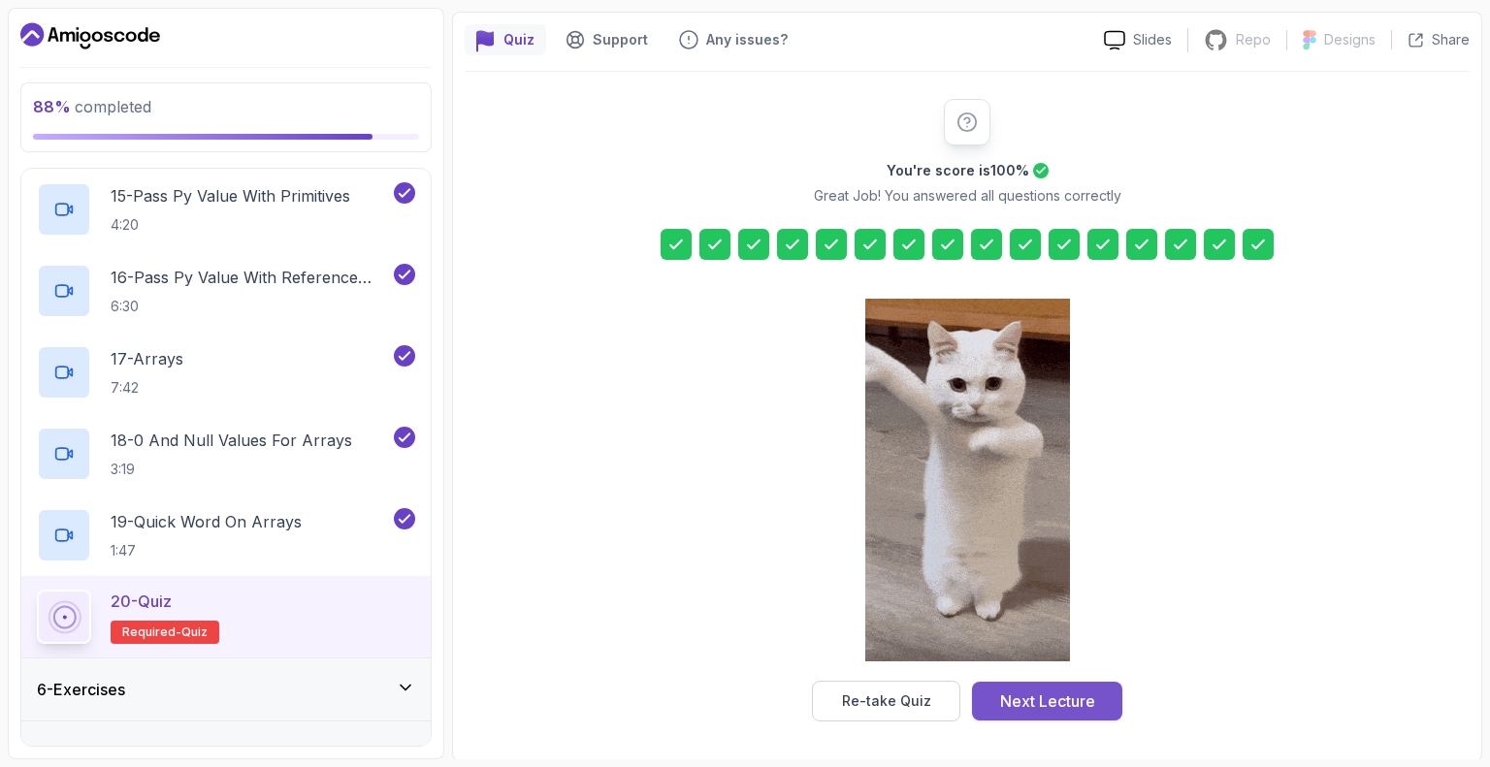
click at [1071, 690] on div "Next Lecture" at bounding box center [1047, 701] width 95 height 23
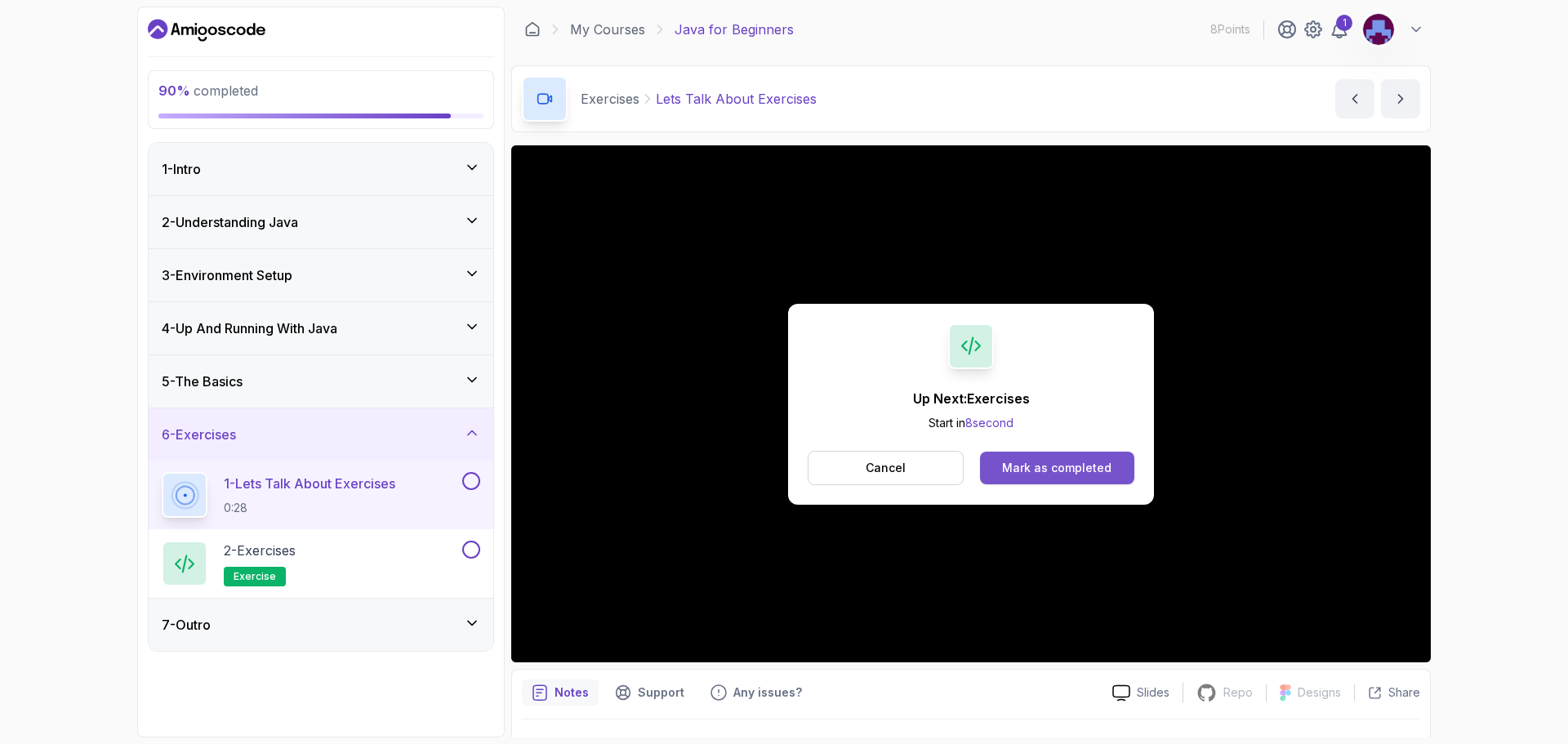
click at [1075, 474] on div "Mark as completed" at bounding box center [1057, 467] width 109 height 16
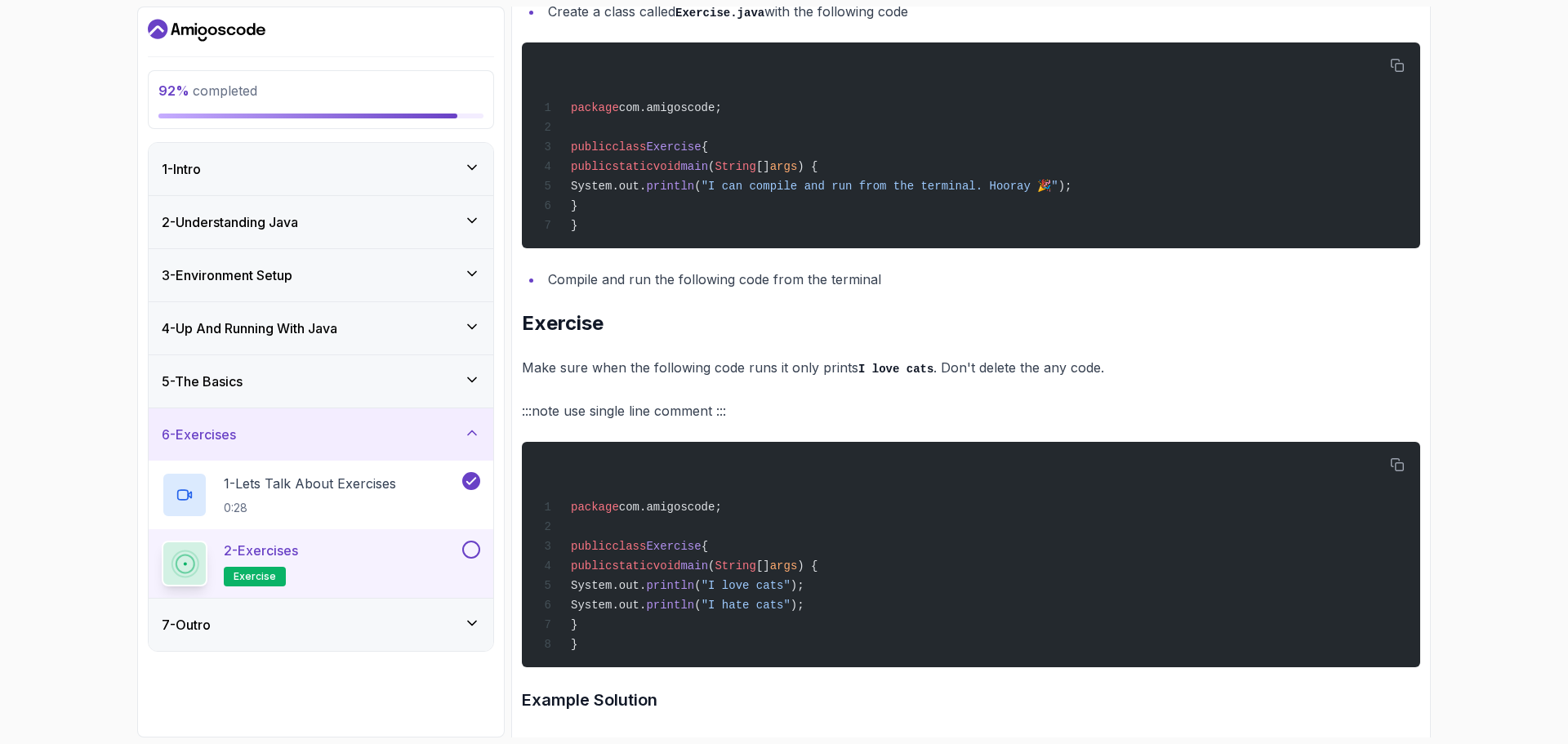
scroll to position [490, 0]
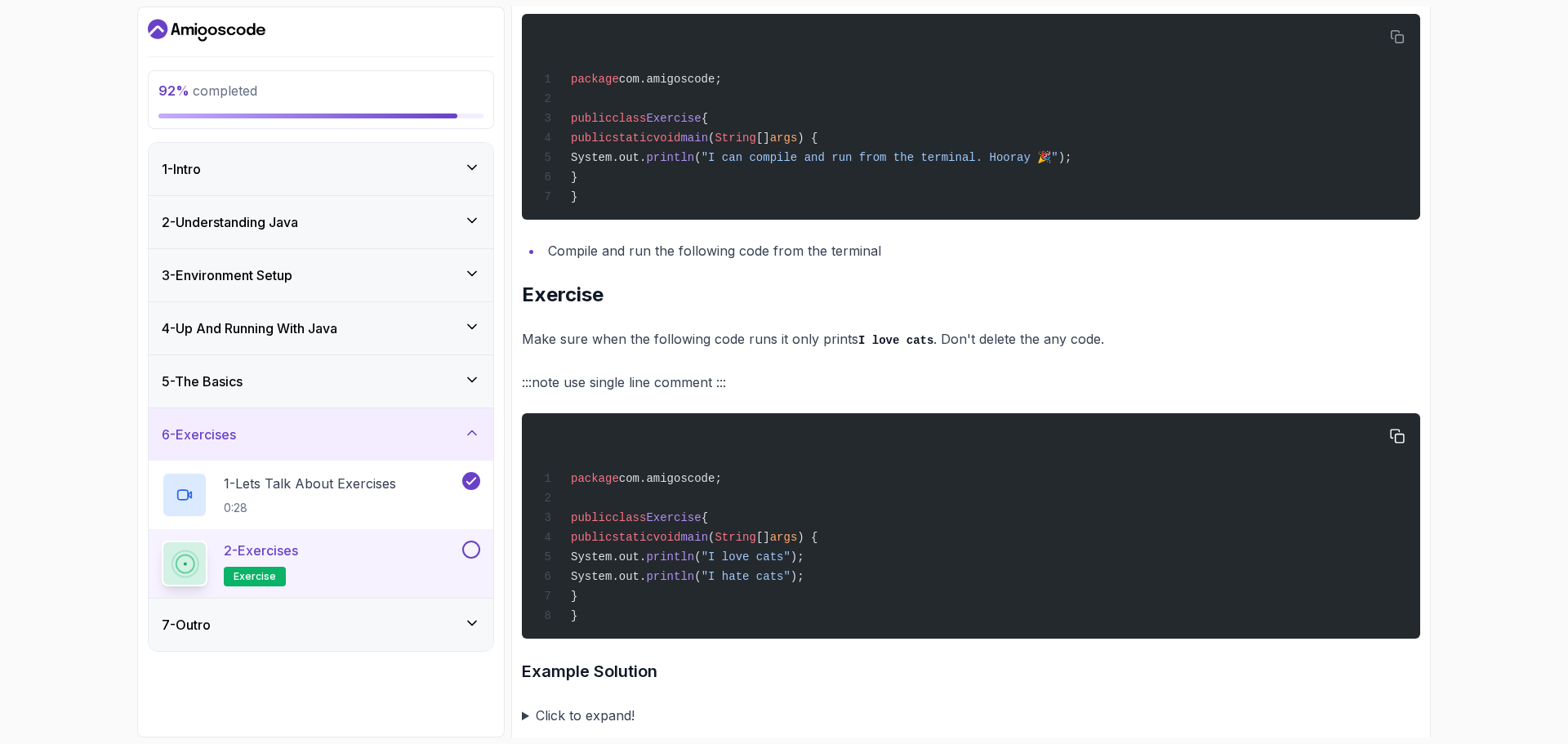
click at [613, 583] on span "System.out." at bounding box center [608, 577] width 75 height 13
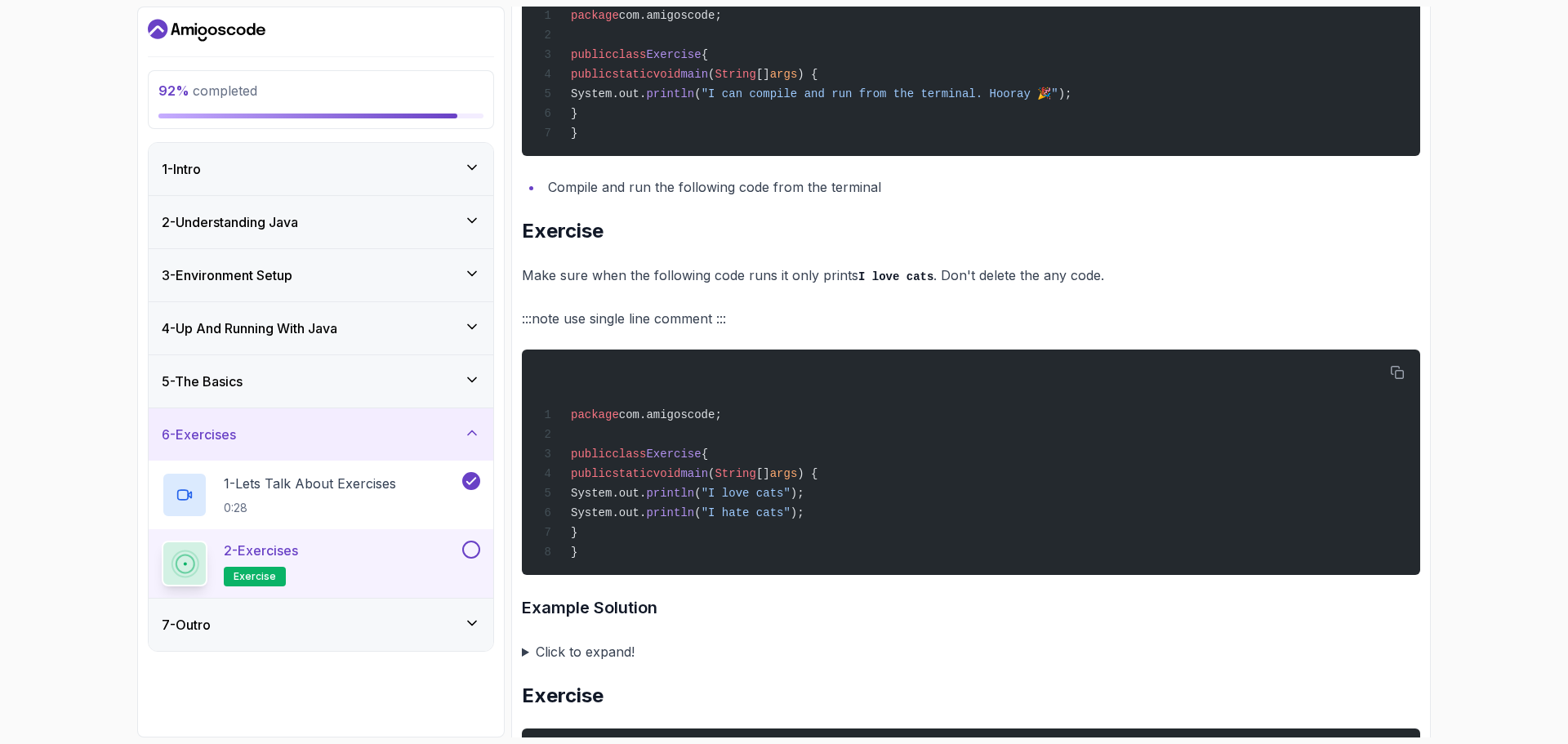
scroll to position [653, 0]
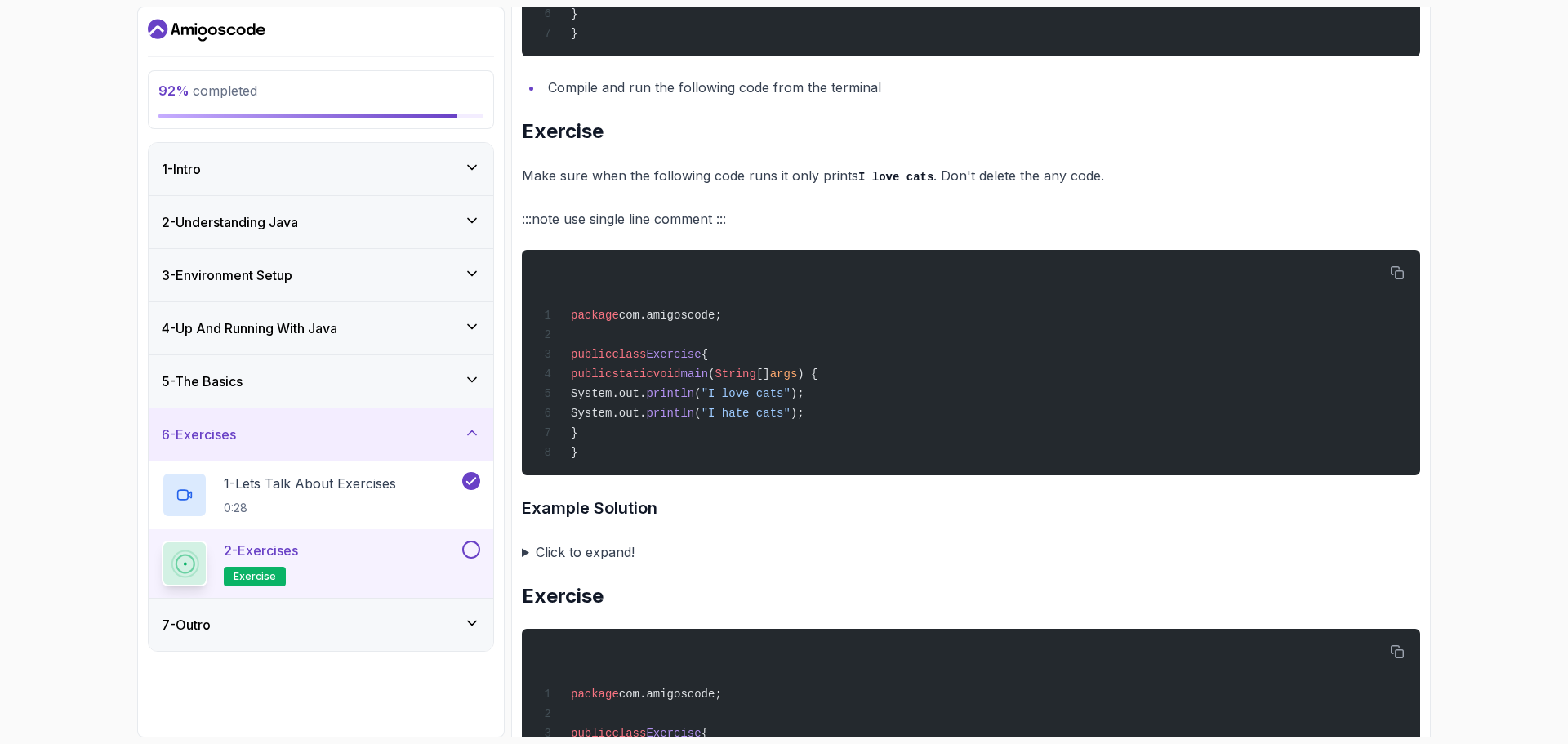
click at [527, 563] on summary "Click to expand!" at bounding box center [971, 551] width 899 height 23
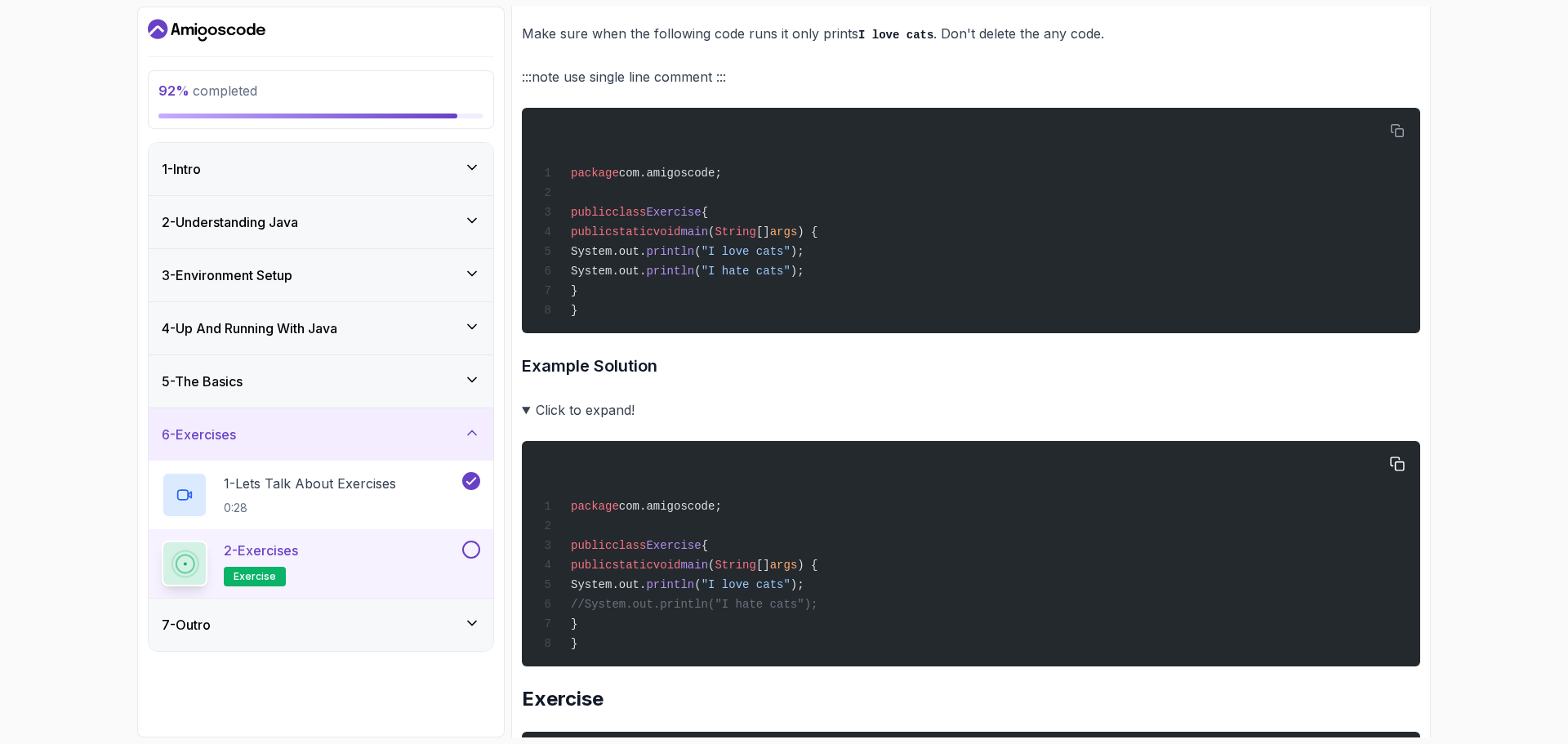
scroll to position [816, 0]
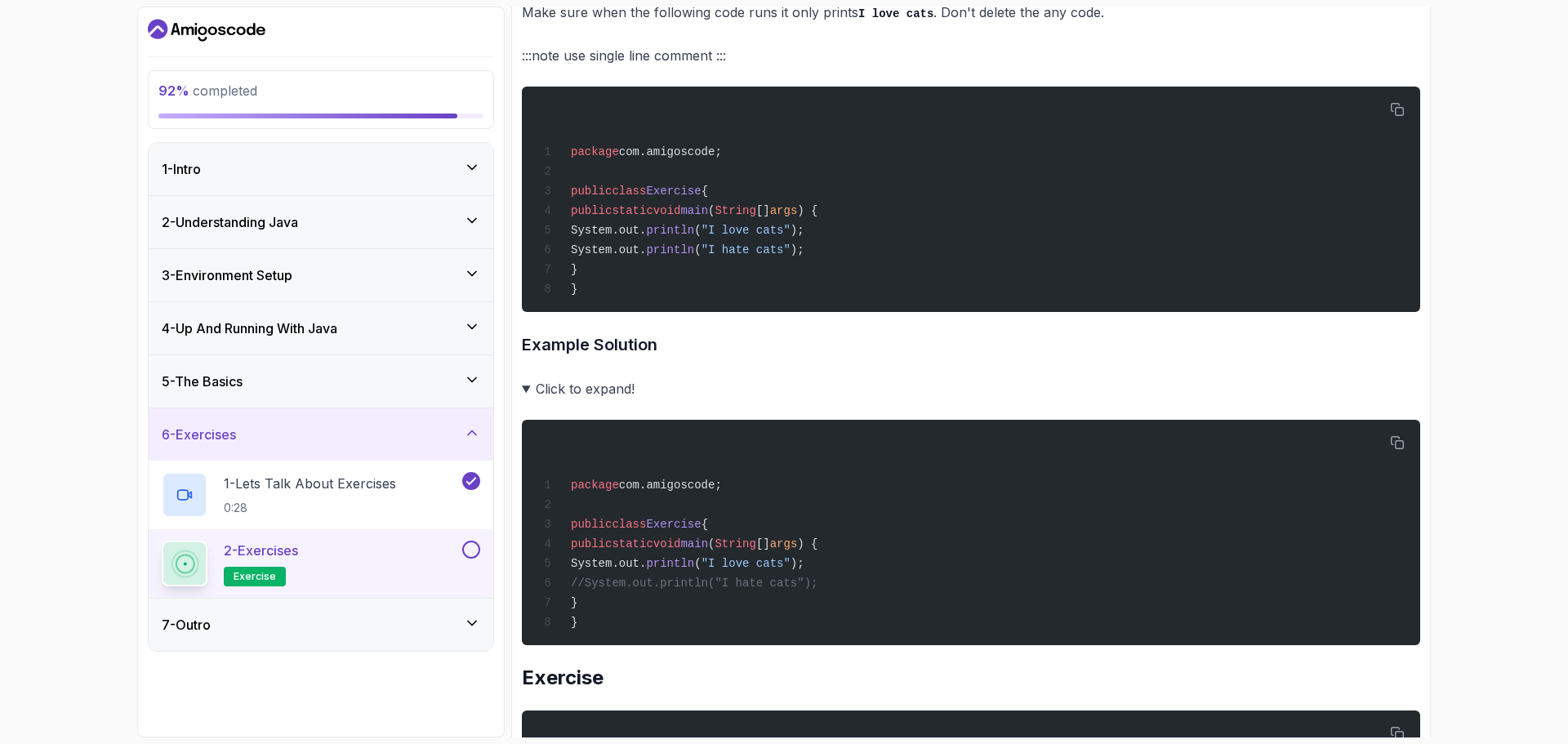
click at [526, 398] on summary "Click to expand!" at bounding box center [971, 388] width 899 height 23
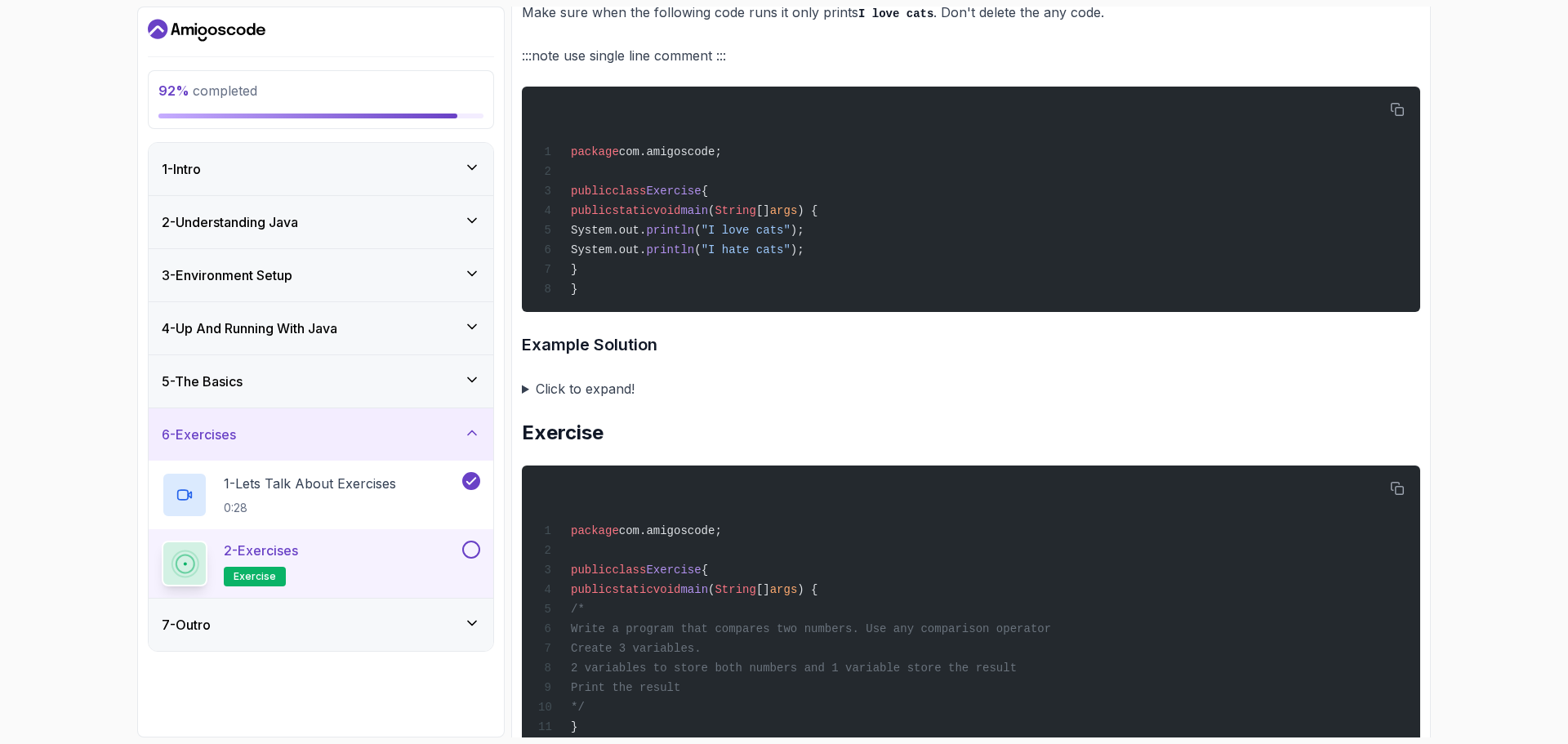
click at [523, 400] on summary "Click to expand!" at bounding box center [971, 388] width 899 height 23
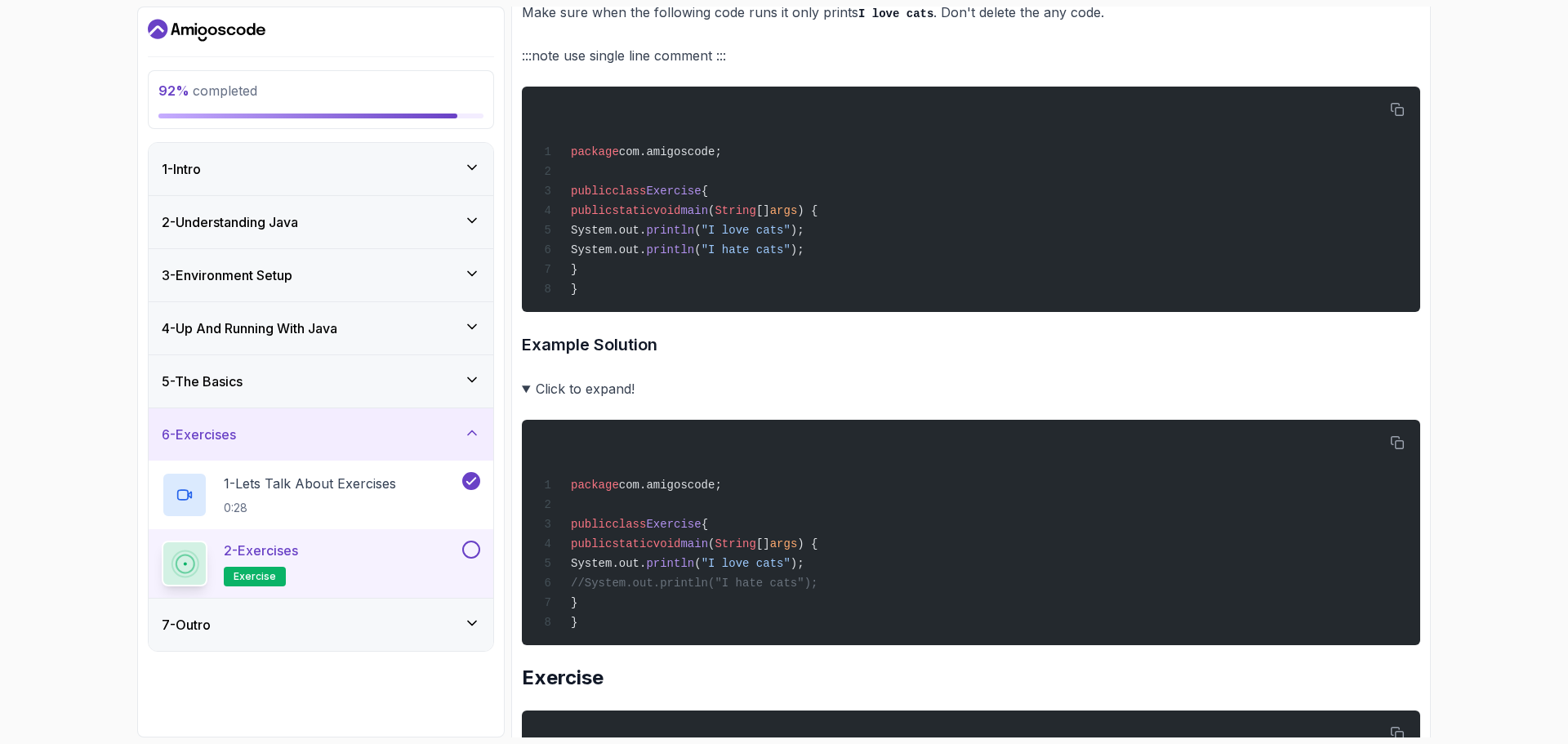
click at [523, 400] on summary "Click to expand!" at bounding box center [971, 388] width 899 height 23
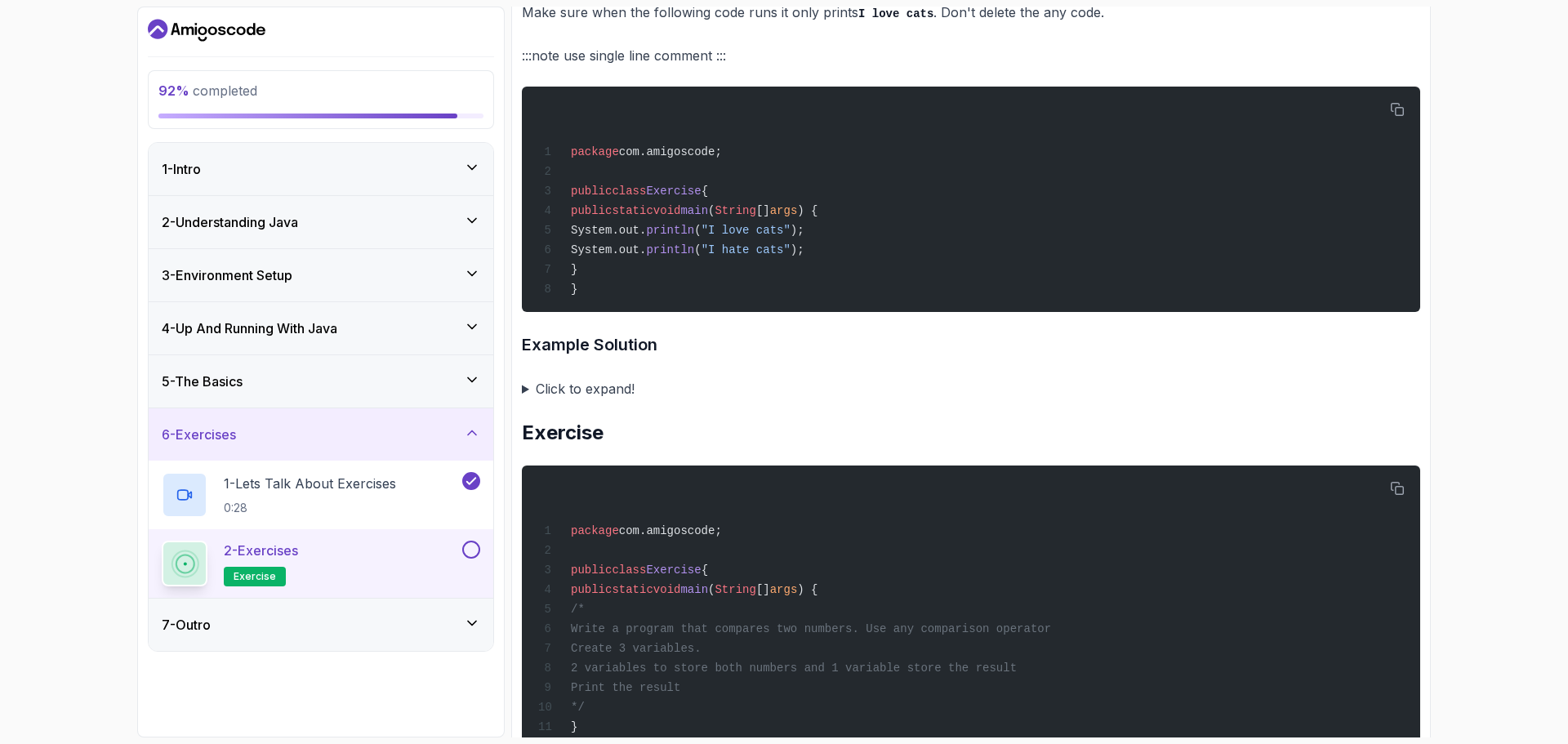
click at [523, 400] on summary "Click to expand!" at bounding box center [971, 388] width 899 height 23
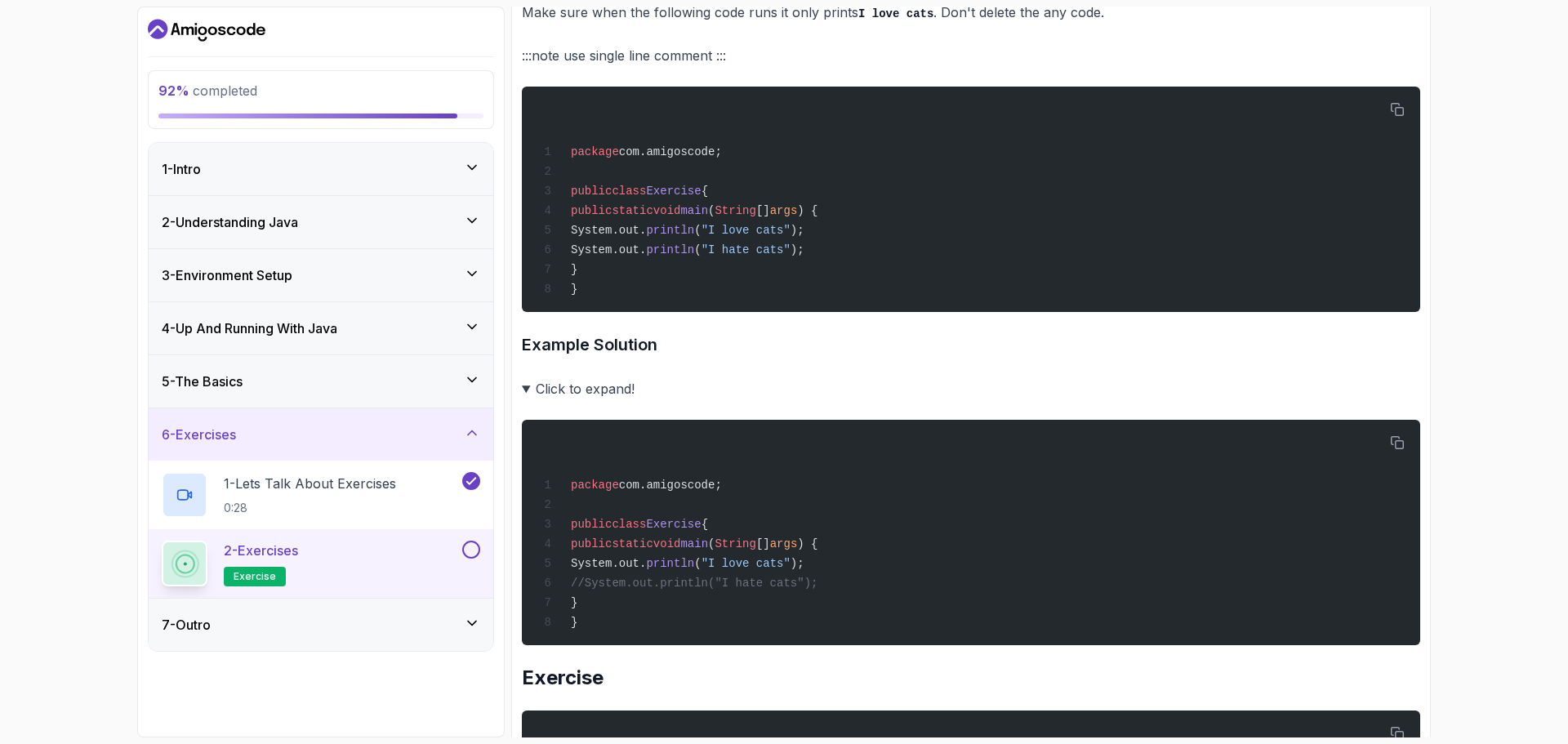
click at [523, 400] on summary "Click to expand!" at bounding box center [971, 388] width 899 height 23
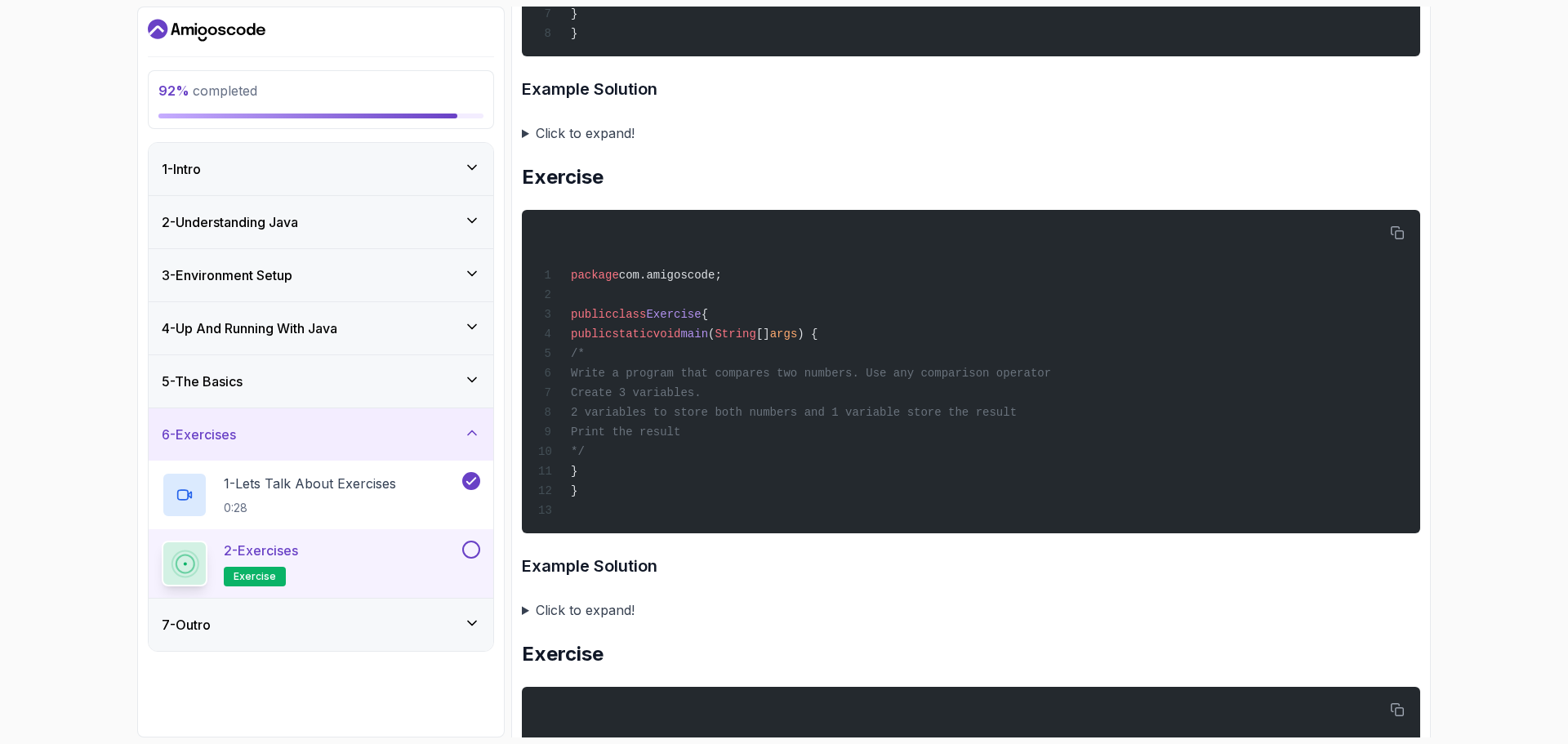
scroll to position [1143, 0]
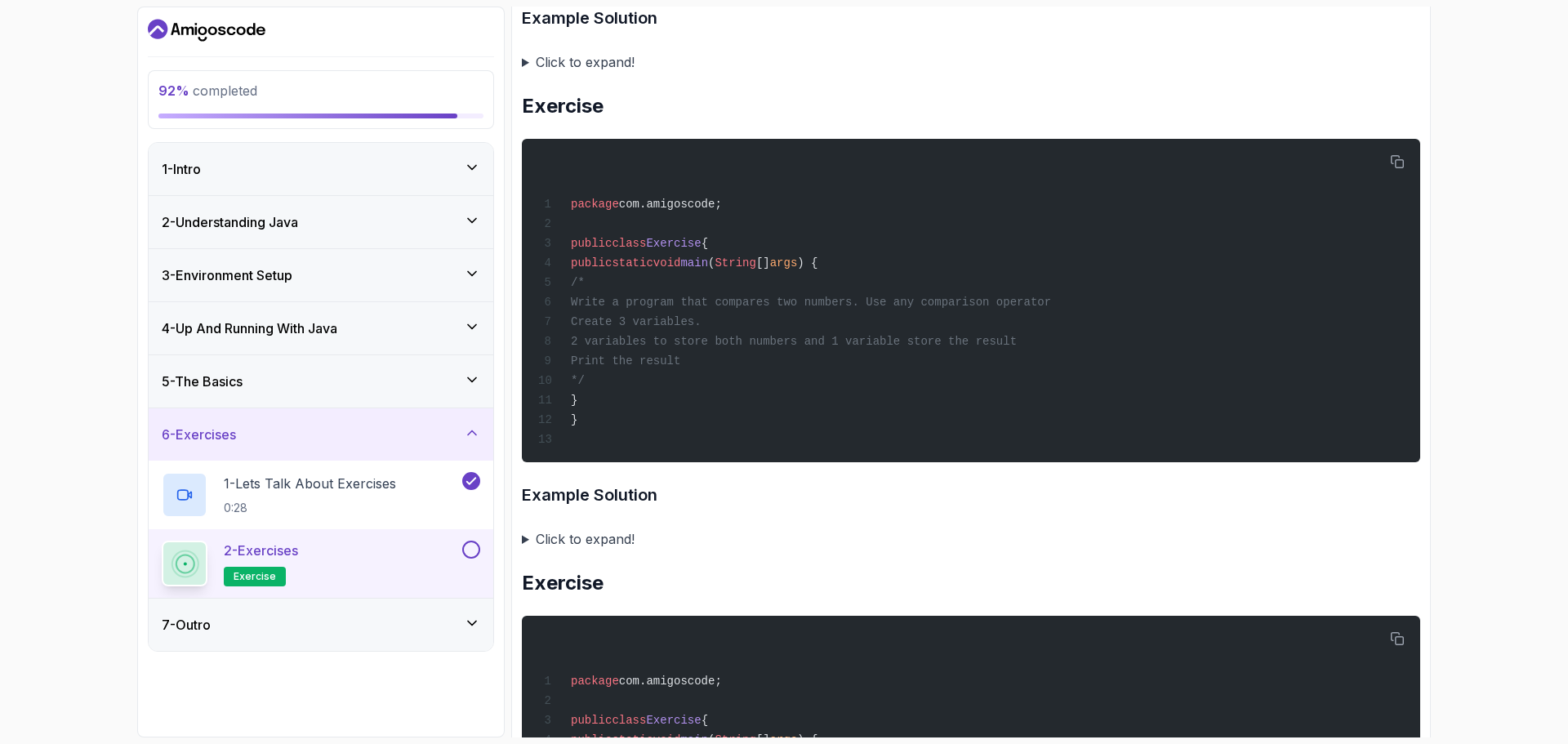
click at [553, 550] on summary "Click to expand!" at bounding box center [971, 539] width 899 height 23
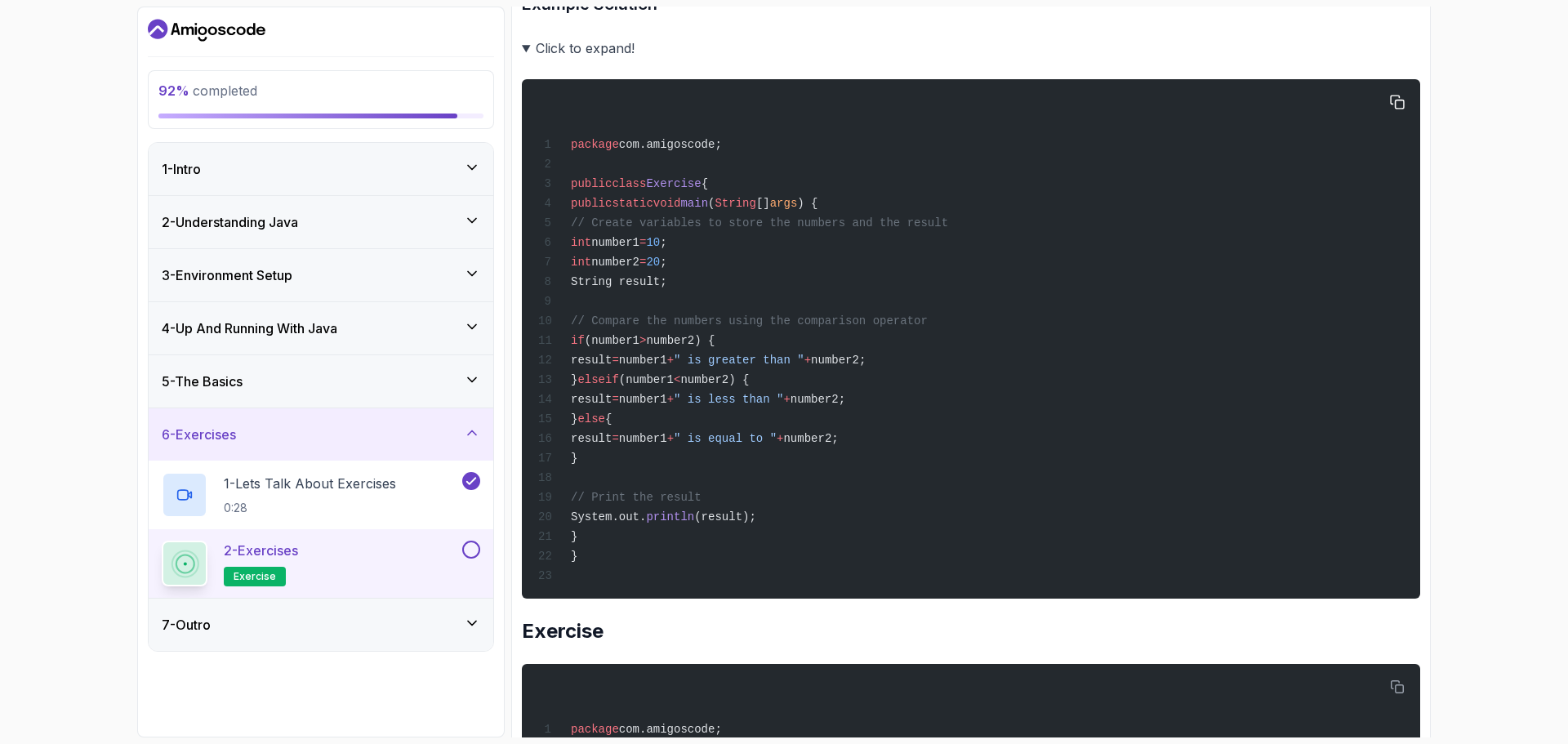
scroll to position [1633, 0]
click at [536, 61] on summary "Click to expand!" at bounding box center [971, 49] width 899 height 23
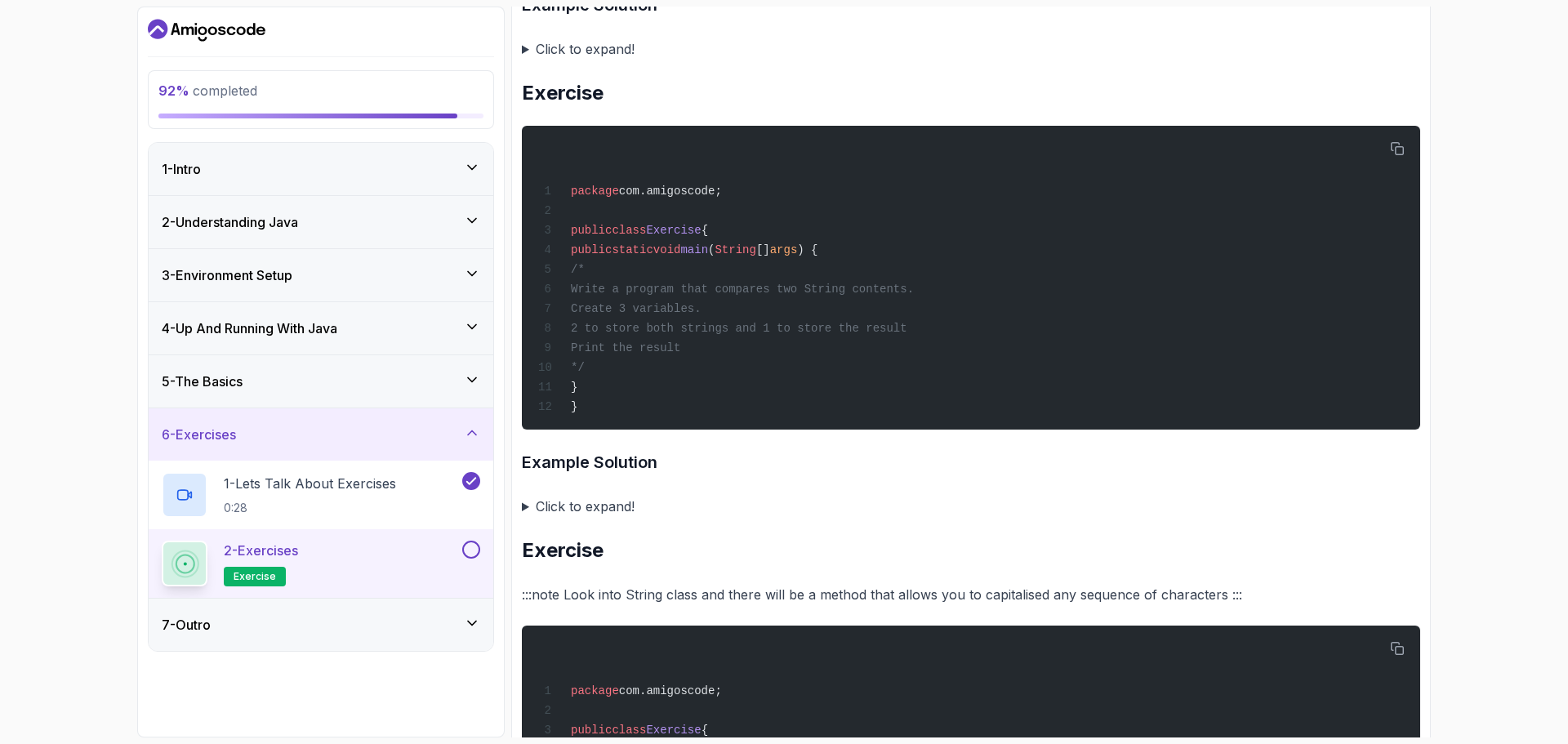
click at [525, 518] on summary "Click to expand!" at bounding box center [971, 506] width 899 height 23
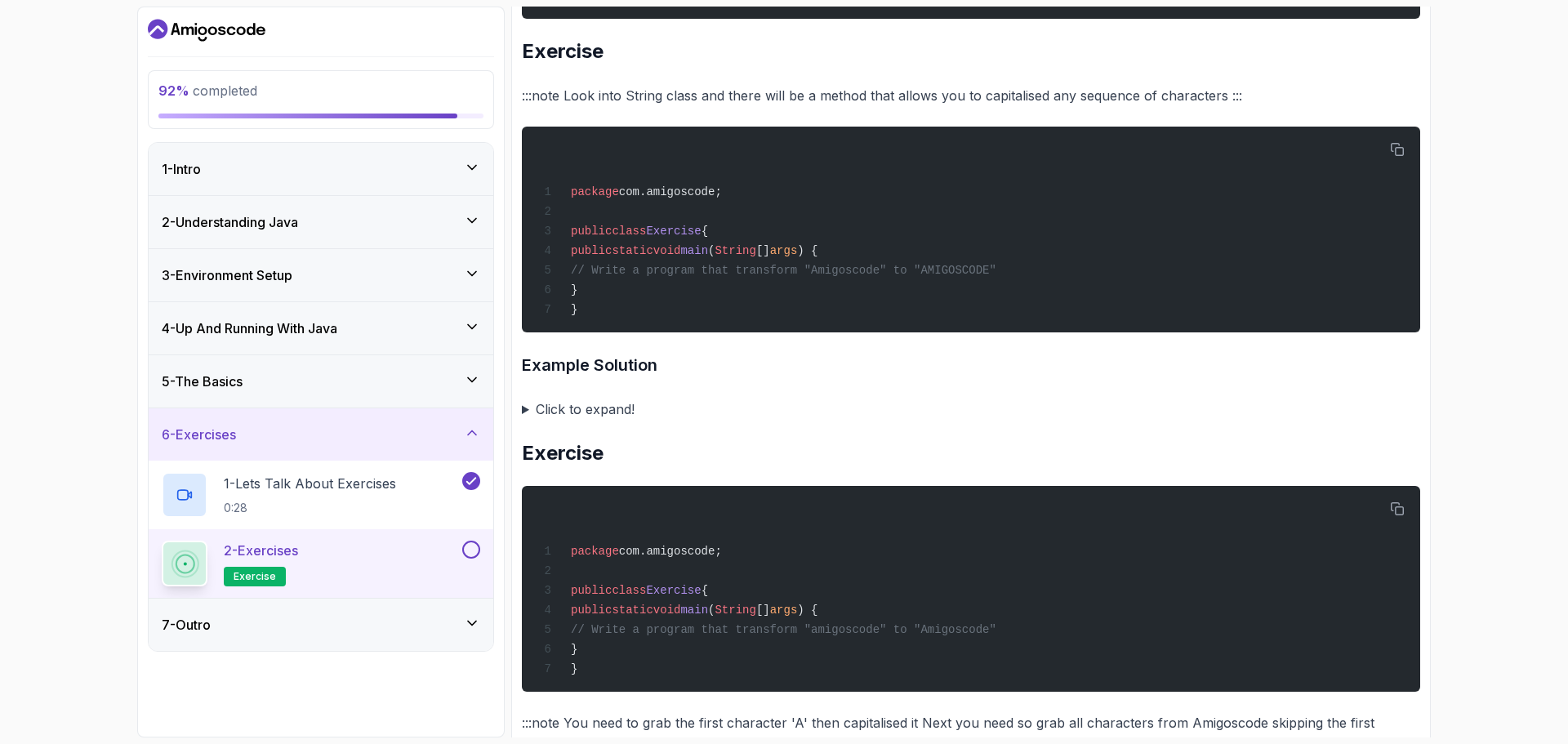
scroll to position [2503, 0]
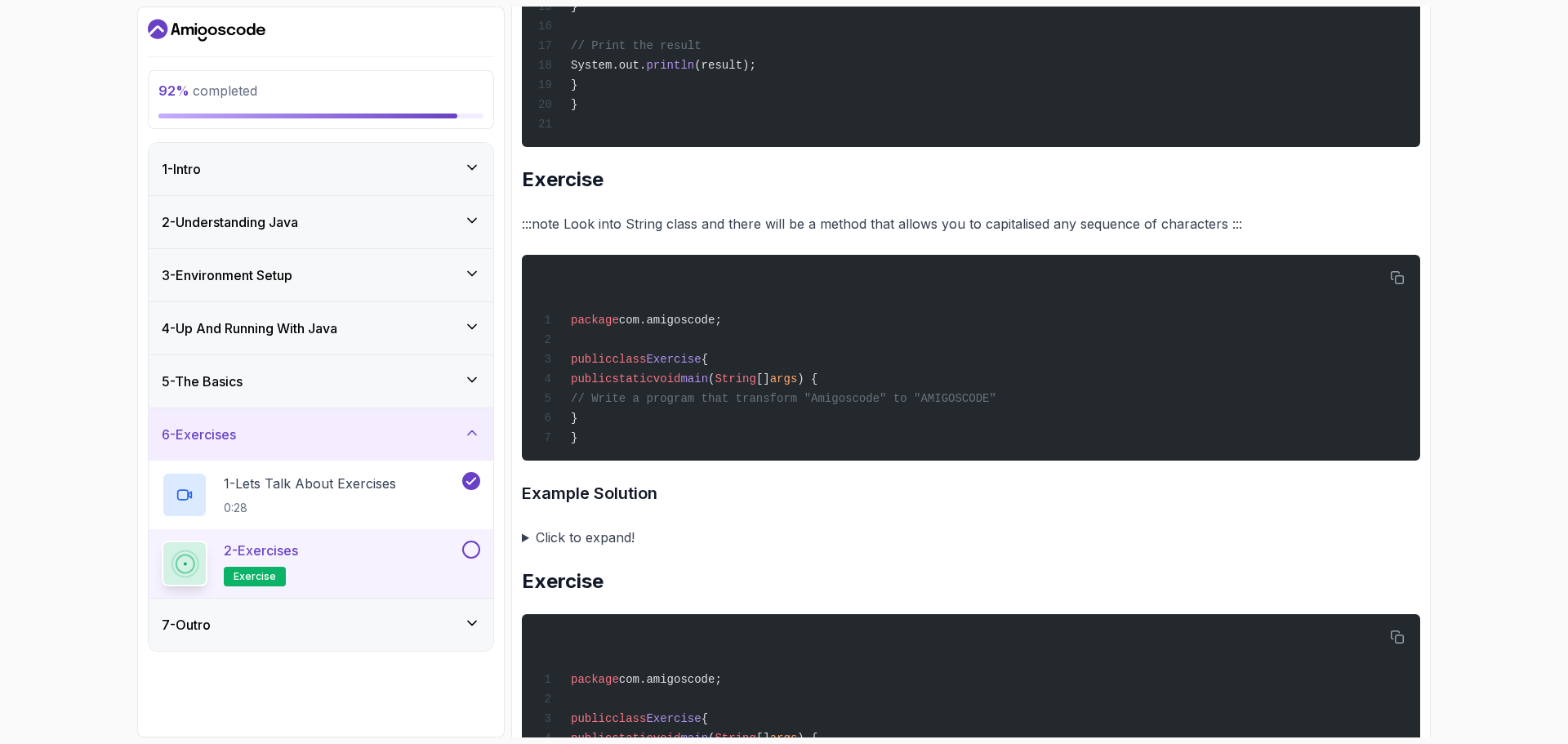
click at [584, 549] on summary "Click to expand!" at bounding box center [971, 537] width 899 height 23
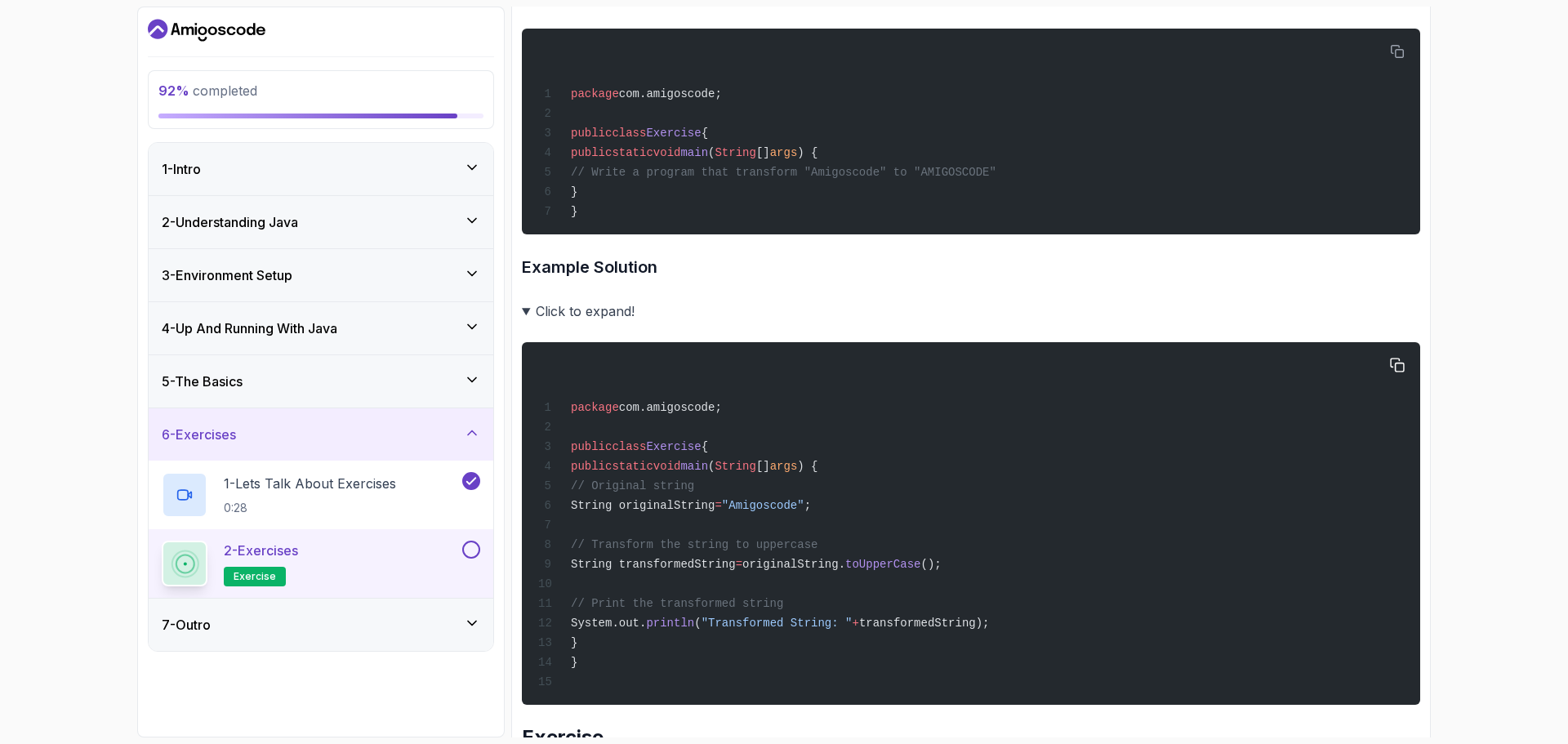
scroll to position [2748, 0]
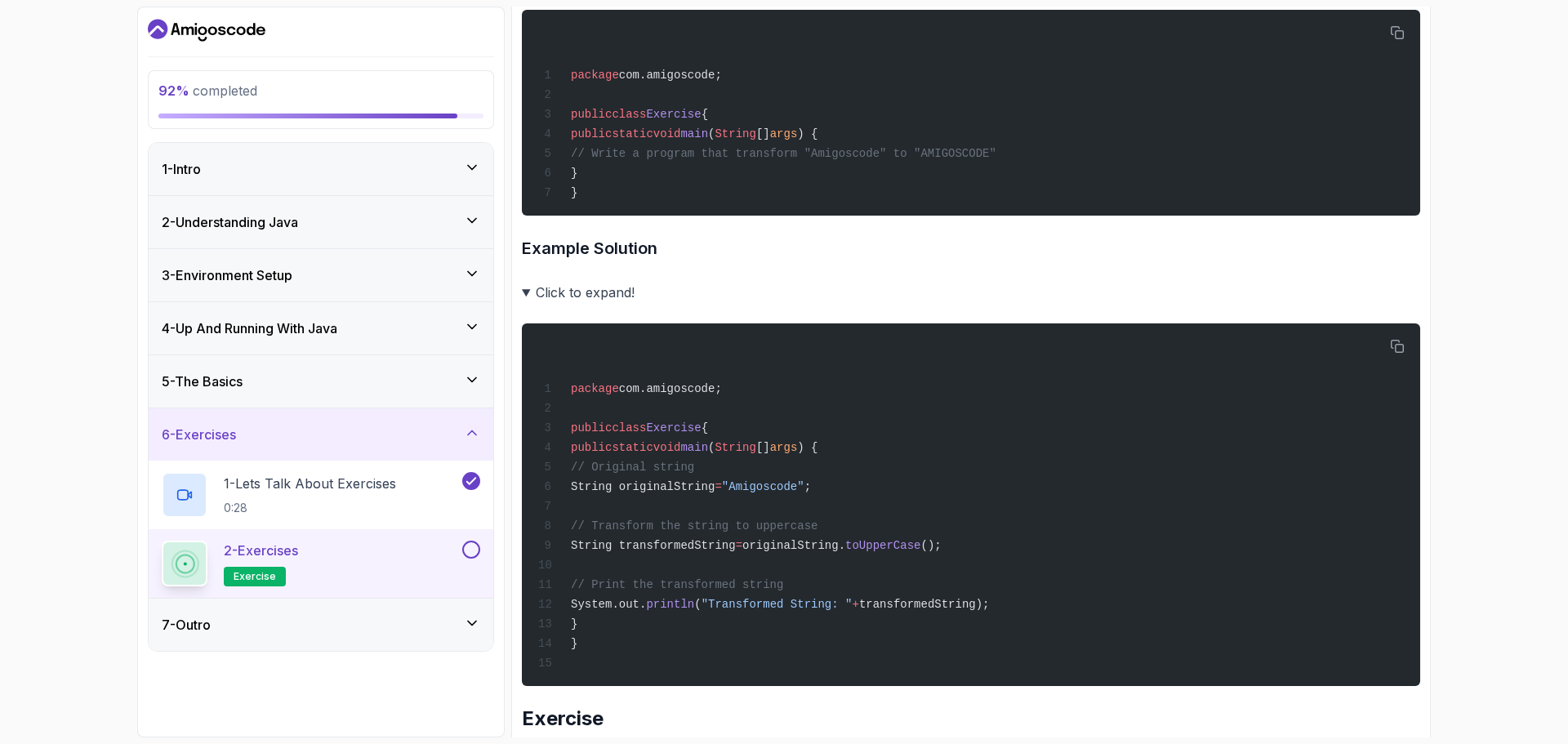
click at [533, 304] on summary "Click to expand!" at bounding box center [971, 292] width 899 height 23
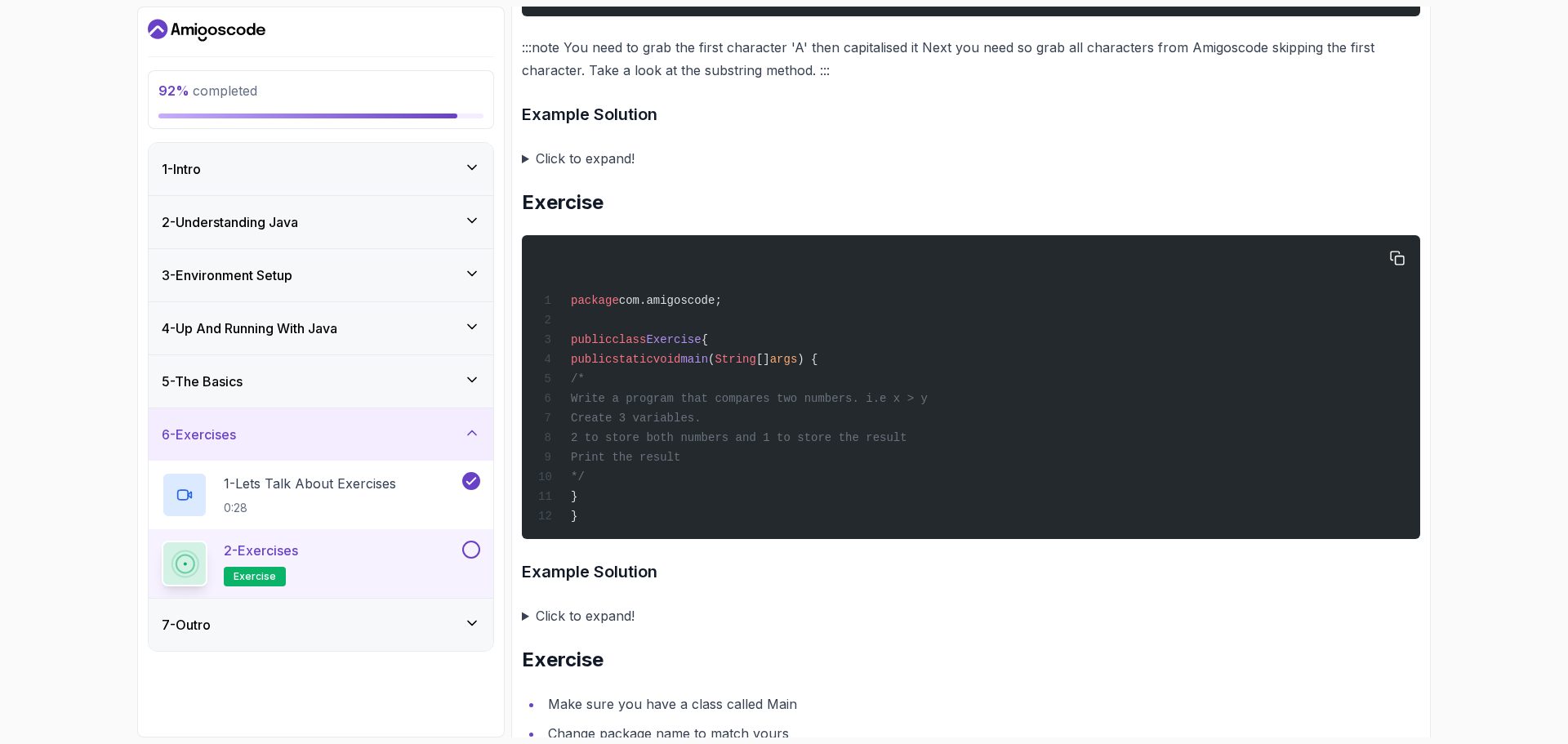
scroll to position [3401, 0]
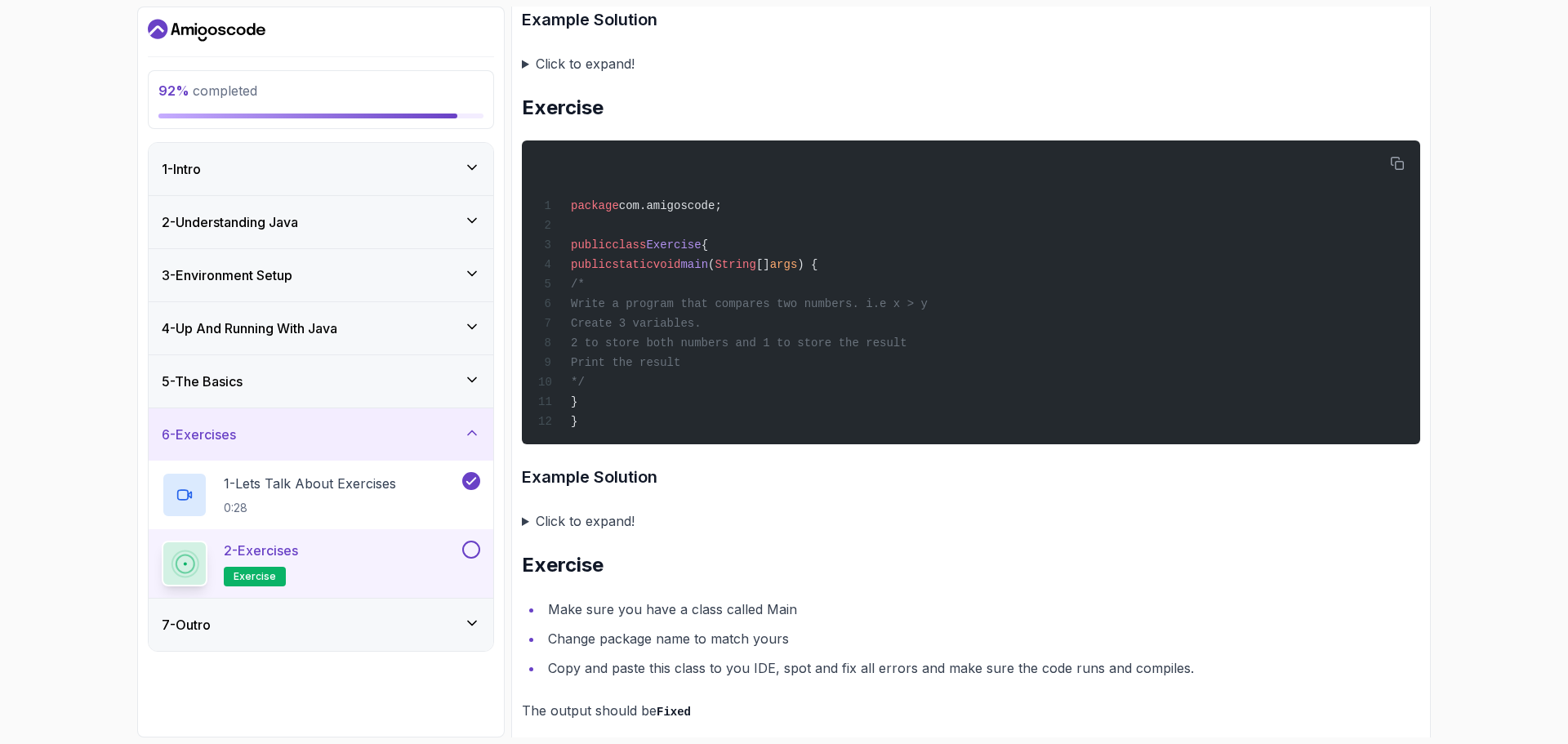
click at [527, 75] on summary "Click to expand!" at bounding box center [971, 63] width 899 height 23
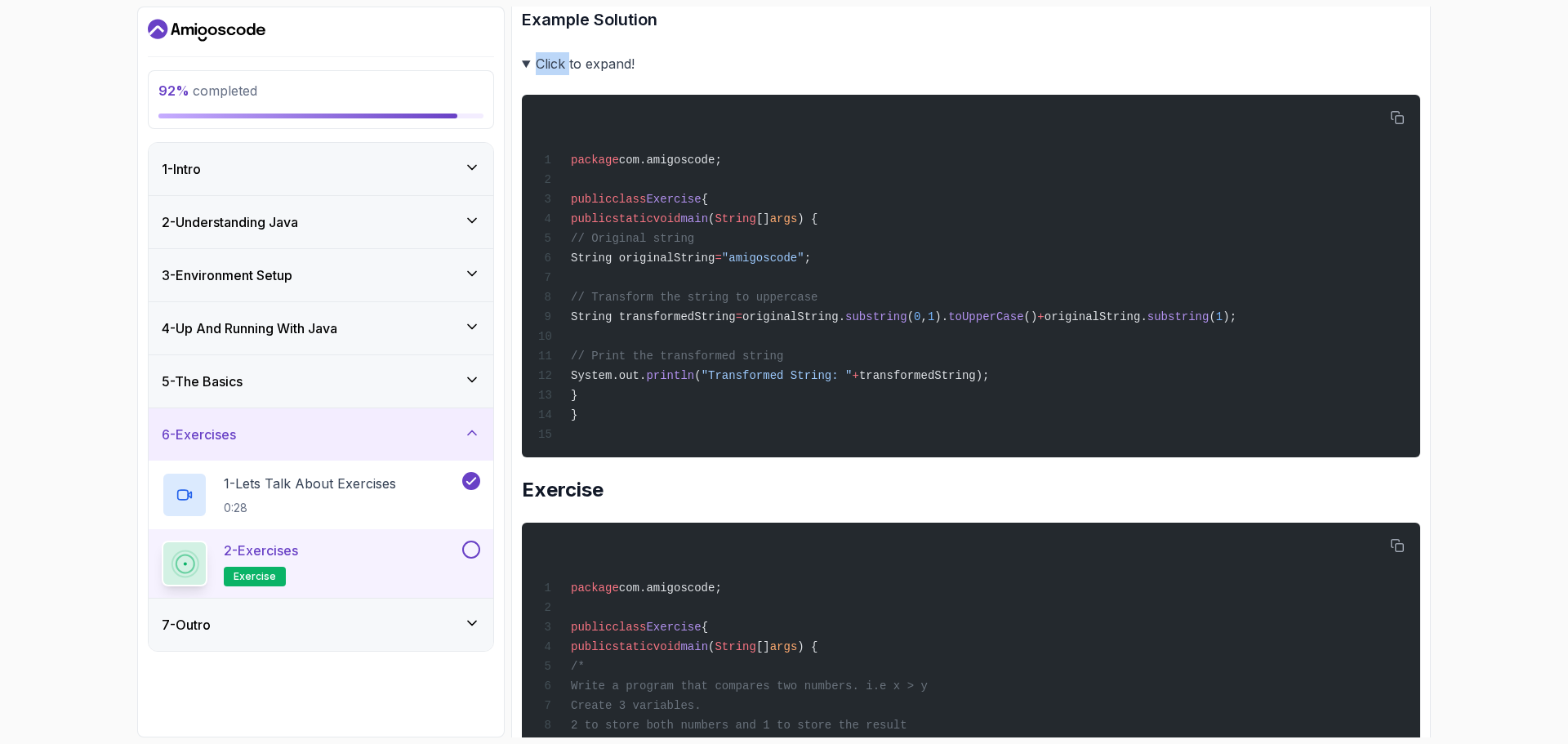
click at [527, 75] on summary "Click to expand!" at bounding box center [971, 63] width 899 height 23
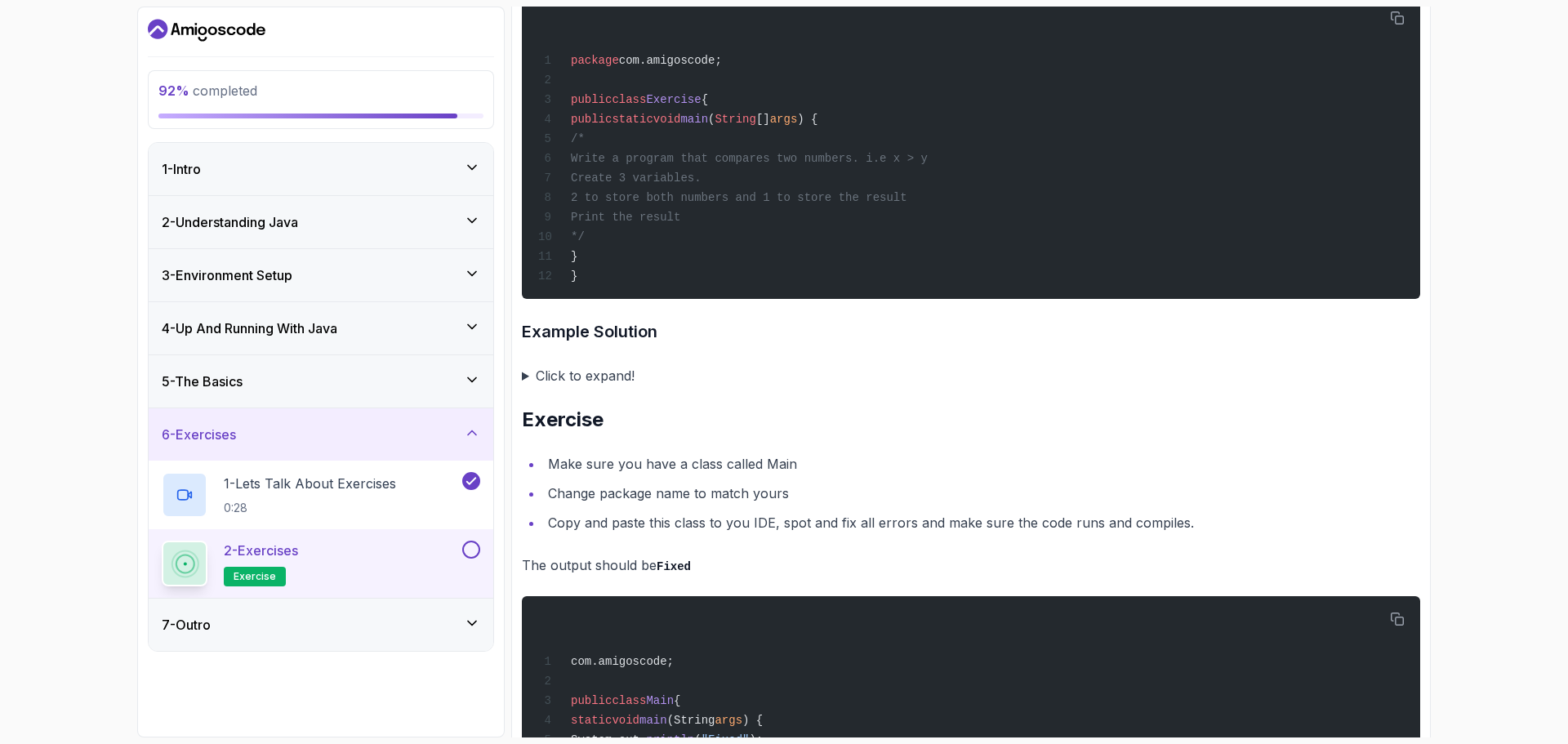
scroll to position [3564, 0]
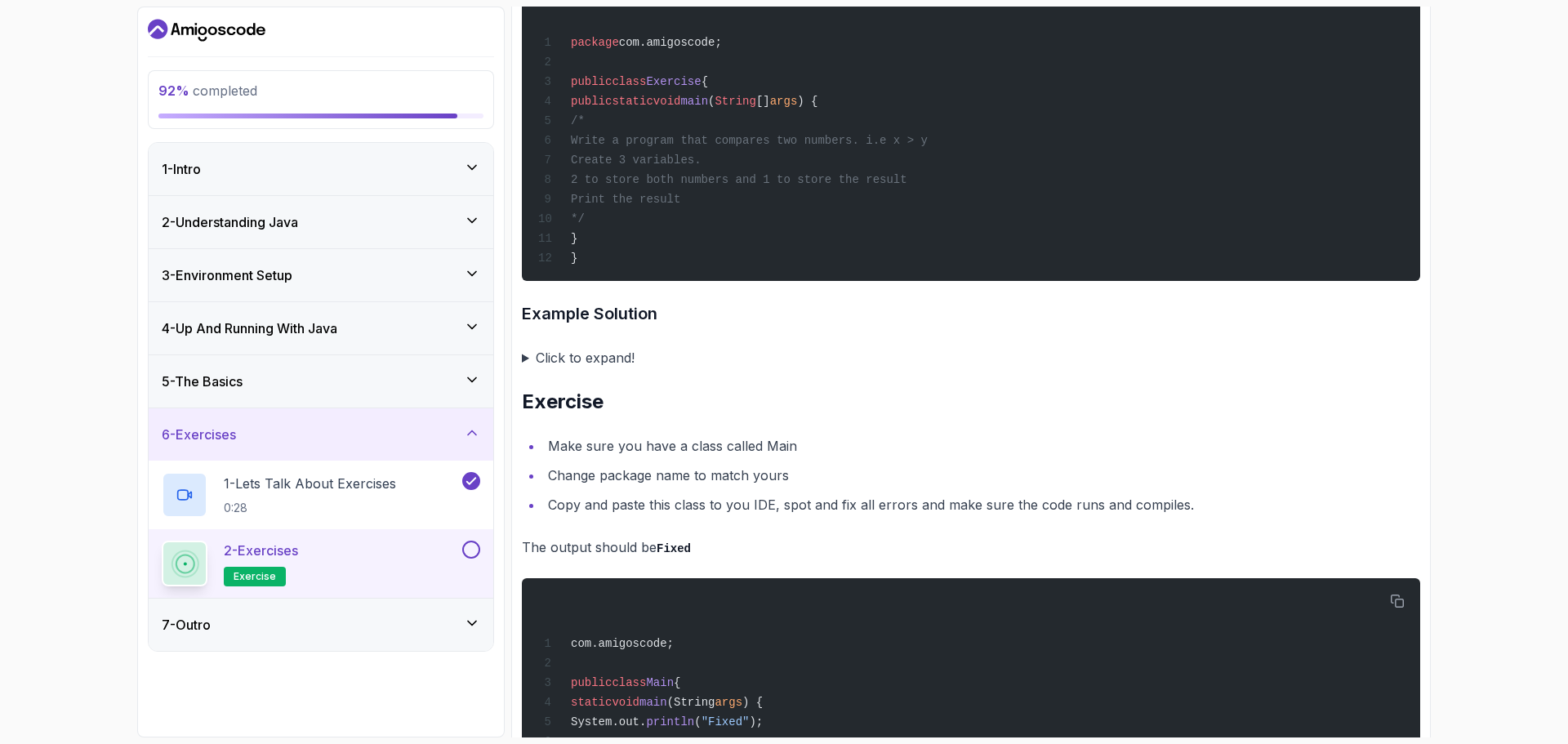
click at [527, 369] on summary "Click to expand!" at bounding box center [971, 357] width 899 height 23
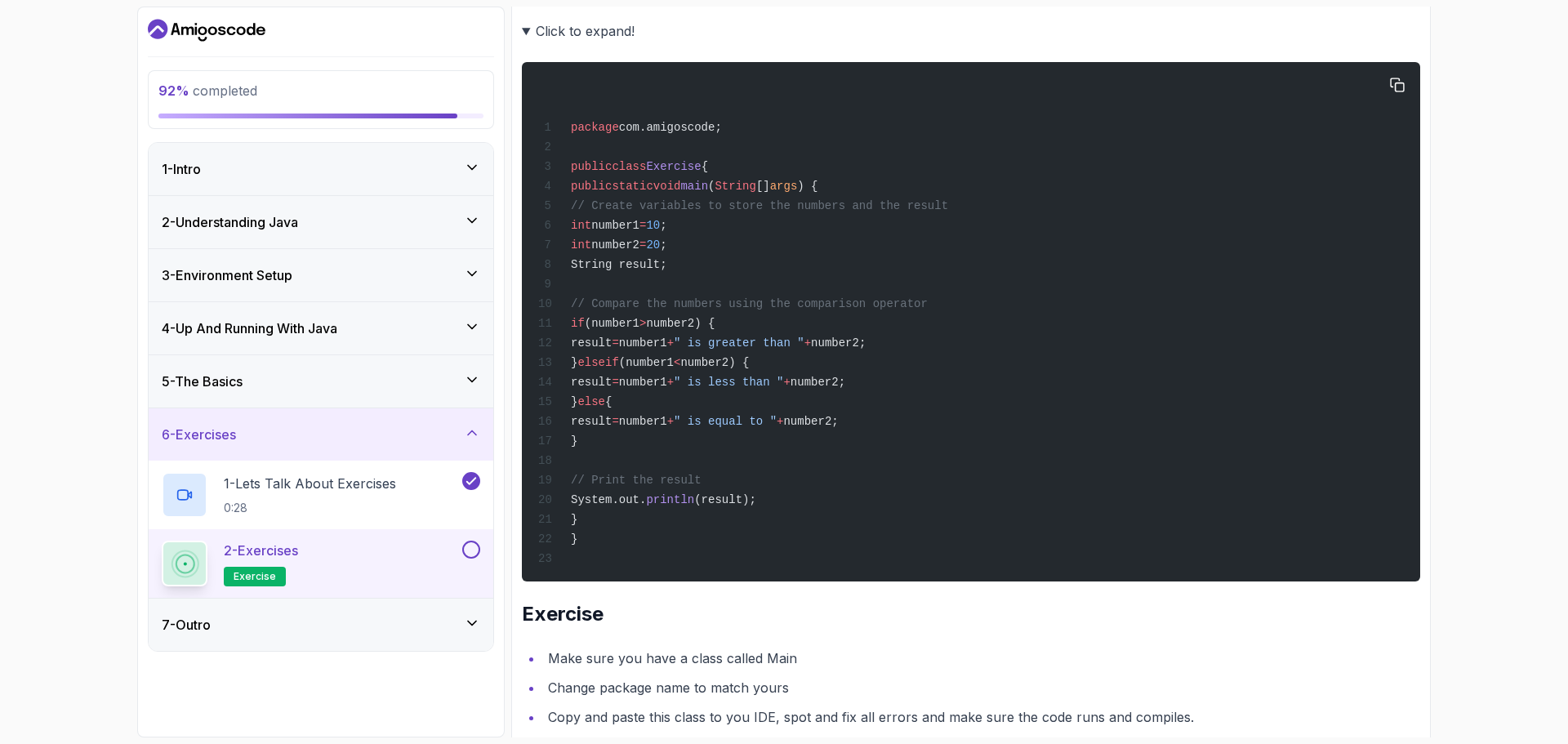
scroll to position [3646, 0]
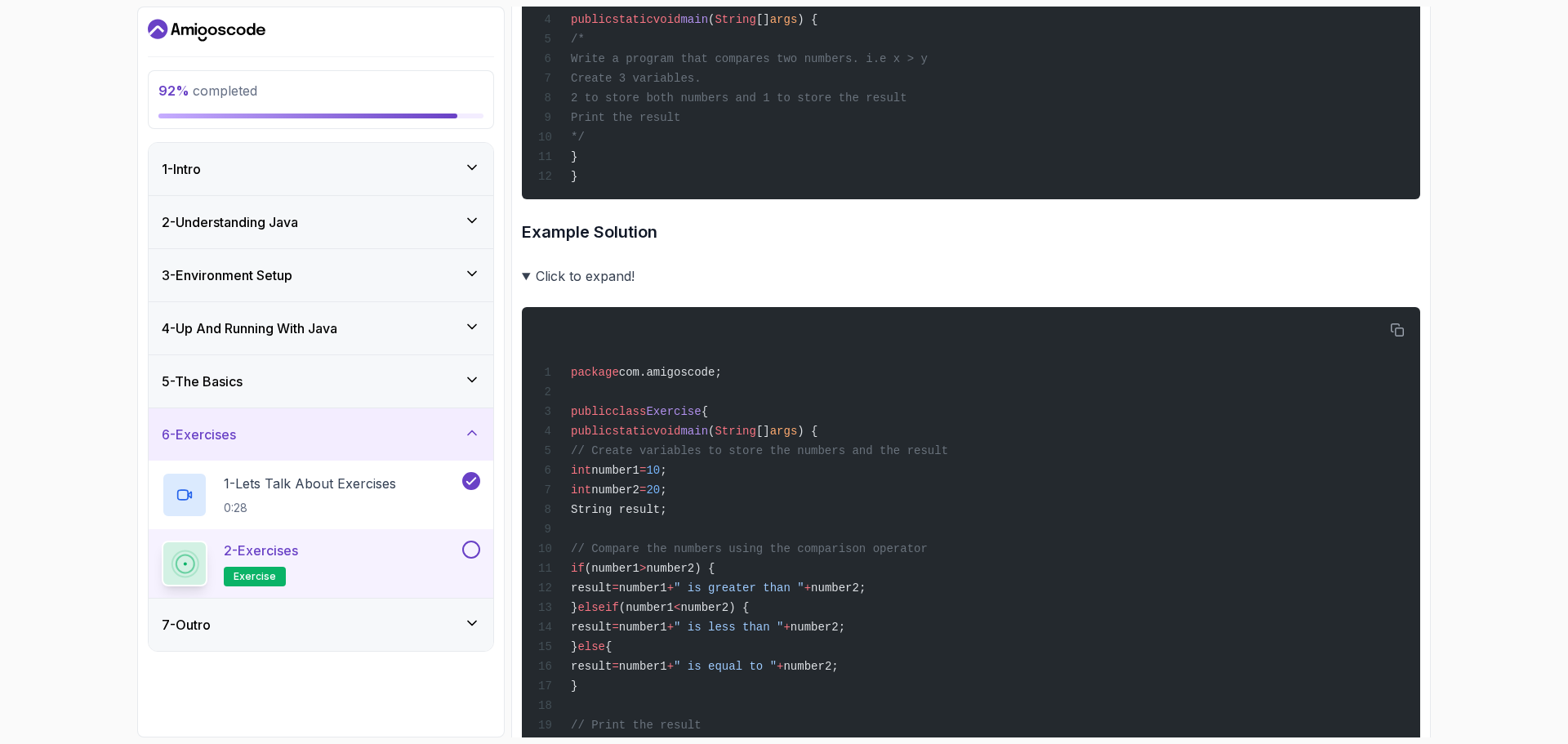
click at [532, 287] on summary "Click to expand!" at bounding box center [971, 275] width 899 height 23
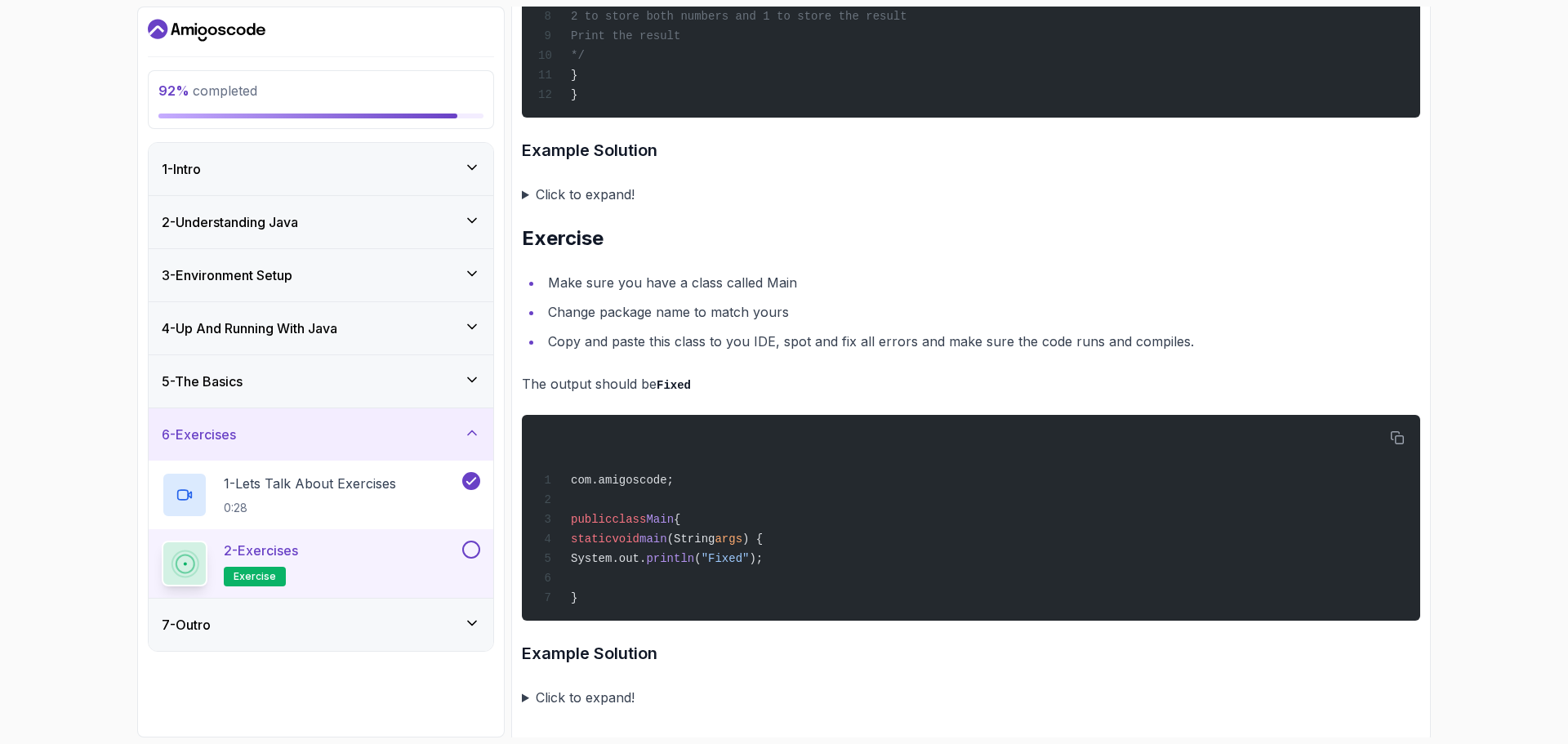
scroll to position [3809, 0]
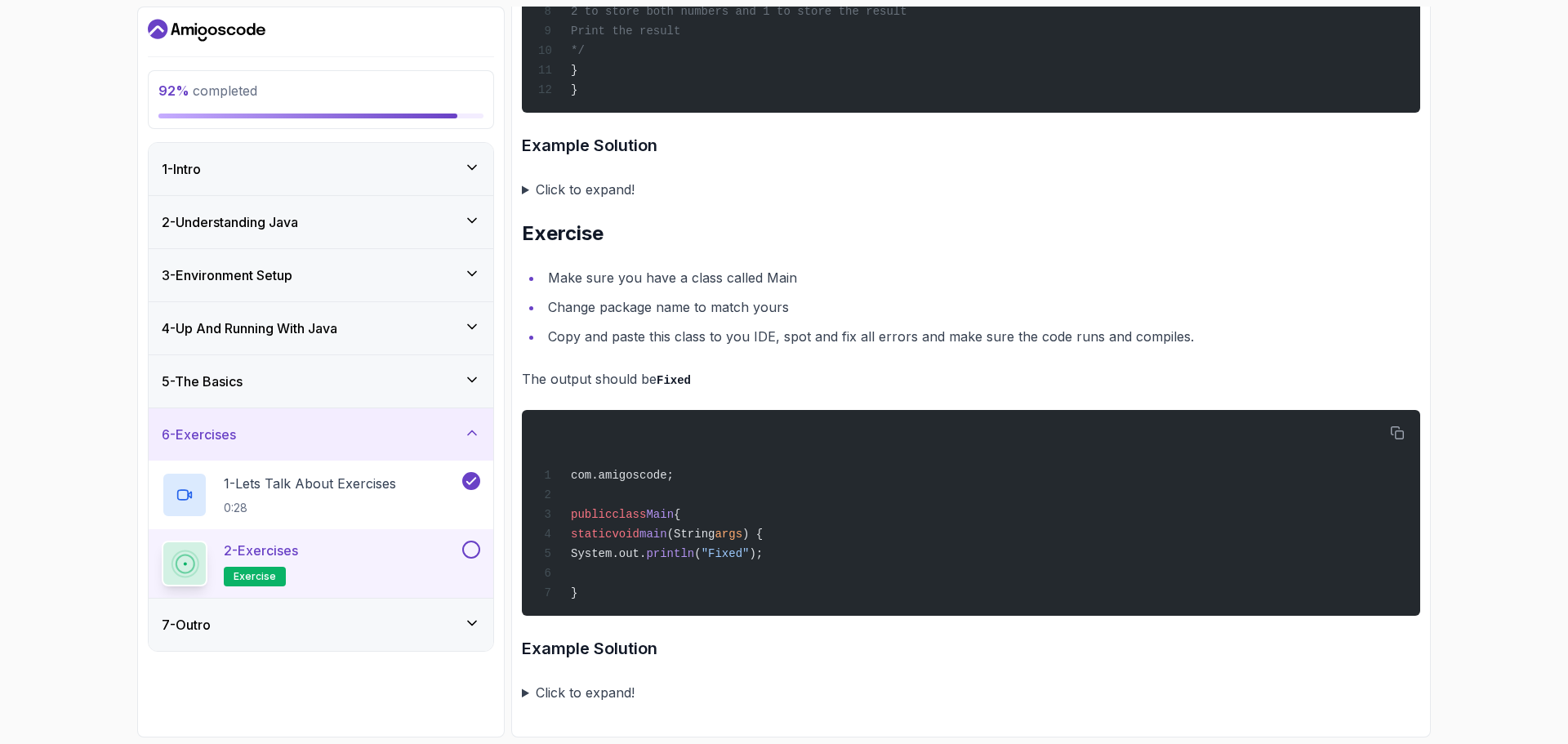
click at [526, 690] on summary "Click to expand!" at bounding box center [971, 692] width 899 height 23
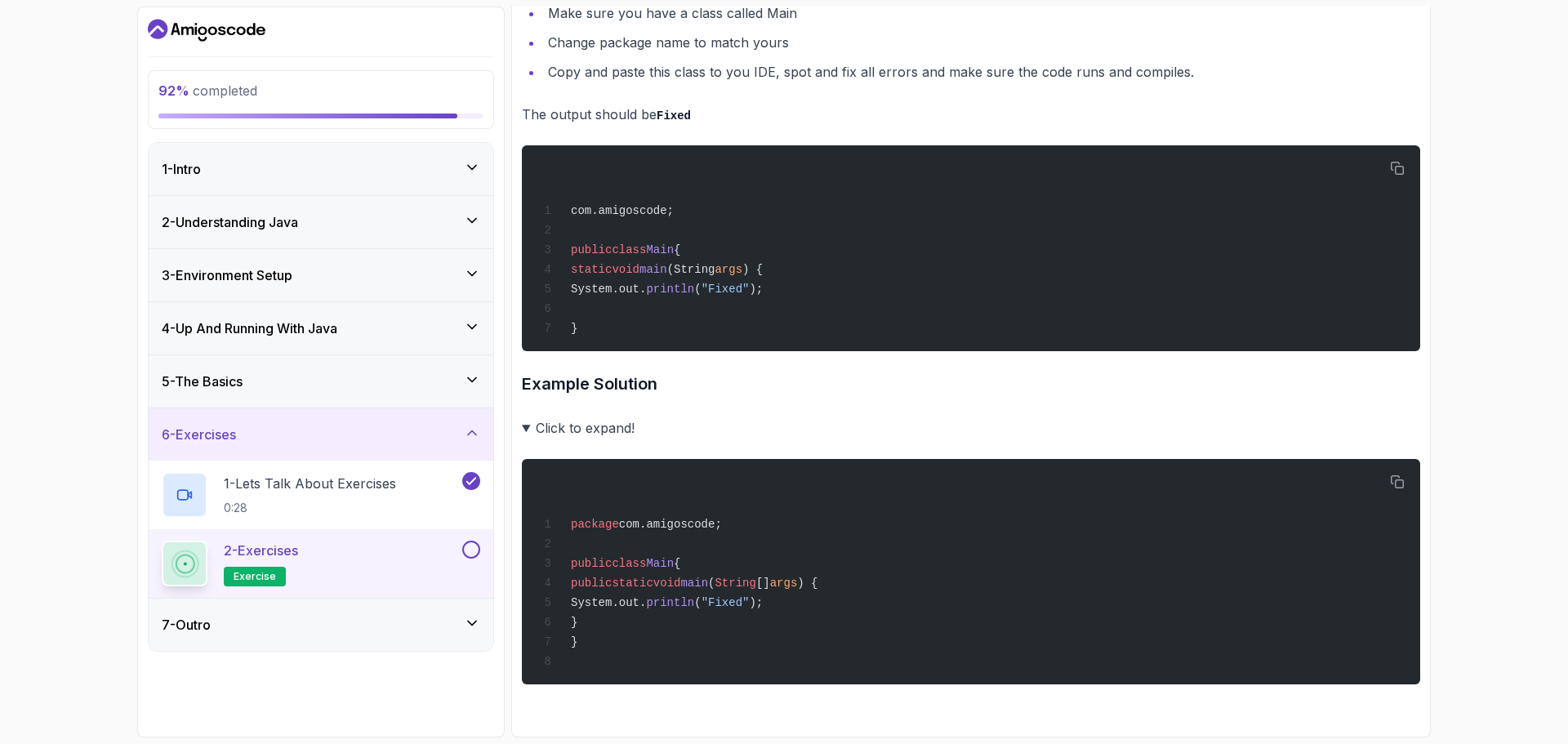
scroll to position [4054, 0]
click at [526, 439] on summary "Click to expand!" at bounding box center [971, 428] width 899 height 23
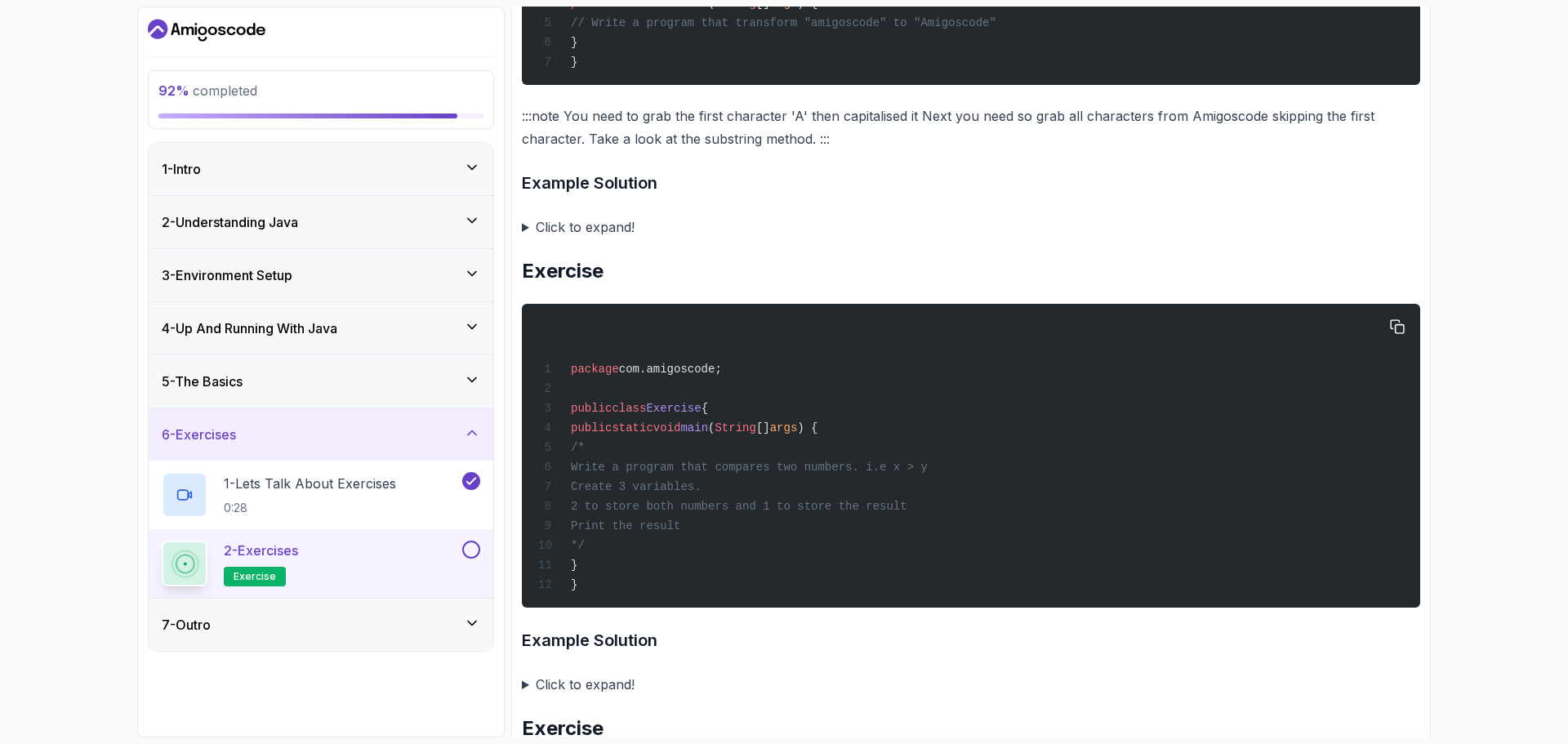
scroll to position [2748, 0]
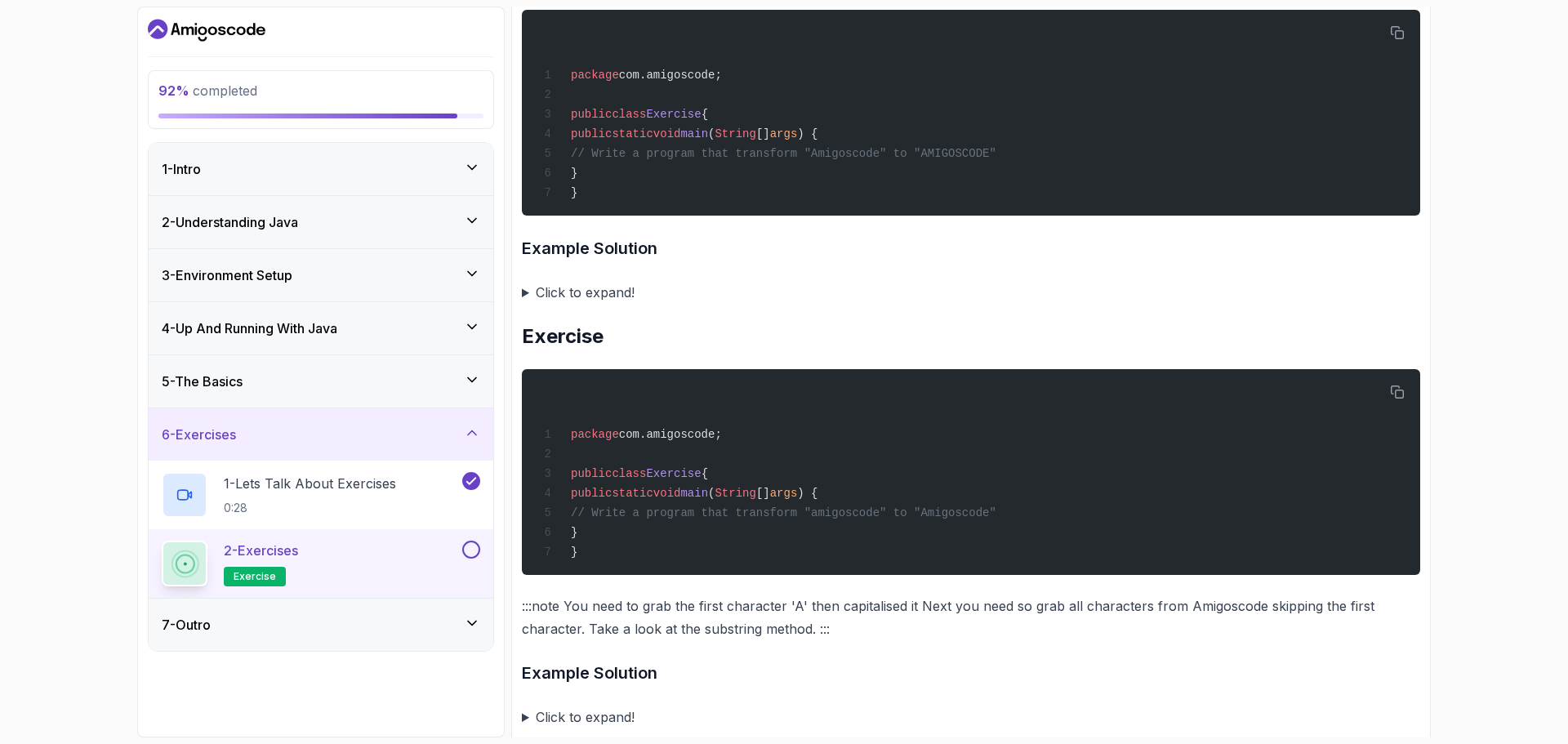
click at [480, 543] on div "2 - Exercises exercise" at bounding box center [321, 562] width 344 height 68
click at [472, 549] on button at bounding box center [471, 549] width 18 height 18
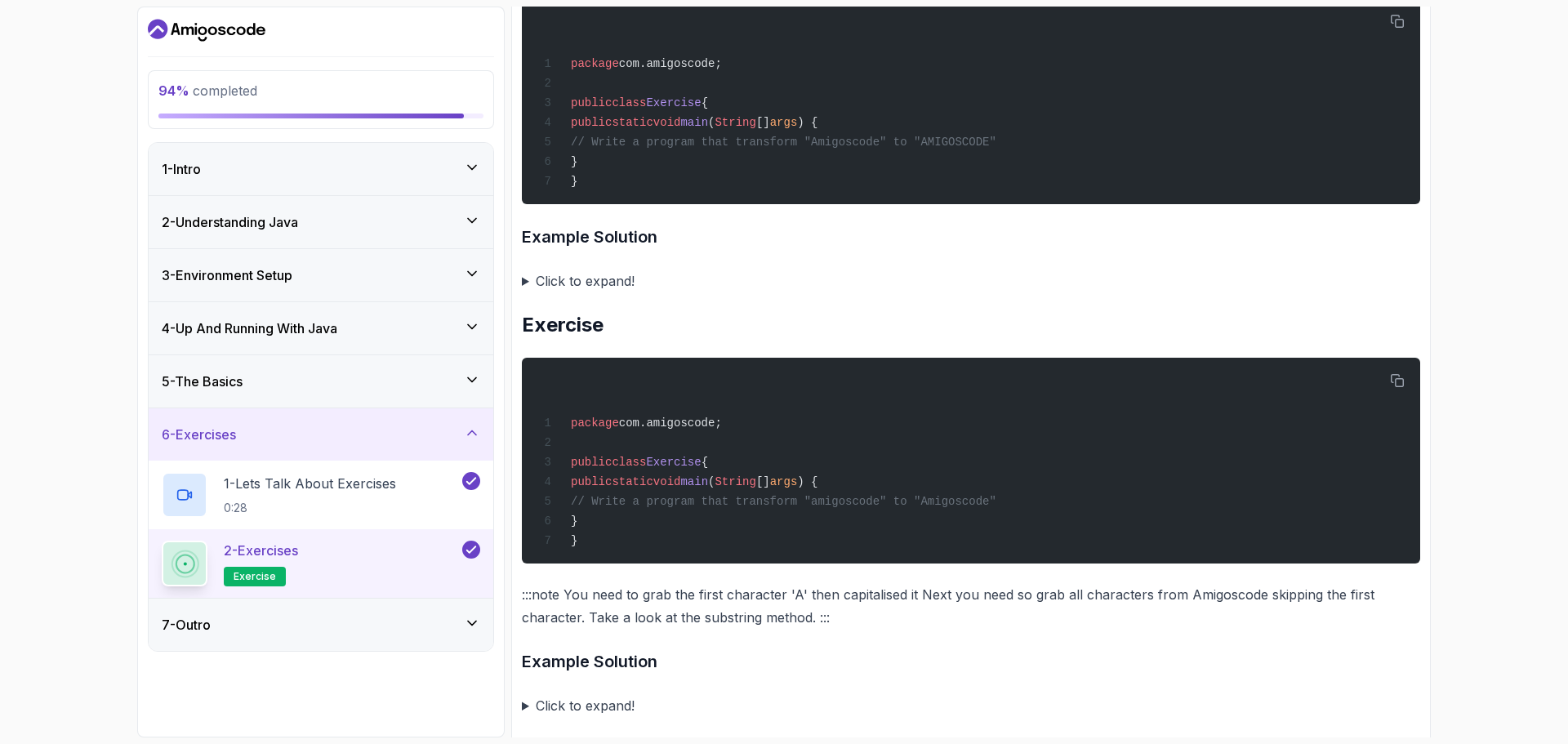
scroll to position [2911, 0]
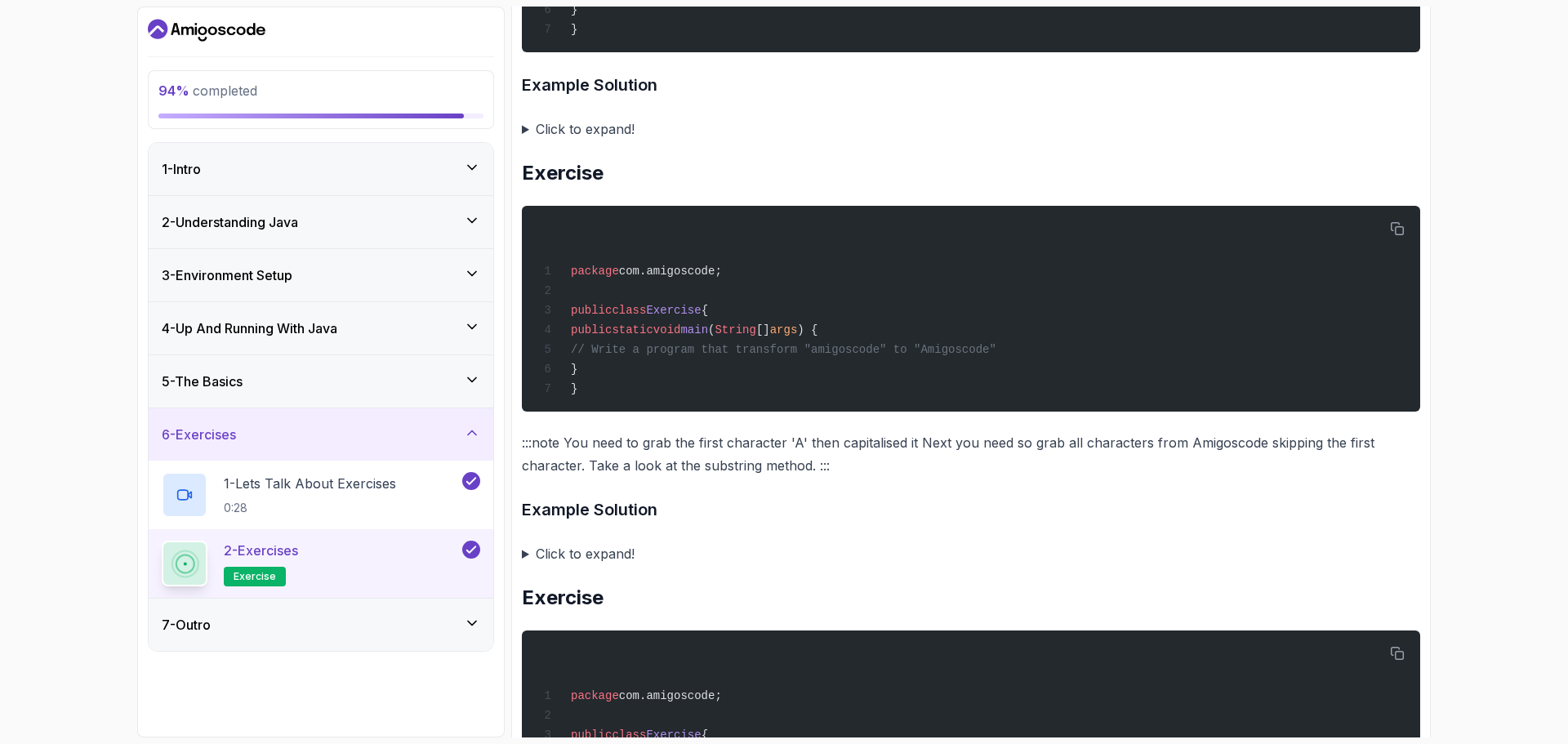
click at [348, 641] on div "7 - Outro" at bounding box center [321, 624] width 344 height 52
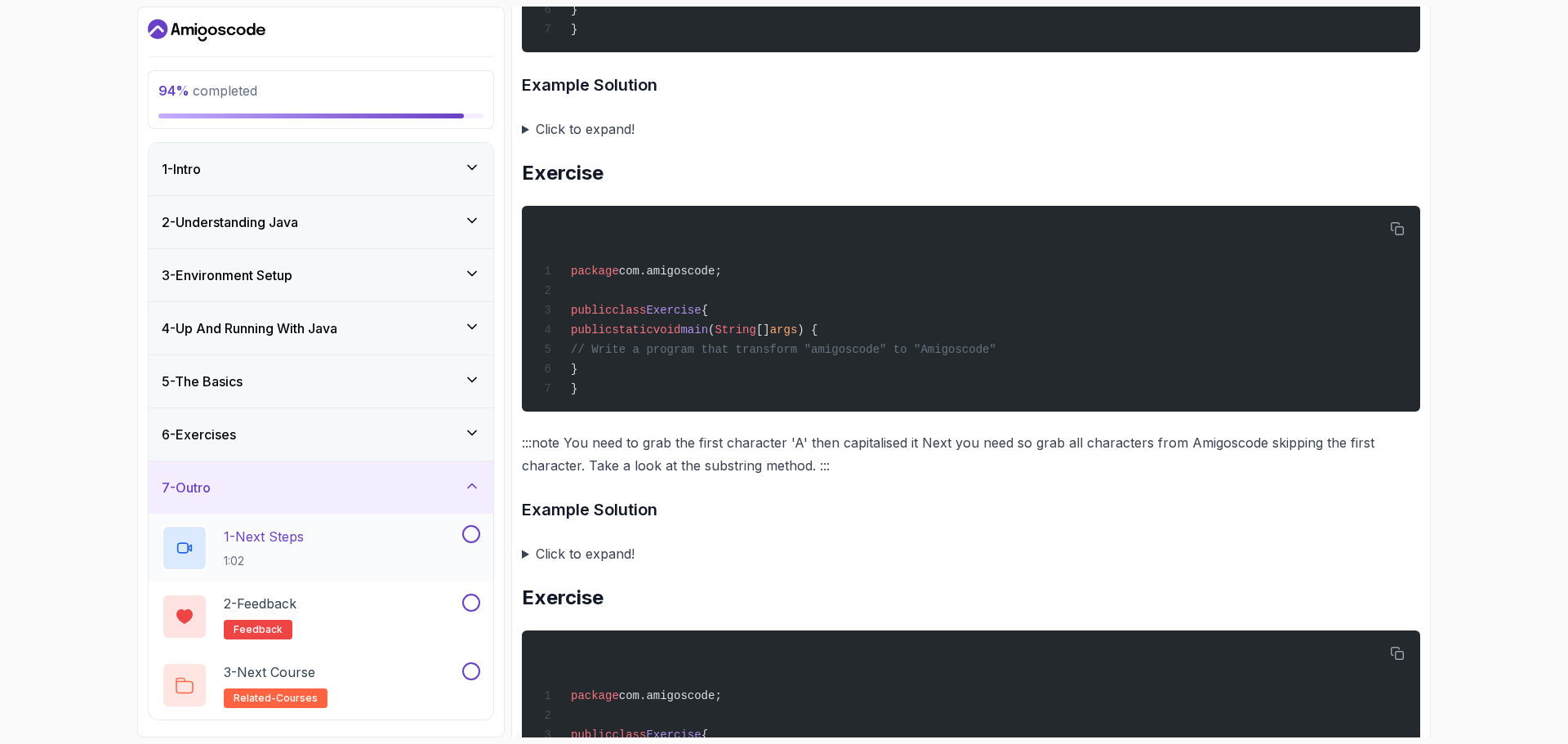
click at [304, 550] on h2 "1 - Next Steps 1:02" at bounding box center [264, 548] width 80 height 42
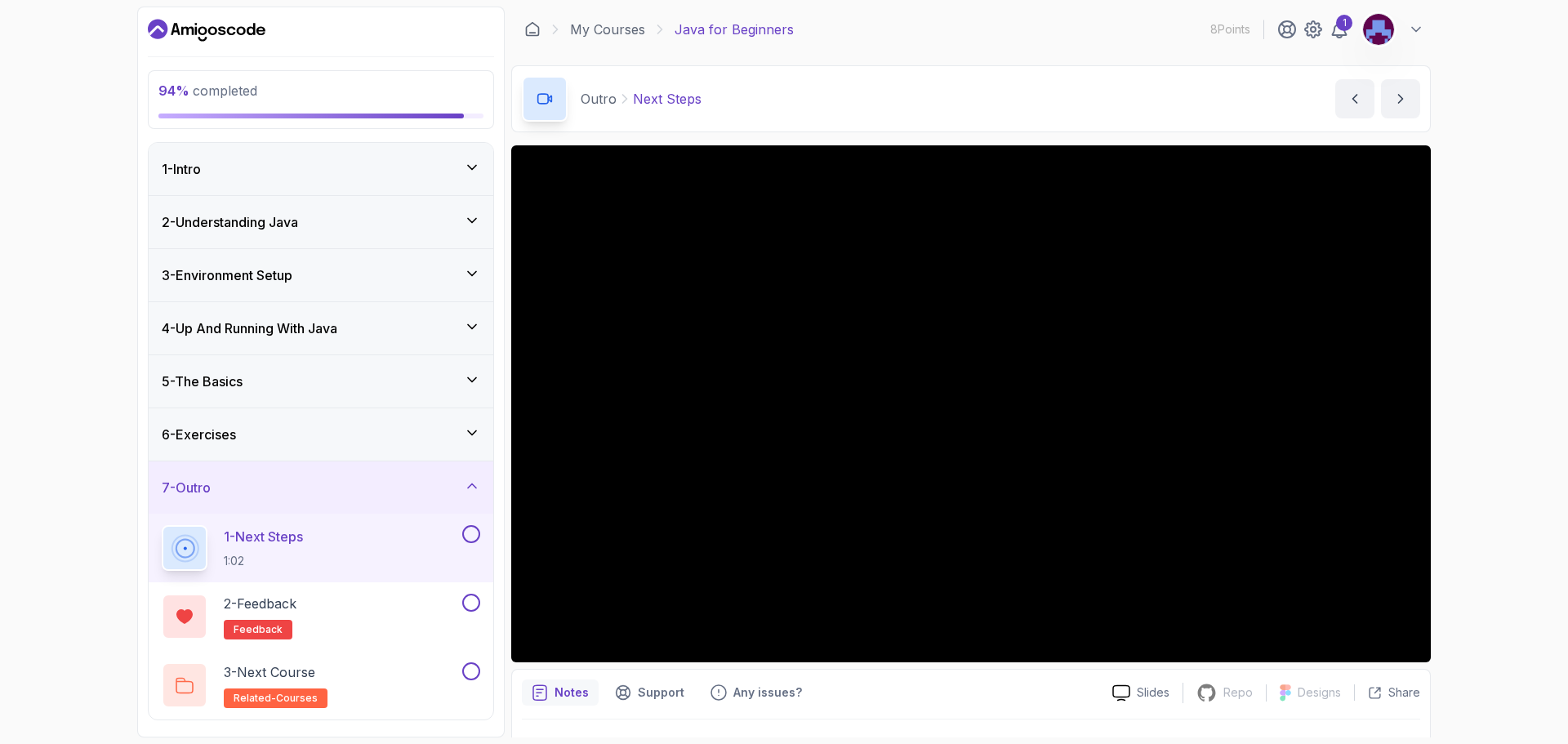
click at [396, 431] on div "6 - Exercises" at bounding box center [321, 433] width 318 height 19
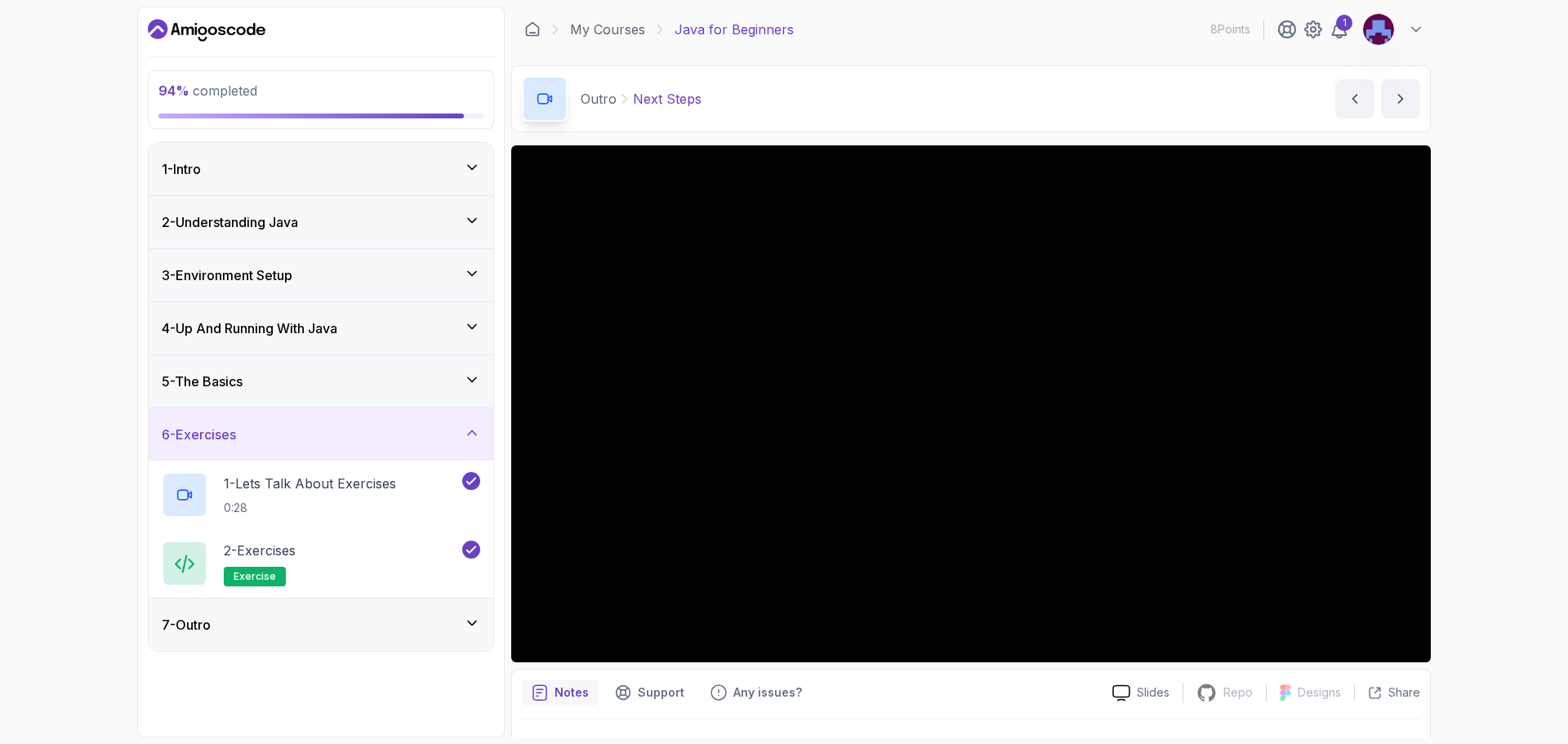
click at [396, 431] on div "6 - Exercises" at bounding box center [321, 433] width 318 height 19
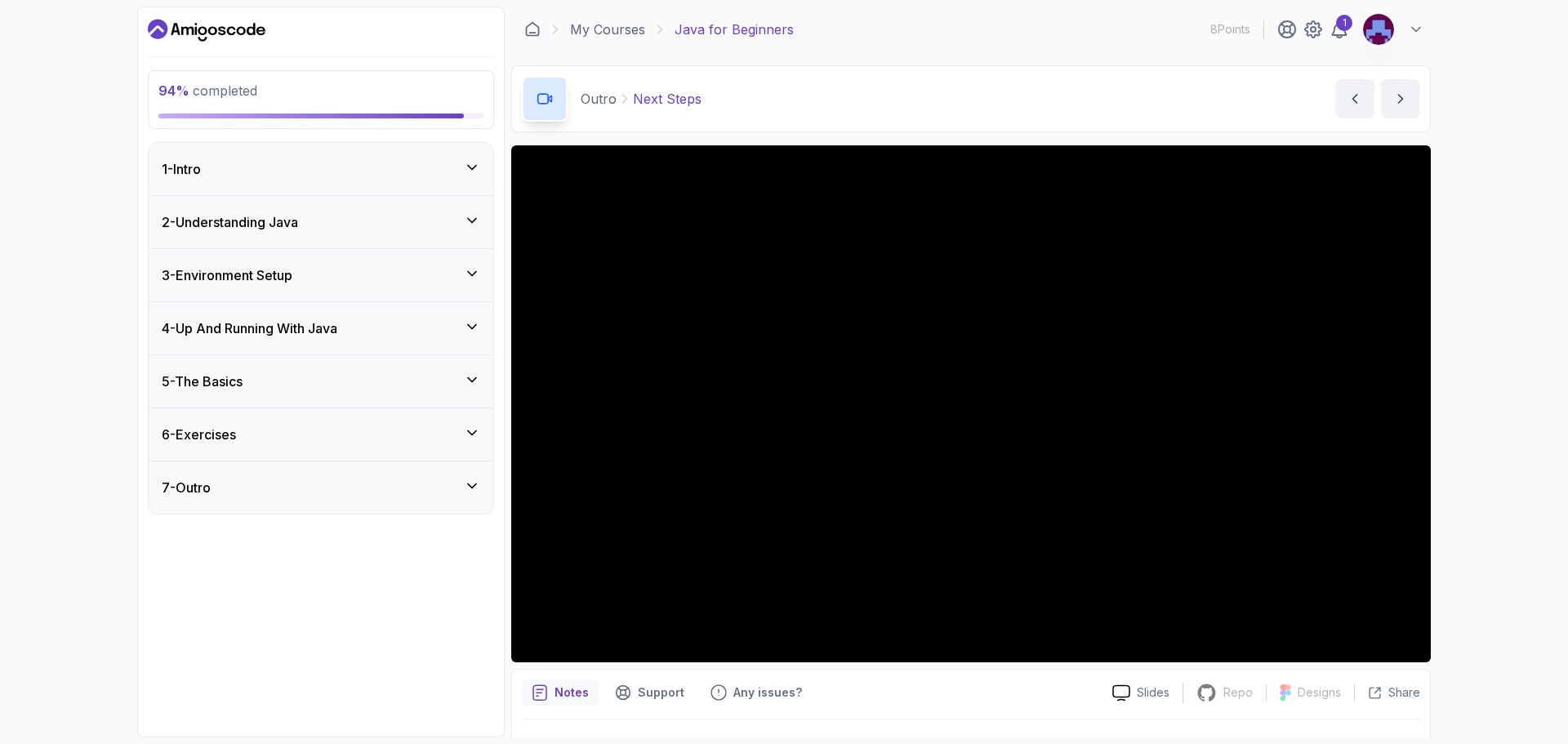
click at [392, 479] on div "7 - Outro" at bounding box center [321, 486] width 318 height 19
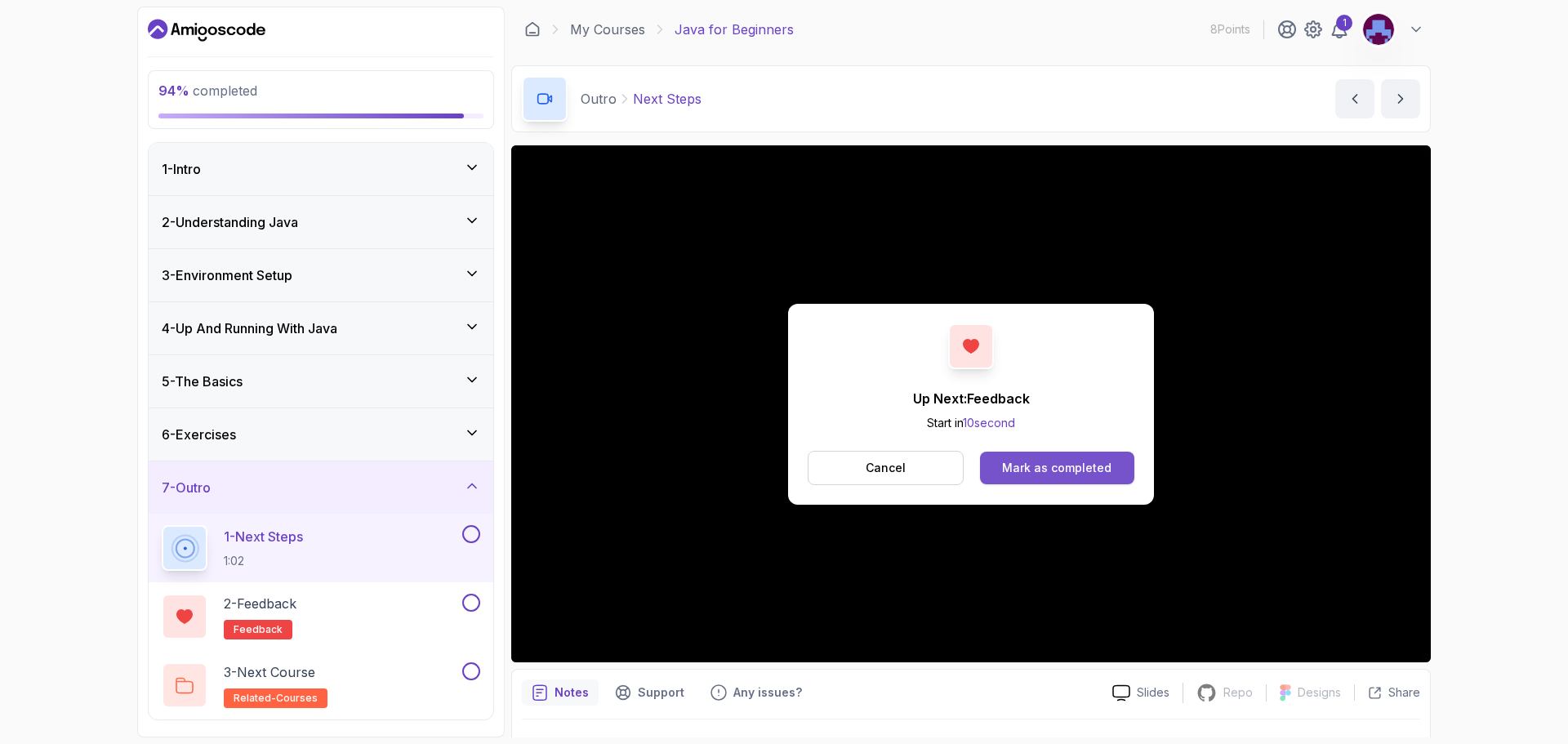
click at [1035, 475] on div "Mark as completed" at bounding box center [1057, 467] width 109 height 16
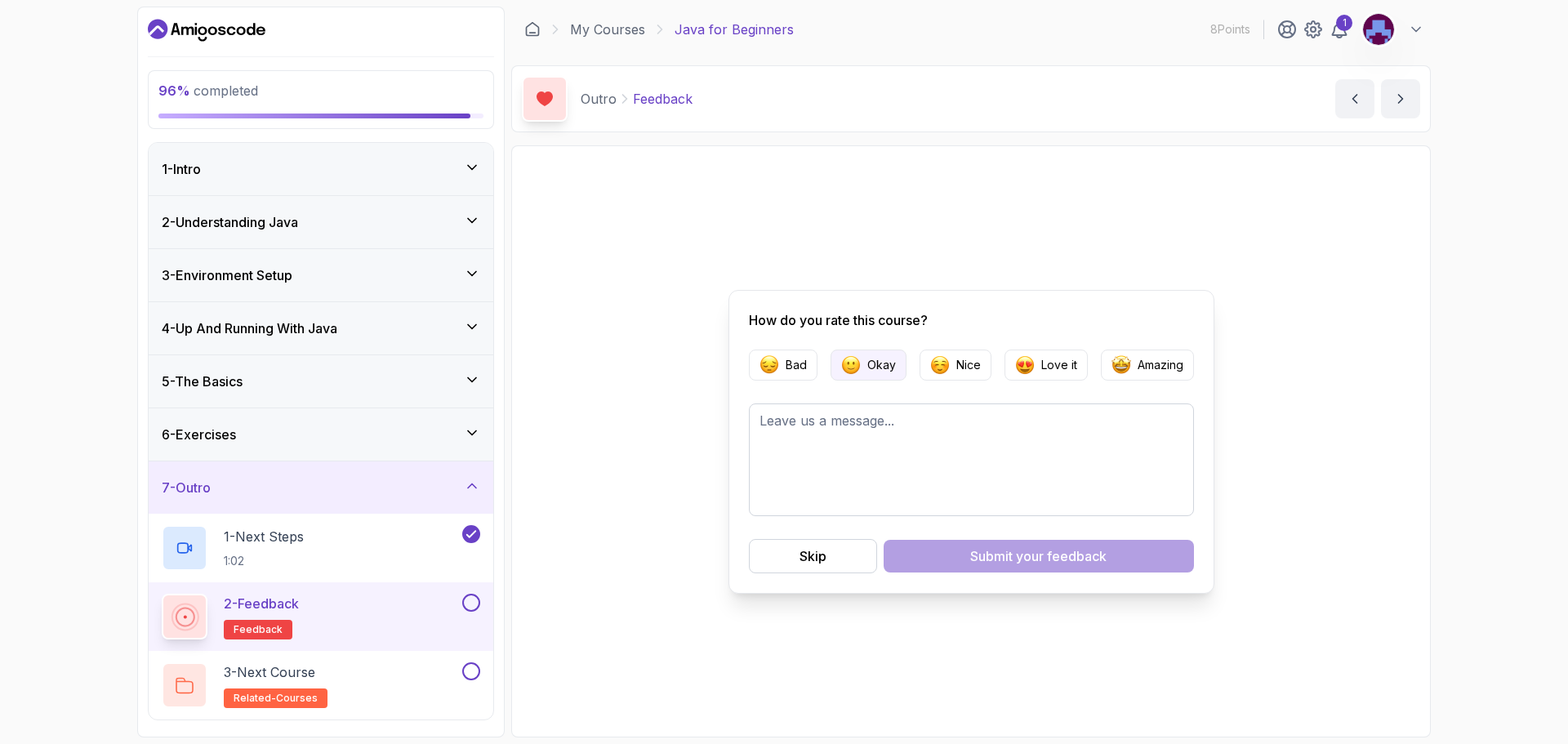
click at [874, 364] on p "Okay" at bounding box center [882, 364] width 29 height 16
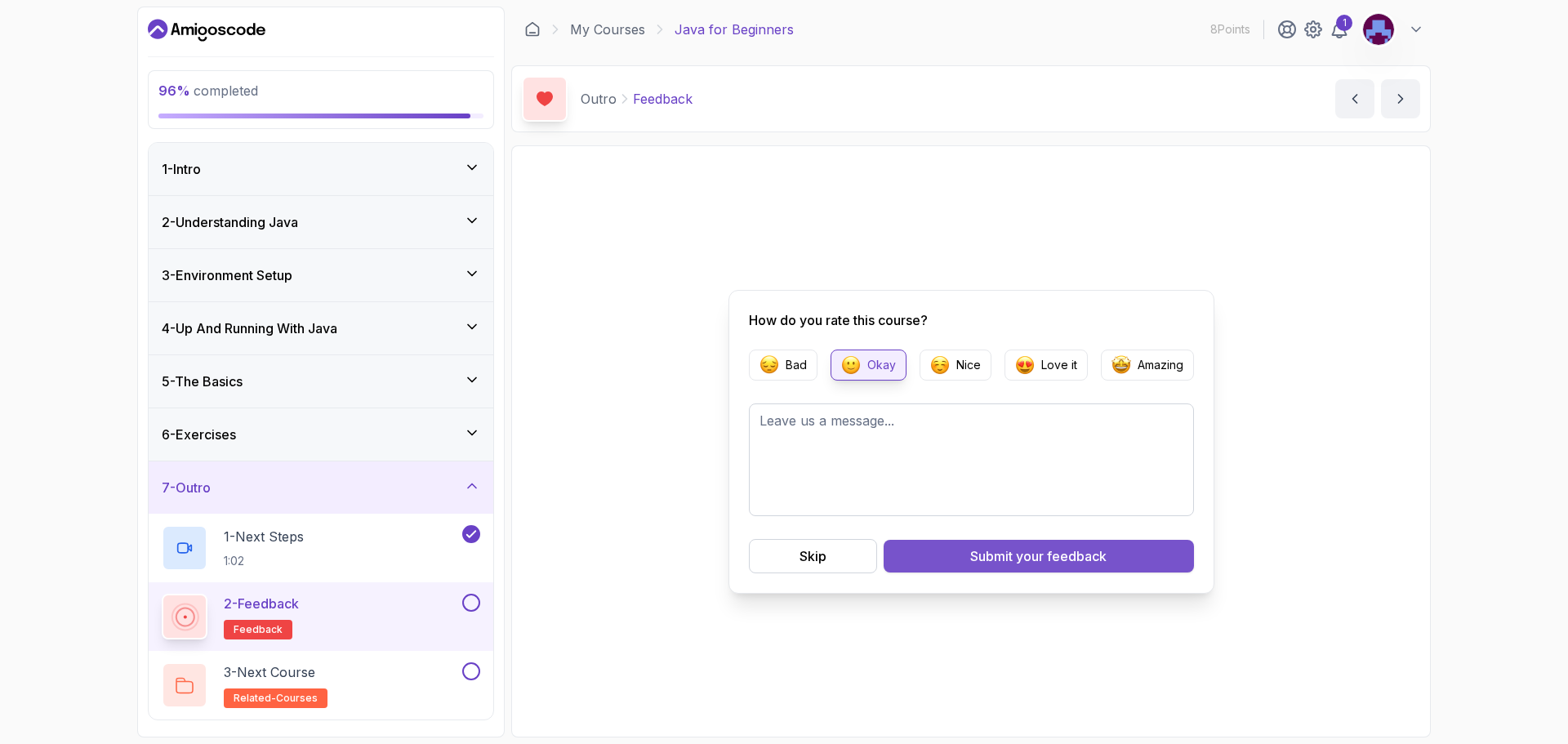
click at [977, 547] on div "Submit your feedback" at bounding box center [1038, 555] width 136 height 19
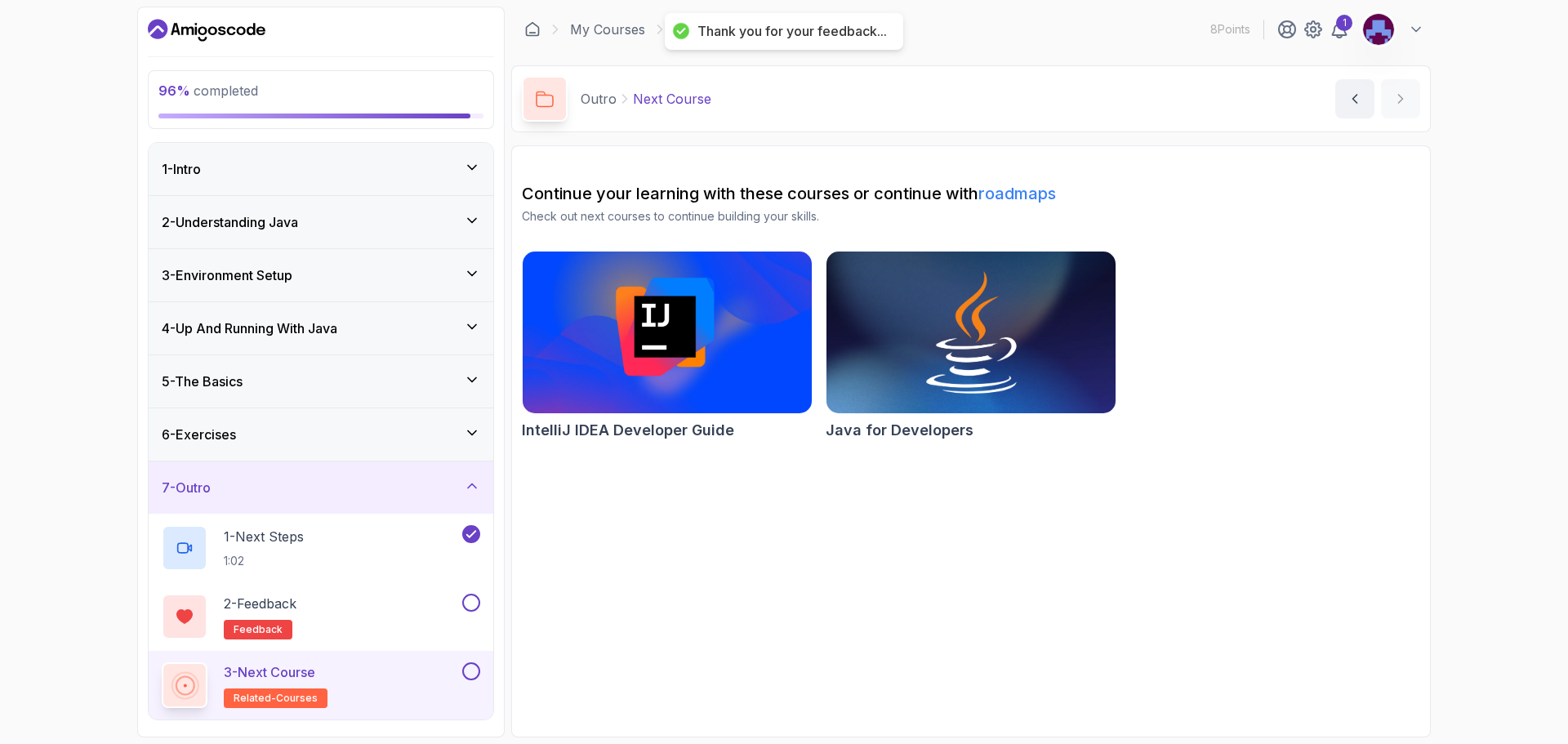
click at [911, 318] on img at bounding box center [971, 332] width 304 height 170
click at [476, 598] on button at bounding box center [471, 602] width 18 height 18
click at [472, 664] on button at bounding box center [471, 671] width 18 height 18
click at [206, 24] on icon "Dashboard" at bounding box center [207, 29] width 118 height 26
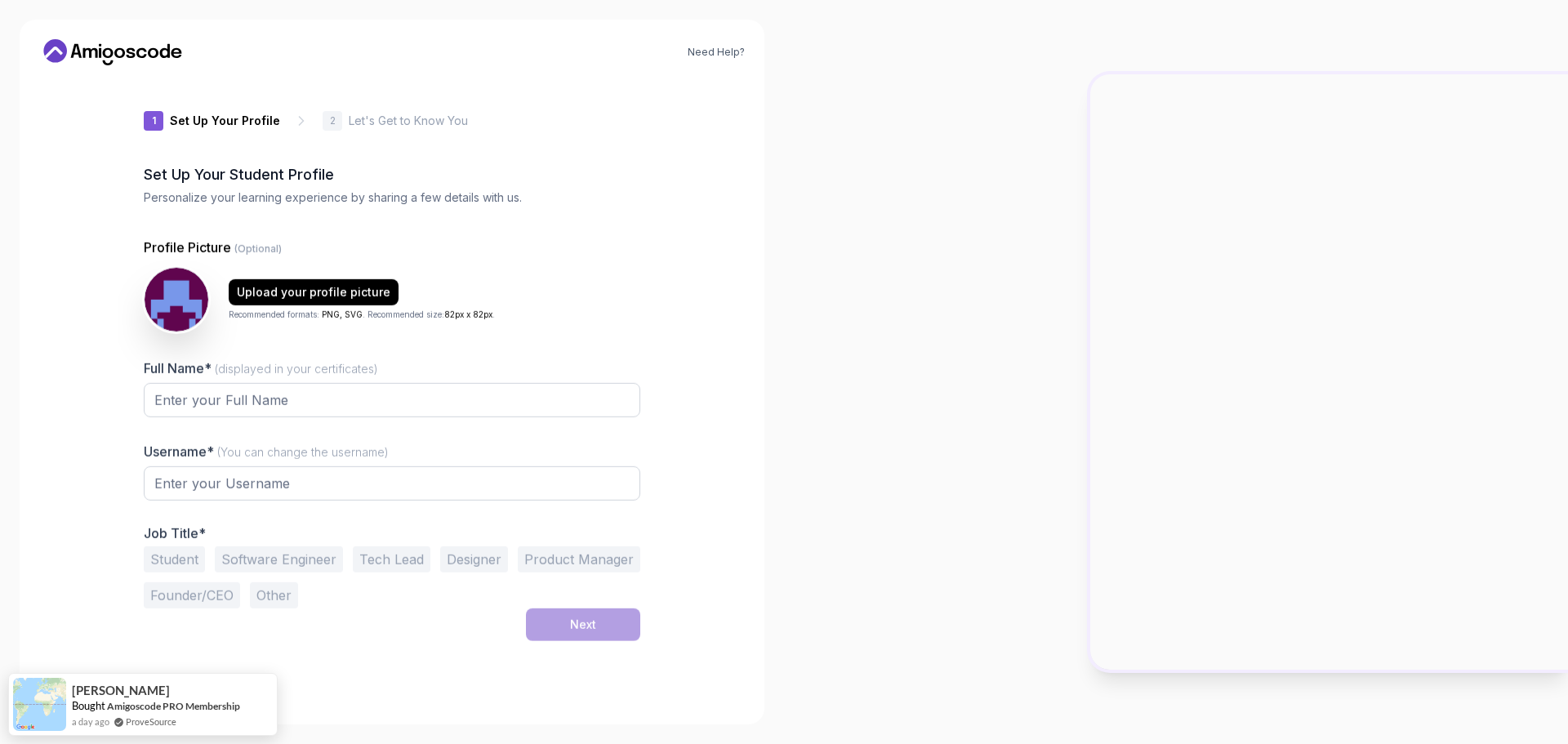
type input "sunnyrabbitf4588"
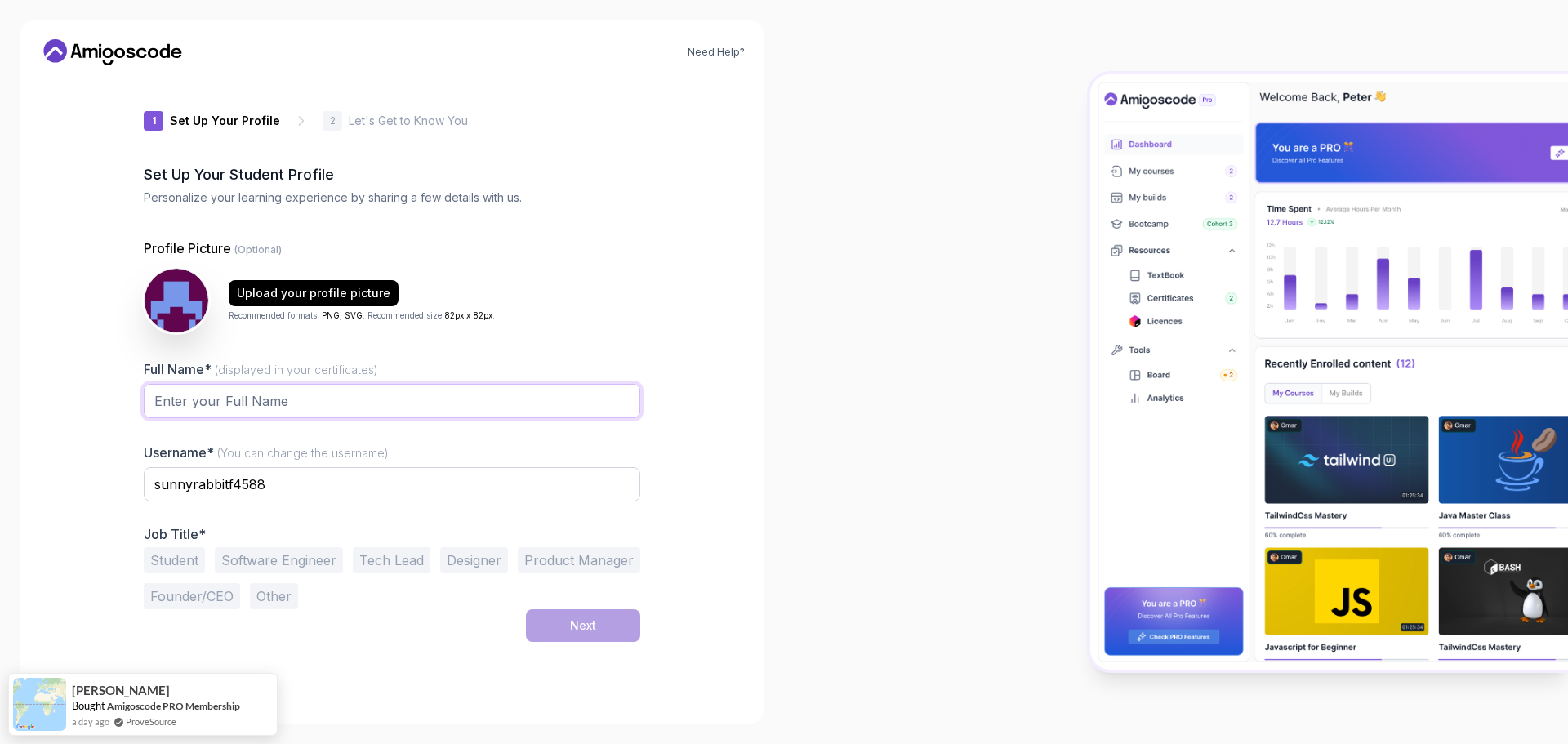
click at [263, 405] on input "Full Name* (displayed in your certificates)" at bounding box center [392, 401] width 497 height 35
type input "[PERSON_NAME]"
drag, startPoint x: 295, startPoint y: 473, endPoint x: 90, endPoint y: 485, distance: 205.4
click at [90, 485] on div "Need Help? 1 Set Up Your Profile 1 Set Up Your Profile 2 Let's Get to Know You …" at bounding box center [392, 371] width 745 height 704
type input "Kanero"
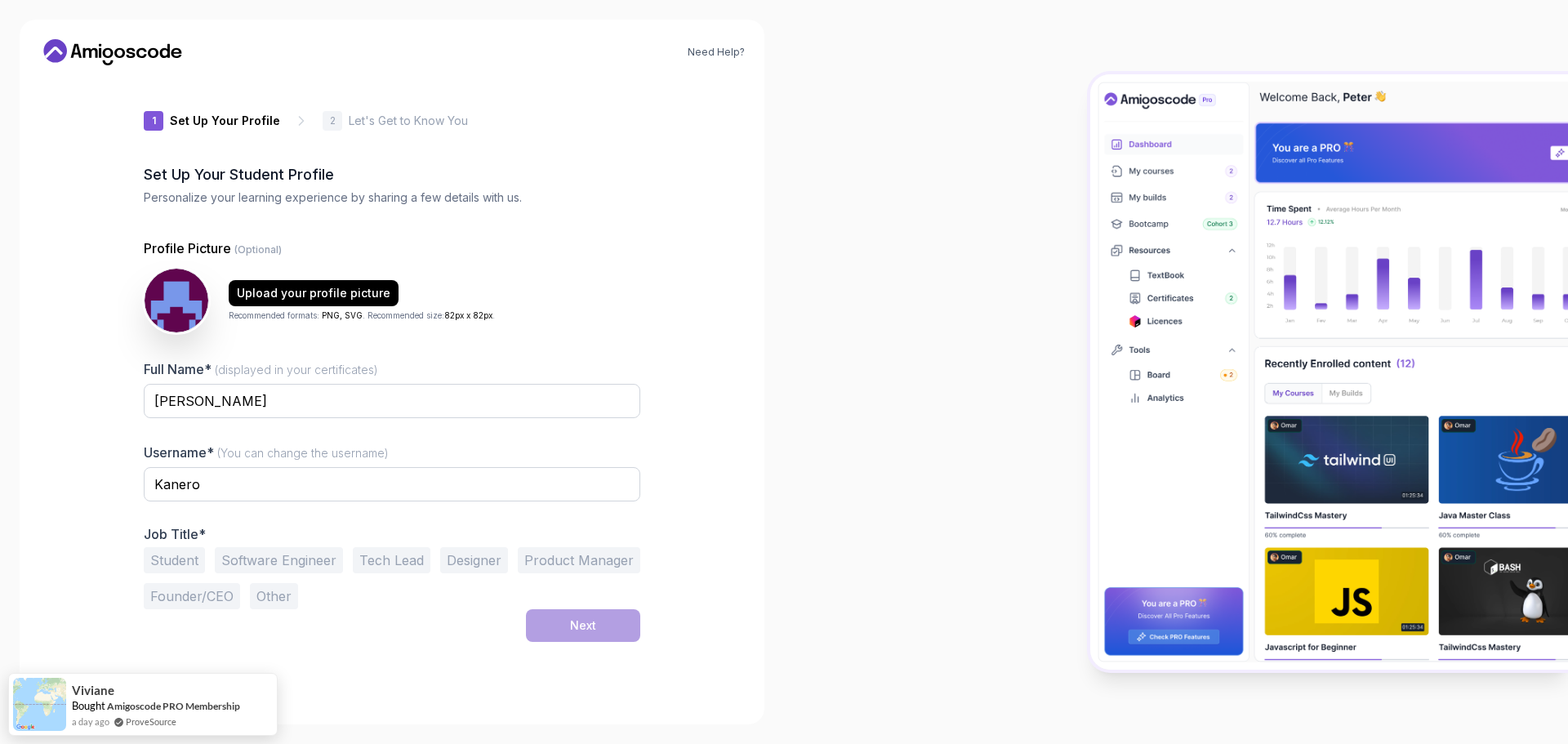
click at [183, 563] on button "Student" at bounding box center [174, 560] width 61 height 26
click at [248, 564] on button "Software Engineer" at bounding box center [279, 560] width 128 height 26
click at [179, 557] on button "Student" at bounding box center [174, 560] width 61 height 26
click at [573, 622] on div "Next" at bounding box center [583, 624] width 26 height 16
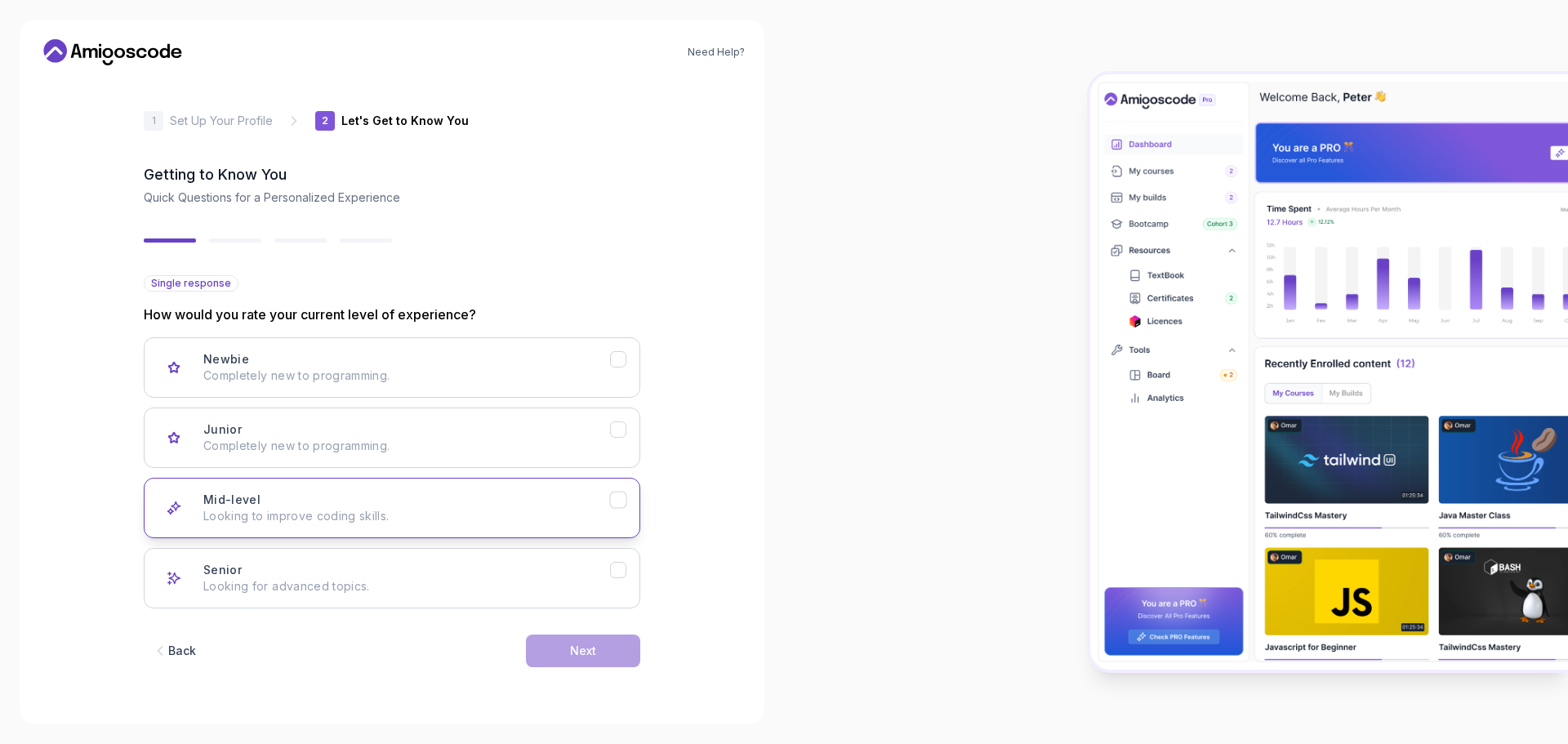
click at [307, 507] on div "Mid-level Looking to improve coding skills." at bounding box center [407, 508] width 407 height 33
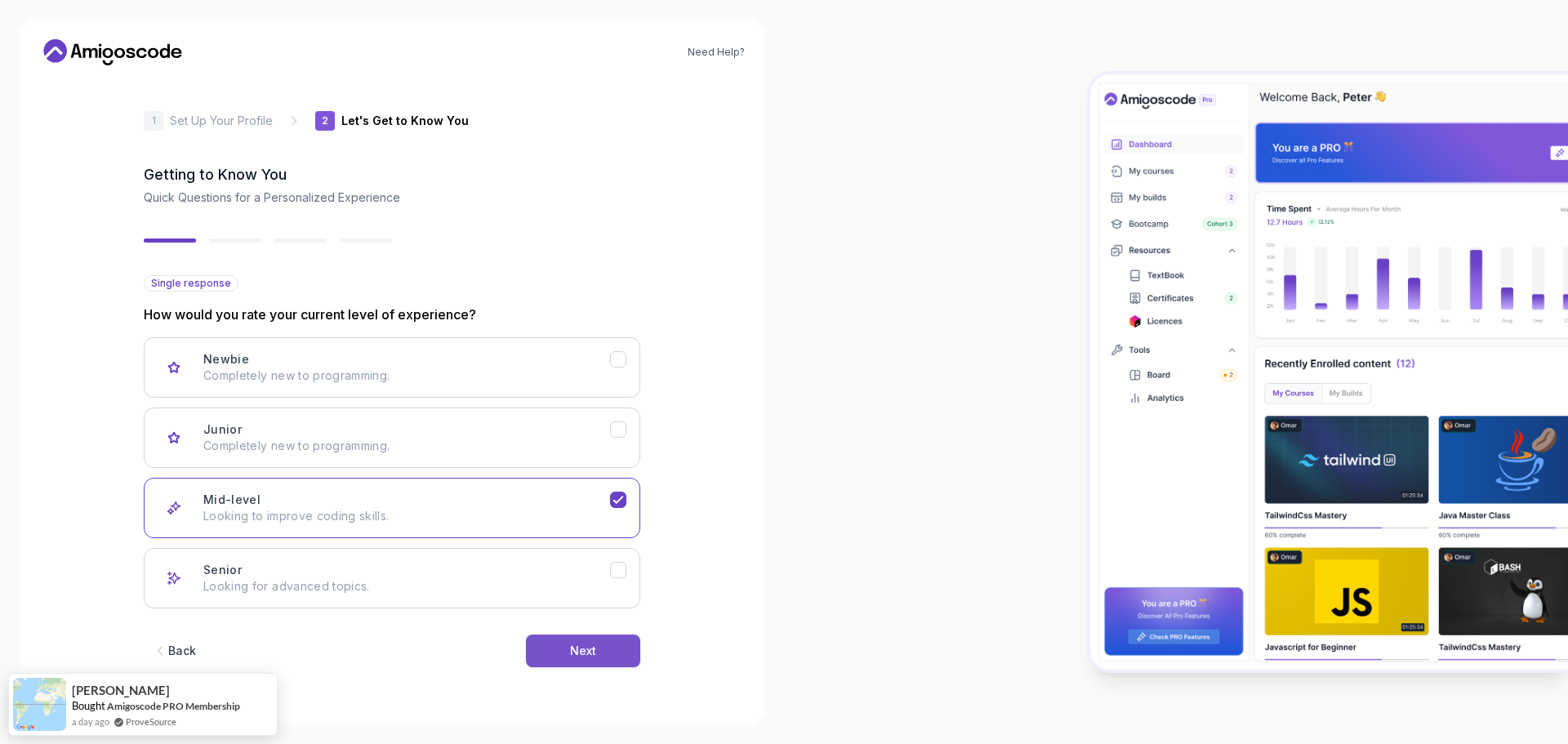
click at [566, 641] on button "Next" at bounding box center [584, 651] width 115 height 33
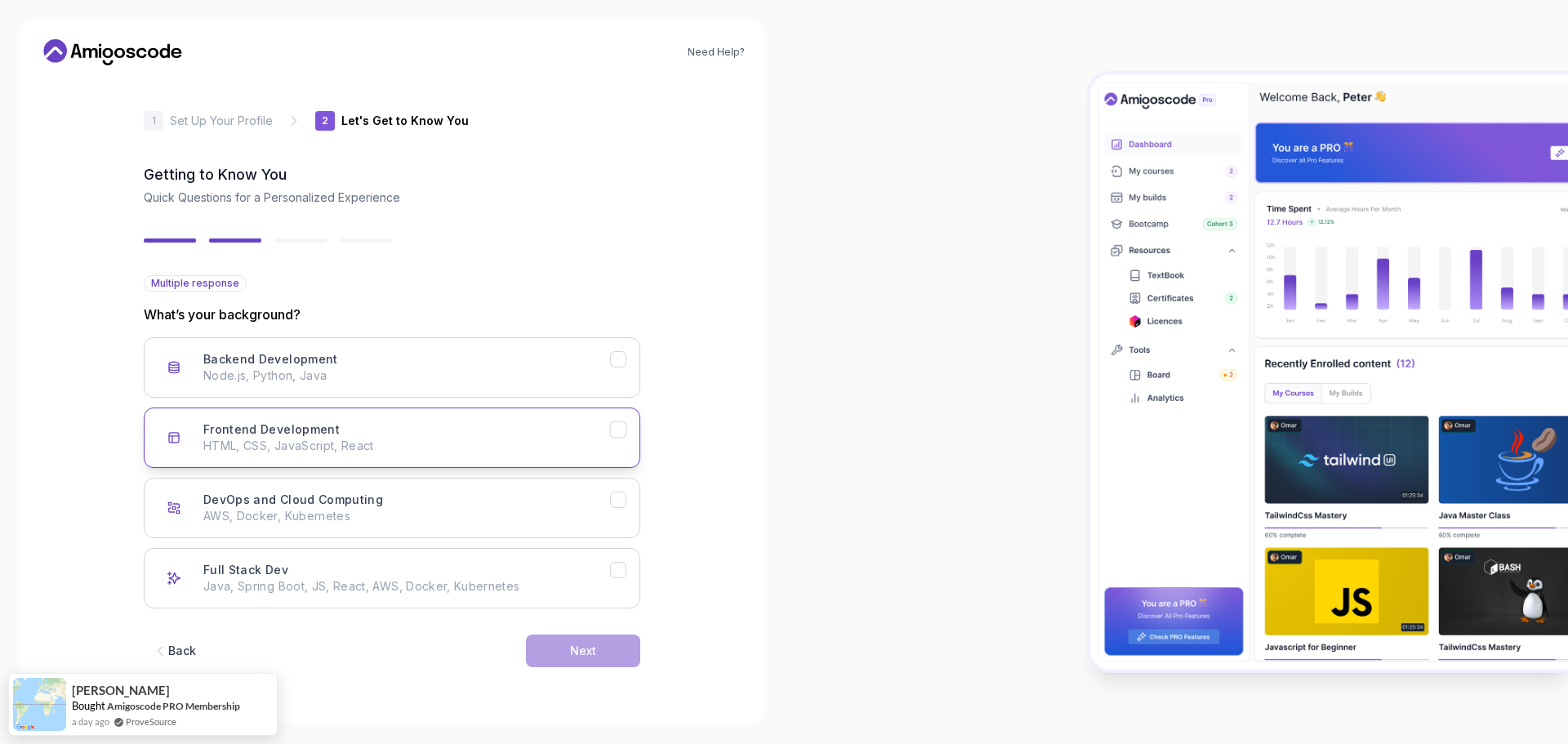
click at [408, 431] on div "Frontend Development HTML, CSS, JavaScript, React" at bounding box center [407, 437] width 407 height 33
click at [634, 353] on button "Backend Development Node.js, Python, Java" at bounding box center [392, 368] width 497 height 61
click at [619, 359] on icon "Backend Development" at bounding box center [617, 359] width 9 height 7
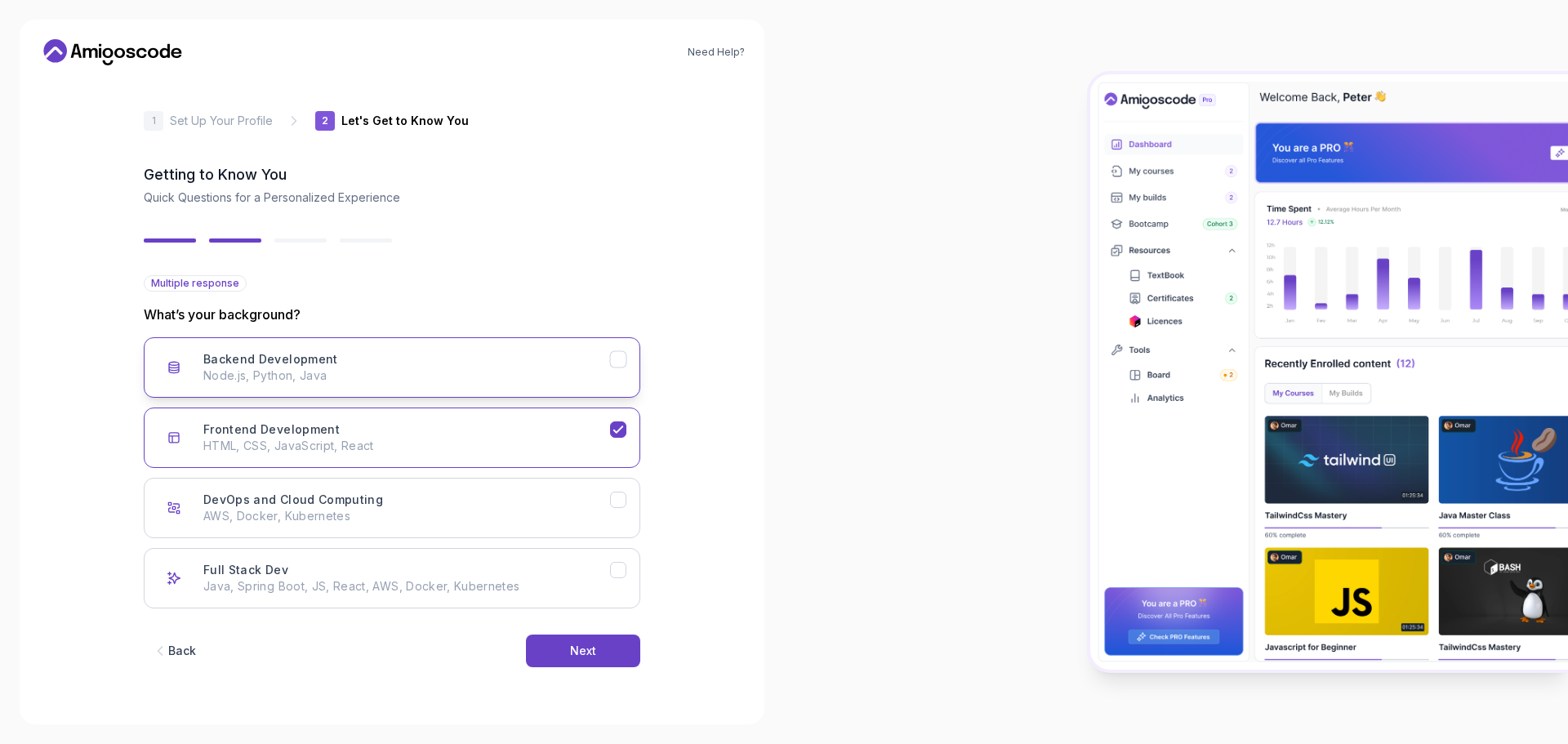
click at [621, 353] on icon "Backend Development" at bounding box center [618, 359] width 15 height 15
click at [609, 645] on button "Next" at bounding box center [584, 651] width 115 height 33
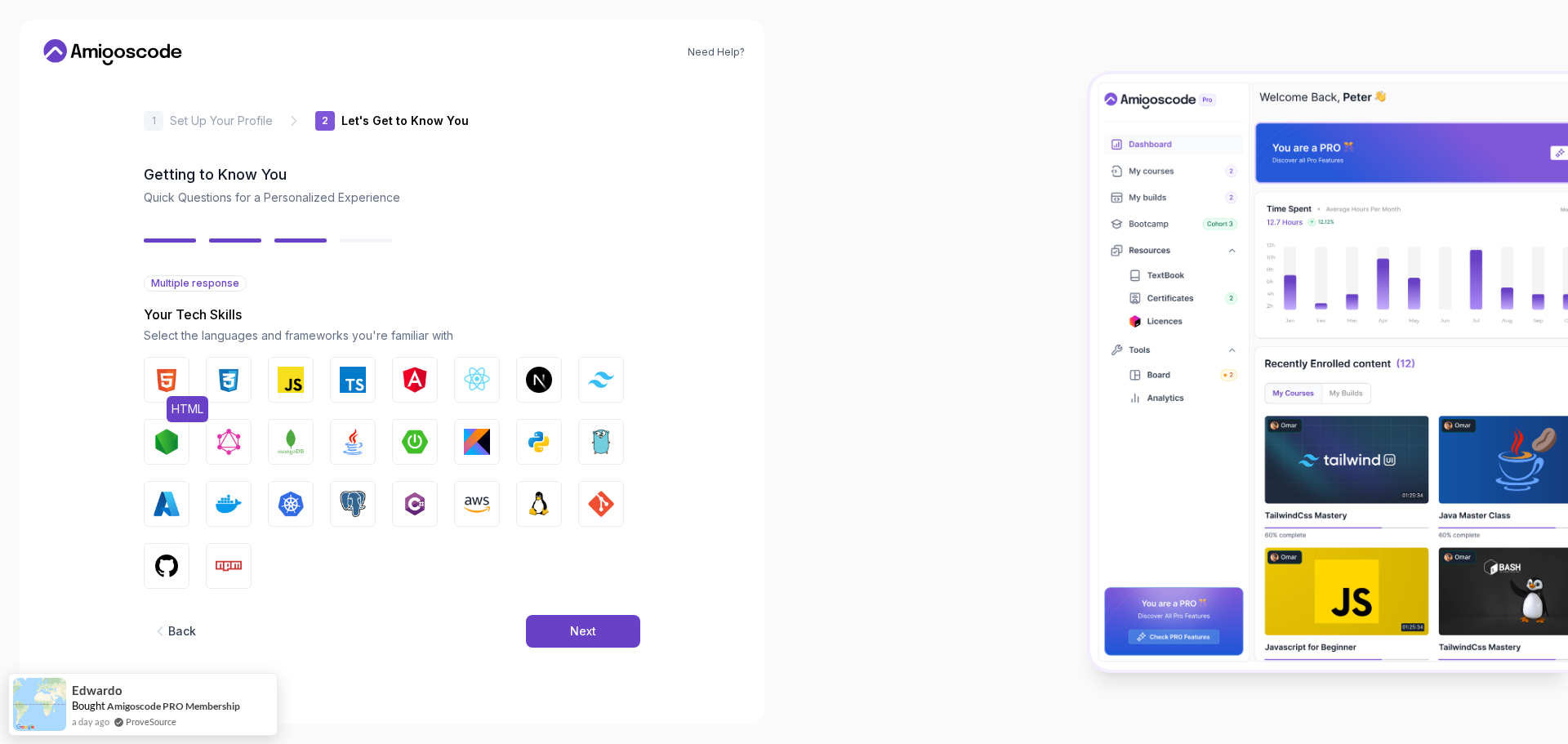
click at [165, 371] on img "button" at bounding box center [166, 379] width 26 height 26
click at [227, 384] on img "button" at bounding box center [228, 379] width 26 height 26
click at [282, 380] on img "button" at bounding box center [291, 379] width 26 height 26
click at [474, 375] on img "button" at bounding box center [477, 379] width 26 height 26
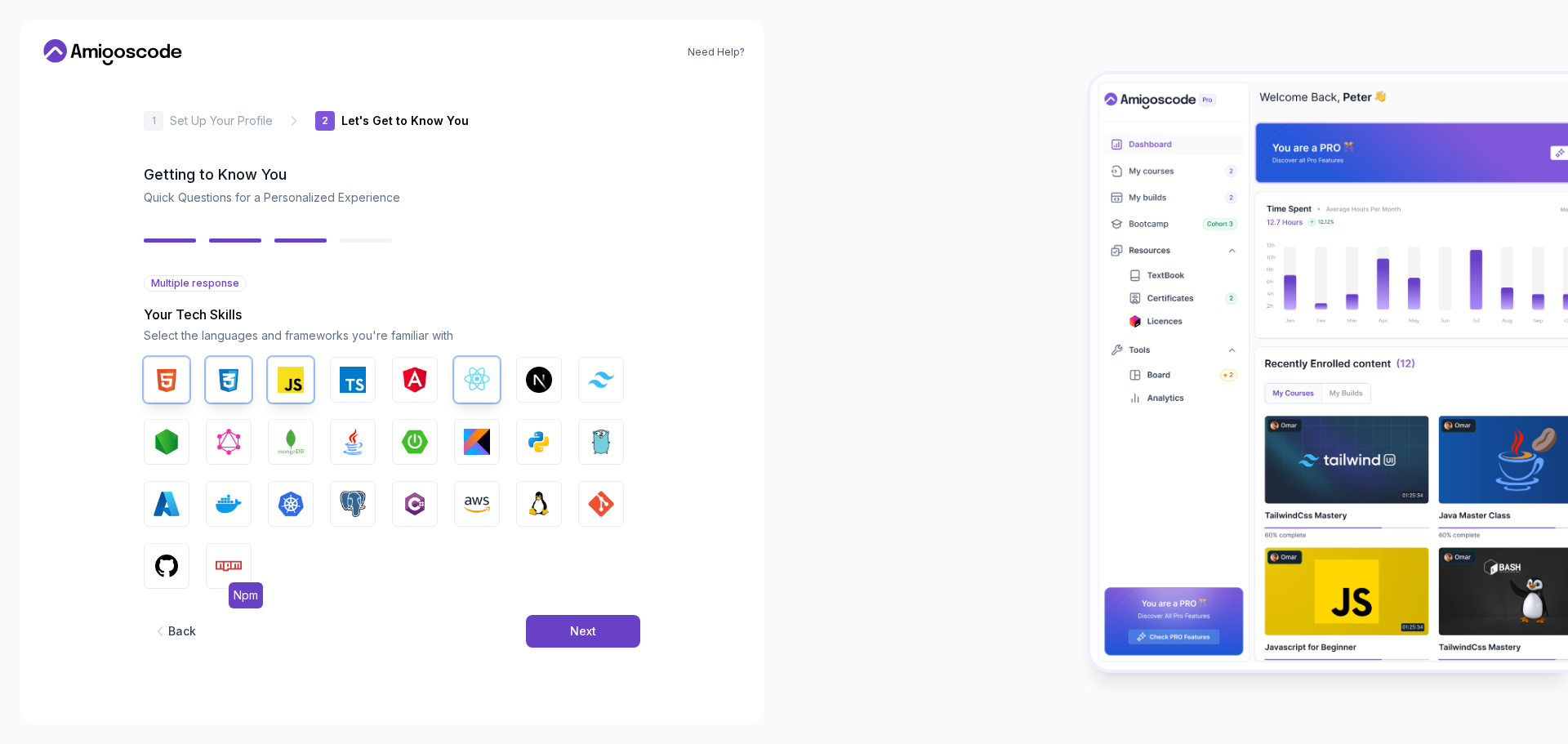
click at [224, 557] on img "button" at bounding box center [228, 566] width 26 height 26
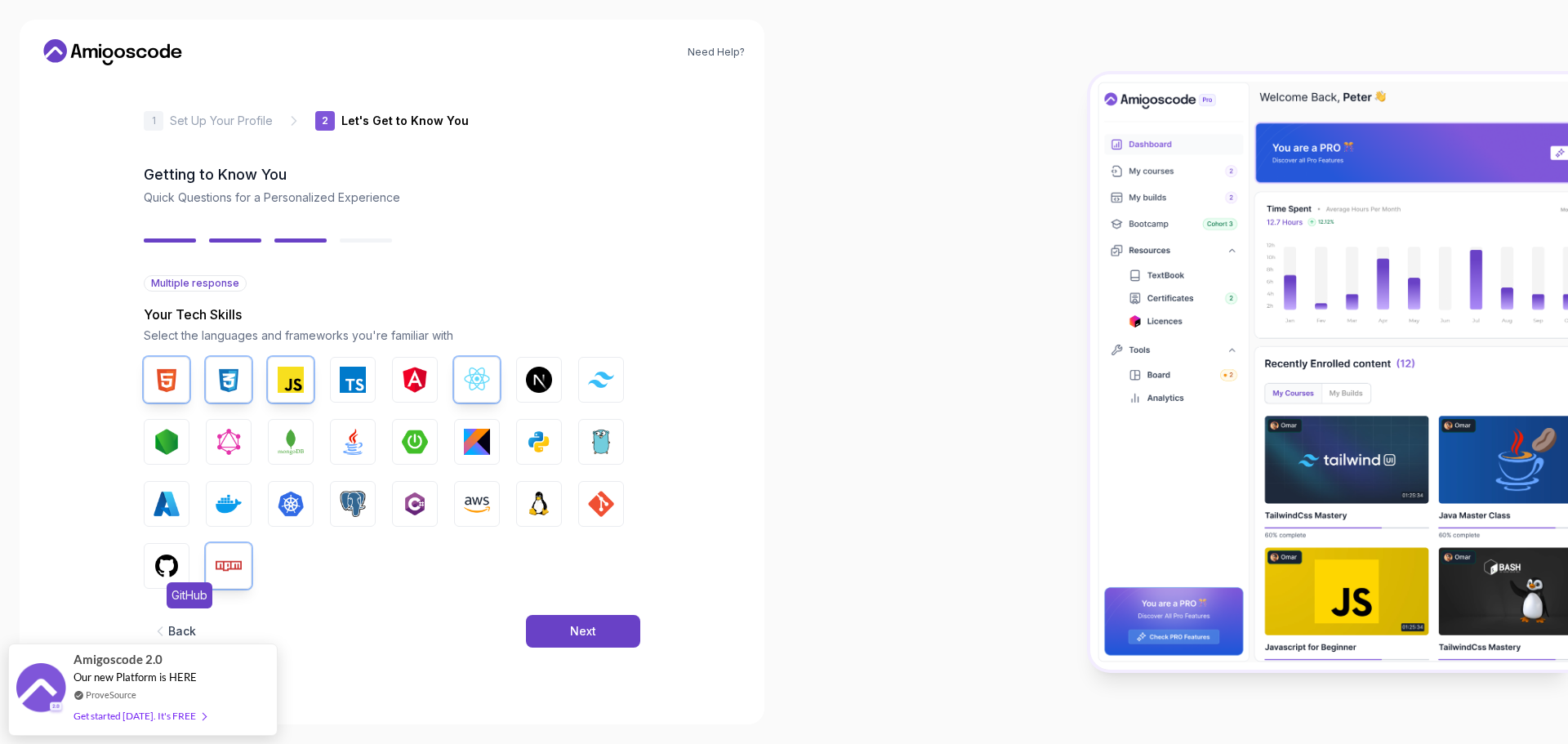
click at [157, 567] on img "button" at bounding box center [166, 566] width 26 height 26
click at [160, 452] on img "button" at bounding box center [166, 441] width 26 height 26
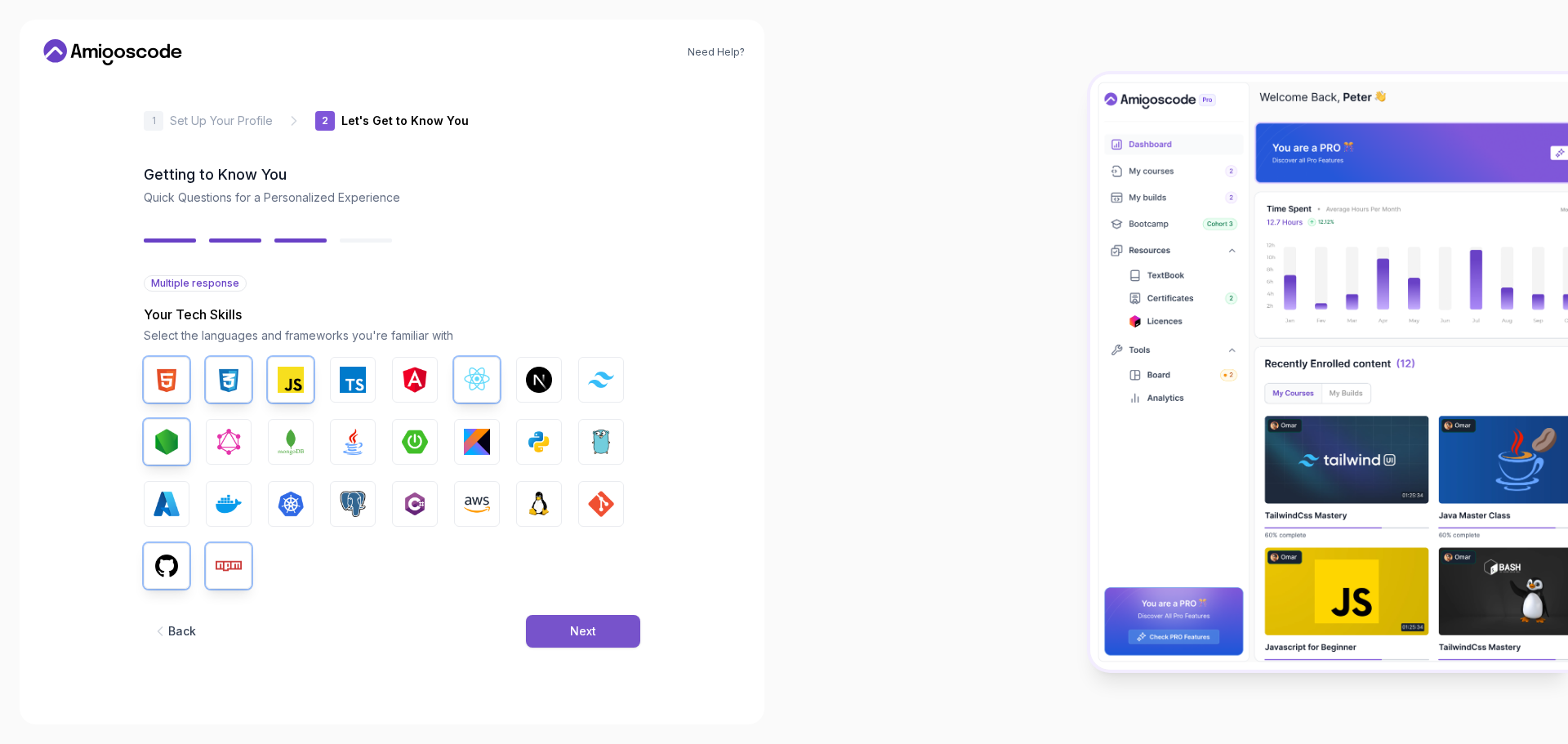
click at [568, 634] on button "Next" at bounding box center [584, 630] width 115 height 33
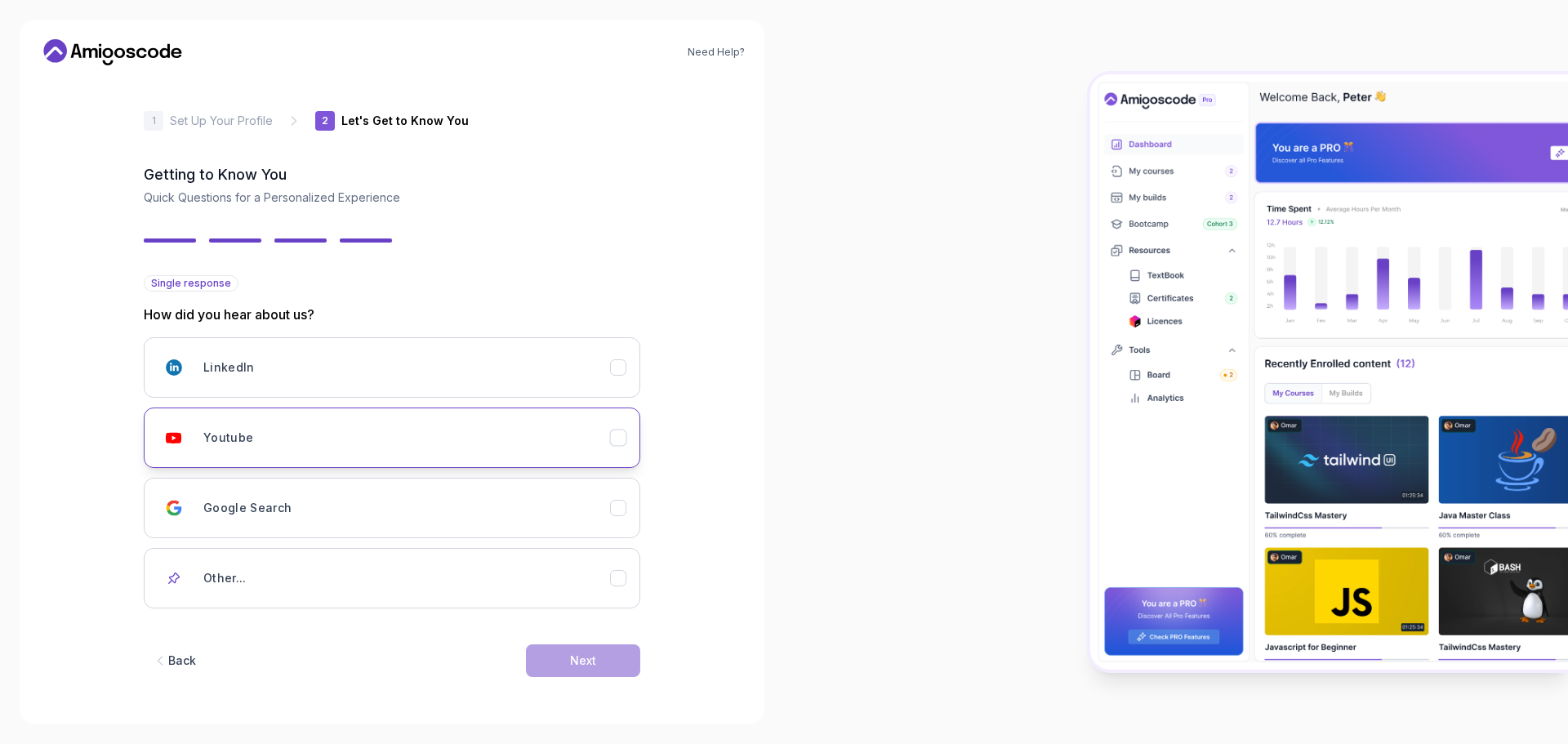
click at [366, 449] on div "Youtube" at bounding box center [407, 437] width 407 height 33
click at [584, 664] on div "Next" at bounding box center [583, 660] width 26 height 16
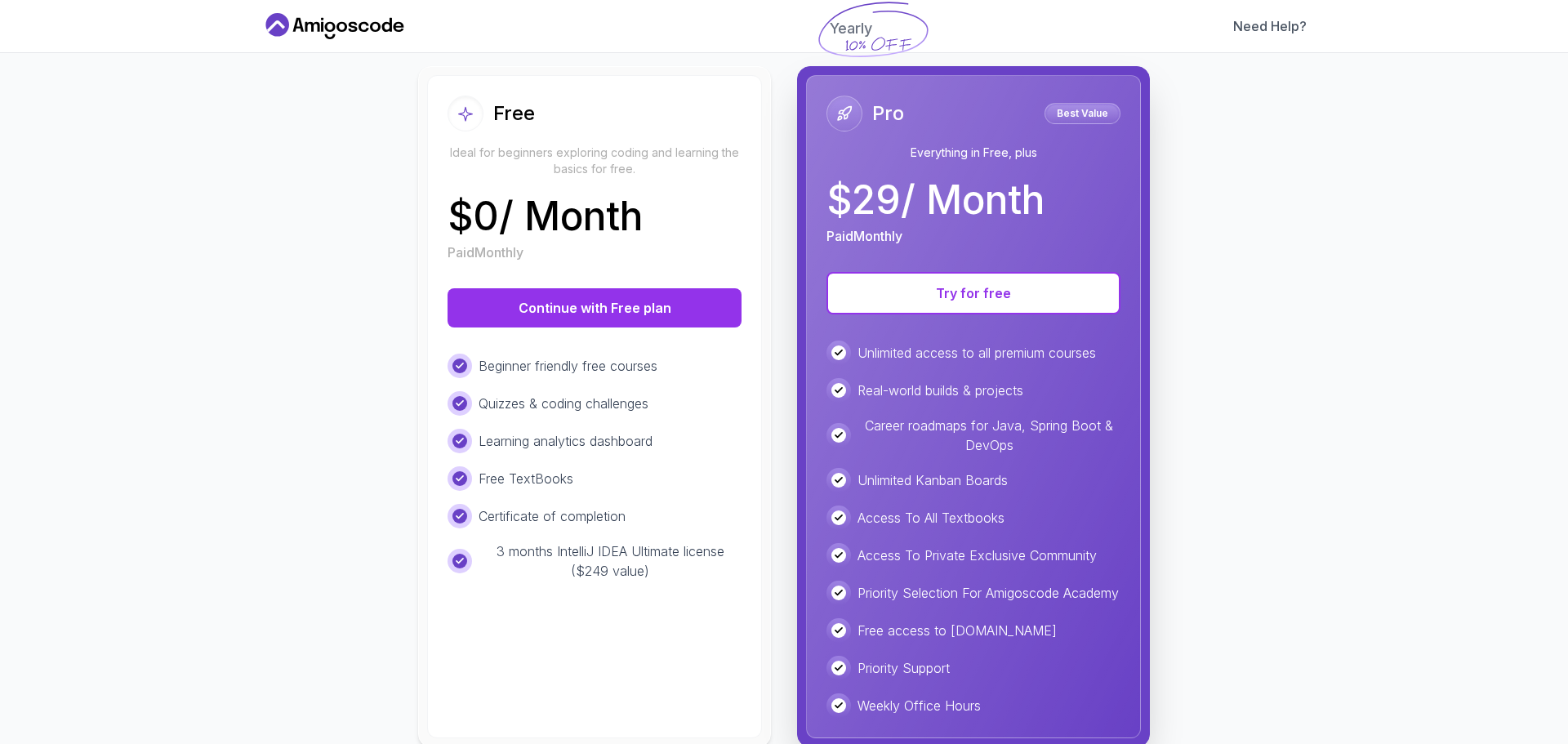
scroll to position [221, 0]
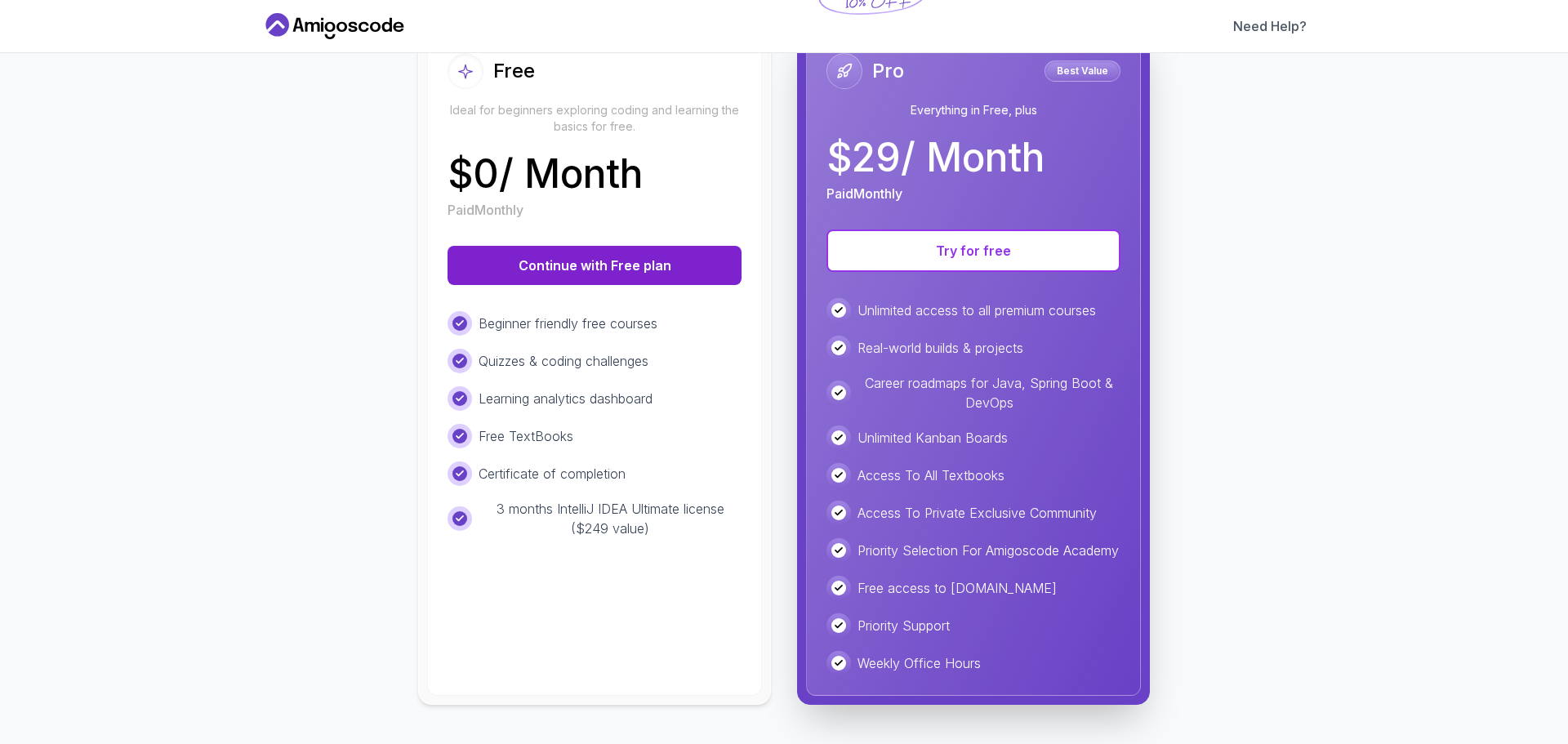
click at [566, 259] on button "Continue with Free plan" at bounding box center [595, 265] width 294 height 40
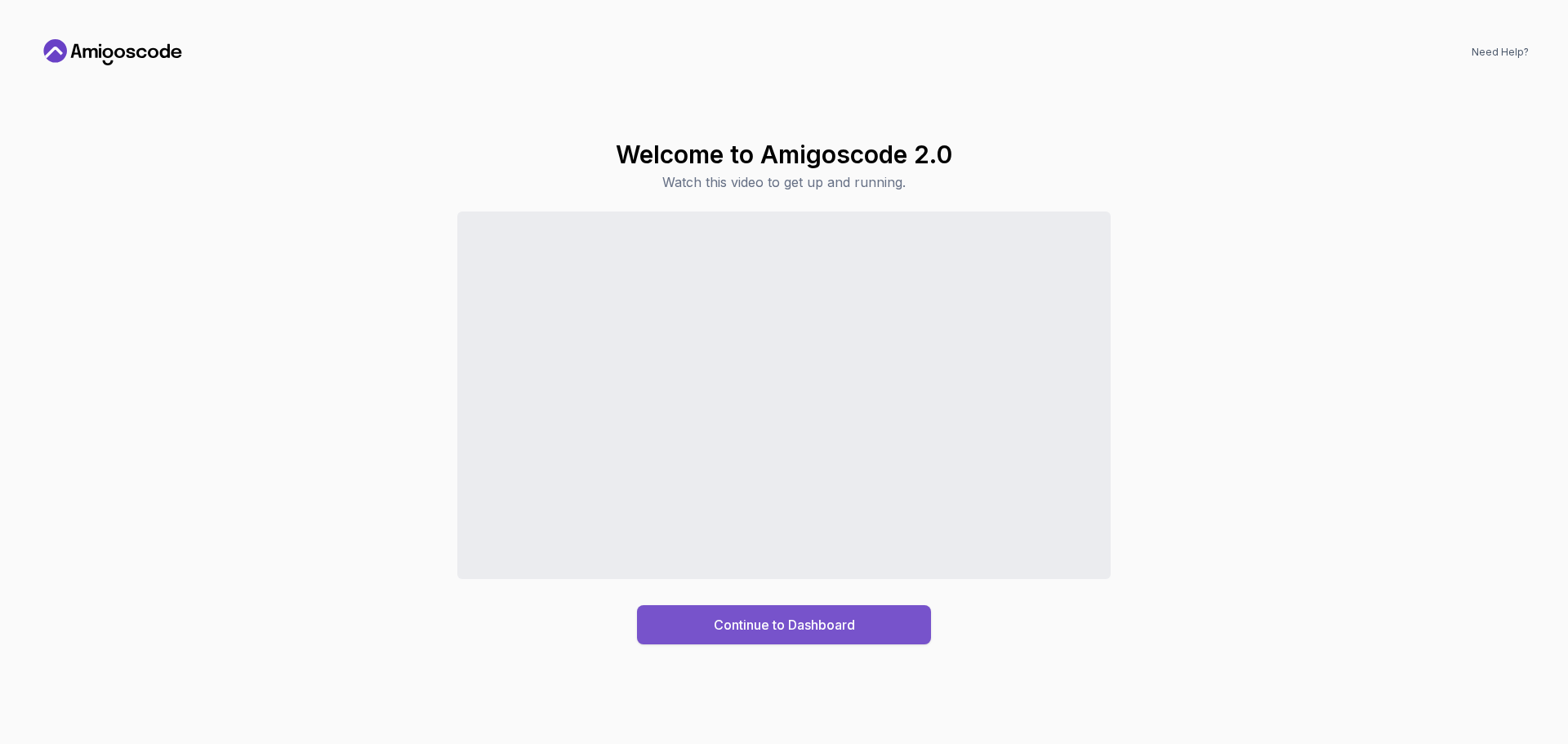
click at [823, 623] on div "Continue to Dashboard" at bounding box center [785, 624] width 141 height 19
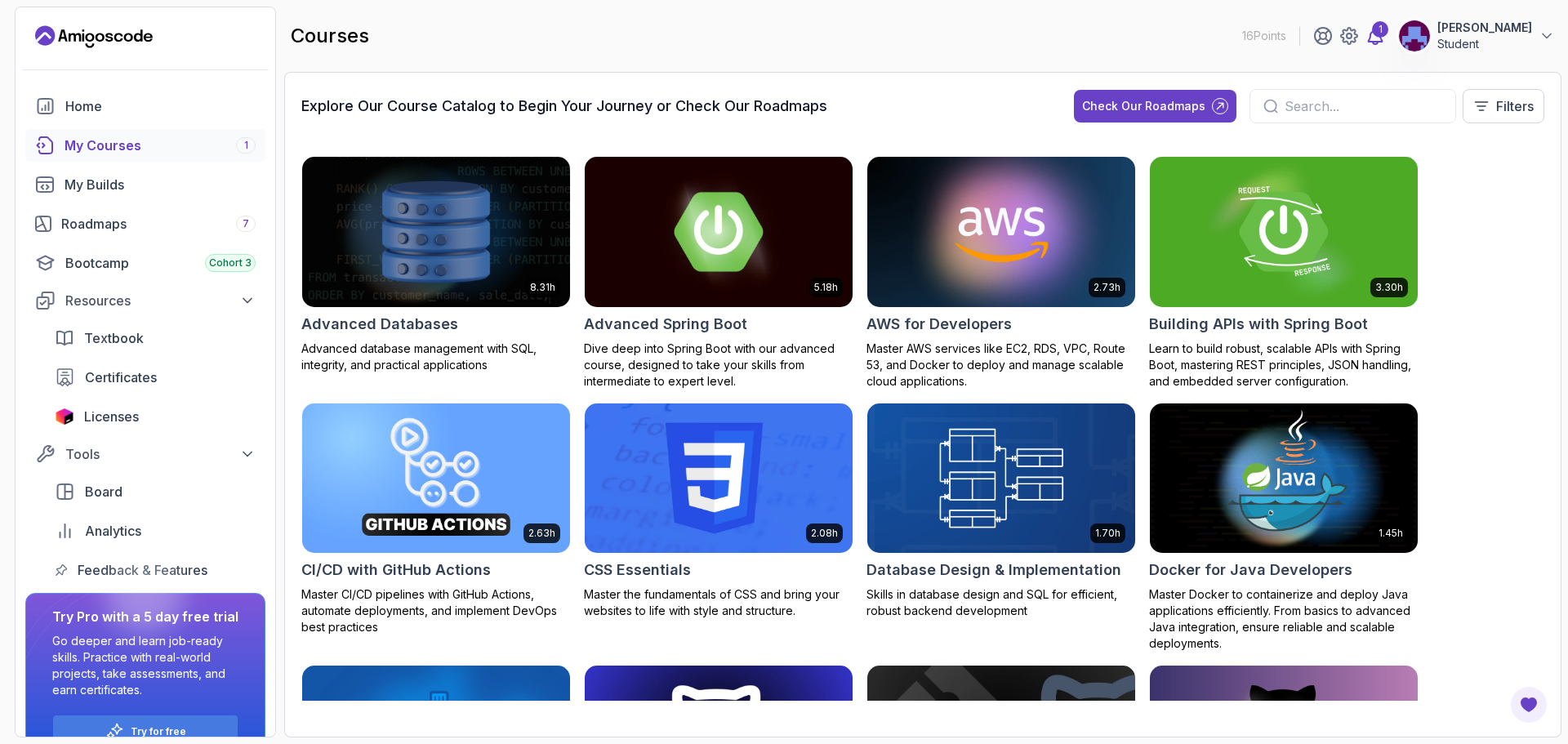
click at [1385, 39] on icon at bounding box center [1375, 35] width 19 height 19
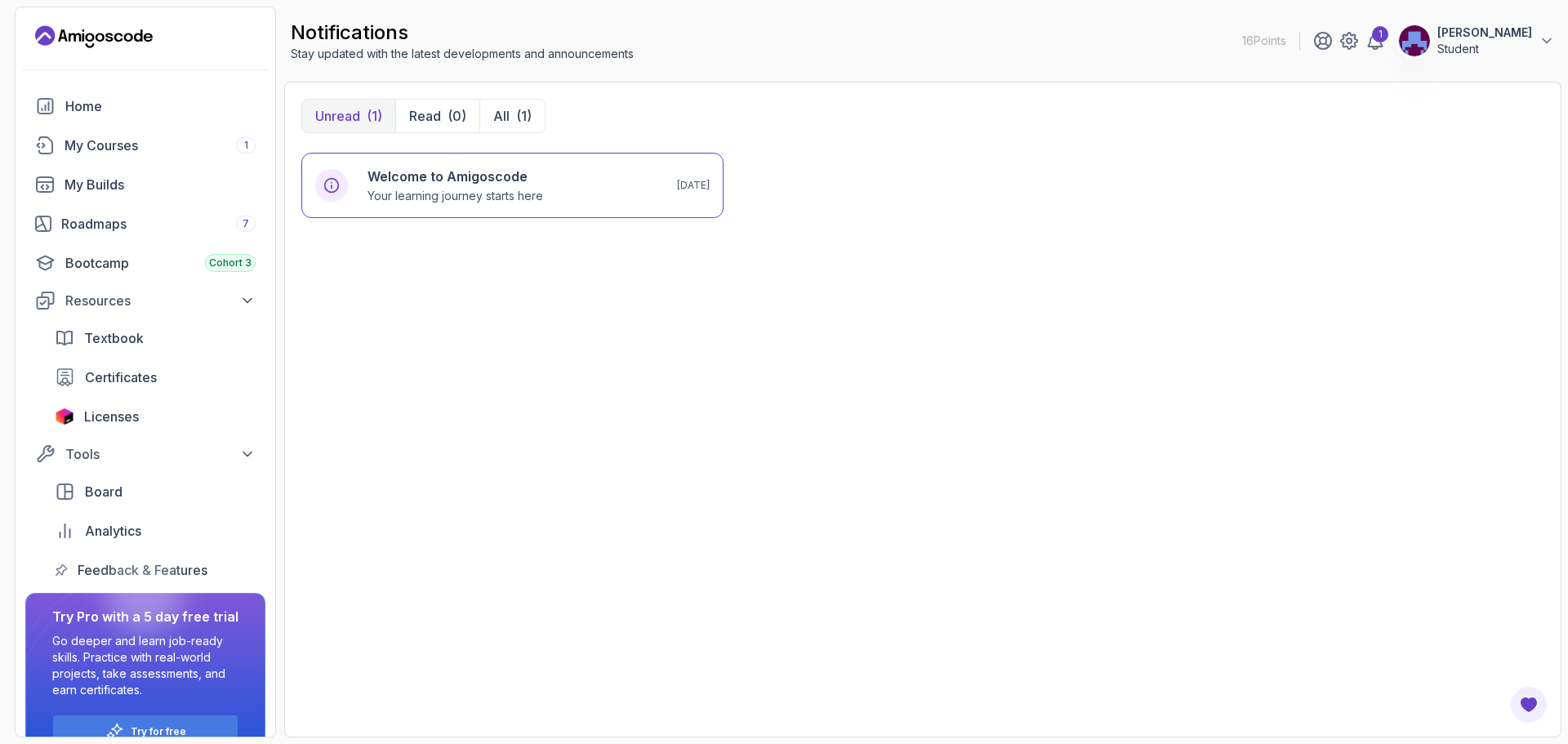
click at [445, 219] on div "Welcome to Amigoscode Your learning journey starts here [DATE]" at bounding box center [512, 436] width 422 height 567
click at [437, 193] on p "Your learning journey starts here" at bounding box center [455, 195] width 176 height 16
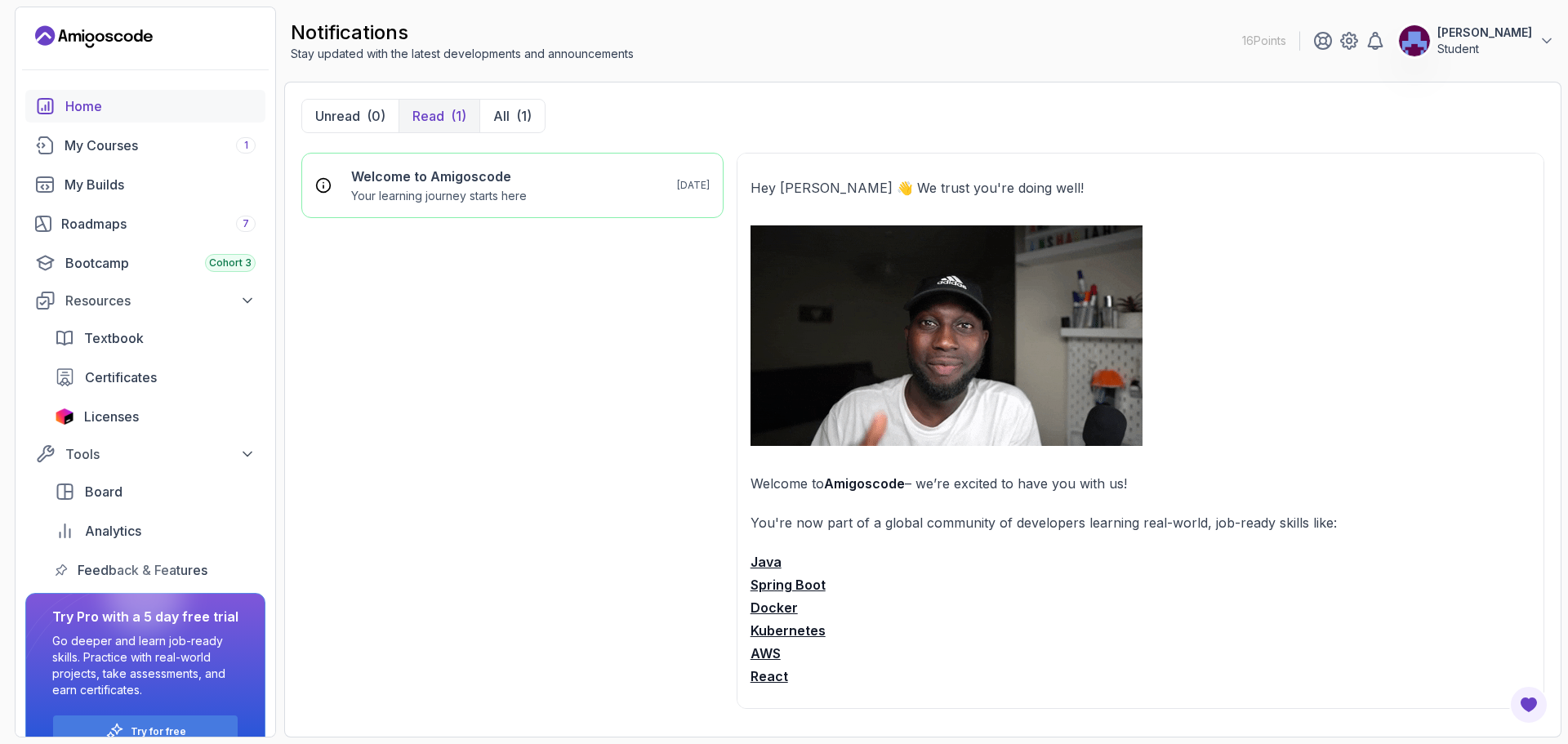
click at [93, 98] on div "Home" at bounding box center [161, 105] width 190 height 19
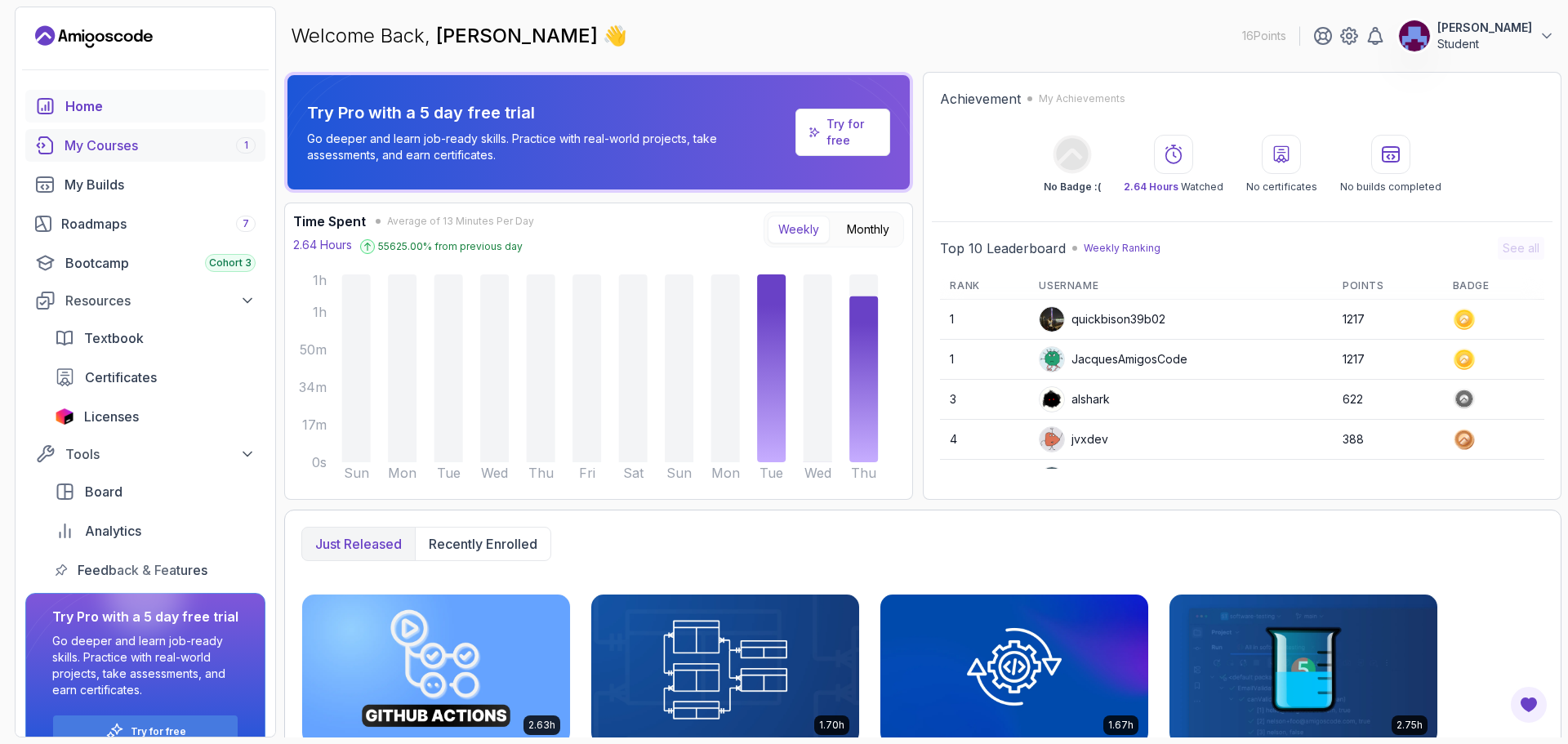
click at [160, 144] on div "My Courses 1" at bounding box center [160, 145] width 191 height 19
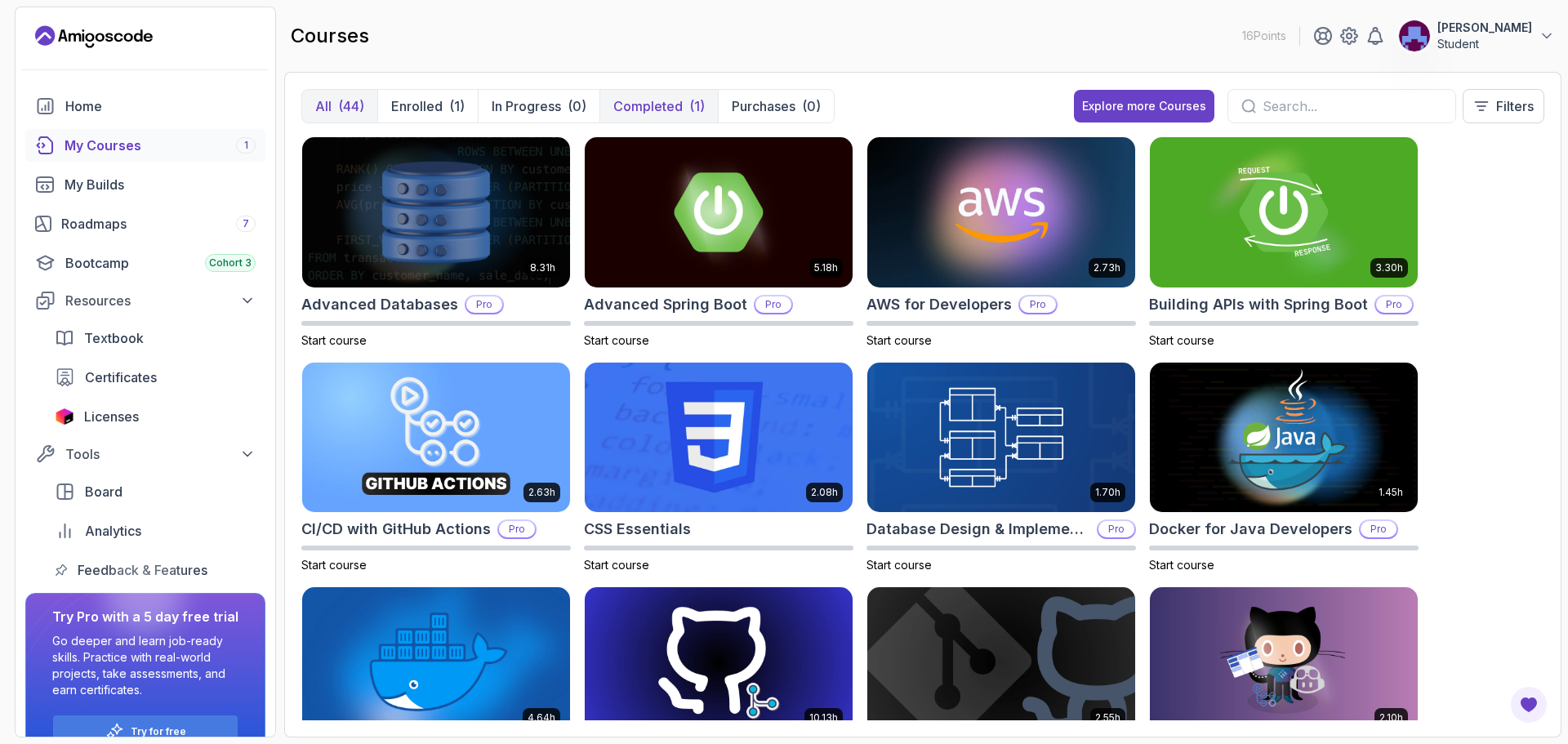
click at [613, 109] on p "Completed" at bounding box center [648, 105] width 69 height 19
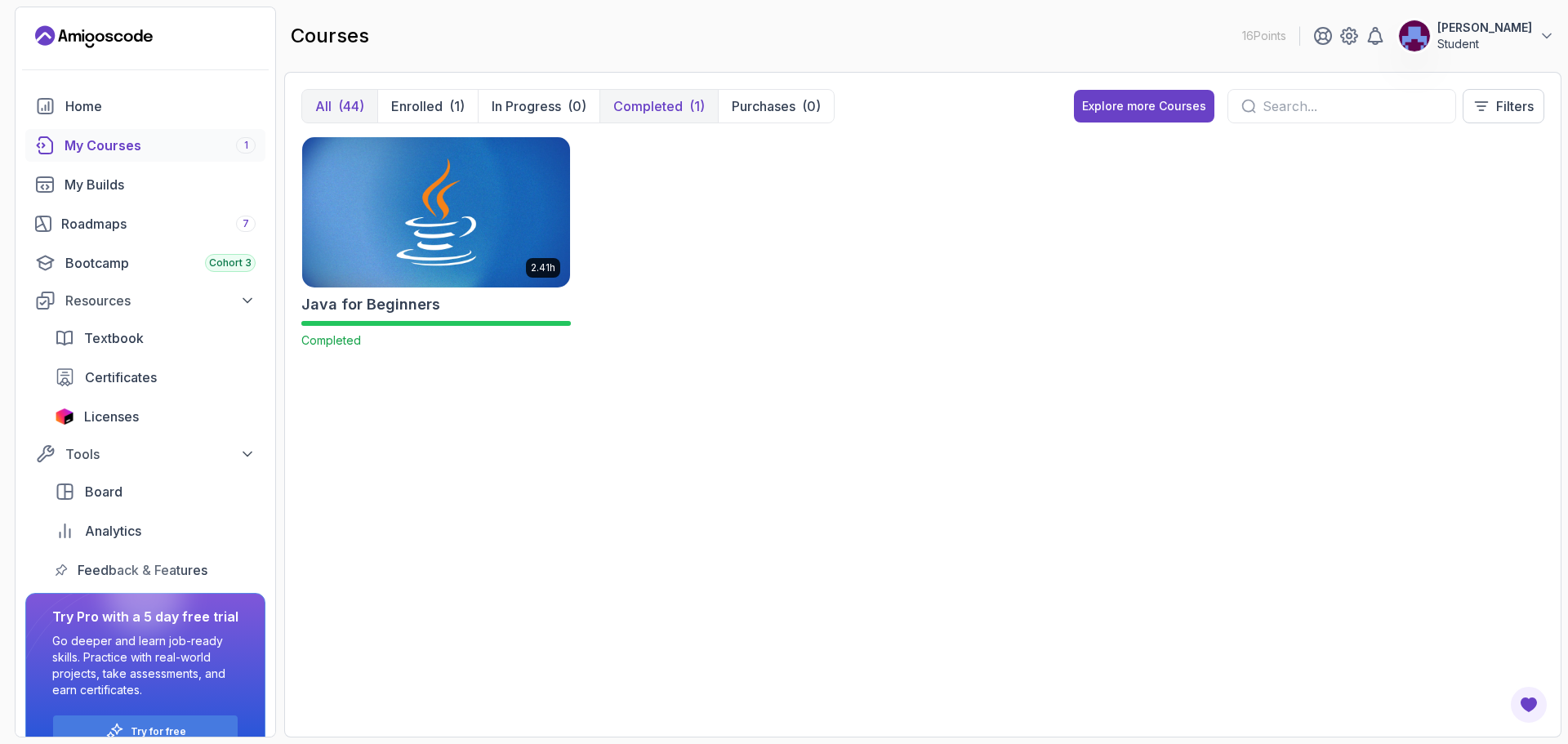
click at [358, 114] on div "(44)" at bounding box center [351, 105] width 26 height 19
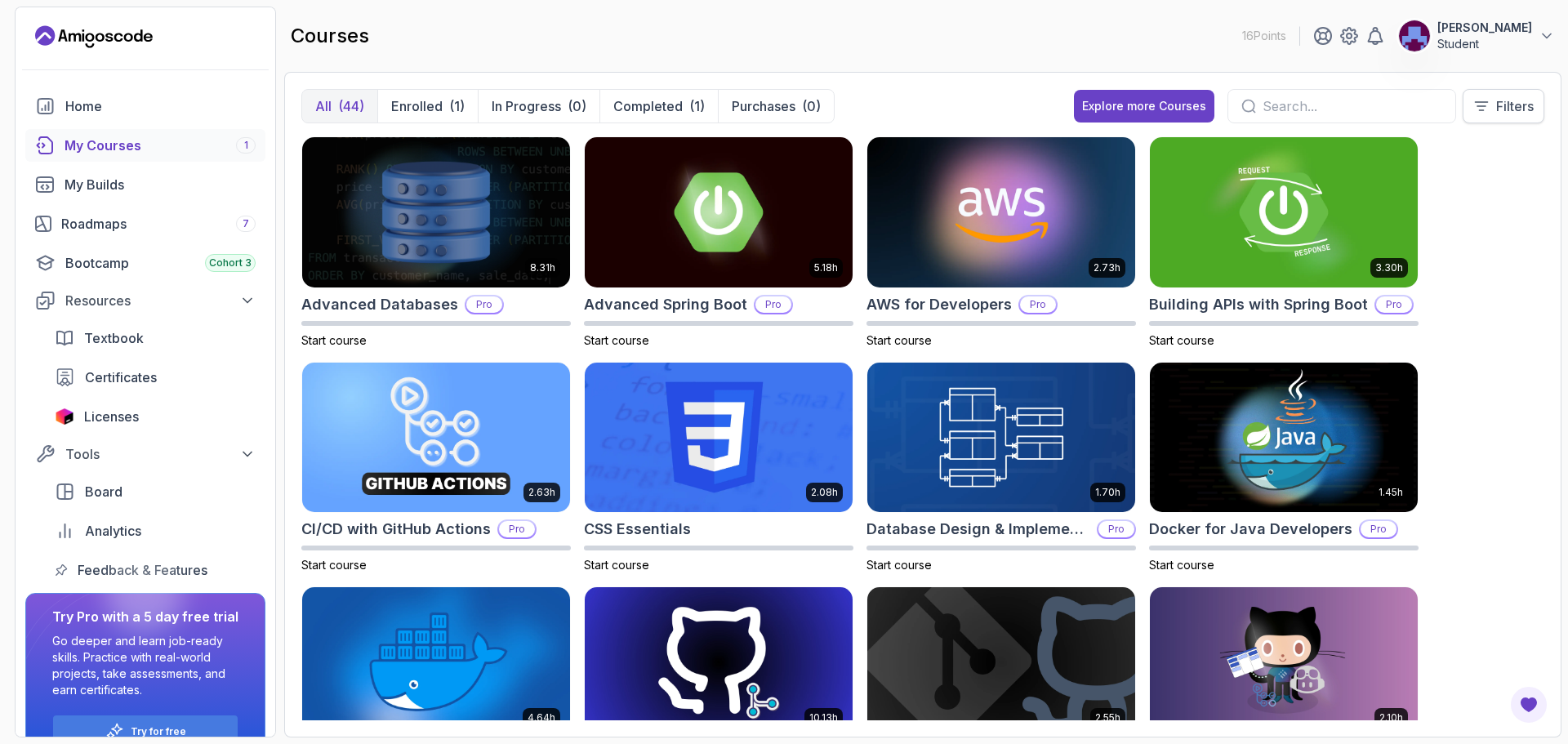
click at [1496, 108] on p "Filters" at bounding box center [1515, 105] width 38 height 19
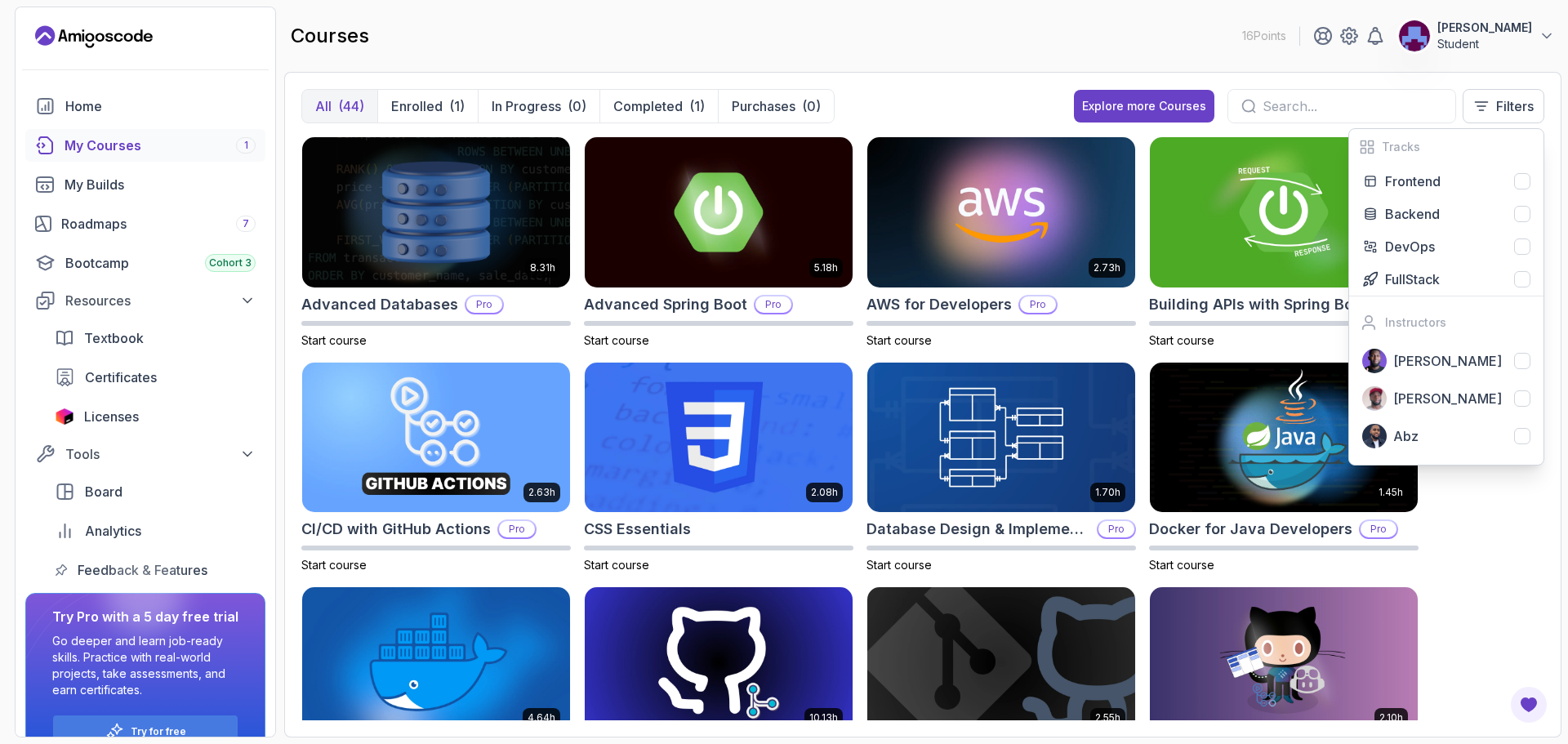
click at [1509, 502] on div "8.31h Advanced Databases Pro Start course 5.18h Advanced Spring Boot Pro Start …" at bounding box center [923, 428] width 1243 height 583
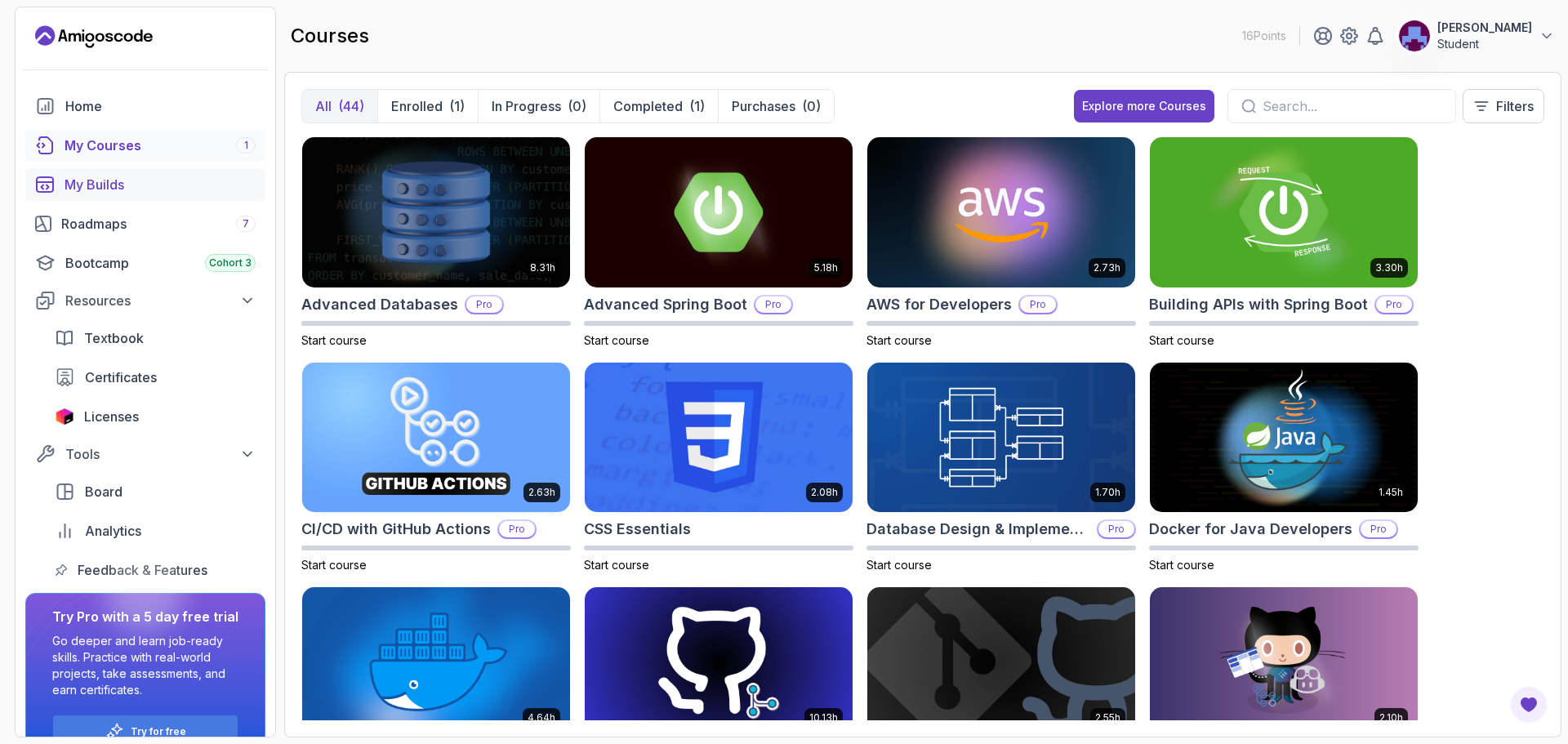
click at [116, 193] on div "My Builds" at bounding box center [160, 184] width 191 height 19
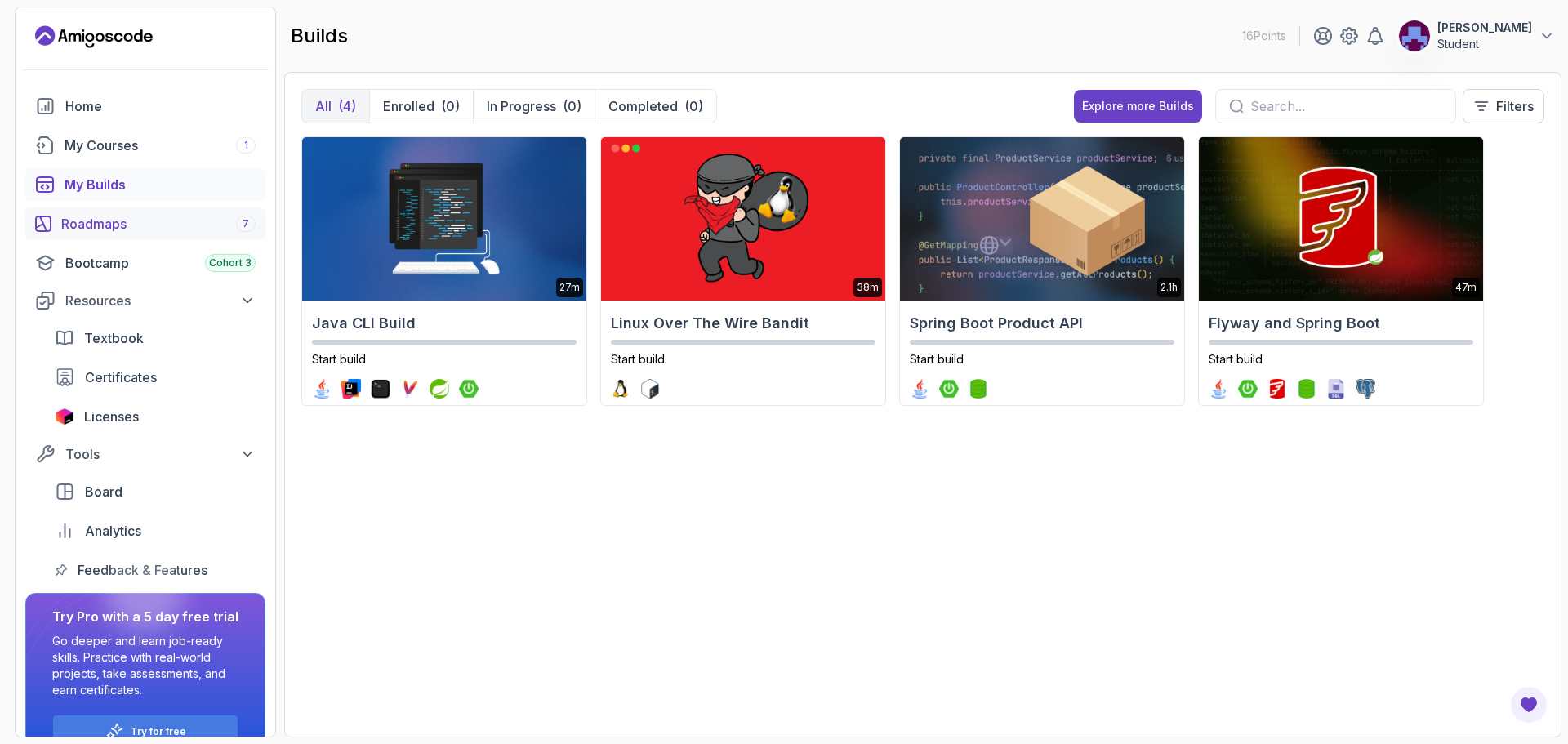
click at [167, 225] on div "Roadmaps 7" at bounding box center [158, 223] width 195 height 19
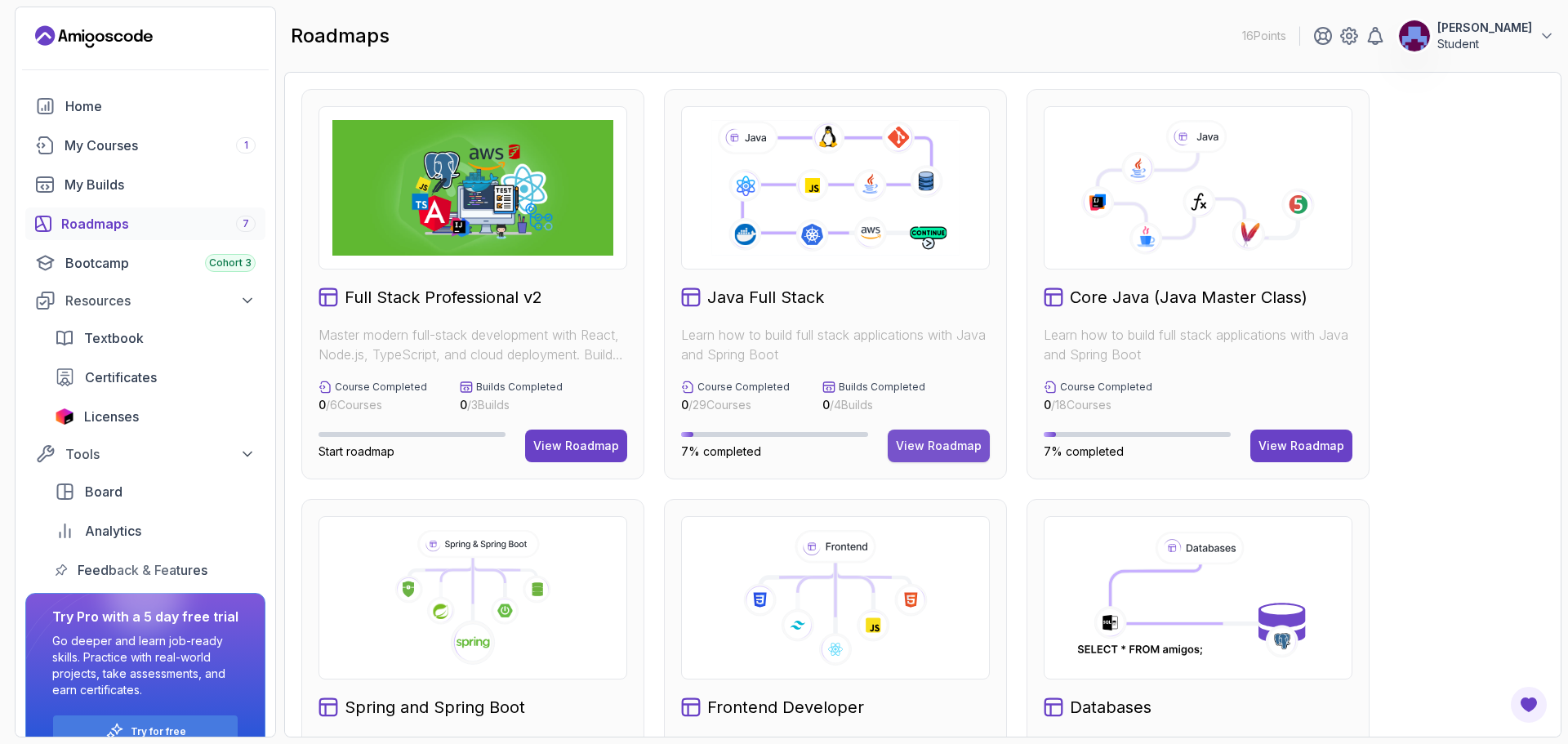
click at [904, 449] on div "View Roadmap" at bounding box center [939, 445] width 86 height 16
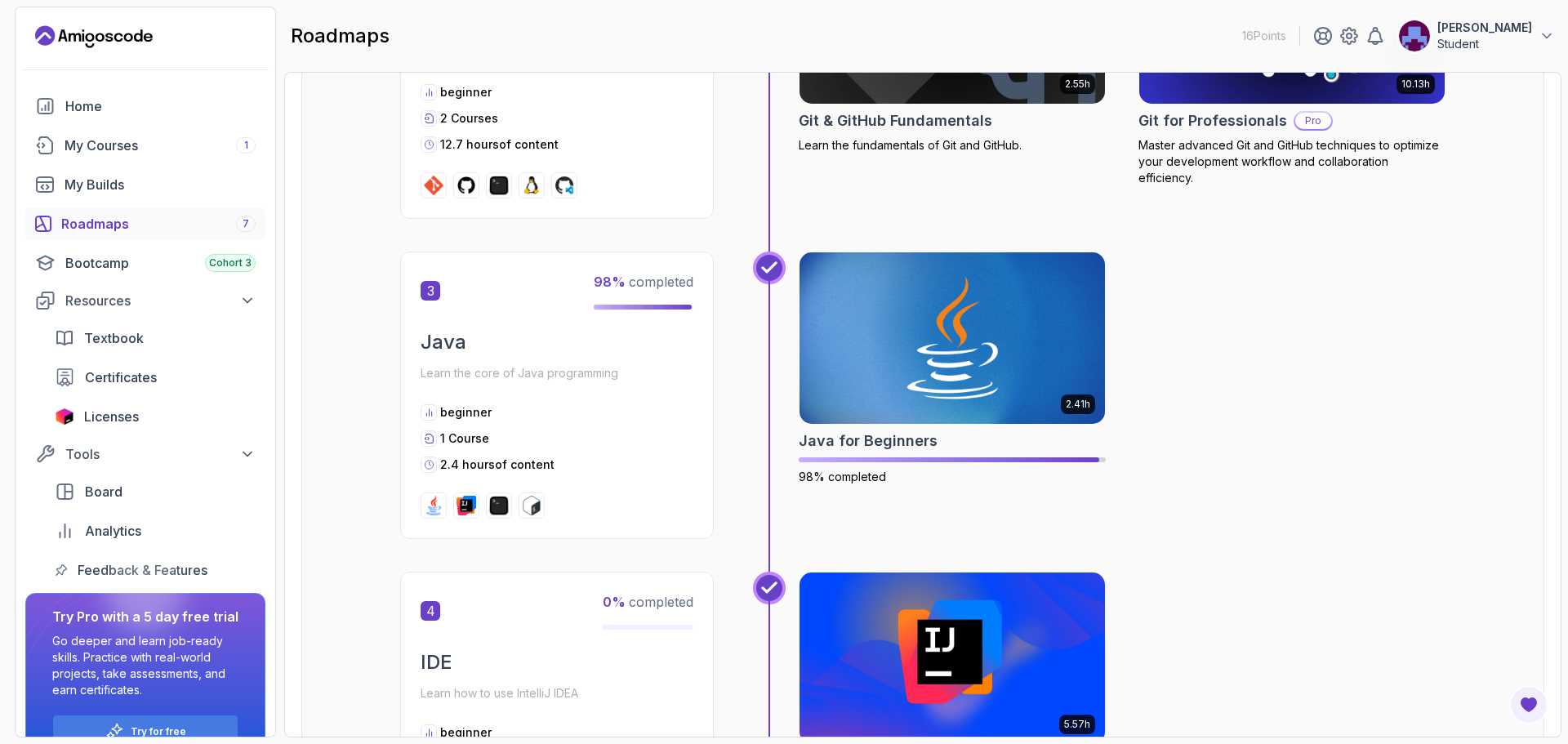
scroll to position [1061, 0]
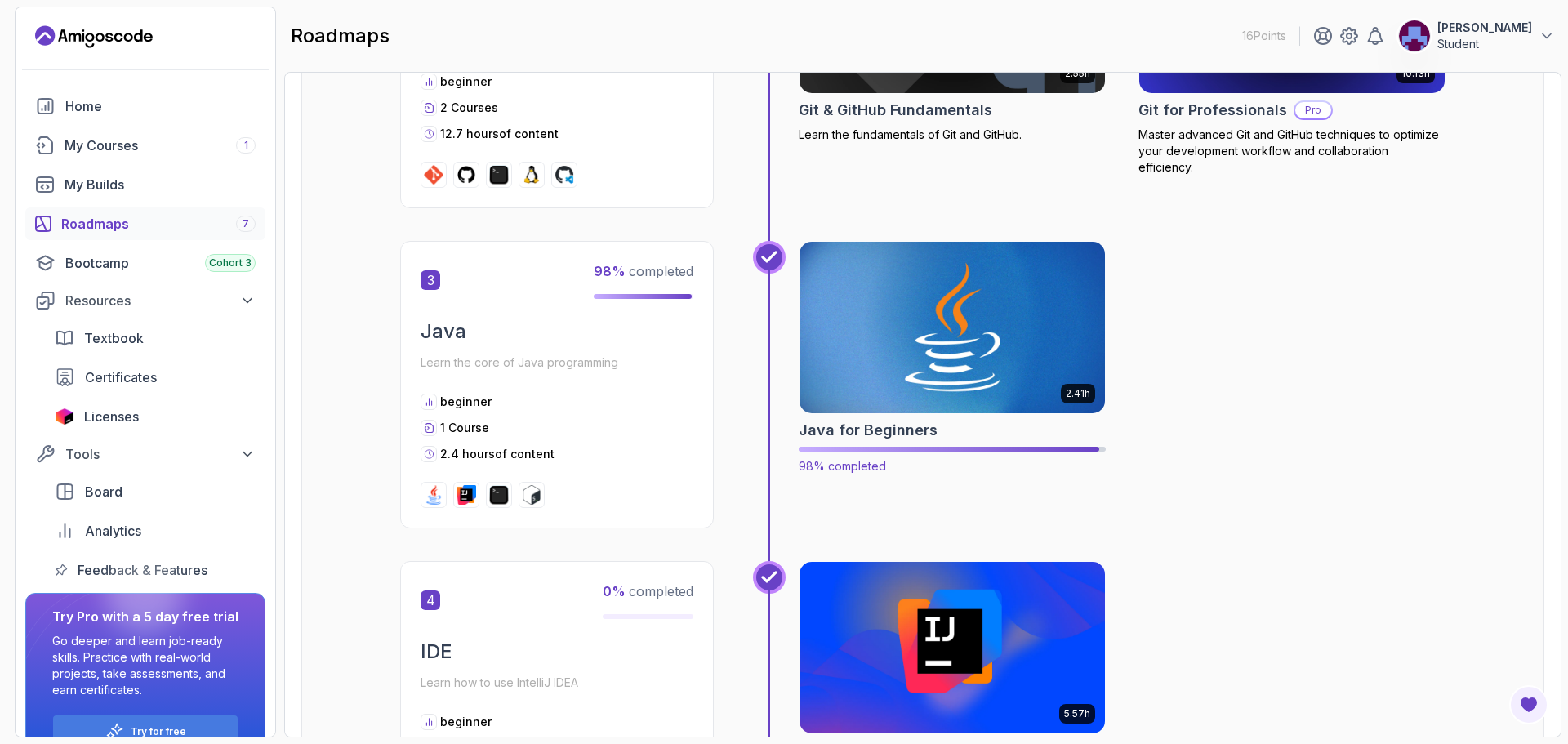
click at [909, 332] on img at bounding box center [952, 327] width 321 height 179
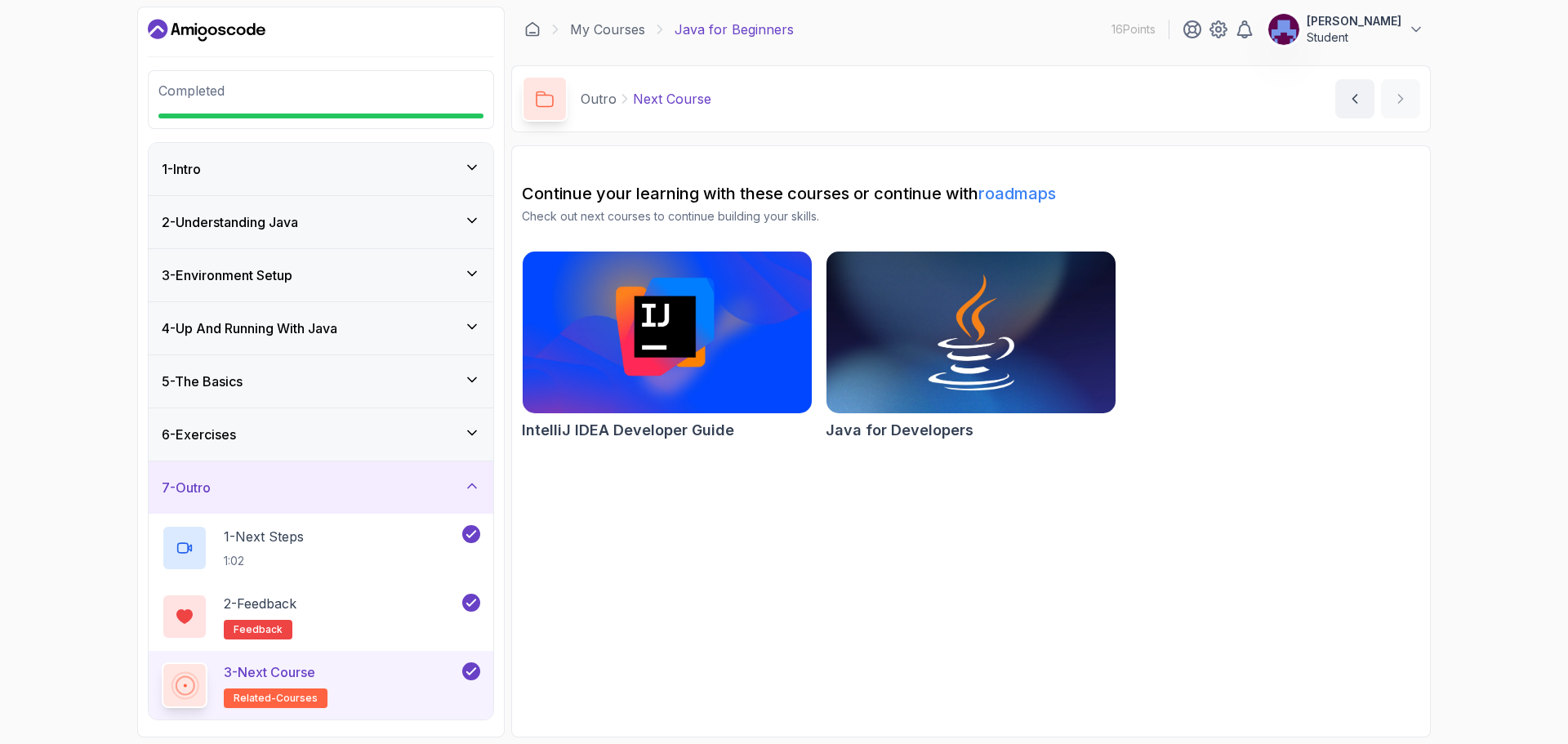
click at [437, 153] on div "1 - Intro" at bounding box center [321, 169] width 344 height 52
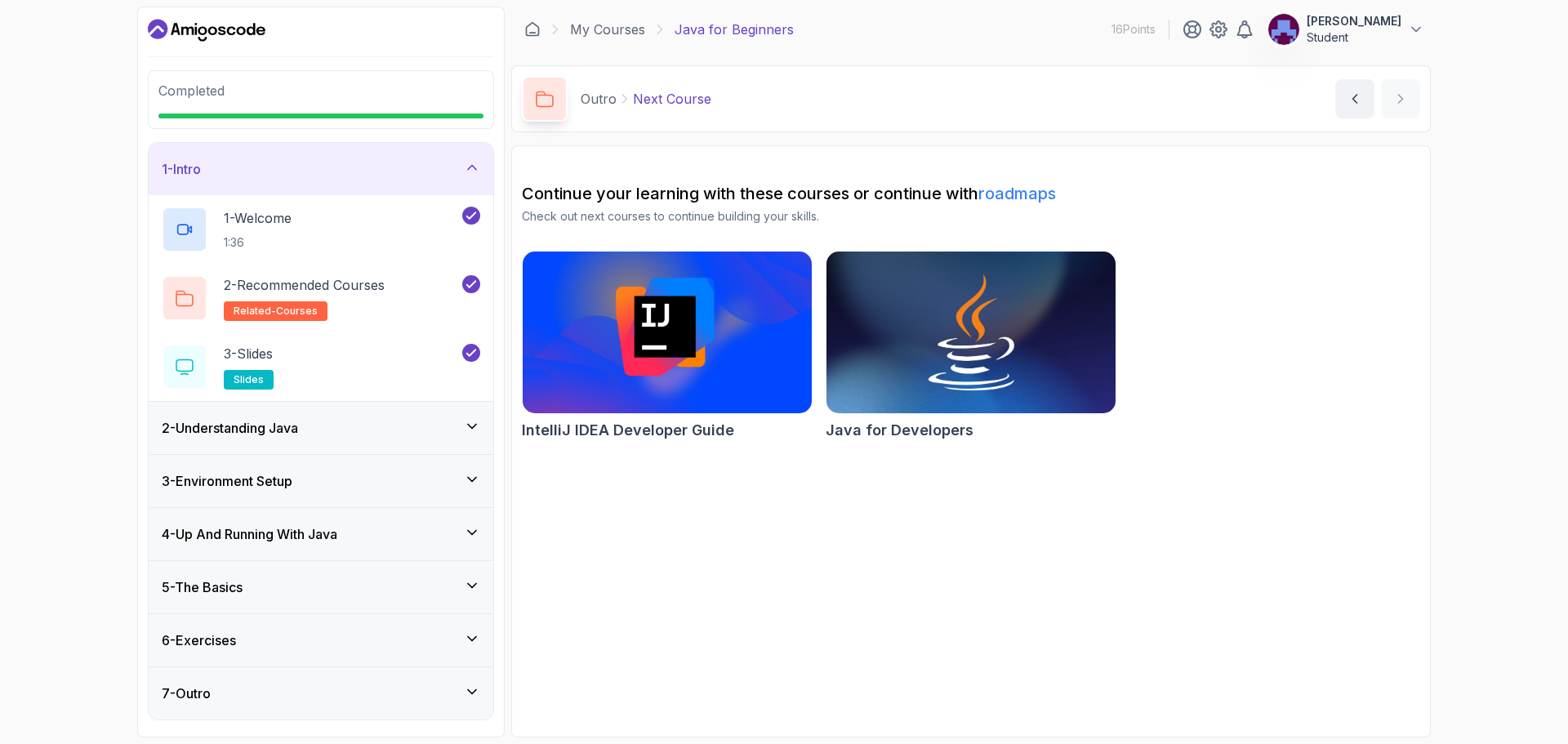
click at [426, 426] on div "2 - Understanding Java" at bounding box center [321, 428] width 318 height 19
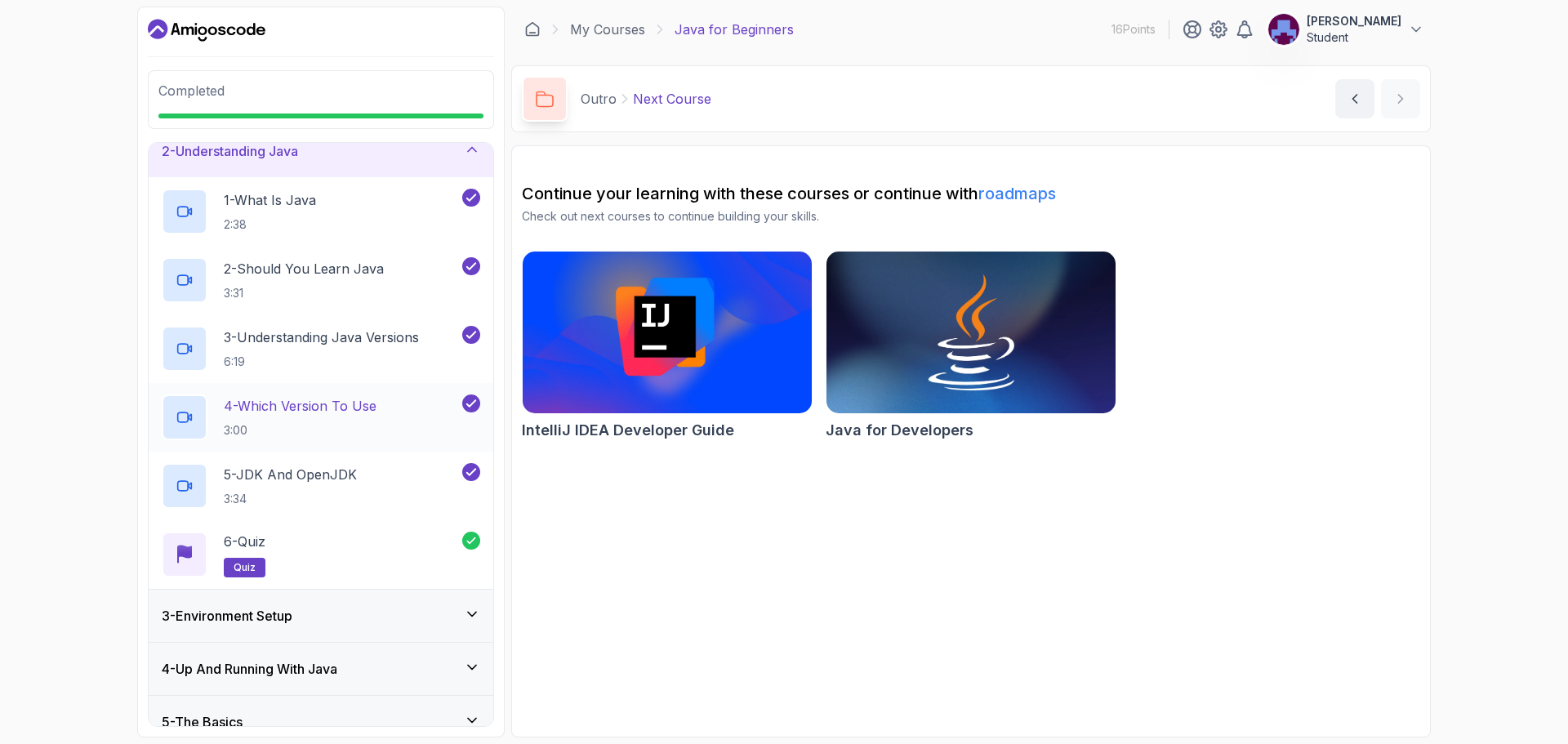
scroll to position [163, 0]
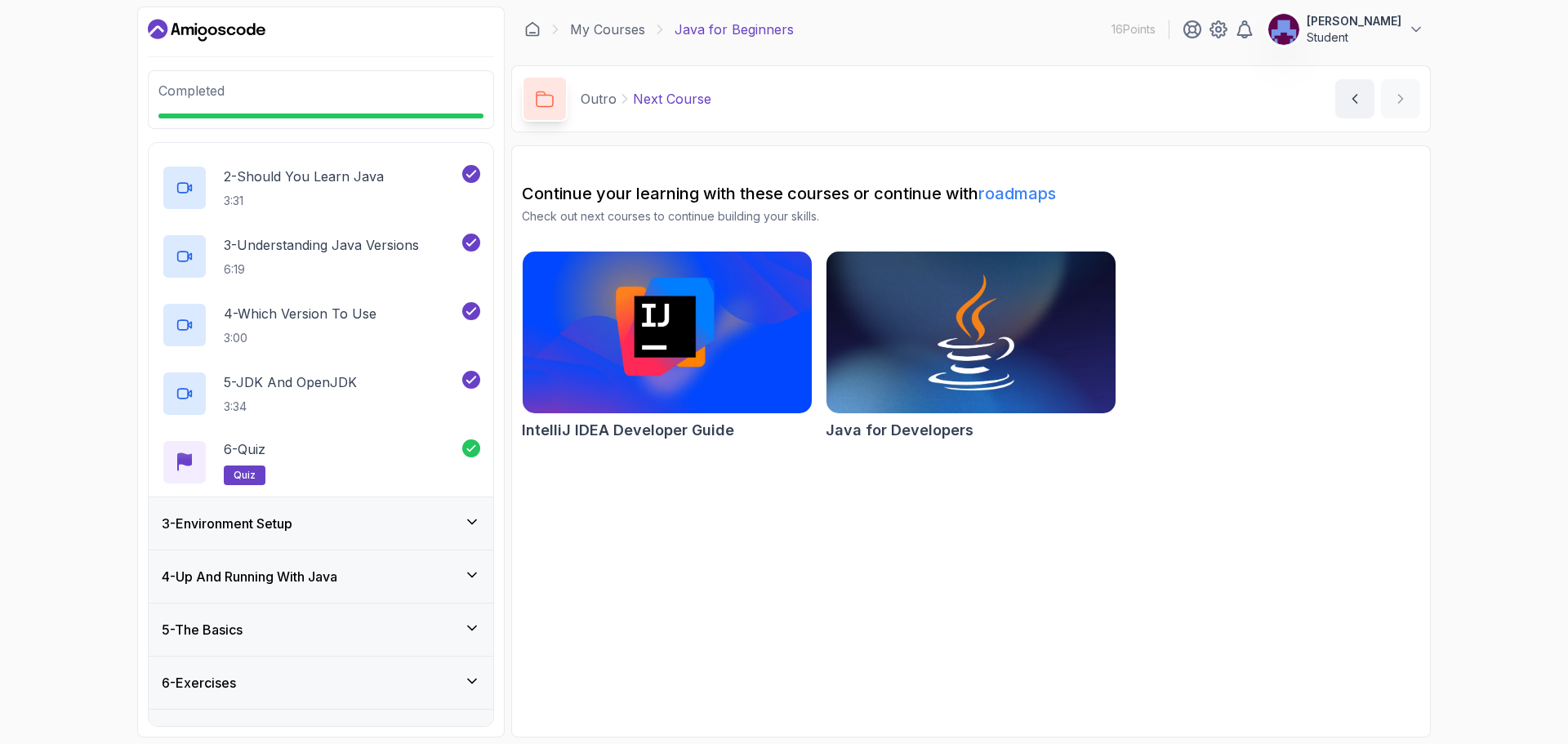
click at [455, 516] on div "3 - Environment Setup" at bounding box center [321, 523] width 318 height 19
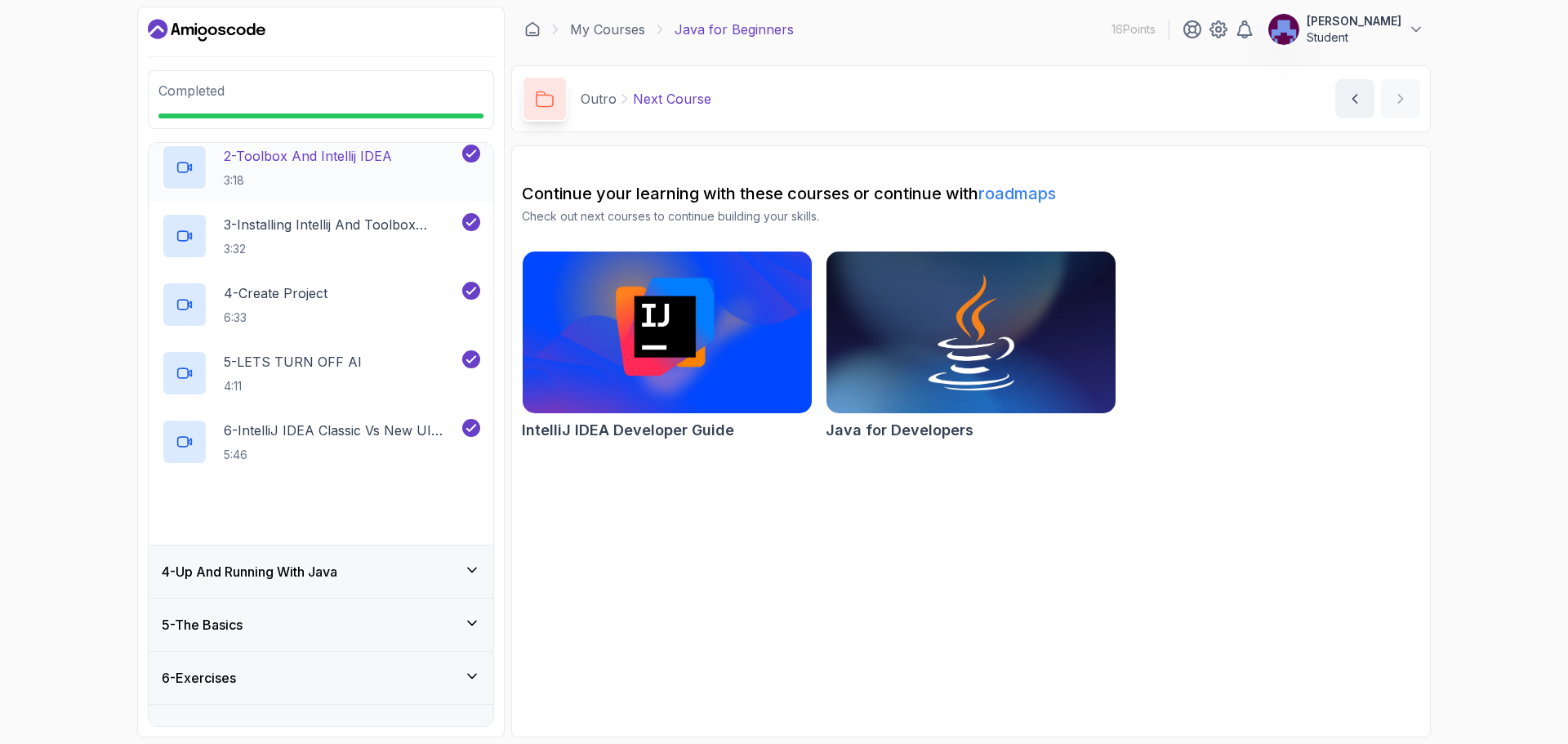
scroll to position [268, 0]
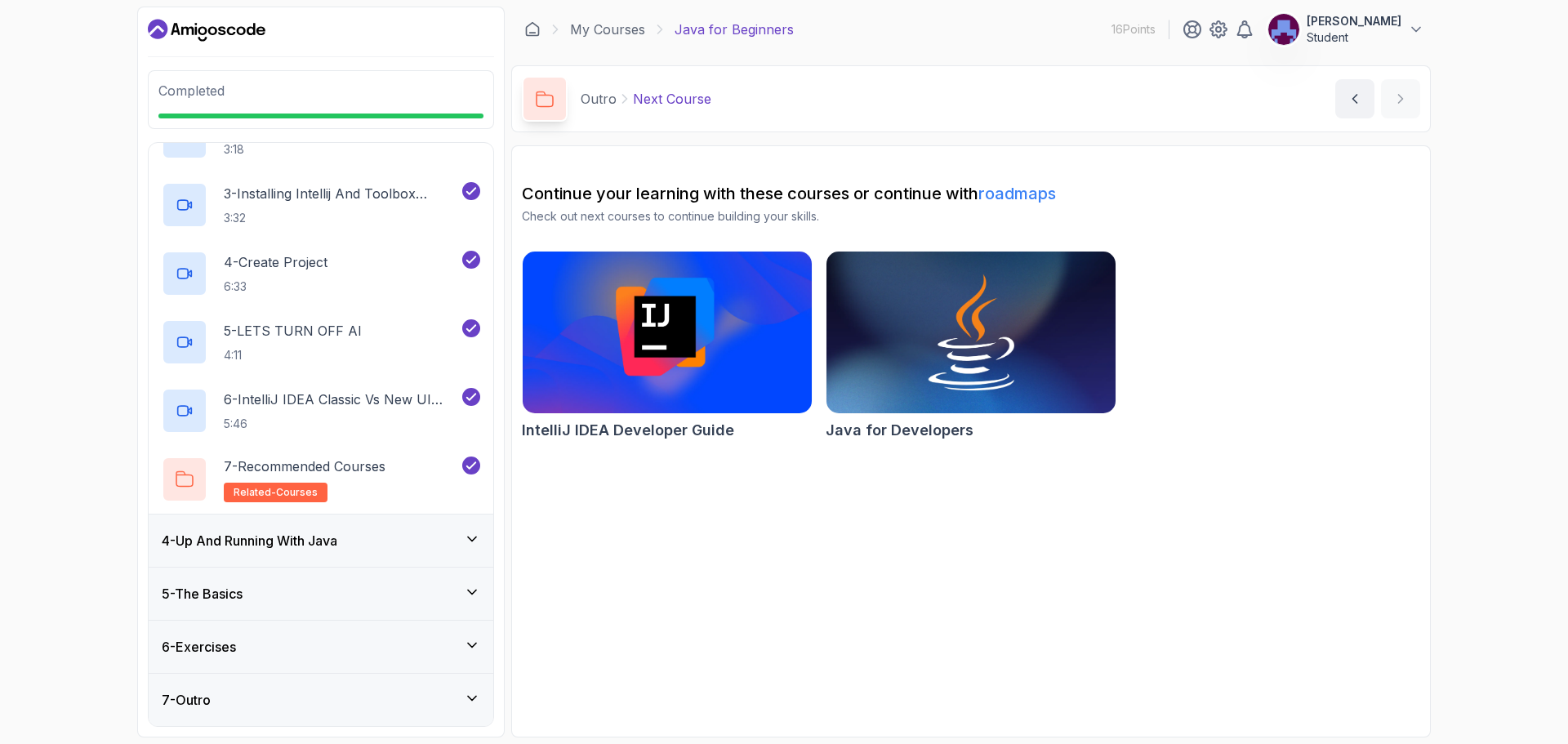
click at [455, 540] on div "4 - Up And Running With Java" at bounding box center [321, 539] width 318 height 19
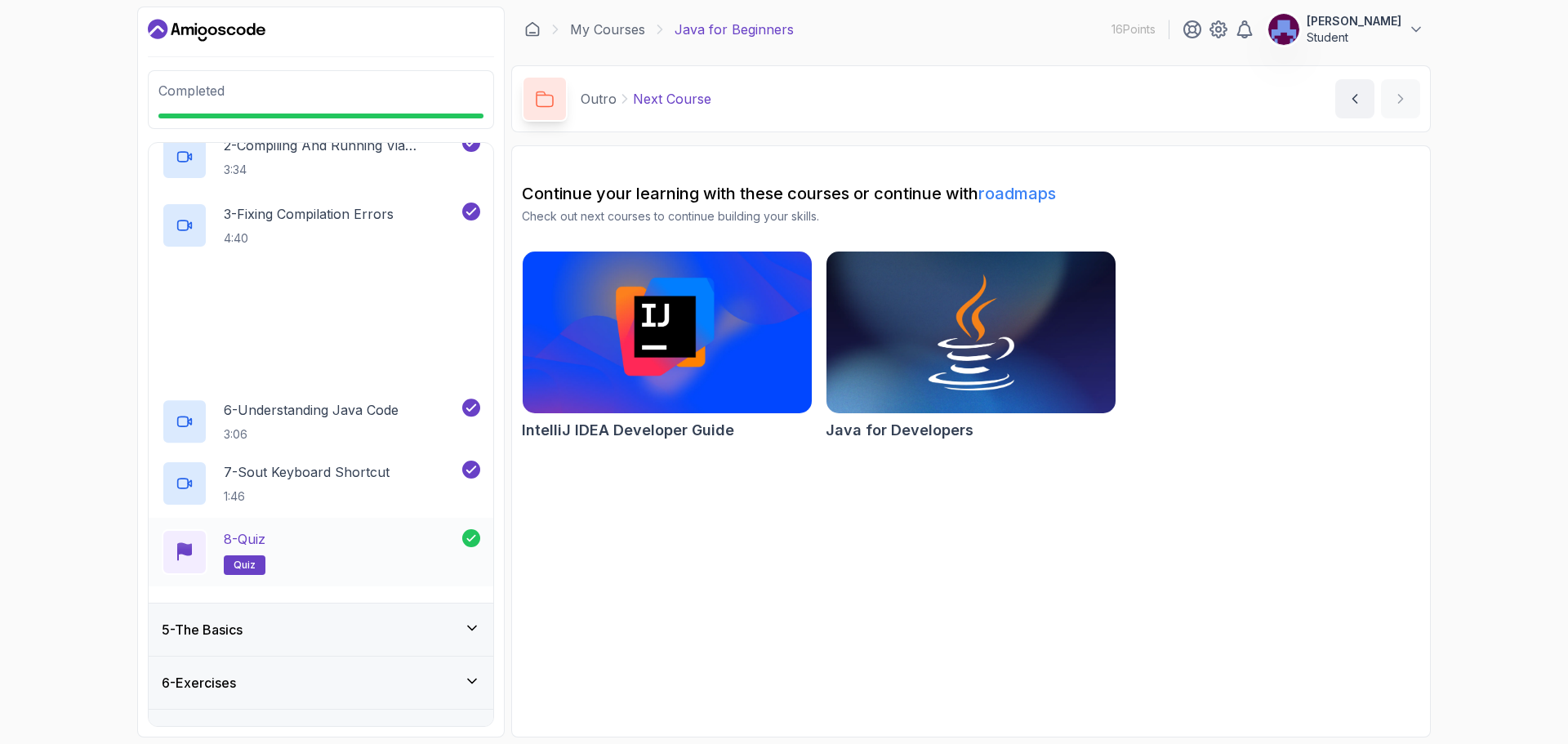
scroll to position [327, 0]
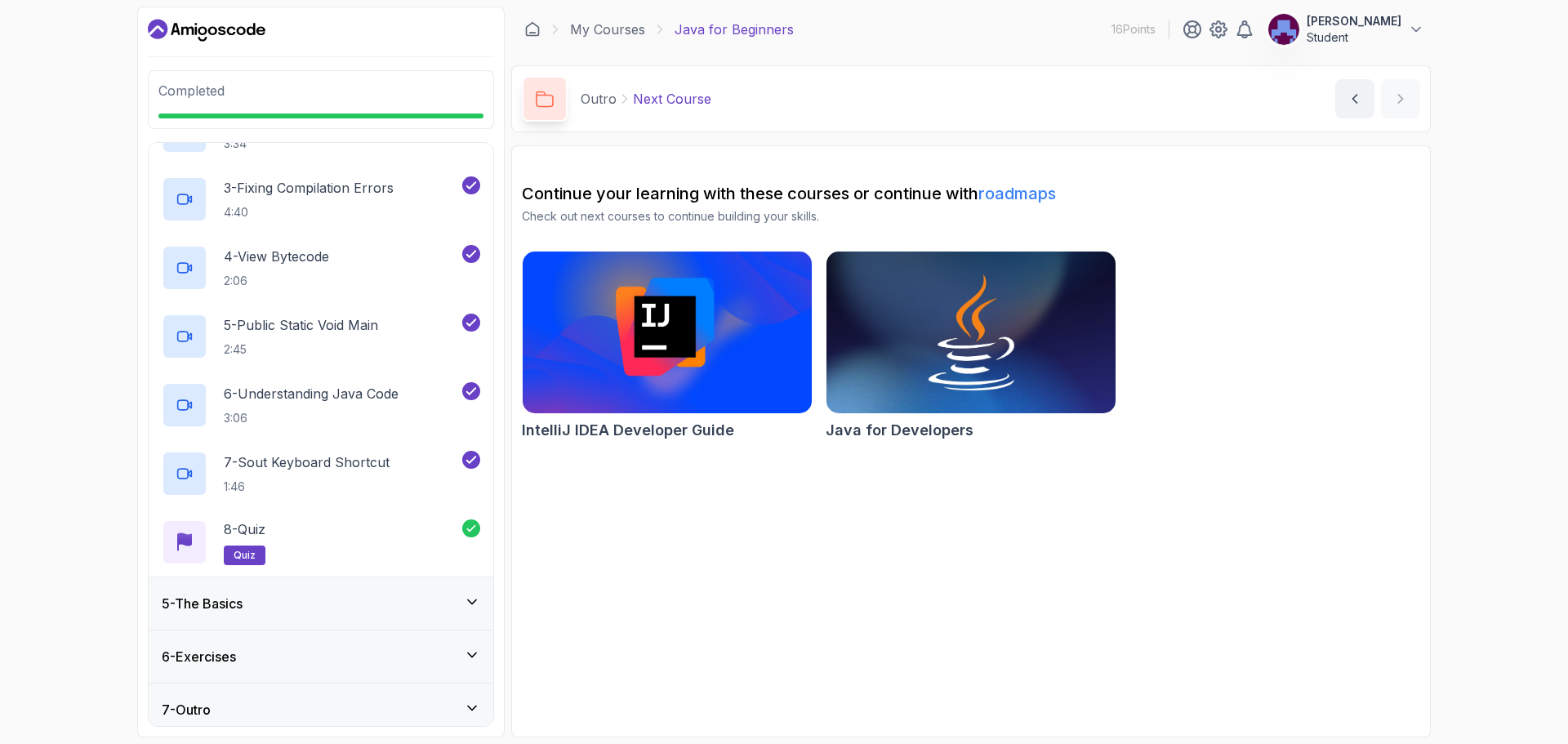
click at [453, 608] on div "5 - The Basics" at bounding box center [321, 603] width 318 height 19
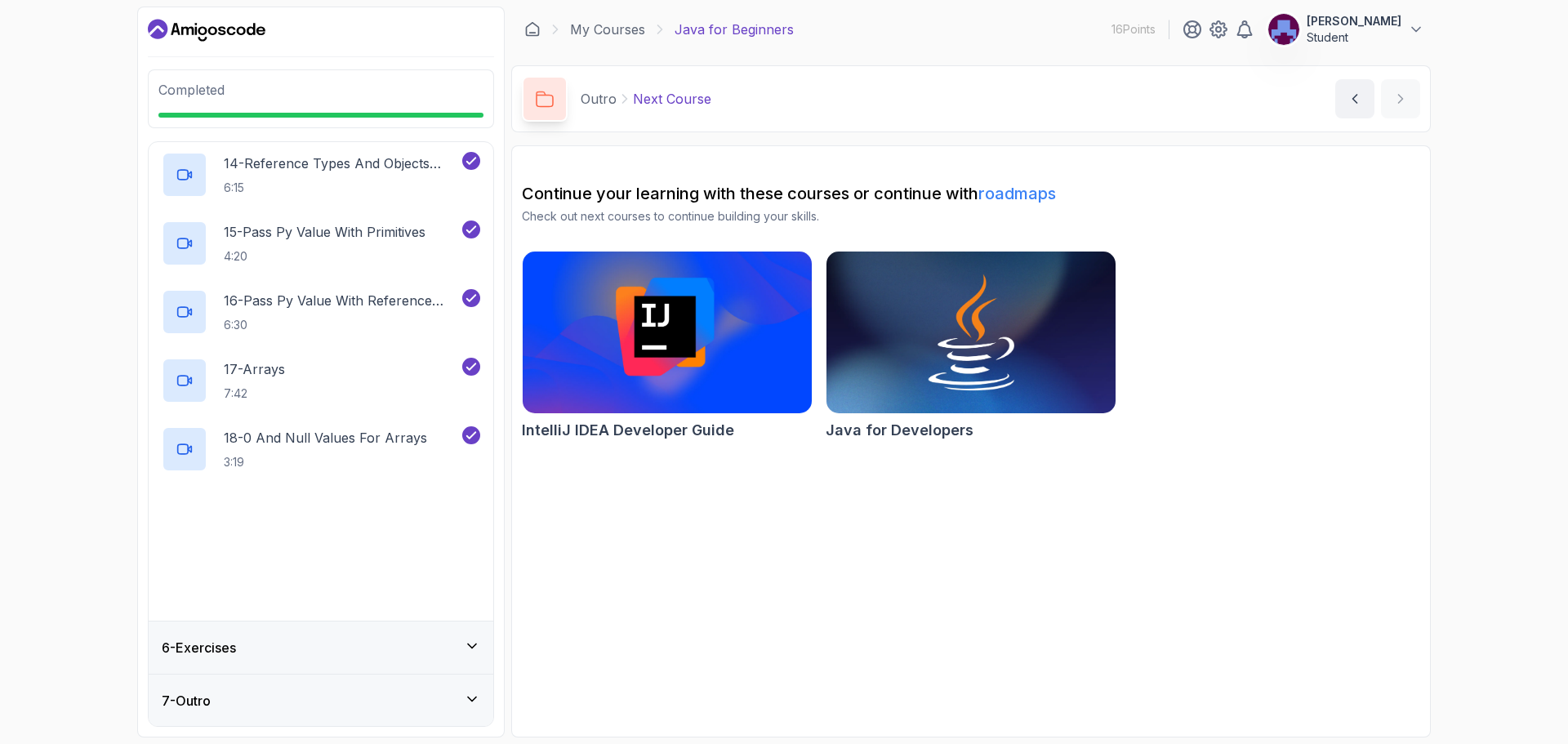
scroll to position [1158, 0]
click at [456, 644] on div "6 - Exercises" at bounding box center [321, 646] width 318 height 19
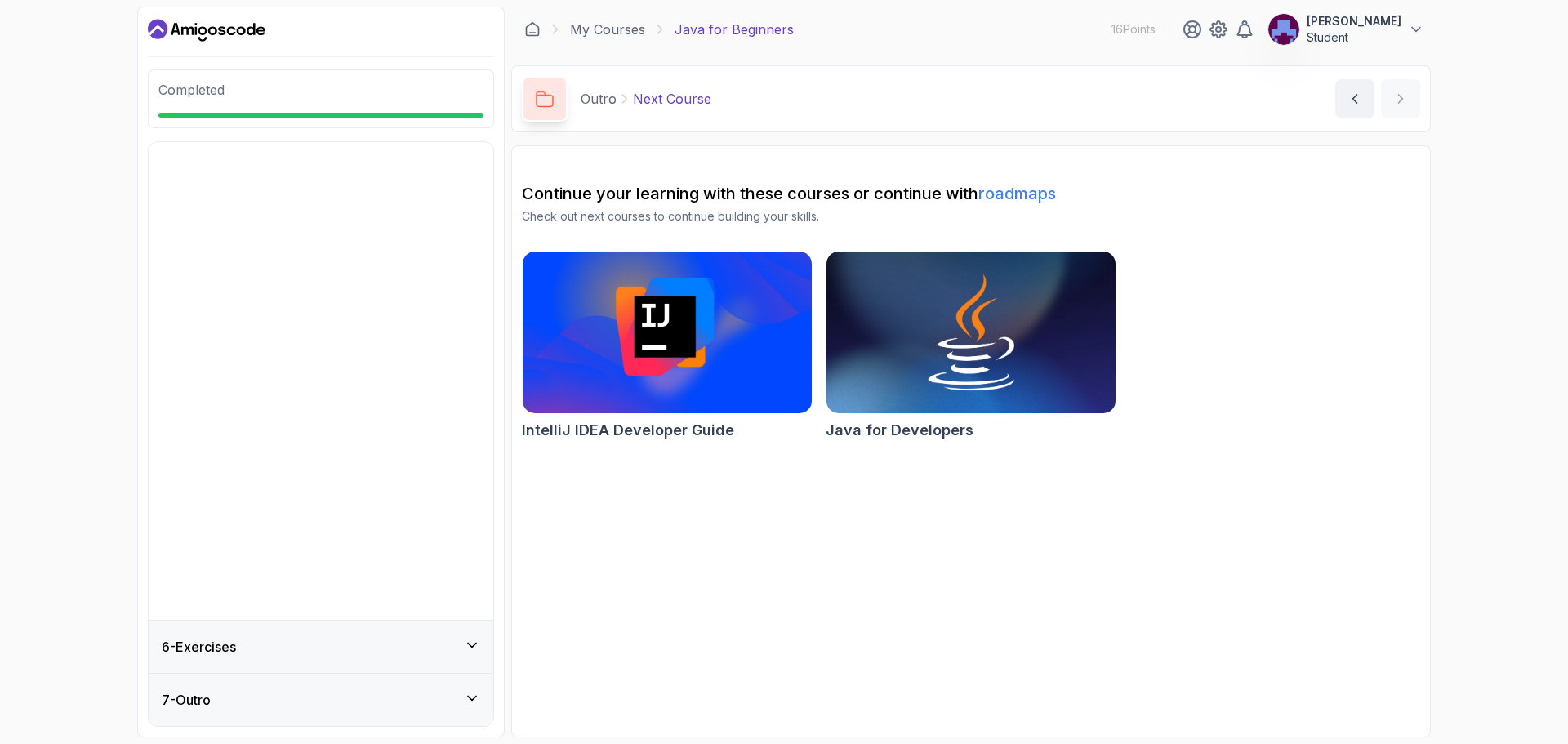
scroll to position [0, 0]
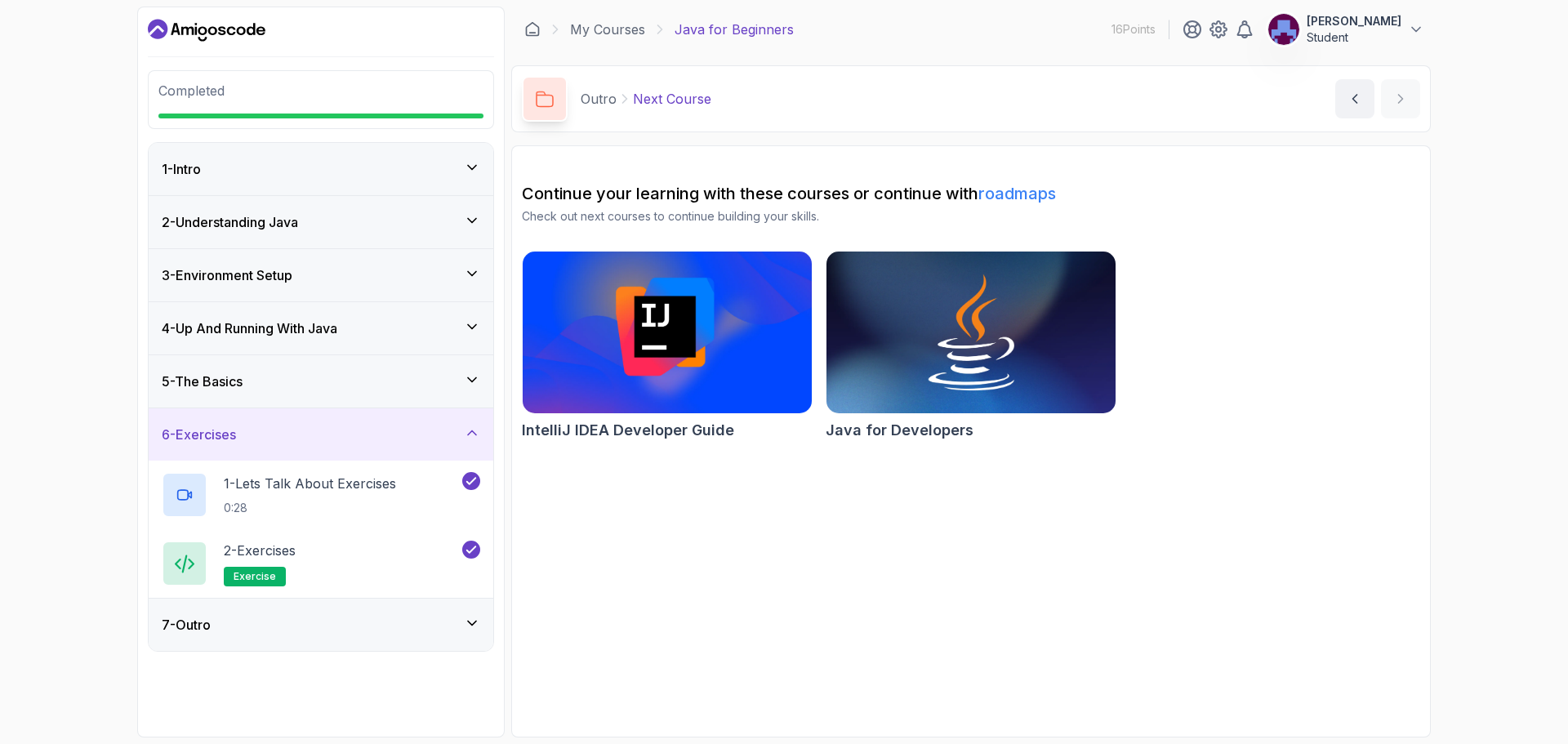
click at [455, 636] on div "7 - Outro" at bounding box center [321, 624] width 344 height 52
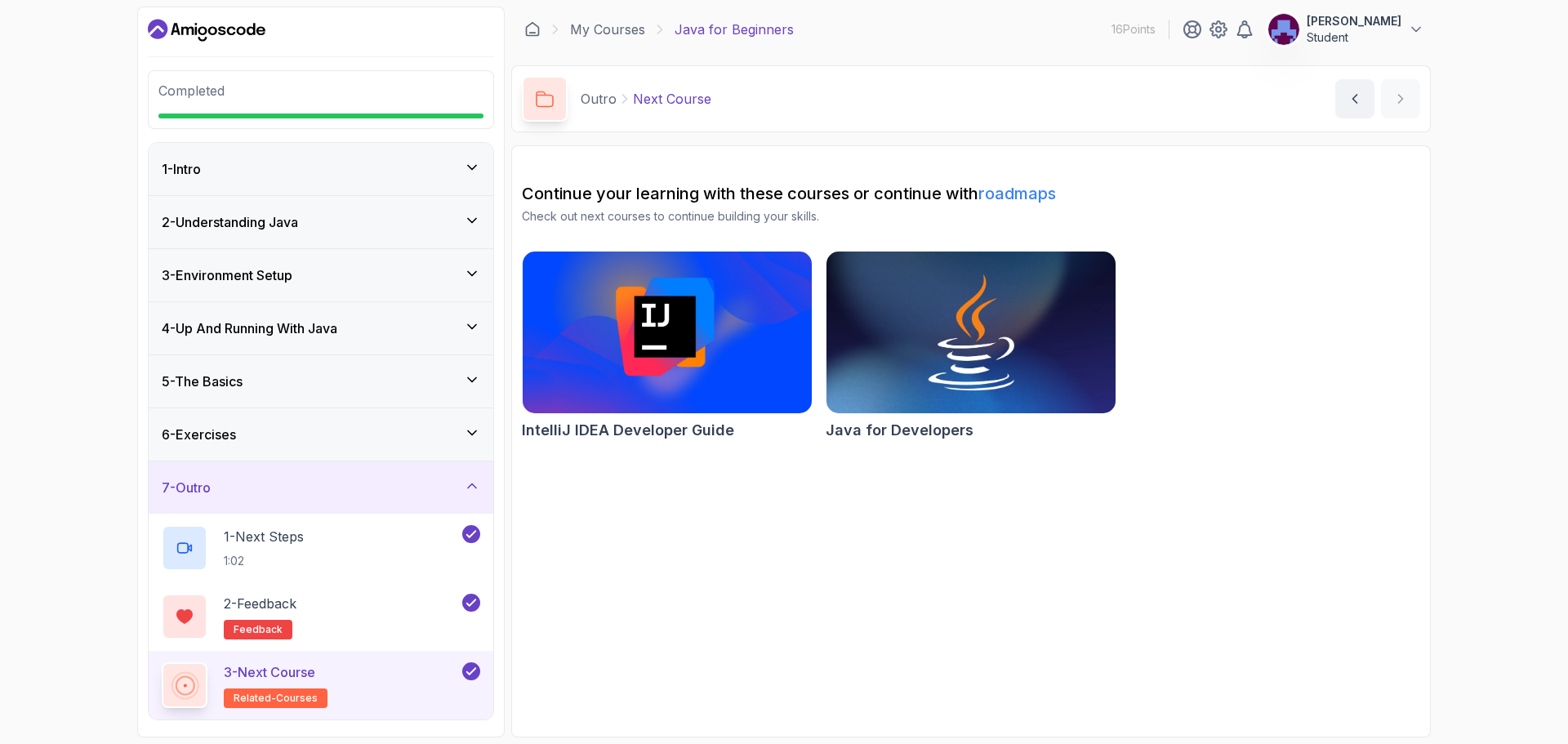
click at [1155, 21] on p "16 Points" at bounding box center [1133, 29] width 44 height 16
drag, startPoint x: 600, startPoint y: 43, endPoint x: 600, endPoint y: 35, distance: 8.0
click at [600, 43] on div "My Courses Java for Beginners 16 Points [PERSON_NAME] Student" at bounding box center [971, 29] width 920 height 45
click at [600, 35] on link "My Courses" at bounding box center [607, 29] width 75 height 19
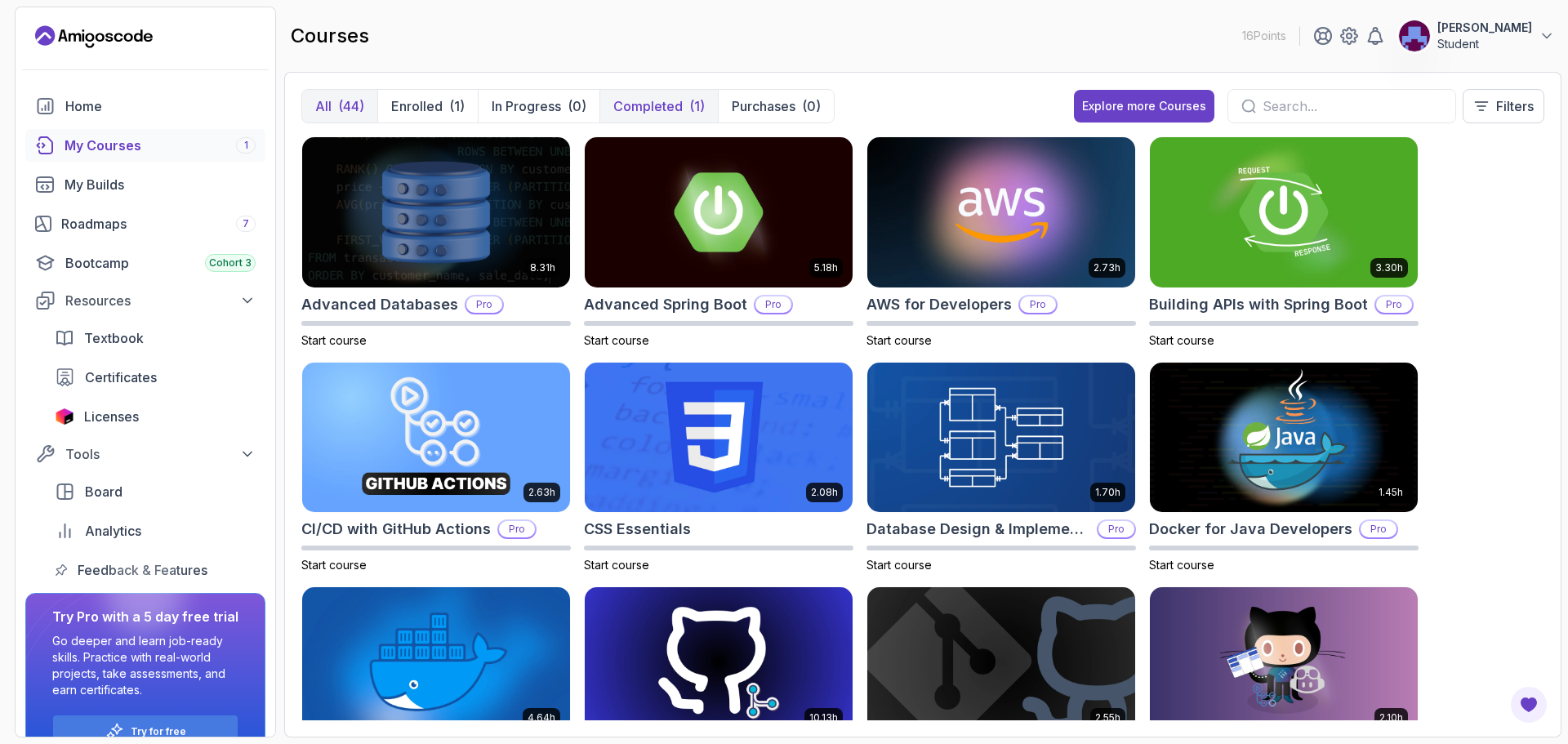
click at [676, 93] on button "Completed (1)" at bounding box center [659, 106] width 119 height 33
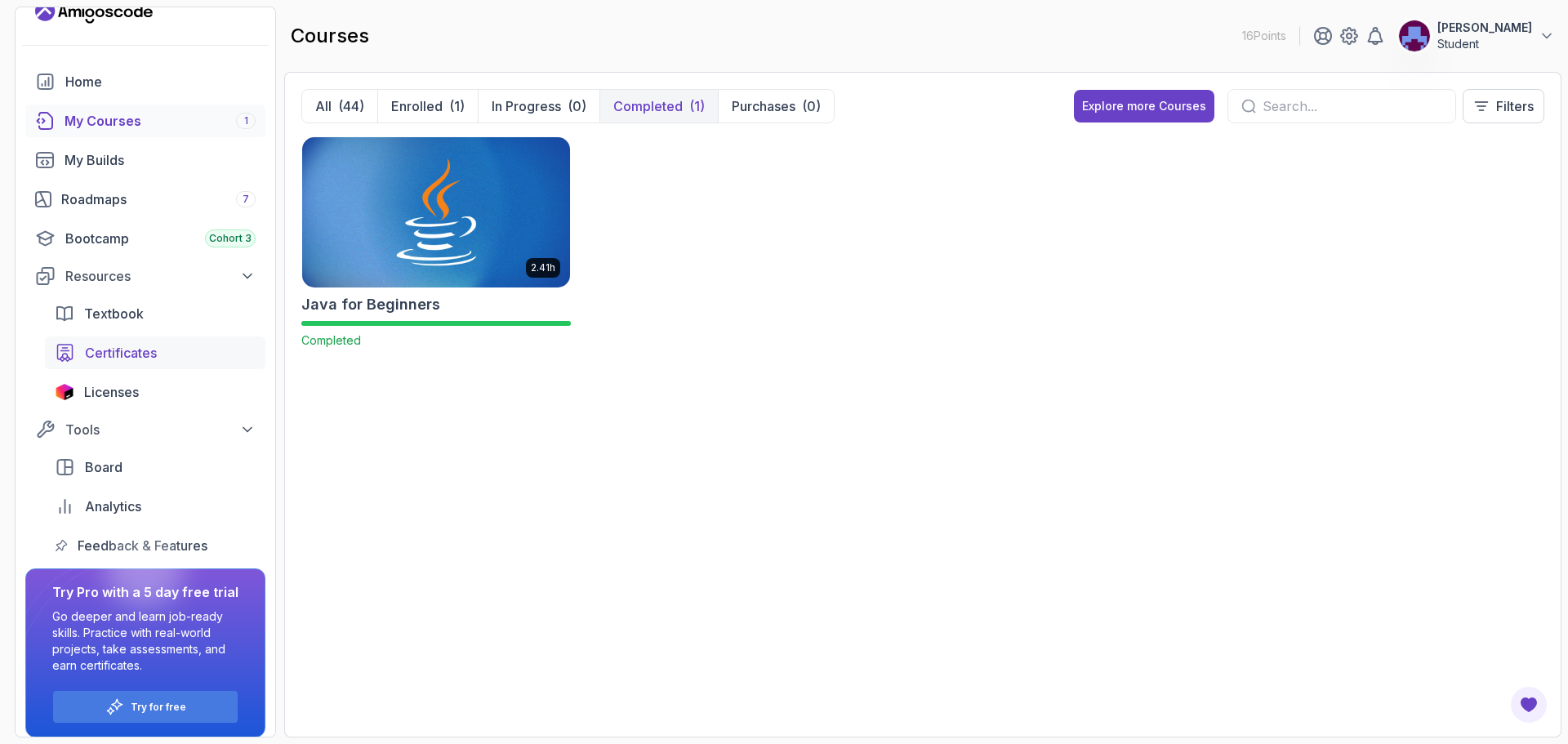
scroll to position [35, 0]
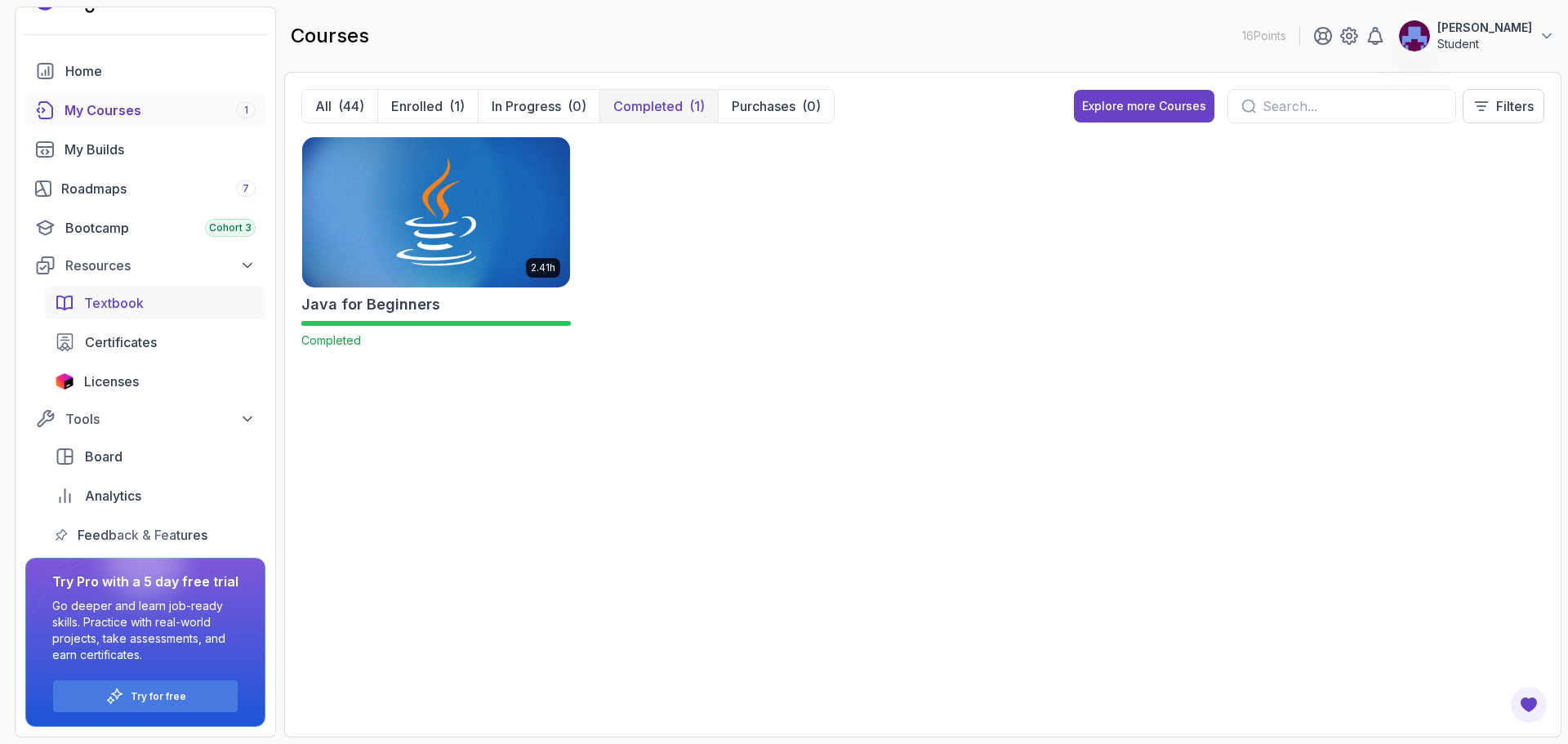
click at [192, 307] on div "Textbook" at bounding box center [170, 302] width 172 height 19
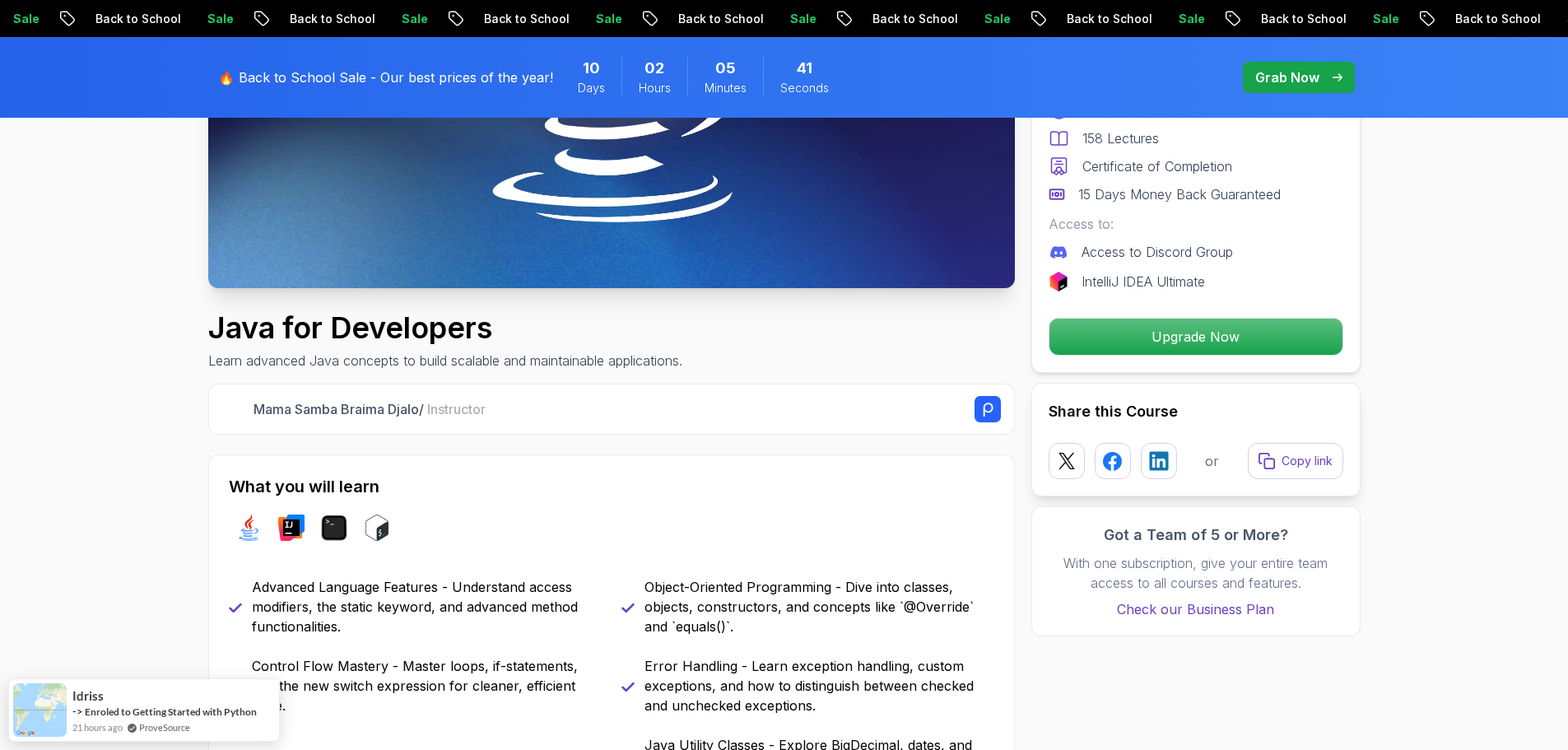
scroll to position [411, 0]
